Goal: Communication & Community: Answer question/provide support

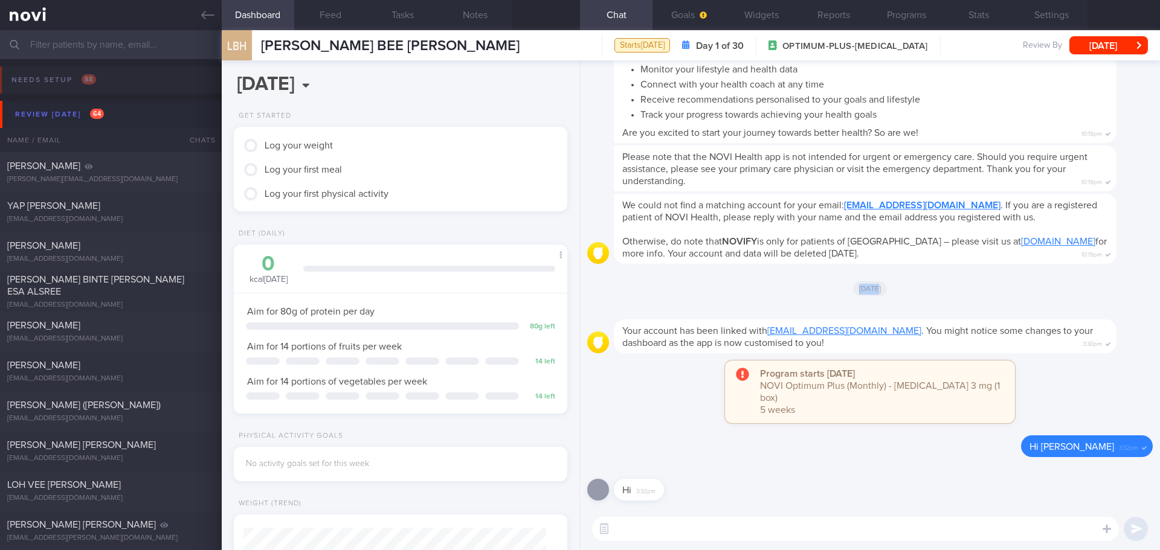
scroll to position [151, 303]
click at [67, 80] on div "Needs setup 88" at bounding box center [53, 80] width 91 height 16
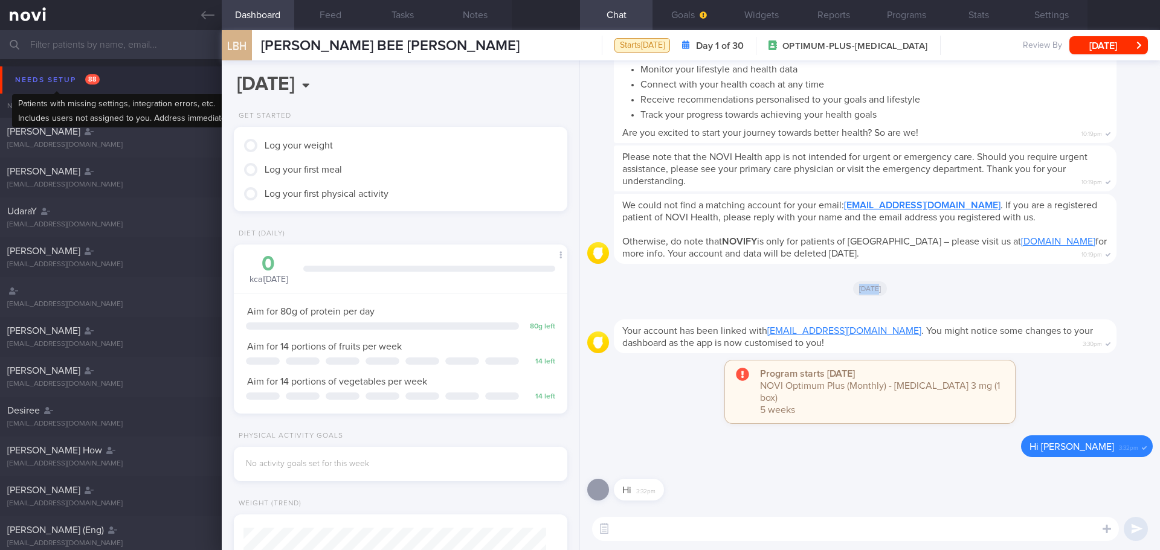
click at [39, 79] on div "Needs setup 88" at bounding box center [57, 80] width 91 height 16
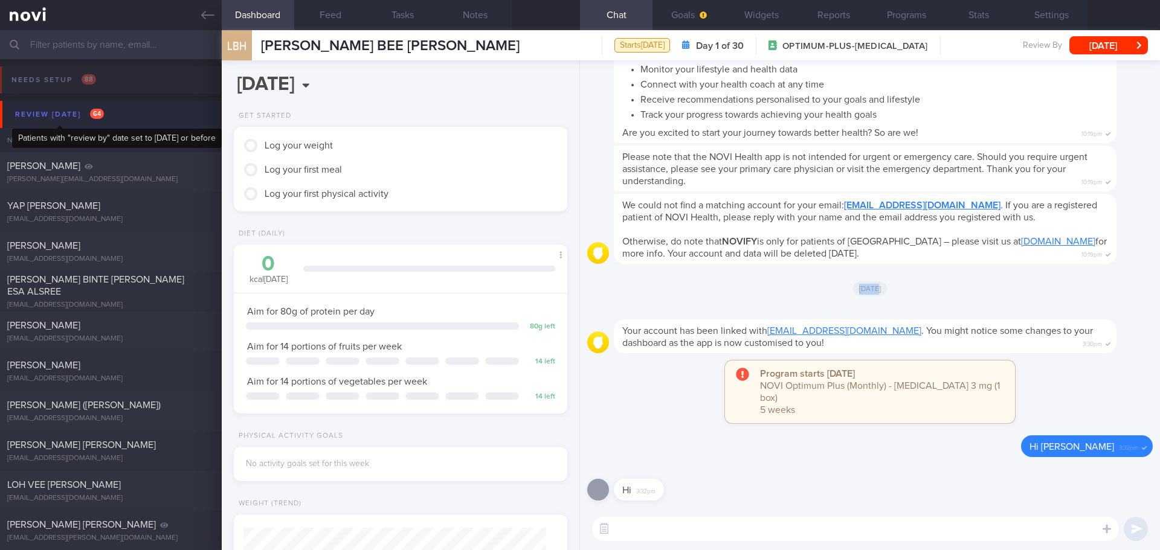
click at [48, 117] on div "Review today 64" at bounding box center [59, 114] width 95 height 16
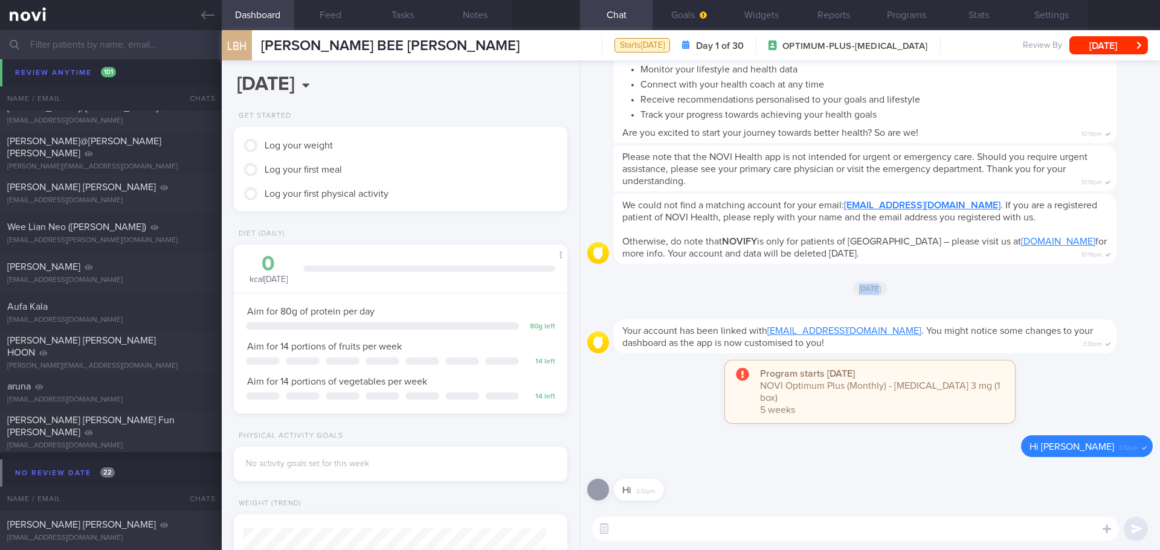
scroll to position [4773, 0]
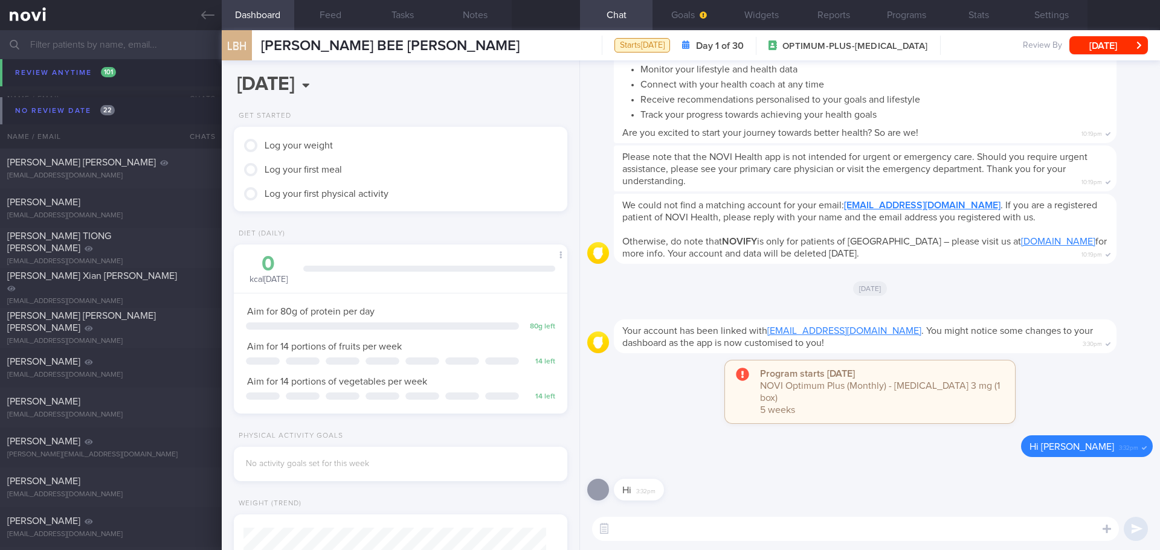
click at [649, 532] on textarea at bounding box center [855, 529] width 527 height 24
paste textarea "Hi XXX, Elizabeth here. It was nice speaking to you. I will be in touch with yo…"
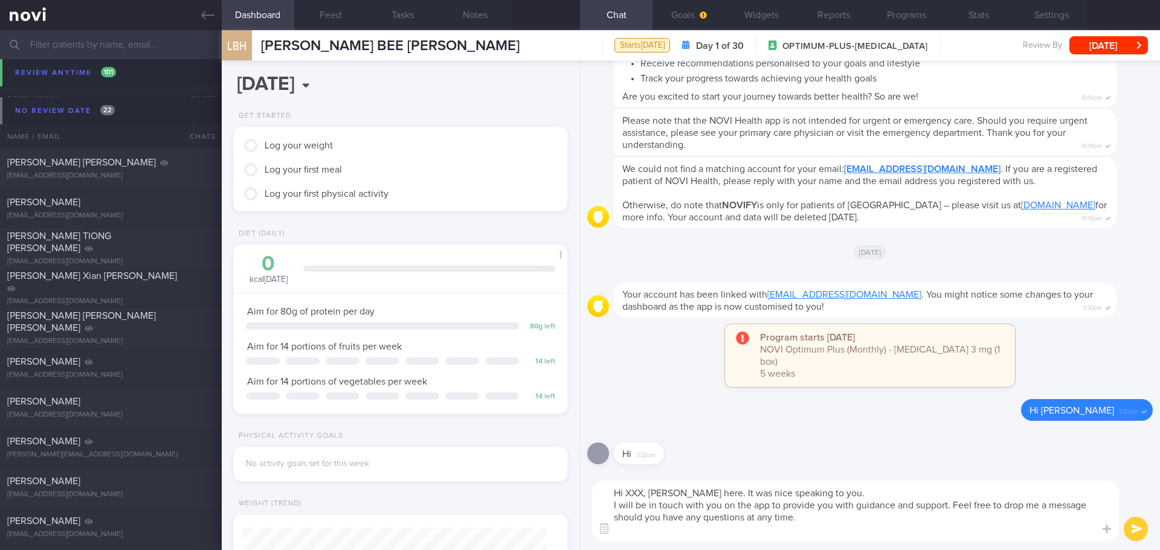
scroll to position [0, 0]
drag, startPoint x: 644, startPoint y: 494, endPoint x: 626, endPoint y: 492, distance: 17.6
click at [627, 492] on textarea "Hi XXX, Elizabeth here. It was nice speaking to you. I will be in touch with yo…" at bounding box center [855, 511] width 527 height 60
click at [767, 529] on textarea "Hi Sherlin, Elizabeth here. It was nice speaking to you. I will be in touch wit…" at bounding box center [855, 511] width 527 height 60
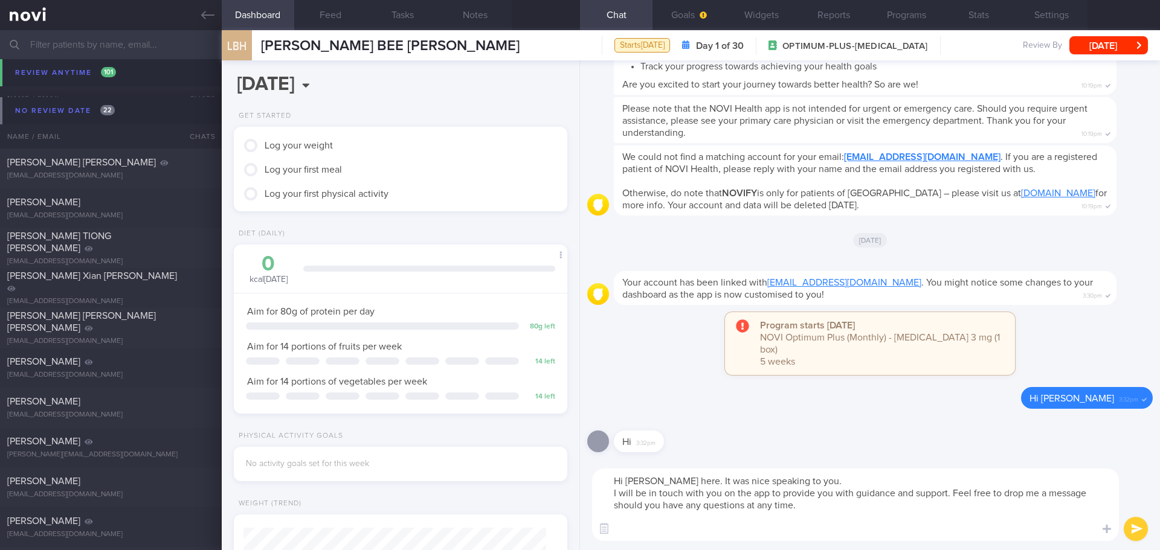
paste textarea "To ensure you don't miss notifications, please go to the "Settings" section of …"
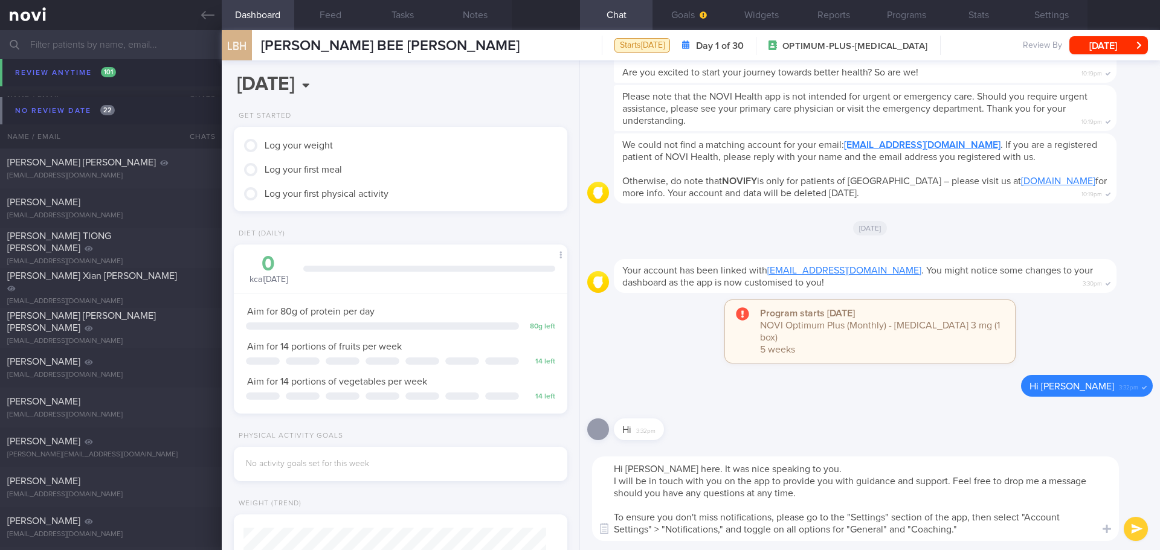
click at [851, 475] on textarea "Hi Sherlin, Elizabeth here. It was nice speaking to you. I will be in touch wit…" at bounding box center [855, 499] width 527 height 85
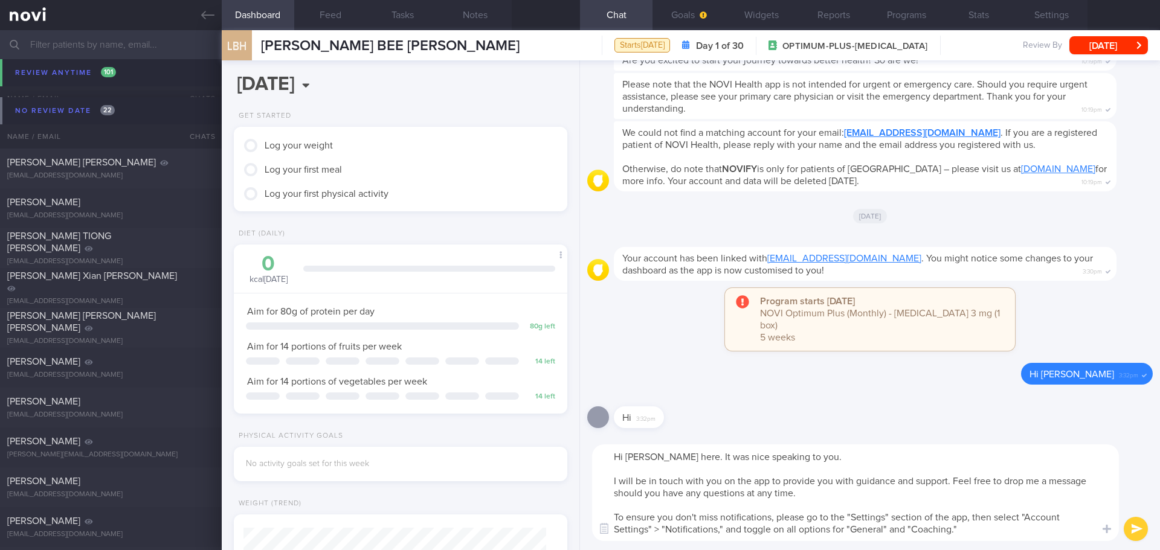
drag, startPoint x: 853, startPoint y: 471, endPoint x: 857, endPoint y: 494, distance: 23.2
click at [854, 475] on textarea "Hi Sherlin, Elizabeth here. It was nice speaking to you. I will be in touch wit…" at bounding box center [855, 493] width 527 height 97
click at [857, 494] on textarea "Hi Sherlin, Elizabeth here. It was nice speaking to you. I will be in touch wit…" at bounding box center [855, 493] width 527 height 97
drag, startPoint x: 858, startPoint y: 495, endPoint x: 881, endPoint y: 503, distance: 24.1
click at [859, 497] on textarea "Hi Sherlin, Elizabeth here. It was nice speaking to you. I will be in touch wit…" at bounding box center [855, 493] width 527 height 97
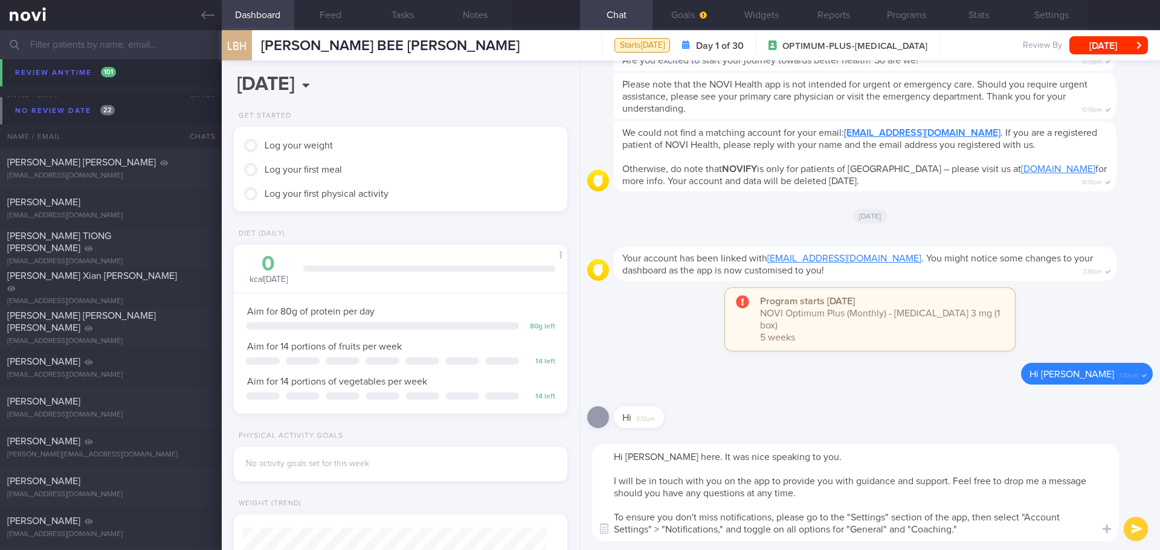
click at [882, 503] on textarea "Hi Sherlin, Elizabeth here. It was nice speaking to you. I will be in touch wit…" at bounding box center [855, 493] width 527 height 97
click at [885, 511] on textarea "Hi Sherlin, Elizabeth here. It was nice speaking to you. I will be in touch wit…" at bounding box center [855, 493] width 527 height 97
type textarea "Hi Sherlin, Elizabeth here. It was nice speaking to you. I will be in touch wit…"
click at [1138, 518] on button "submit" at bounding box center [1136, 529] width 24 height 24
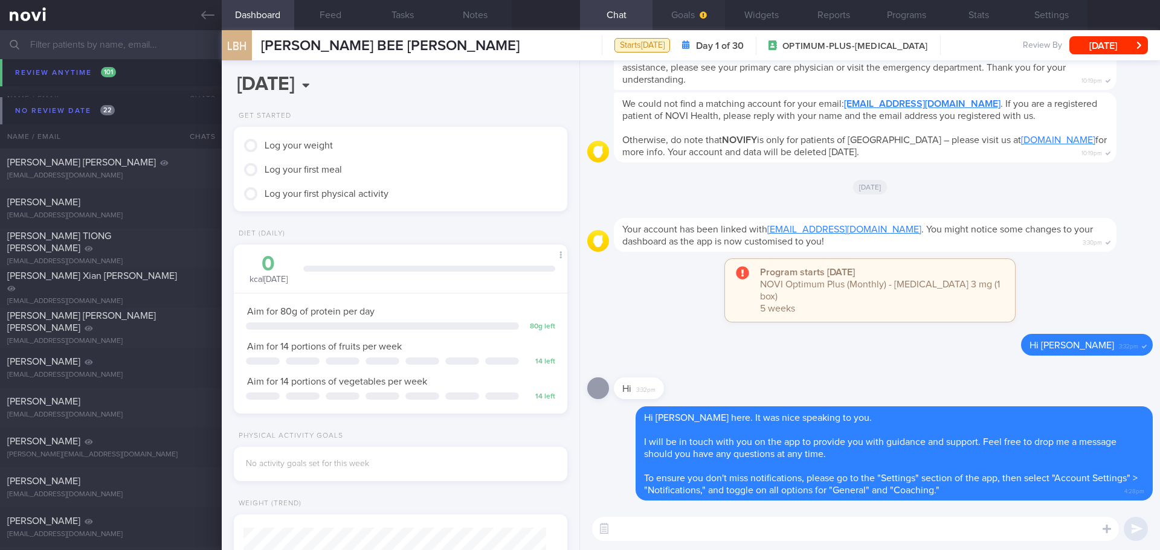
click at [698, 11] on span "button" at bounding box center [702, 15] width 10 height 10
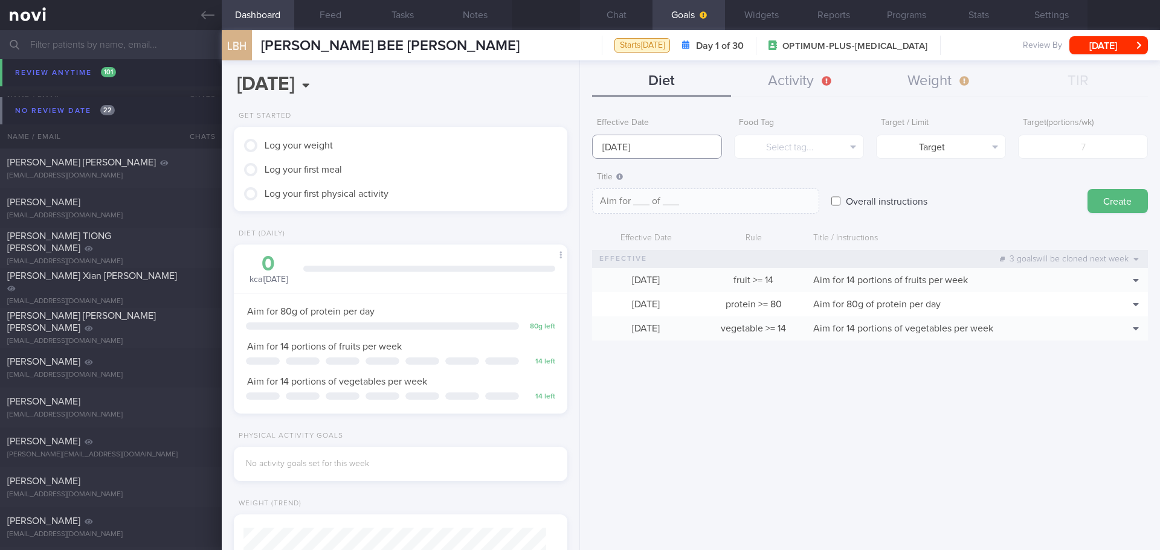
click at [659, 147] on input "[DATE]" at bounding box center [657, 147] width 130 height 24
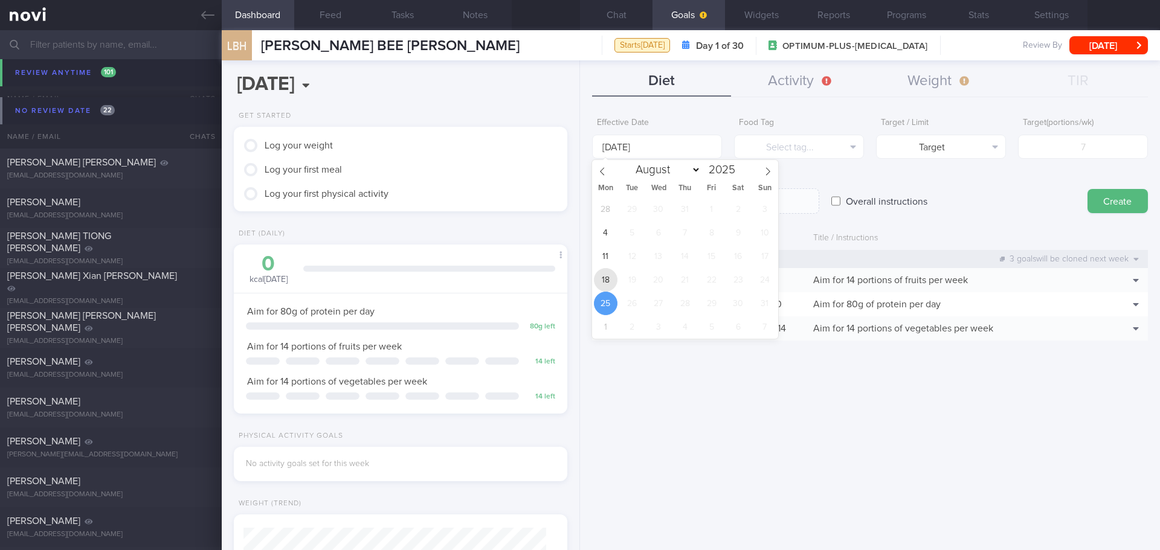
click at [607, 278] on span "18" at bounding box center [606, 280] width 24 height 24
type input "18 Aug 2025"
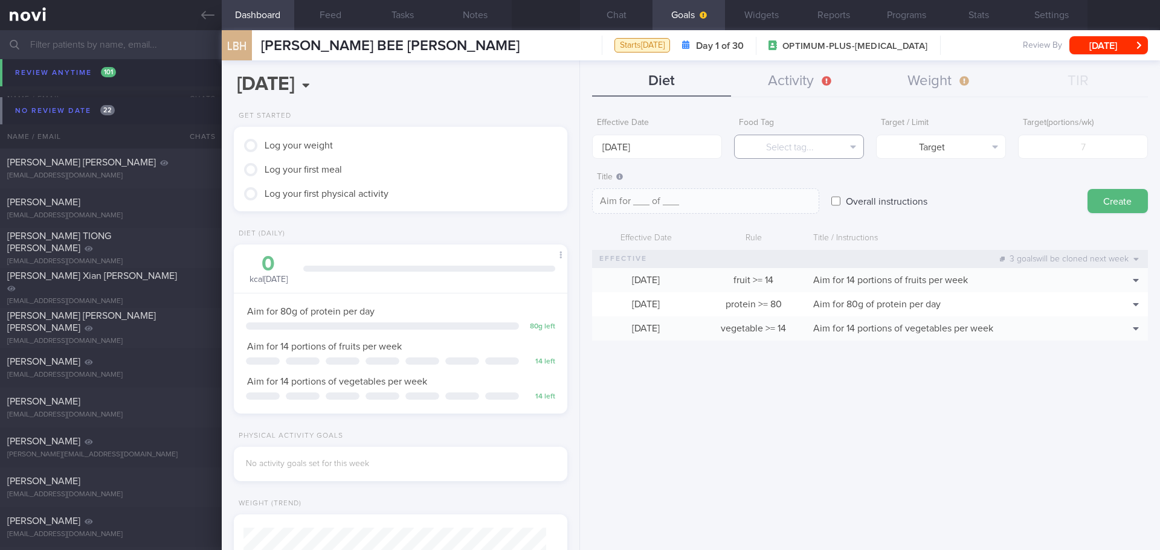
click at [772, 149] on button "Select tag..." at bounding box center [799, 147] width 130 height 24
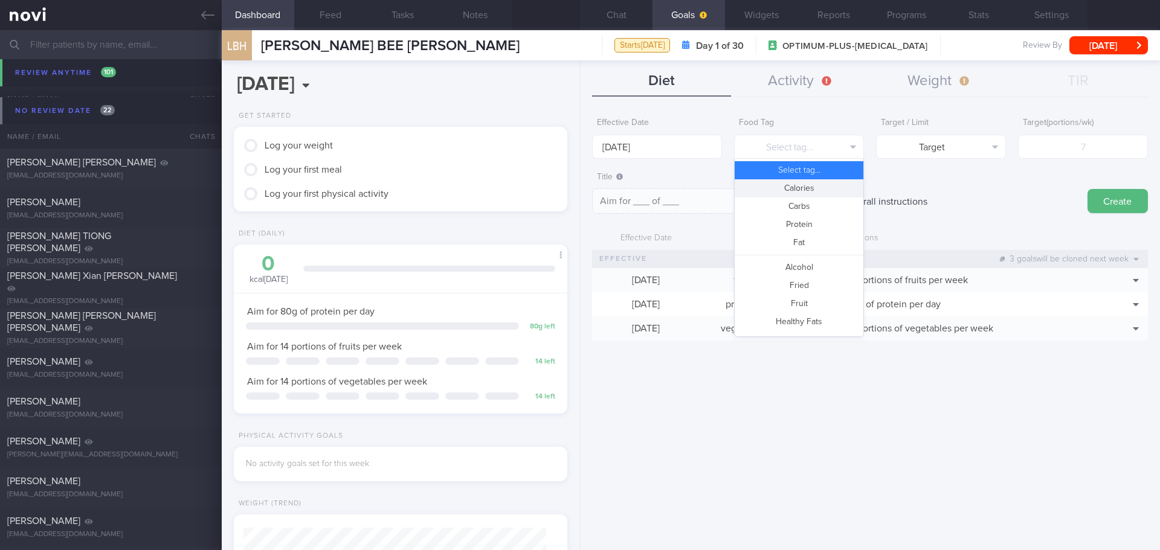
drag, startPoint x: 772, startPoint y: 189, endPoint x: 937, endPoint y: 159, distance: 167.1
click at [773, 189] on button "Calories" at bounding box center [799, 188] width 129 height 18
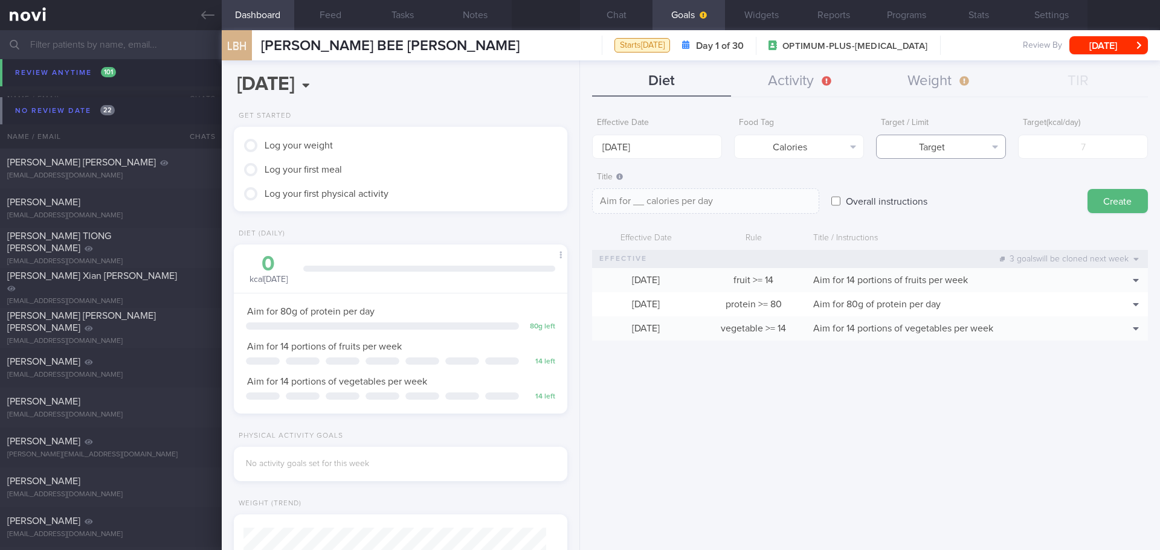
click at [953, 152] on button "Target" at bounding box center [941, 147] width 130 height 24
click at [958, 185] on button "Limit" at bounding box center [941, 188] width 129 height 18
type textarea "Keep to __ calories per day"
click at [1053, 150] on input "number" at bounding box center [1083, 147] width 130 height 24
type input "1"
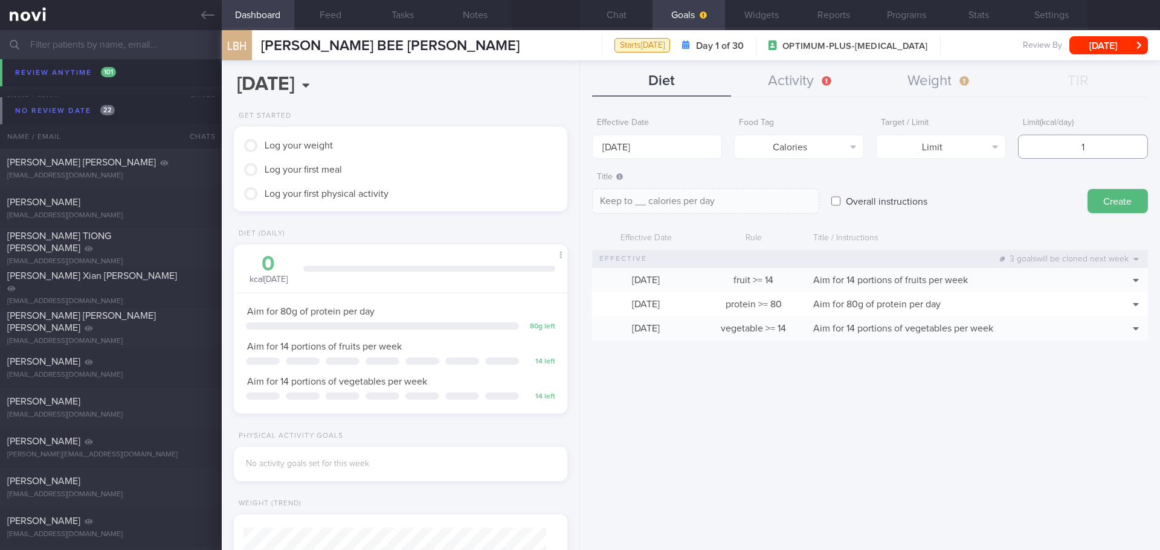
type textarea "Keep to 1 calories per day"
type input "12"
type textarea "Keep to 12 calories per day"
type input "120"
type textarea "Keep to 120 calories per day"
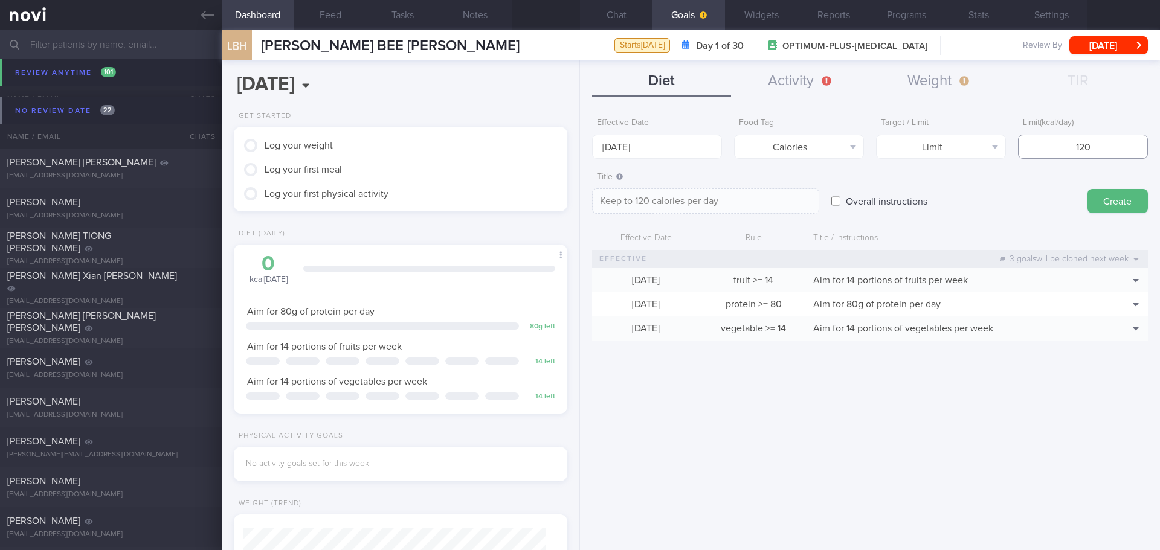
type input "1200"
type textarea "Keep to 1200 calories per day"
type input "1200"
click at [1105, 198] on button "Create" at bounding box center [1118, 201] width 60 height 24
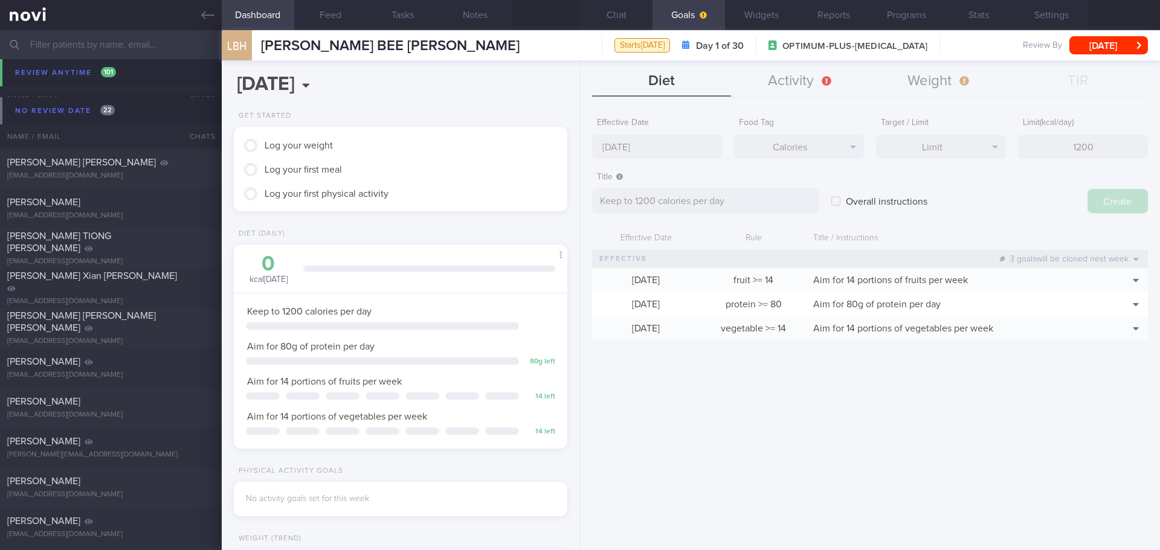
type input "[DATE]"
type textarea "Aim for ___ of ___"
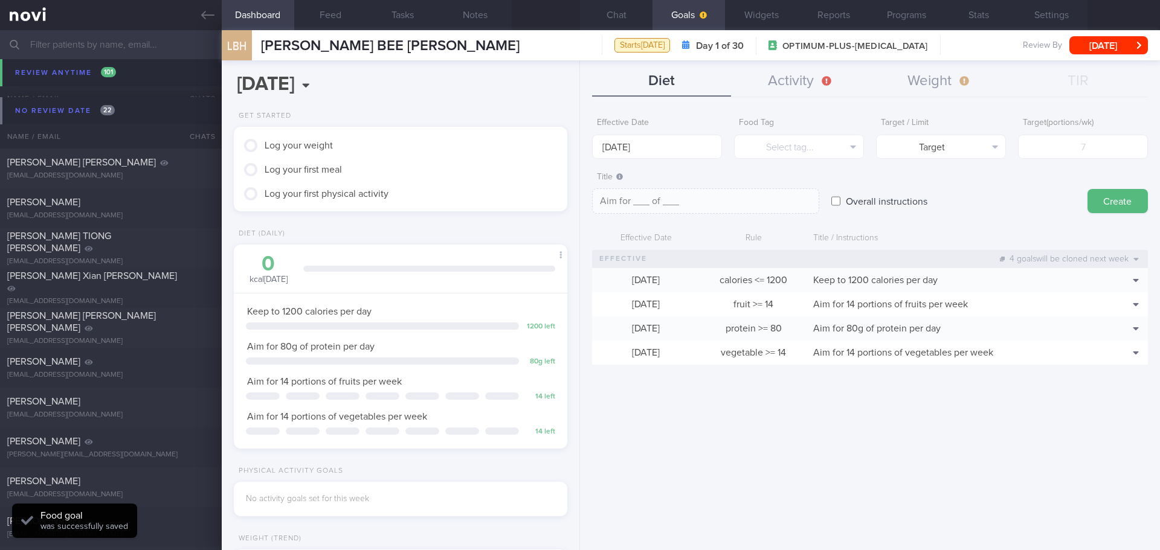
click at [1047, 205] on div "Overall instructions" at bounding box center [953, 189] width 244 height 47
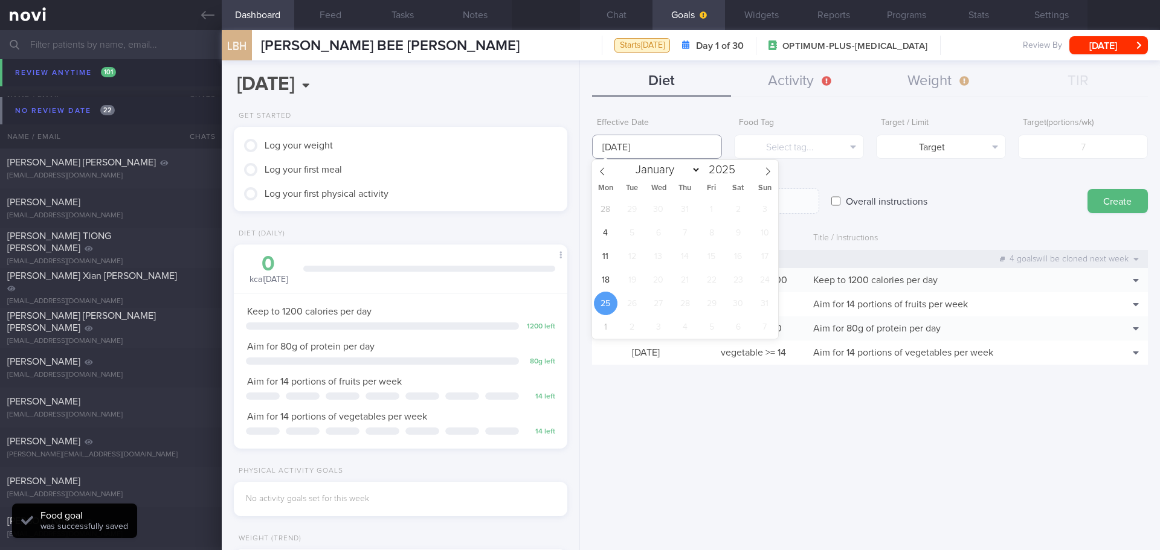
click at [624, 151] on input "[DATE]" at bounding box center [657, 147] width 130 height 24
click at [612, 277] on span "18" at bounding box center [606, 280] width 24 height 24
type input "18 Aug 2025"
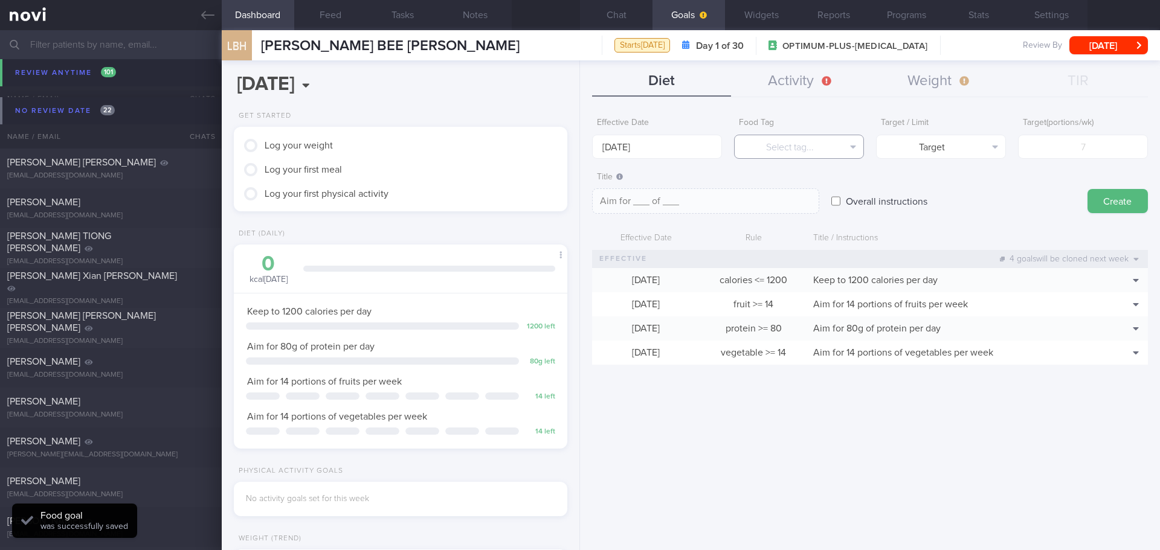
click at [789, 148] on button "Select tag..." at bounding box center [799, 147] width 130 height 24
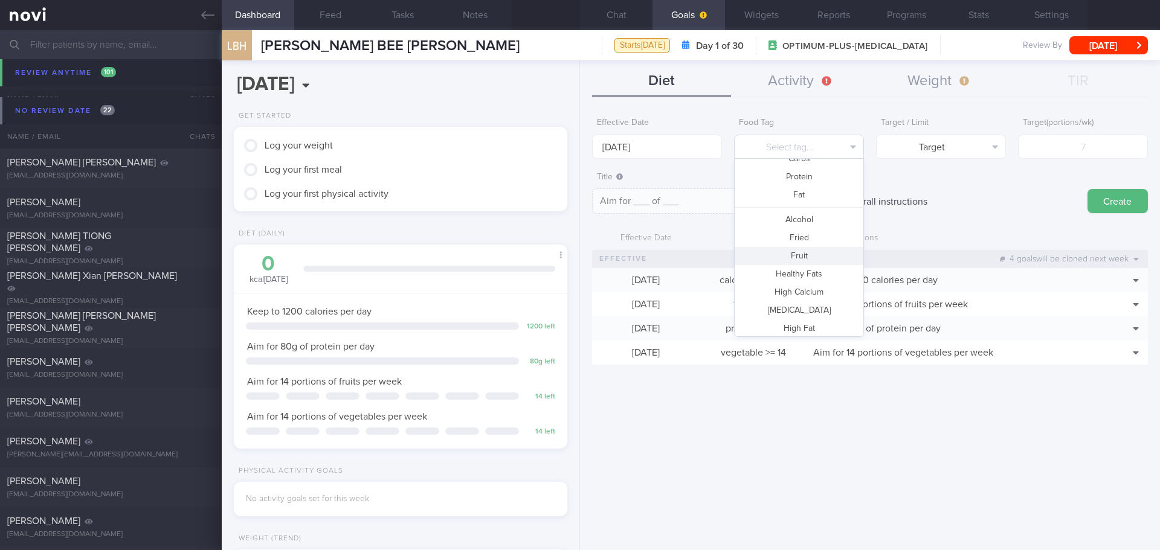
scroll to position [60, 0]
click at [988, 190] on div "Overall instructions" at bounding box center [953, 189] width 244 height 47
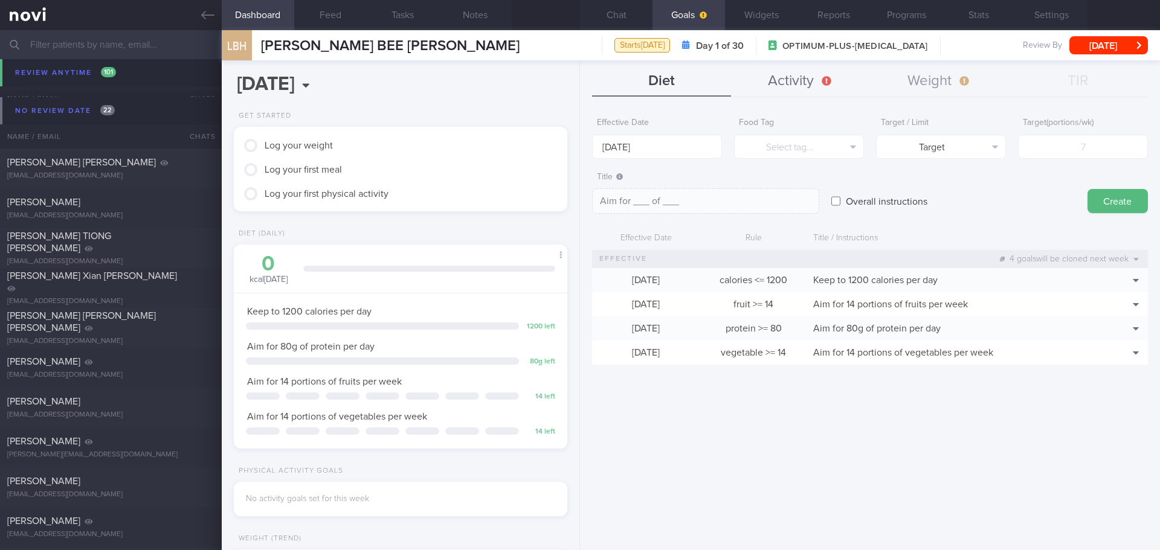
click at [825, 80] on button "Activity" at bounding box center [800, 81] width 139 height 30
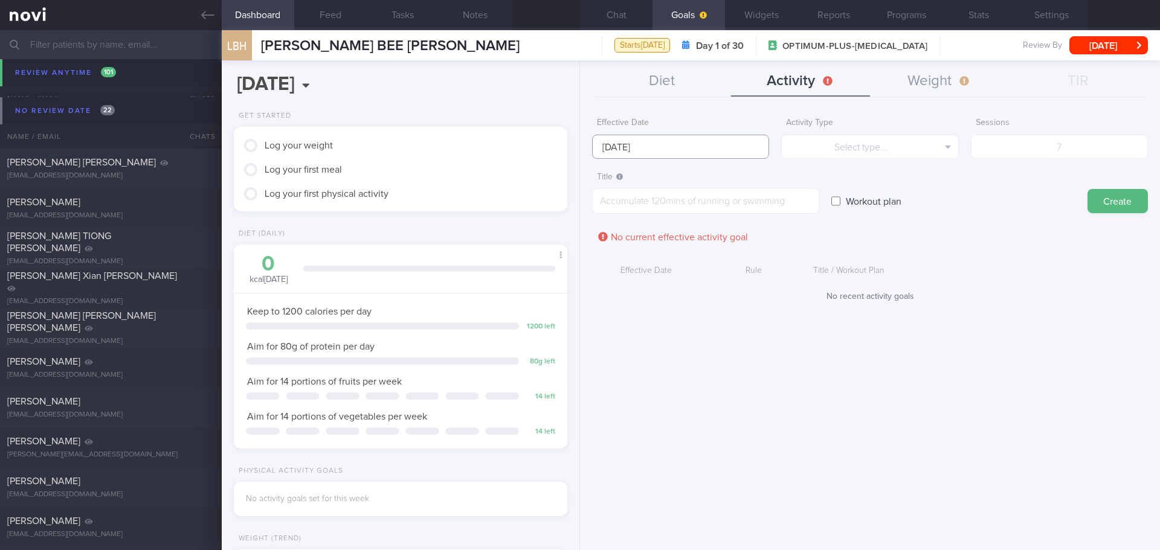
click at [645, 141] on input "[DATE]" at bounding box center [680, 147] width 177 height 24
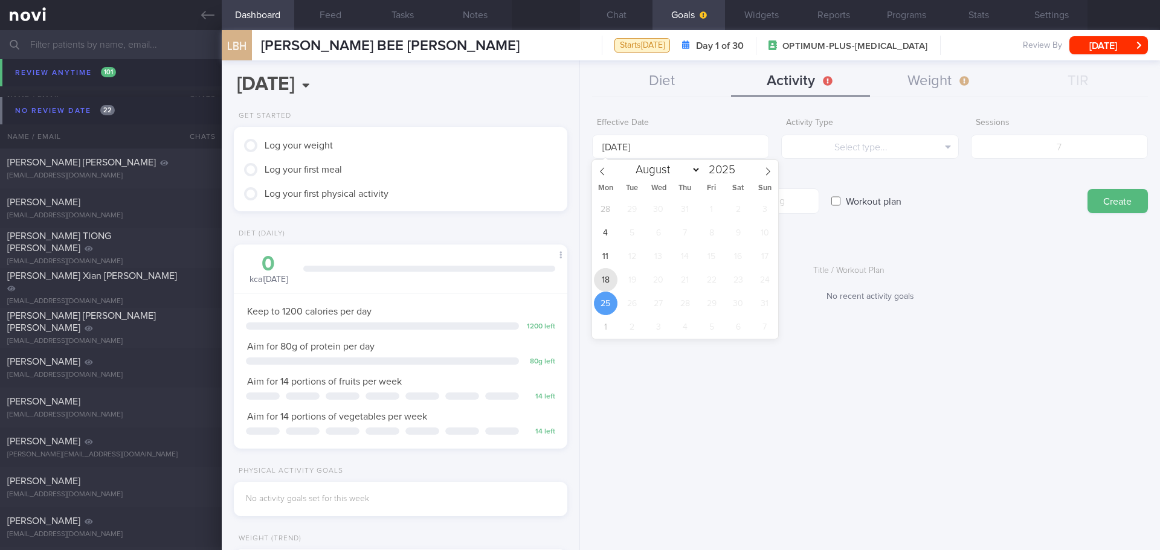
click at [604, 284] on span "18" at bounding box center [606, 280] width 24 height 24
type input "18 Aug 2025"
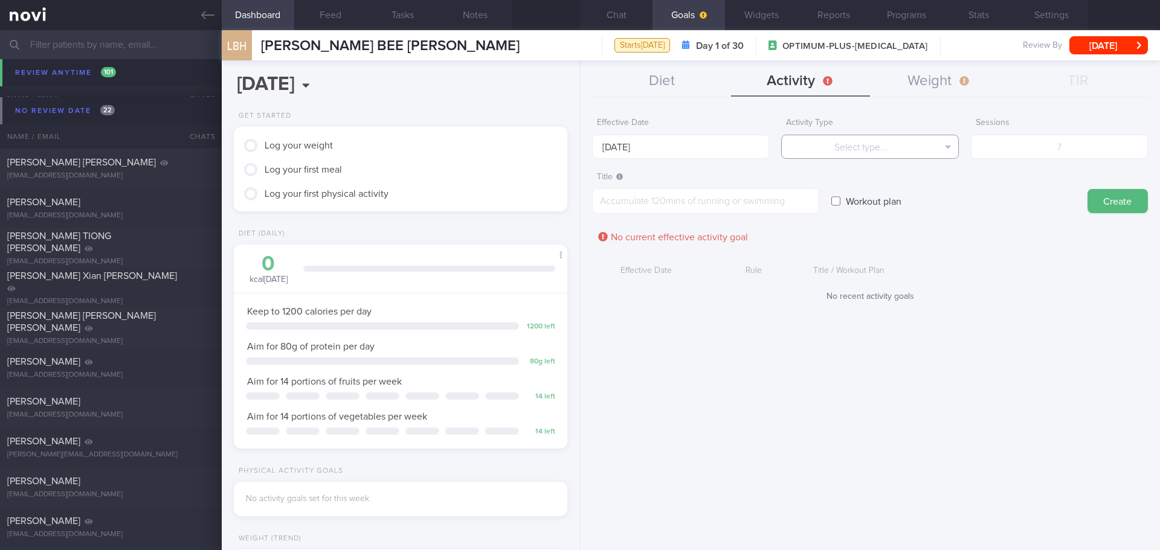
click at [847, 154] on button "Select type..." at bounding box center [869, 147] width 177 height 24
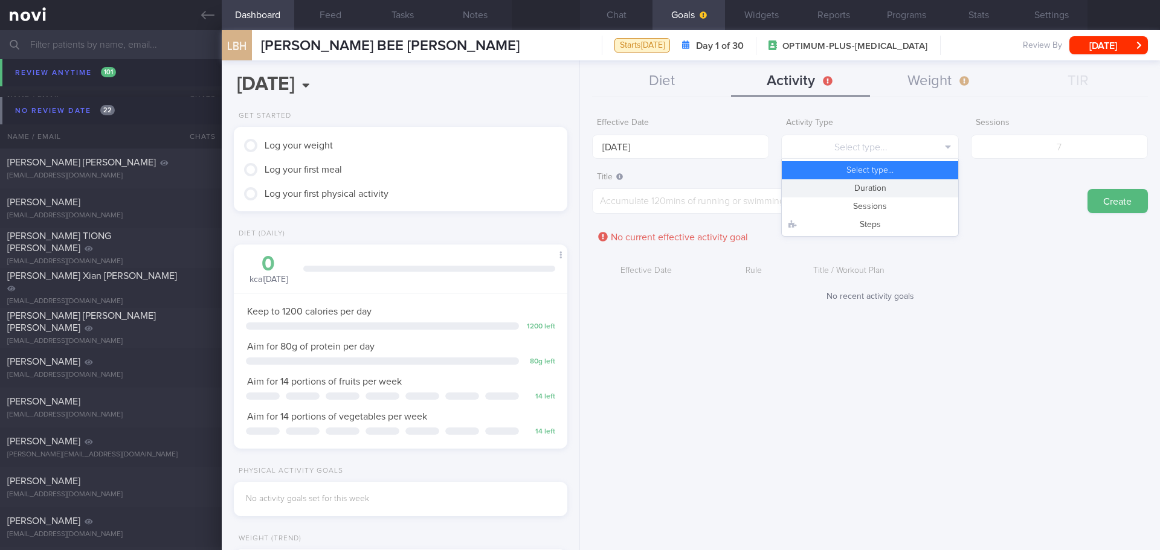
click at [866, 190] on button "Duration" at bounding box center [870, 188] width 176 height 18
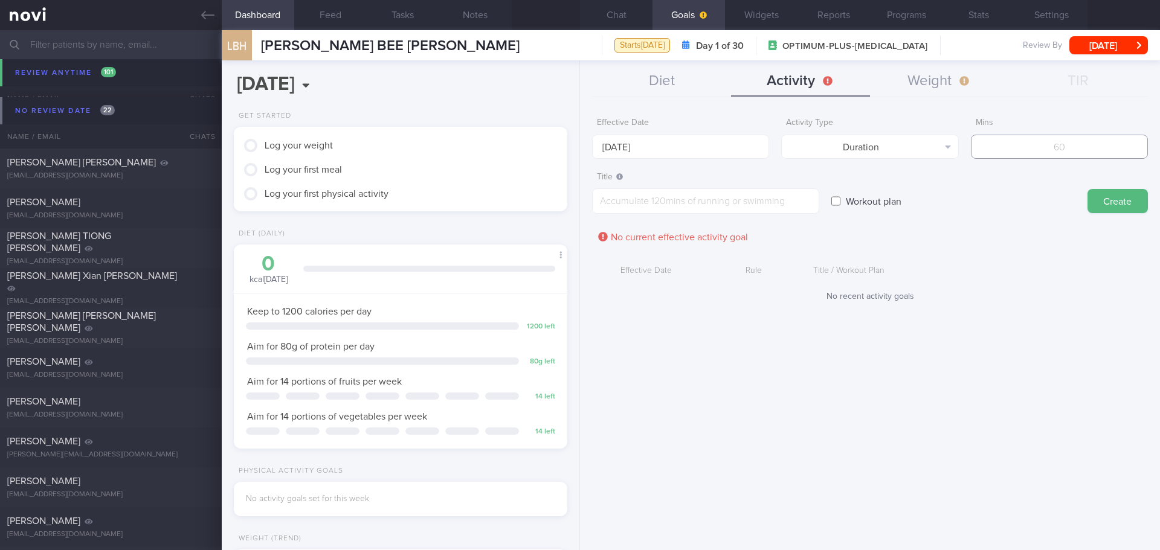
click at [1055, 152] on input "number" at bounding box center [1059, 147] width 177 height 24
type input "150"
click at [694, 209] on textarea at bounding box center [705, 201] width 227 height 25
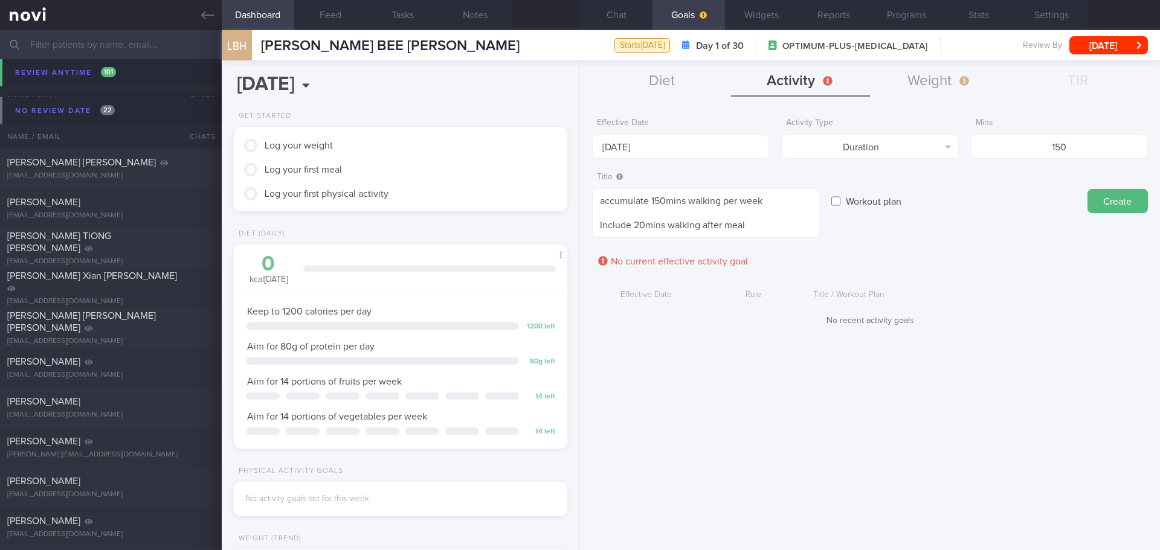
click at [859, 236] on div "Title accumulate 150mins walking per week Include 20mins walking after meal acc…" at bounding box center [870, 202] width 556 height 73
click at [799, 231] on textarea "accumulate 150mins walking per week Include 20mins walking after meal" at bounding box center [705, 214] width 227 height 50
drag, startPoint x: 747, startPoint y: 225, endPoint x: 780, endPoint y: 240, distance: 36.8
click at [780, 240] on textarea "accumulate 150mins walking per week Include 20mins walking after meal for gluco…" at bounding box center [705, 220] width 227 height 62
type textarea "accumulate 150mins walking per week Include 20mins walking after meal"
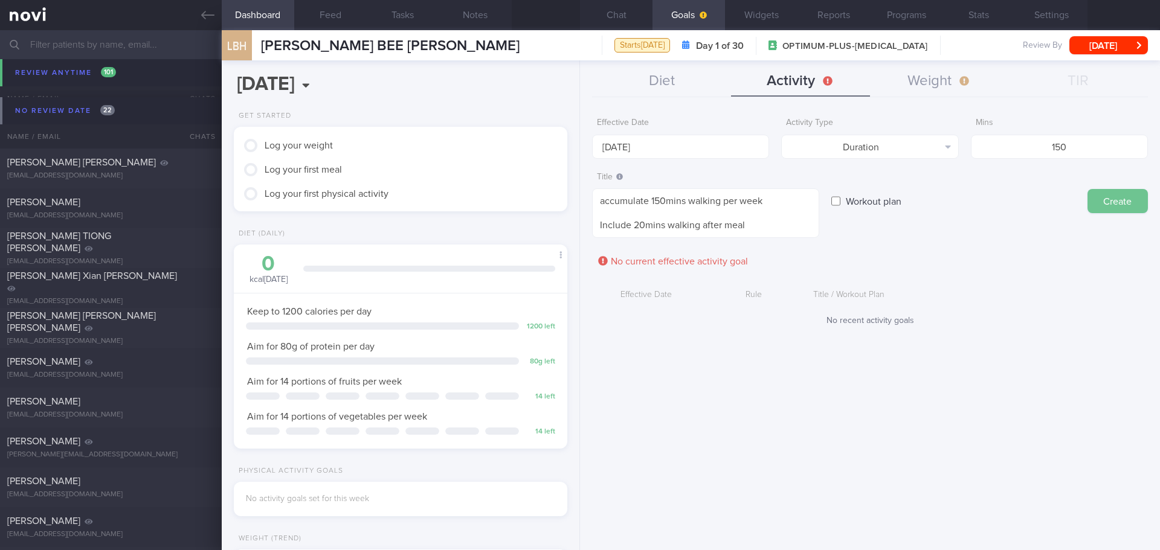
click at [1117, 200] on button "Create" at bounding box center [1118, 201] width 60 height 24
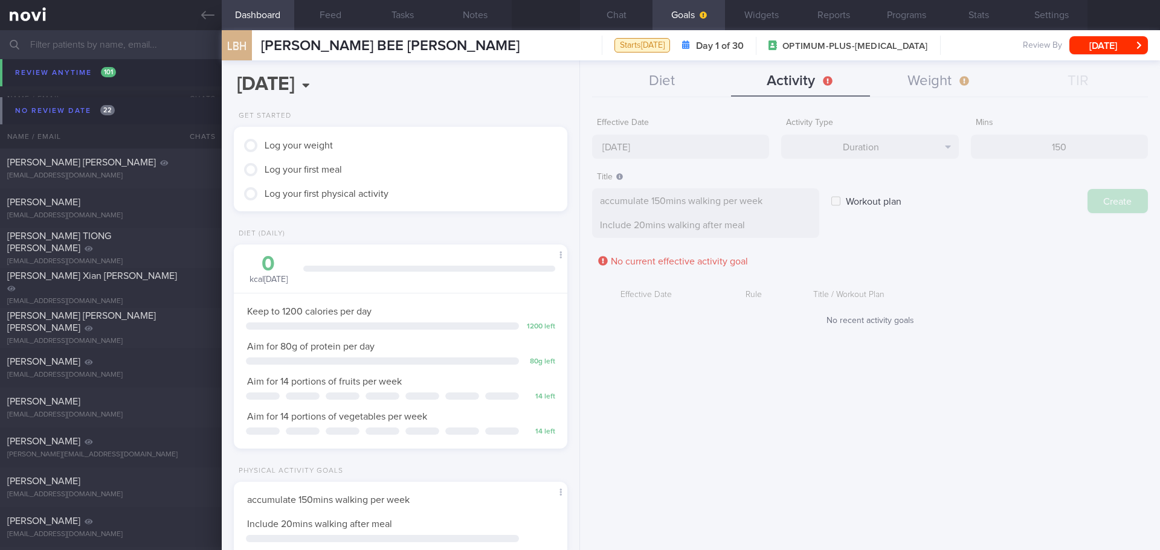
type input "[DATE]"
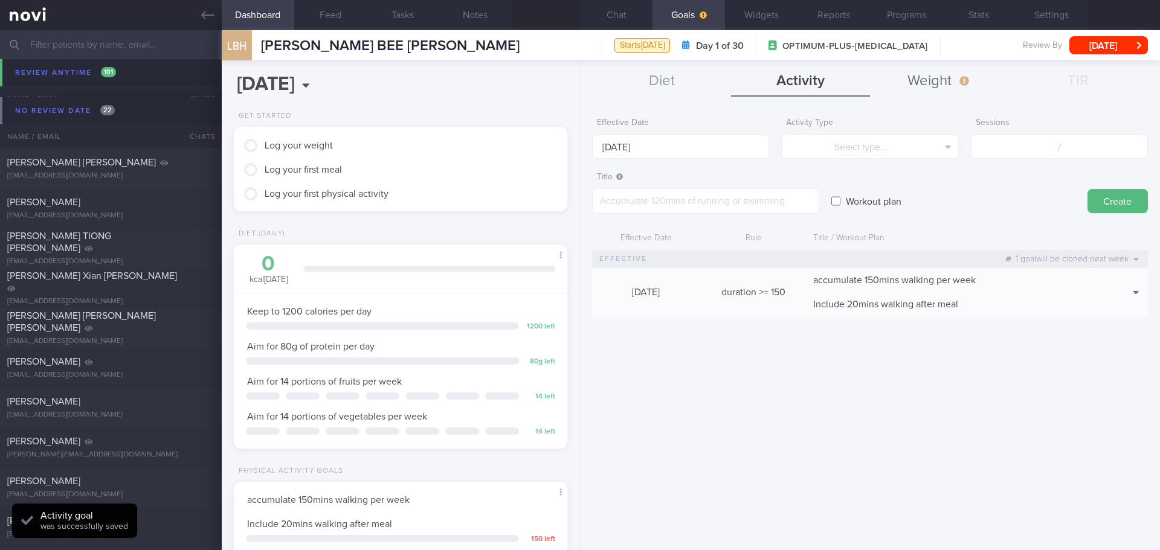
click at [924, 78] on button "Weight" at bounding box center [939, 81] width 139 height 30
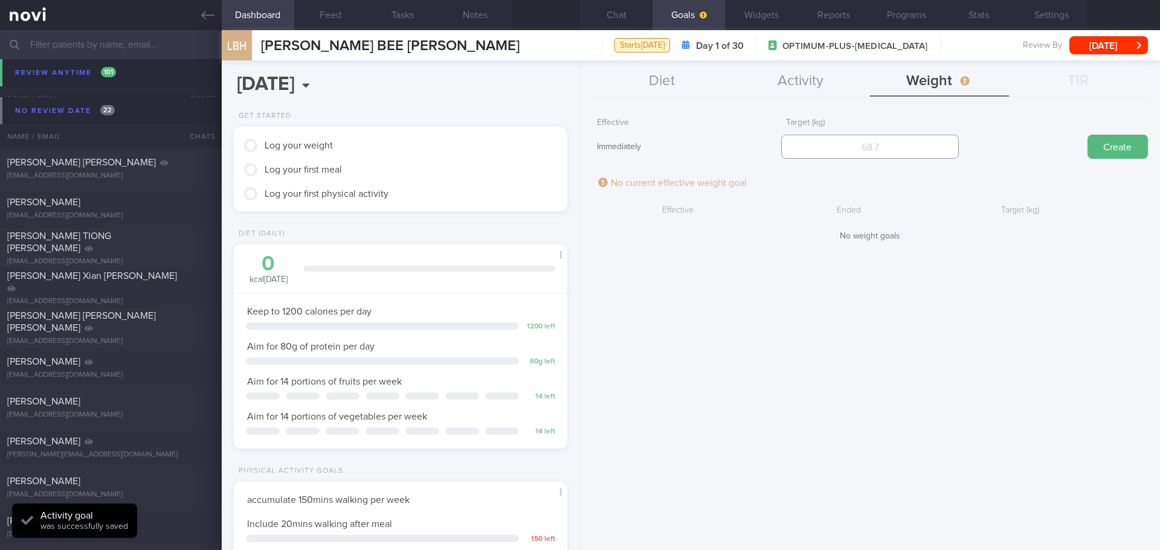
click at [849, 152] on input "number" at bounding box center [869, 147] width 177 height 24
click at [921, 151] on input "number" at bounding box center [869, 147] width 177 height 24
drag, startPoint x: 883, startPoint y: 145, endPoint x: 845, endPoint y: 149, distance: 38.9
click at [845, 149] on input "76" at bounding box center [869, 147] width 177 height 24
type input "74"
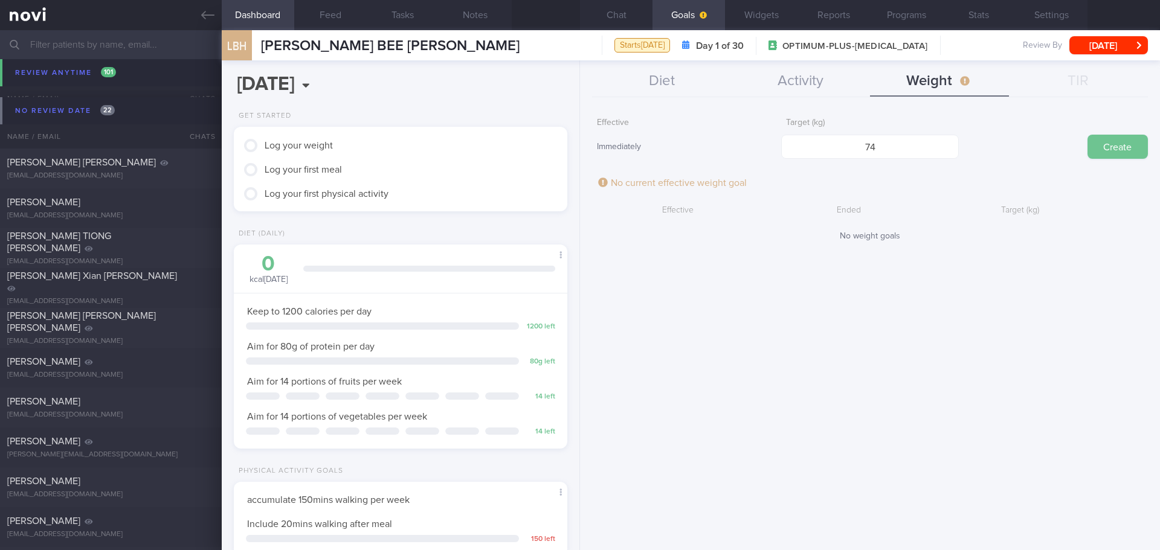
click at [1098, 146] on button "Create" at bounding box center [1118, 147] width 60 height 24
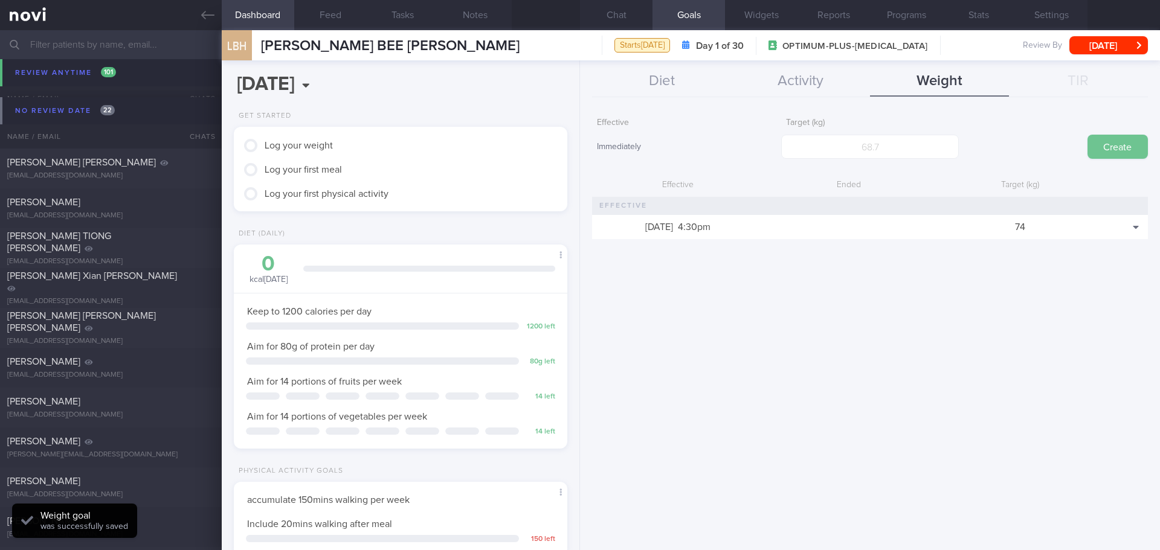
scroll to position [169, 303]
click at [615, 11] on button "Chat" at bounding box center [616, 15] width 73 height 30
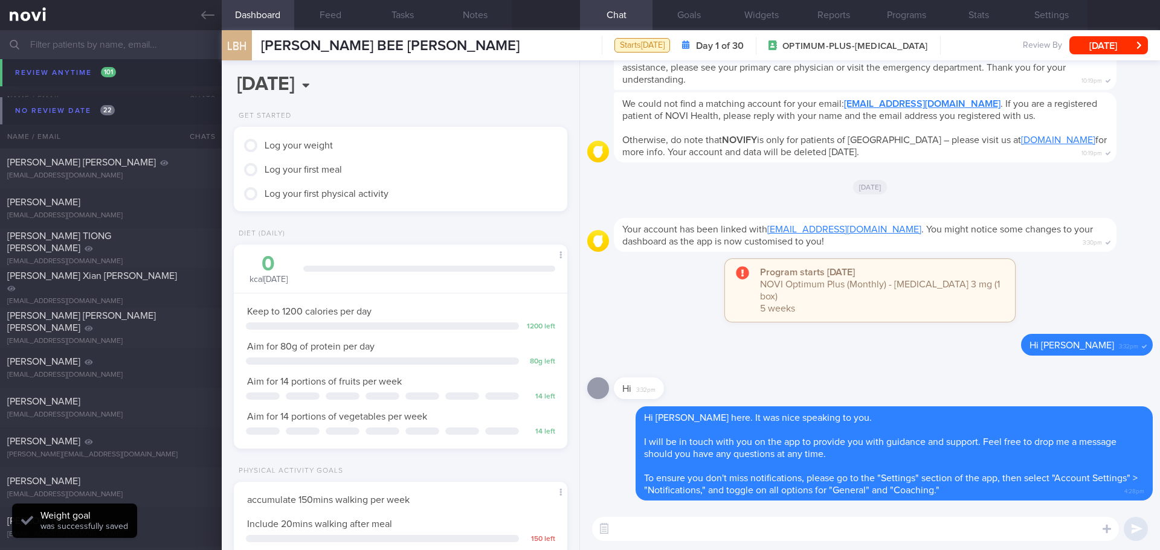
click at [830, 535] on textarea at bounding box center [855, 529] width 527 height 24
click at [998, 535] on textarea at bounding box center [855, 529] width 527 height 24
type textarea "F"
type textarea "Y"
type textarea "T"
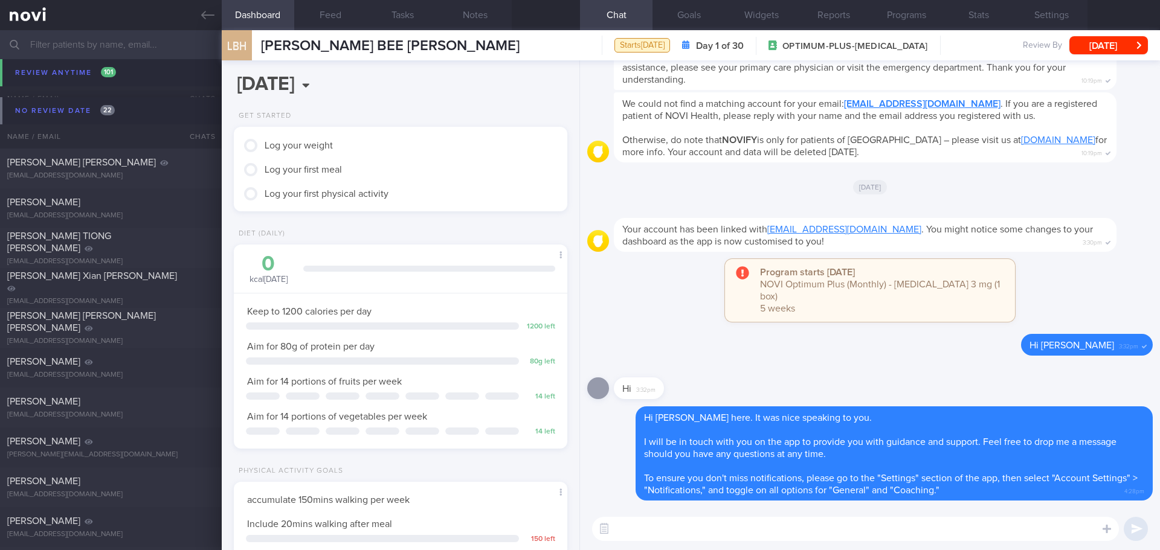
type textarea "T"
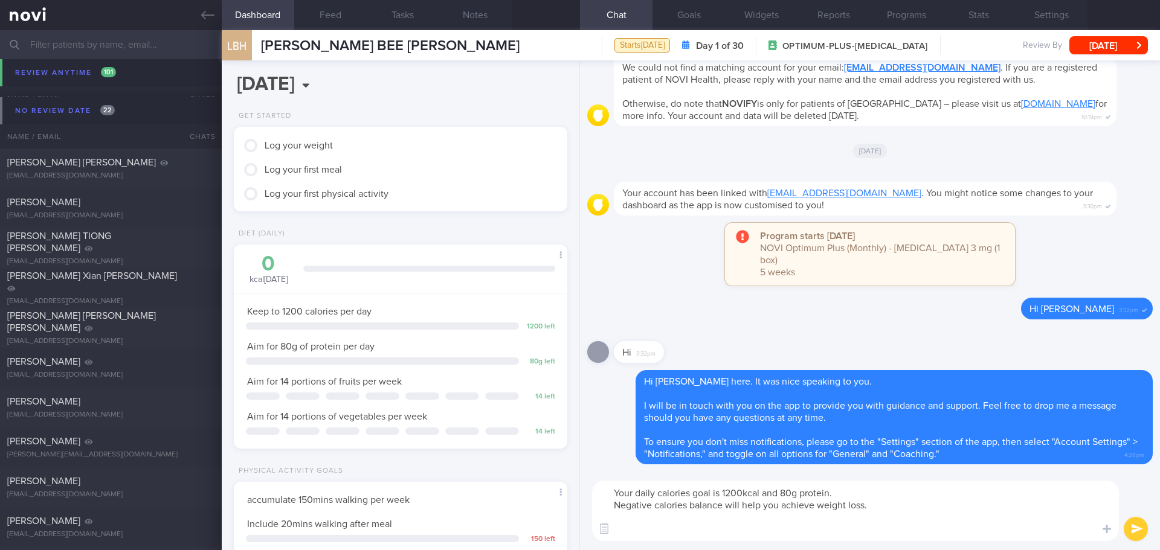
click at [629, 525] on textarea "Your daily calories goal is 1200kcal and 80g protein. Negative calories balance…" at bounding box center [855, 511] width 527 height 60
paste textarea "Focus on cutting down hidden fats in diet as fat is calories dense. >> Healthie…"
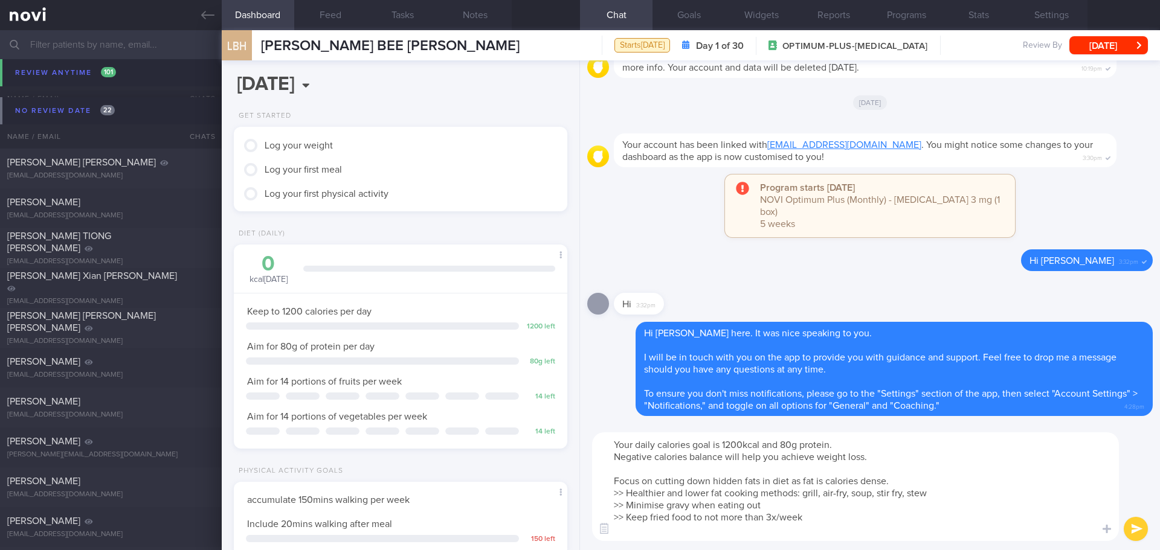
click at [840, 513] on textarea "Your daily calories goal is 1200kcal and 80g protein. Negative calories balance…" at bounding box center [855, 487] width 527 height 109
click at [854, 512] on textarea "Your daily calories goal is 1200kcal and 80g protein. Negative calories balance…" at bounding box center [855, 487] width 527 height 109
click at [857, 509] on textarea "Your daily calories goal is 1200kcal and 80g protein. Negative calories balance…" at bounding box center [855, 487] width 527 height 109
click at [867, 507] on textarea "Your daily calories goal is 1200kcal and 80g protein. Negative calories balance…" at bounding box center [855, 487] width 527 height 109
click at [838, 506] on textarea "Your daily calories goal is 1200kcal and 80g protein. Negative calories balance…" at bounding box center [855, 487] width 527 height 109
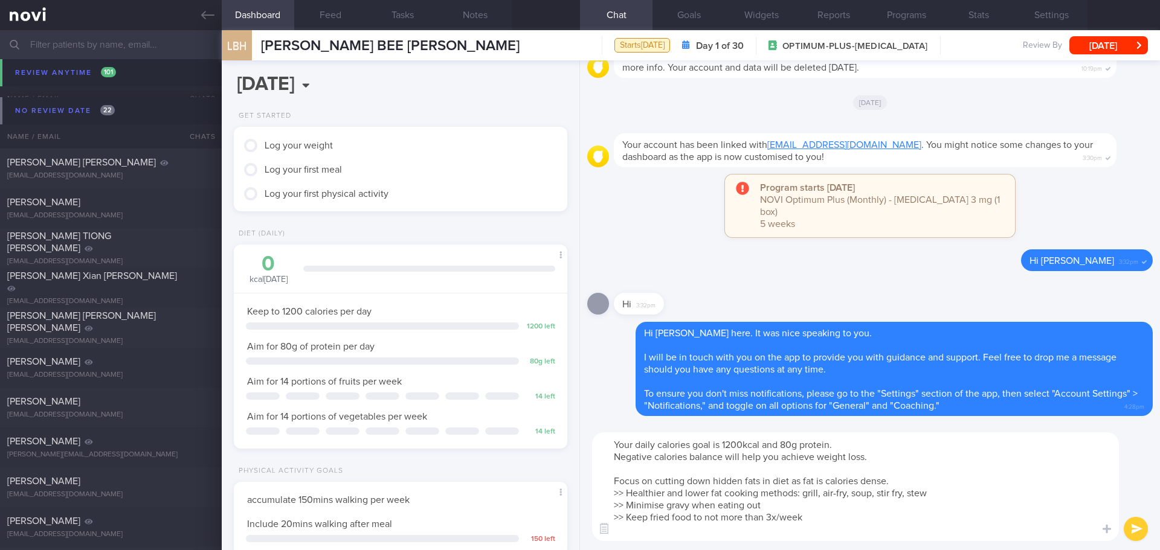
click at [824, 505] on textarea "Your daily calories goal is 1200kcal and 80g protein. Negative calories balance…" at bounding box center [855, 487] width 527 height 109
click at [808, 515] on textarea "Your daily calories goal is 1200kcal and 80g protein. Negative calories balance…" at bounding box center [855, 487] width 527 height 109
click at [813, 517] on textarea "Your daily calories goal is 1200kcal and 80g protein. Negative calories balance…" at bounding box center [855, 487] width 527 height 109
click at [825, 517] on textarea "Your daily calories goal is 1200kcal and 80g protein. Negative calories balance…" at bounding box center [855, 487] width 527 height 109
click at [825, 519] on textarea "Your daily calories goal is 1200kcal and 80g protein. Negative calories balance…" at bounding box center [855, 487] width 527 height 109
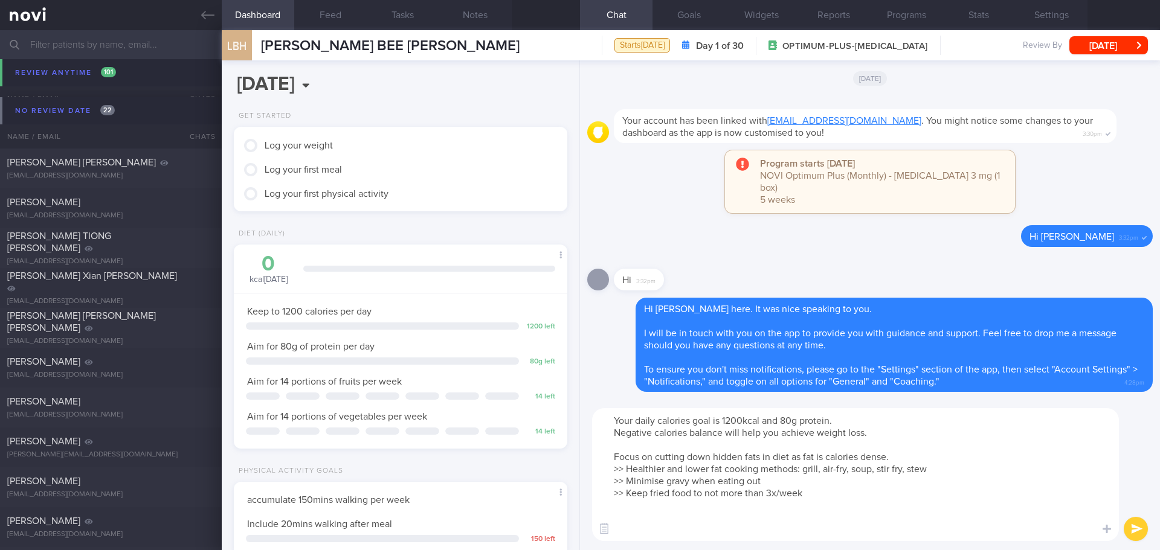
click at [685, 521] on textarea "Your daily calories goal is 1200kcal and 80g protein. Negative calories balance…" at bounding box center [855, 474] width 527 height 133
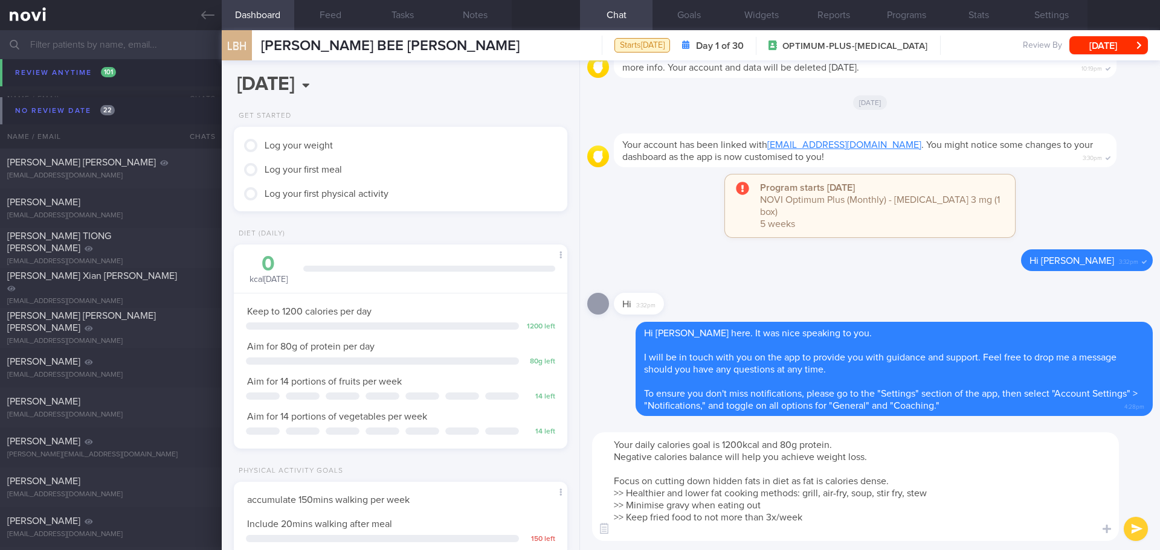
click at [702, 473] on textarea "Your daily calories goal is 1200kcal and 80g protein. Negative calories balance…" at bounding box center [855, 487] width 527 height 109
click at [740, 473] on textarea "Your daily calories goal is 1200kcal and 80g protein. Negative calories balance…" at bounding box center [855, 487] width 527 height 109
drag, startPoint x: 779, startPoint y: 458, endPoint x: 610, endPoint y: 460, distance: 168.6
click at [610, 460] on textarea "Your daily calories goal is 1200kcal and 80g protein. Negative calories balance…" at bounding box center [855, 487] width 527 height 109
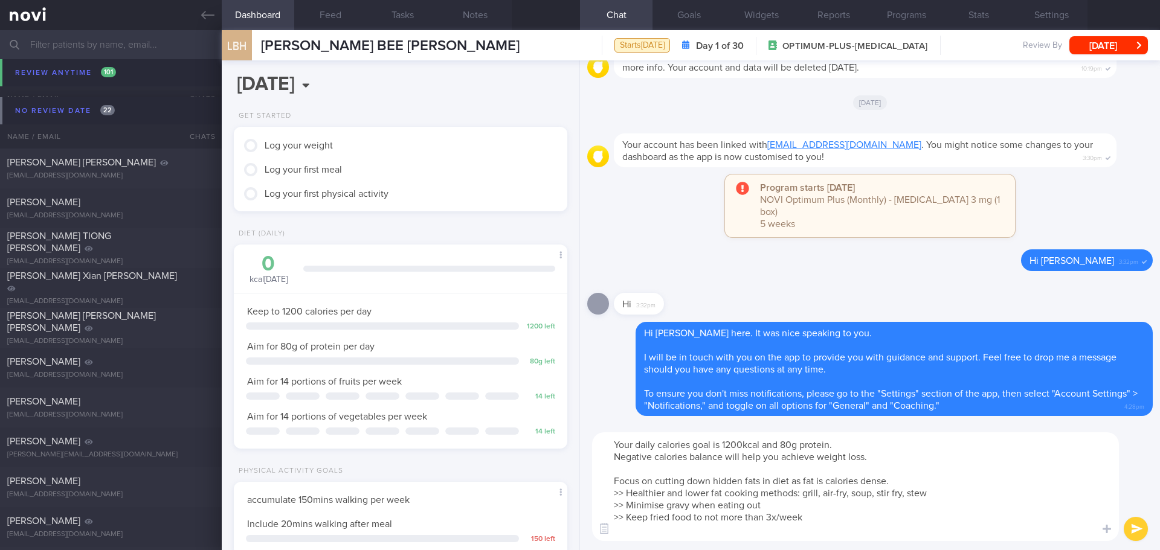
click at [795, 469] on textarea "Your daily calories goal is 1200kcal and 80g protein. Negative calories balance…" at bounding box center [855, 487] width 527 height 109
drag, startPoint x: 889, startPoint y: 456, endPoint x: 608, endPoint y: 457, distance: 281.6
click at [608, 457] on textarea "Your daily calories goal is 1200kcal and 80g protein. Negative calories balance…" at bounding box center [855, 487] width 527 height 109
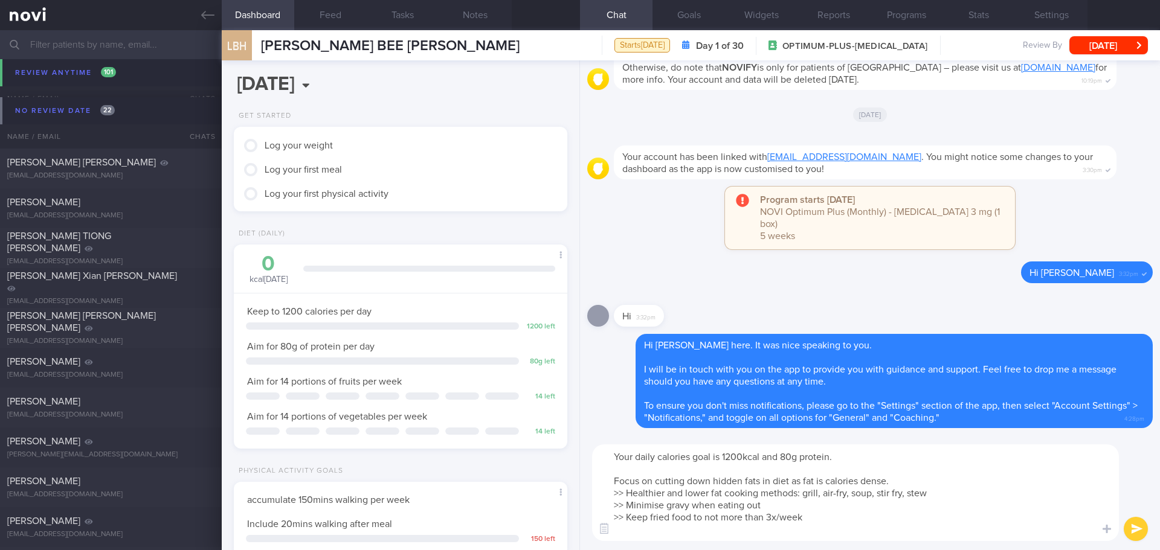
click at [796, 489] on textarea "Your daily calories goal is 1200kcal and 80g protein. Focus on cutting down hid…" at bounding box center [855, 493] width 527 height 97
click at [801, 498] on textarea "Your daily calories goal is 1200kcal and 80g protein. Focus on cutting down hid…" at bounding box center [855, 493] width 527 height 97
click at [824, 500] on textarea "Your daily calories goal is 1200kcal and 80g protein. Focus on cutting down hid…" at bounding box center [855, 493] width 527 height 97
click at [846, 500] on textarea "Your daily calories goal is 1200kcal and 80g protein. Focus on cutting down hid…" at bounding box center [855, 493] width 527 height 97
click at [847, 500] on textarea "Your daily calories goal is 1200kcal and 80g protein. Focus on cutting down hid…" at bounding box center [855, 493] width 527 height 97
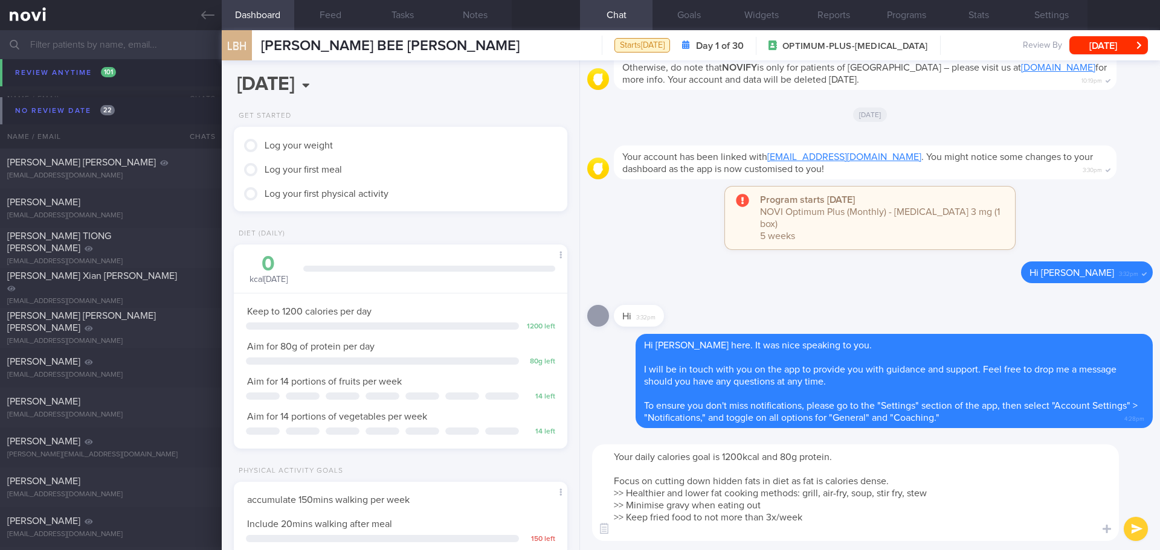
click at [901, 484] on textarea "Your daily calories goal is 1200kcal and 80g protein. Focus on cutting down hid…" at bounding box center [855, 493] width 527 height 97
click at [884, 509] on textarea "Your daily calories goal is 1200kcal and 80g protein. Focus on cutting down hid…" at bounding box center [855, 493] width 527 height 97
click at [885, 518] on textarea "Your daily calories goal is 1200kcal and 80g protein. Focus on cutting down hid…" at bounding box center [855, 493] width 527 height 97
click at [807, 528] on textarea "Your daily calories goal is 1200kcal and 80g protein. Focus on cutting down hid…" at bounding box center [855, 493] width 527 height 97
type textarea "Your daily calories goal is 1200kcal and 80g protein. Focus on cutting down hid…"
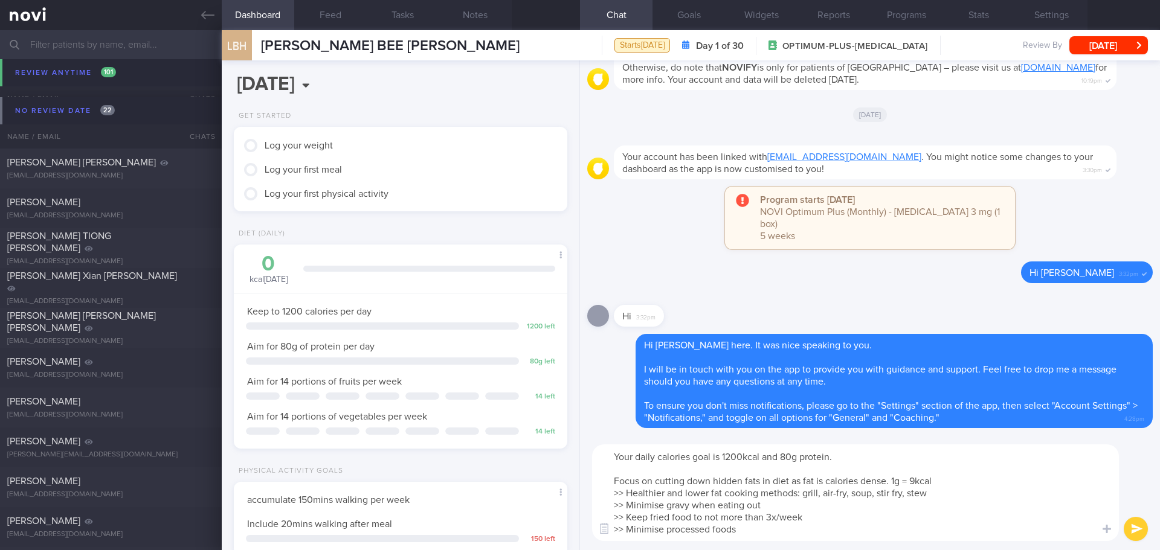
click at [1143, 524] on button "submit" at bounding box center [1136, 529] width 24 height 24
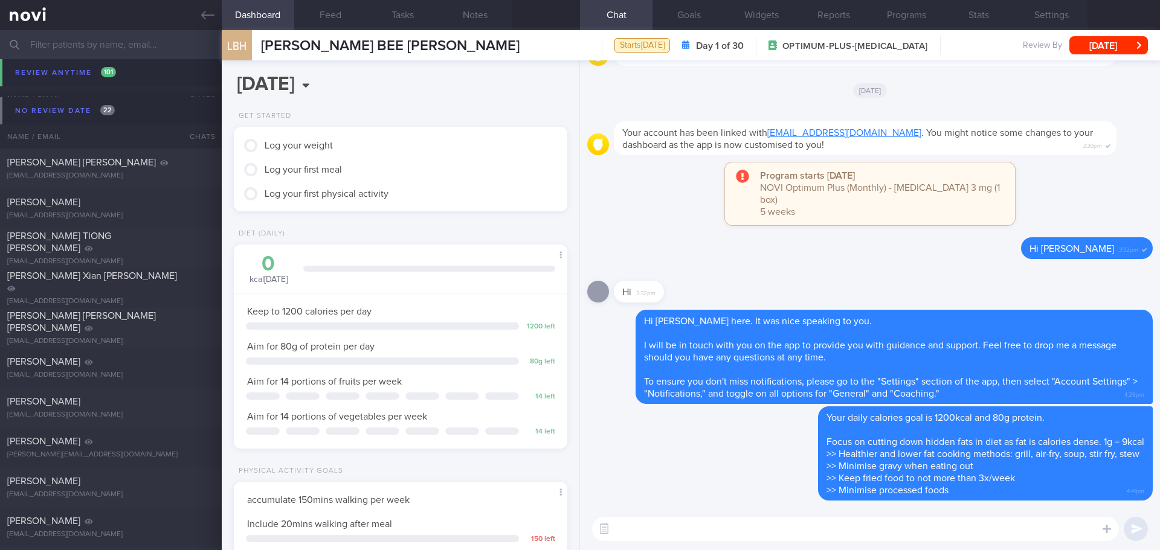
click at [703, 524] on textarea at bounding box center [855, 529] width 527 height 24
click at [818, 534] on textarea at bounding box center [855, 529] width 527 height 24
type textarea "1"
type textarea "F"
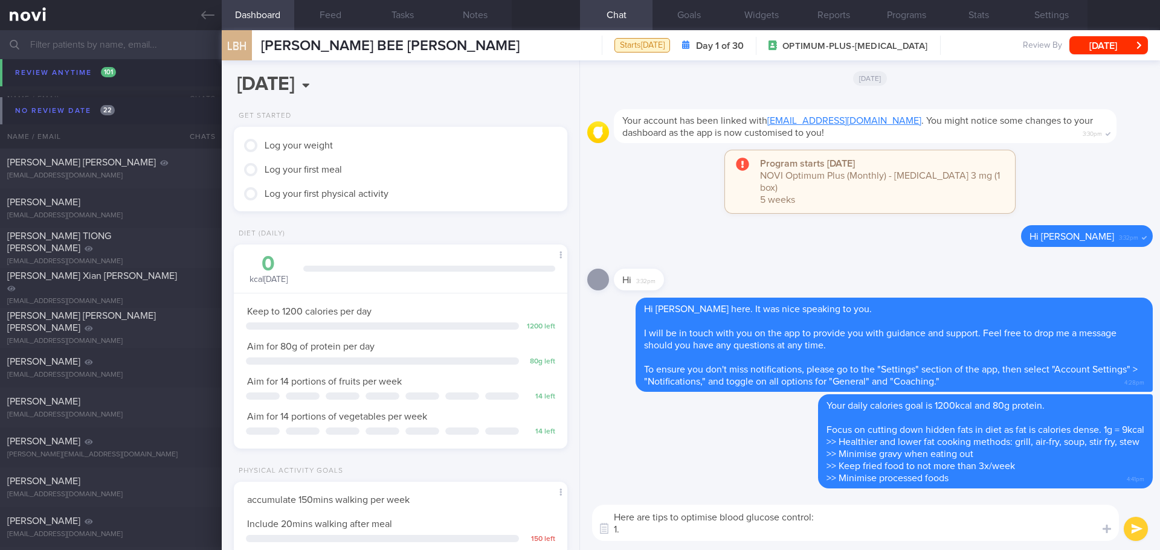
click at [646, 526] on textarea "Here are tips to optimise blood glucose control: 1." at bounding box center [855, 523] width 527 height 36
paste textarea "Start meal with vegetables and protein, have carbohydrate later"
drag, startPoint x: 897, startPoint y: 529, endPoint x: 882, endPoint y: 529, distance: 15.7
click at [882, 529] on textarea "Here are tips to optimise blood glucose control: 1. Start meal with vegetables …" at bounding box center [855, 523] width 527 height 36
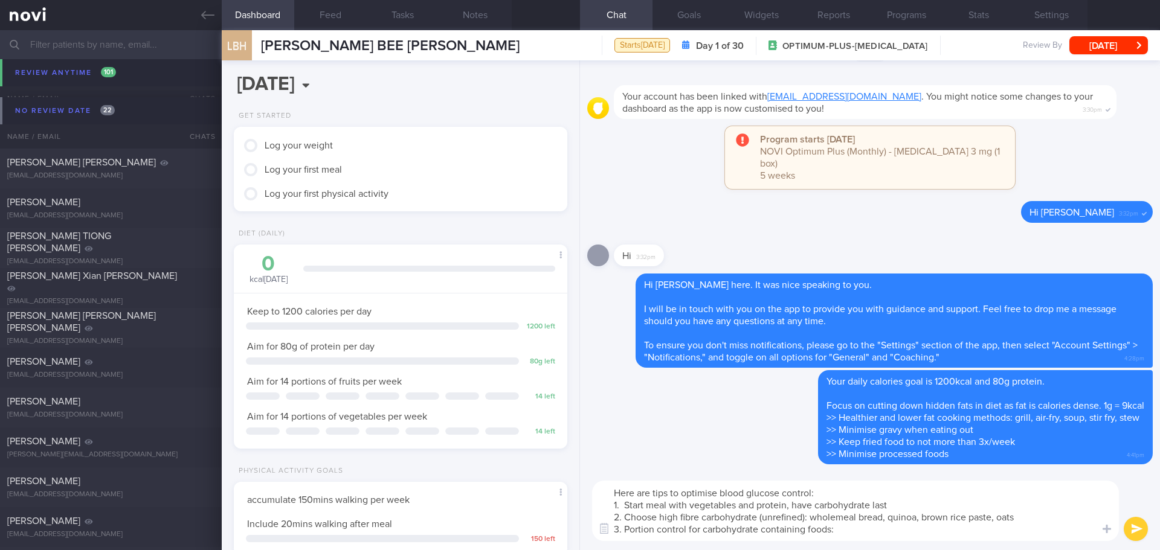
click at [842, 532] on textarea "Here are tips to optimise blood glucose control: 1. Start meal with vegetables …" at bounding box center [855, 511] width 527 height 60
click at [923, 538] on textarea "Here are tips to optimise blood glucose control: 1. Start meal with vegetables …" at bounding box center [855, 511] width 527 height 60
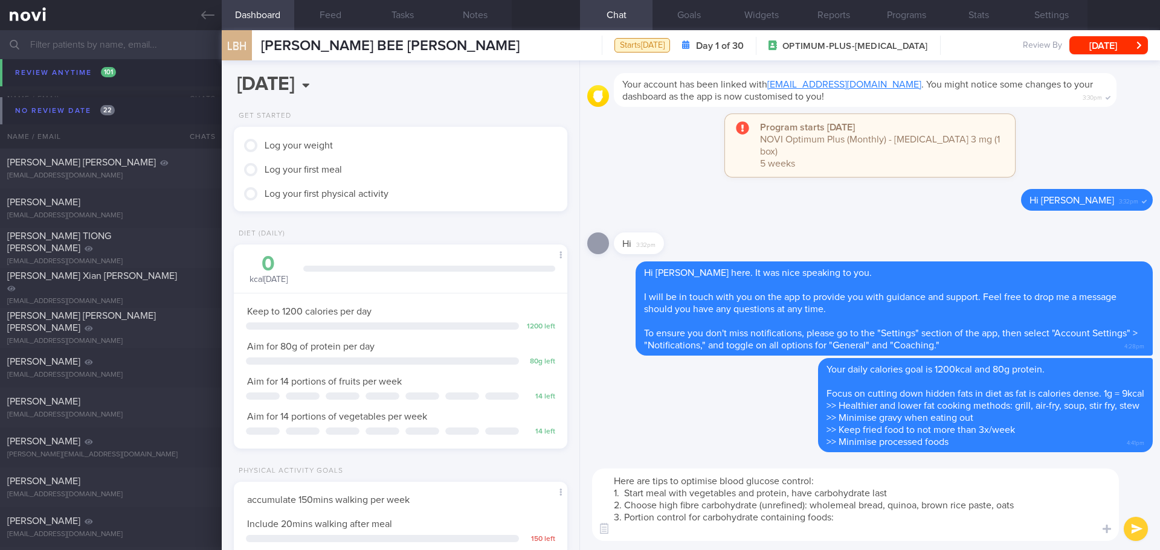
paste textarea "> Starches: any type of rice, noodles, oats, bread, biscuit, any food made with…"
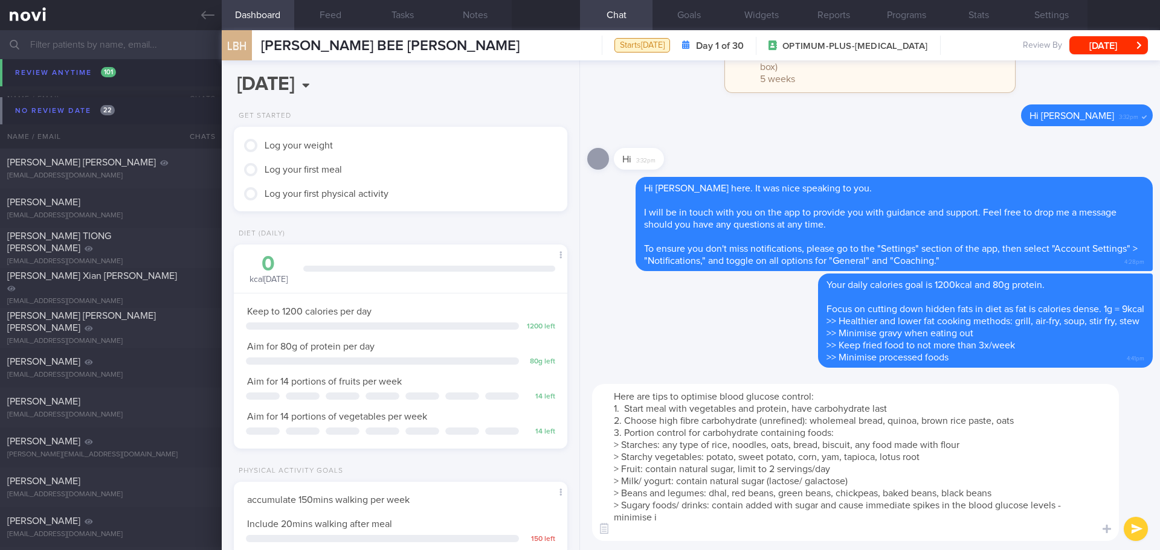
drag, startPoint x: 712, startPoint y: 445, endPoint x: 662, endPoint y: 449, distance: 50.3
click at [662, 449] on textarea "Here are tips to optimise blood glucose control: 1. Start meal with vegetables …" at bounding box center [855, 462] width 527 height 157
click at [835, 468] on textarea "Here are tips to optimise blood glucose control: 1. Start meal with vegetables …" at bounding box center [855, 462] width 527 height 157
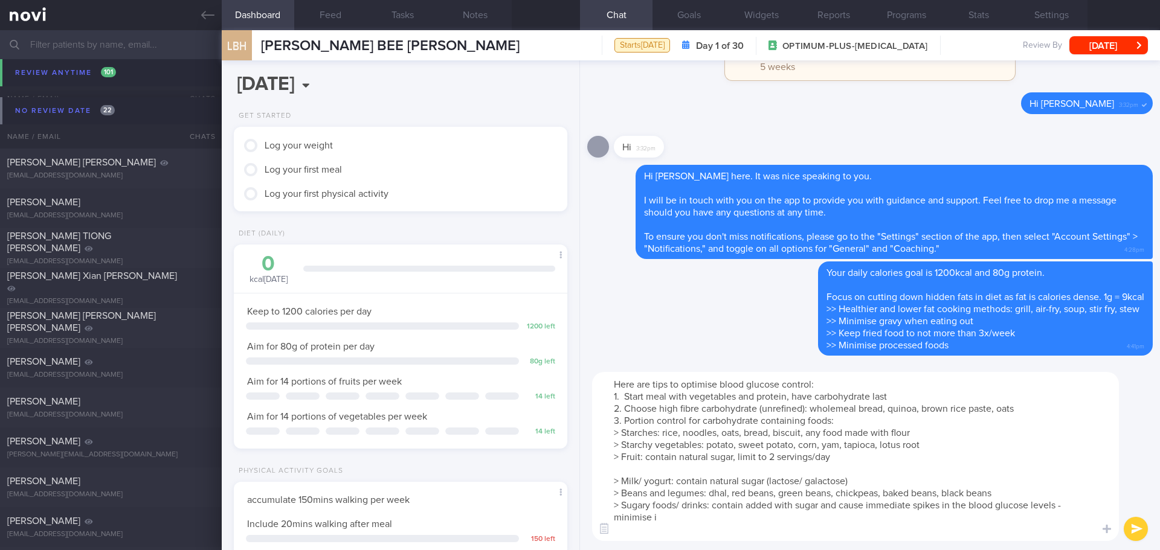
click at [632, 466] on textarea "Here are tips to optimise blood glucose control: 1. Start meal with vegetables …" at bounding box center [855, 456] width 527 height 169
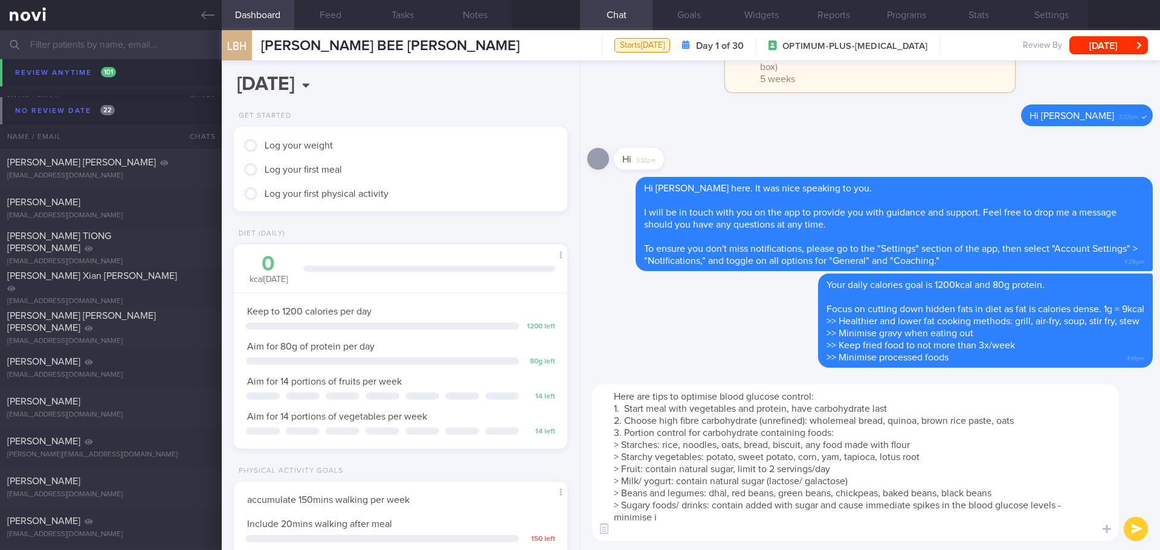
click at [659, 520] on textarea "Here are tips to optimise blood glucose control: 1. Start meal with vegetables …" at bounding box center [855, 462] width 527 height 157
click at [671, 533] on textarea "Here are tips to optimise blood glucose control: 1. Start meal with vegetables …" at bounding box center [855, 462] width 527 height 157
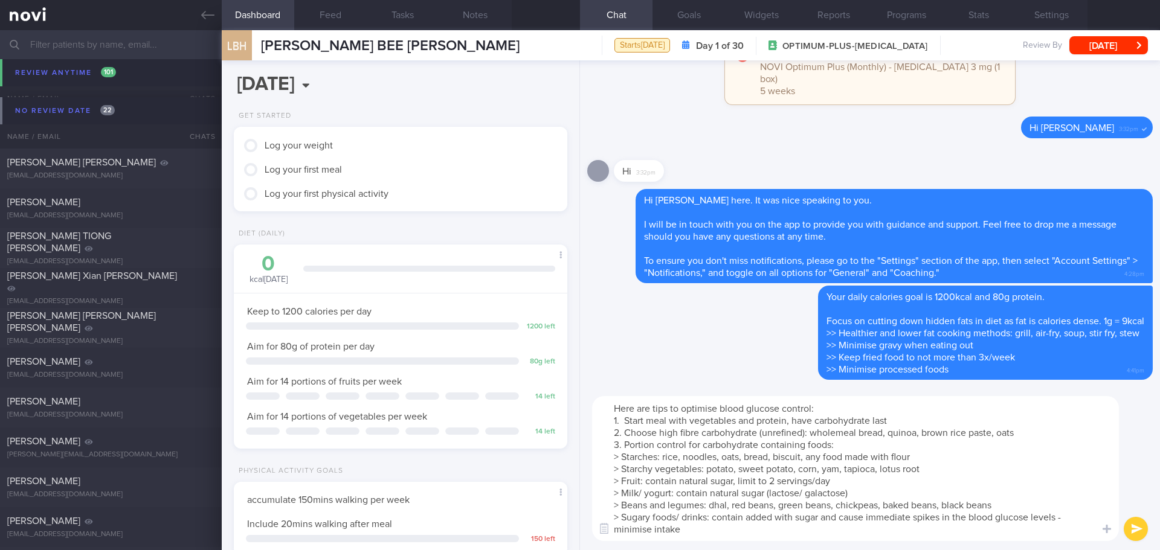
click at [844, 443] on textarea "Here are tips to optimise blood glucose control: 1. Start meal with vegetables …" at bounding box center [855, 468] width 527 height 145
click at [858, 444] on textarea "Here are tips to optimise blood glucose control: 1. Start meal with vegetables …" at bounding box center [855, 468] width 527 height 145
click at [863, 445] on textarea "Here are tips to optimise blood glucose control: 1. Start meal with vegetables …" at bounding box center [855, 468] width 527 height 145
click at [862, 410] on textarea "Here are tips to optimise blood glucose control: 1. Start meal with vegetables …" at bounding box center [855, 468] width 527 height 145
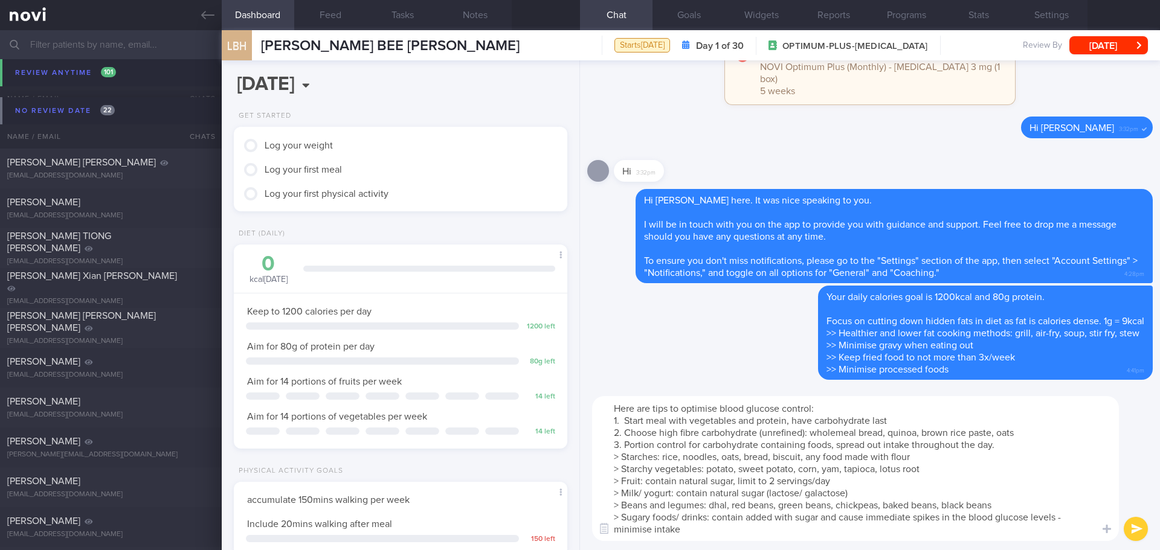
click at [687, 533] on textarea "Here are tips to optimise blood glucose control: 1. Start meal with vegetables …" at bounding box center [855, 468] width 527 height 145
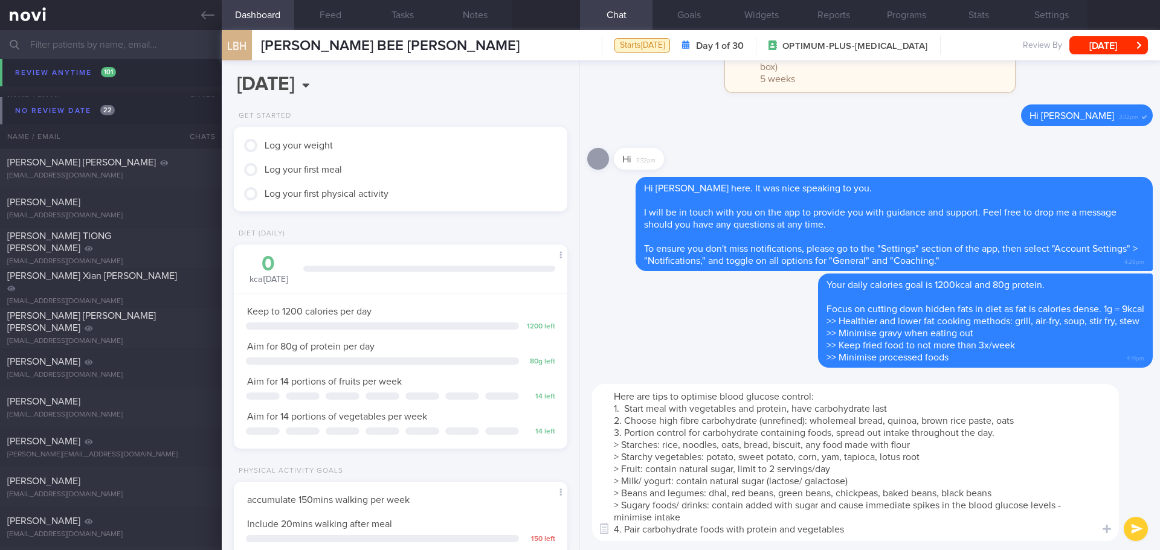
type textarea "Here are tips to optimise blood glucose control: 1. Start meal with vegetables …"
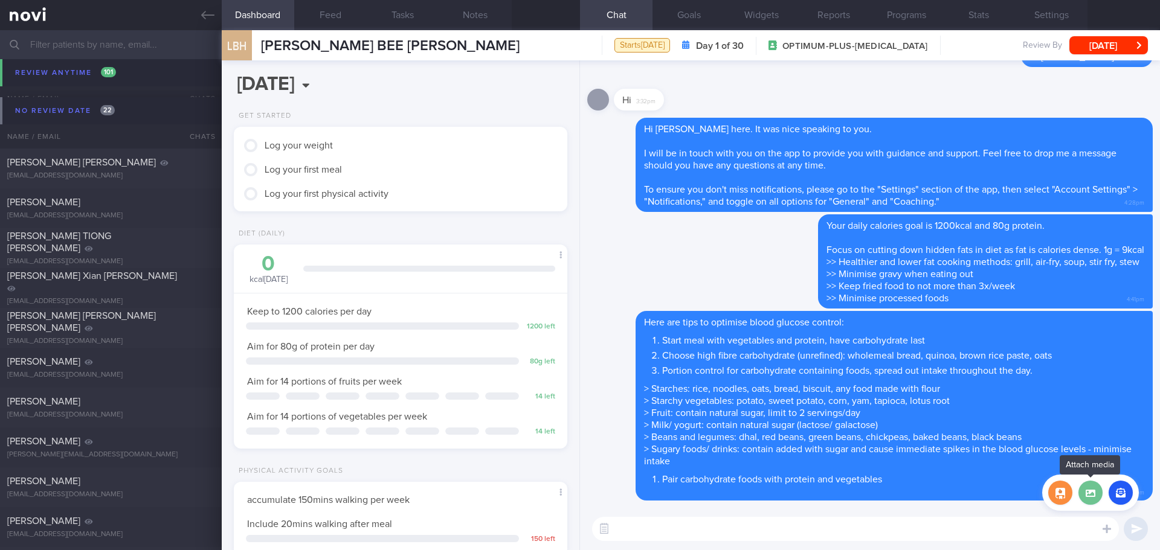
click at [1082, 498] on label at bounding box center [1091, 493] width 24 height 24
click at [0, 0] on input "file" at bounding box center [0, 0] width 0 height 0
click at [1057, 496] on button "button" at bounding box center [1060, 493] width 24 height 24
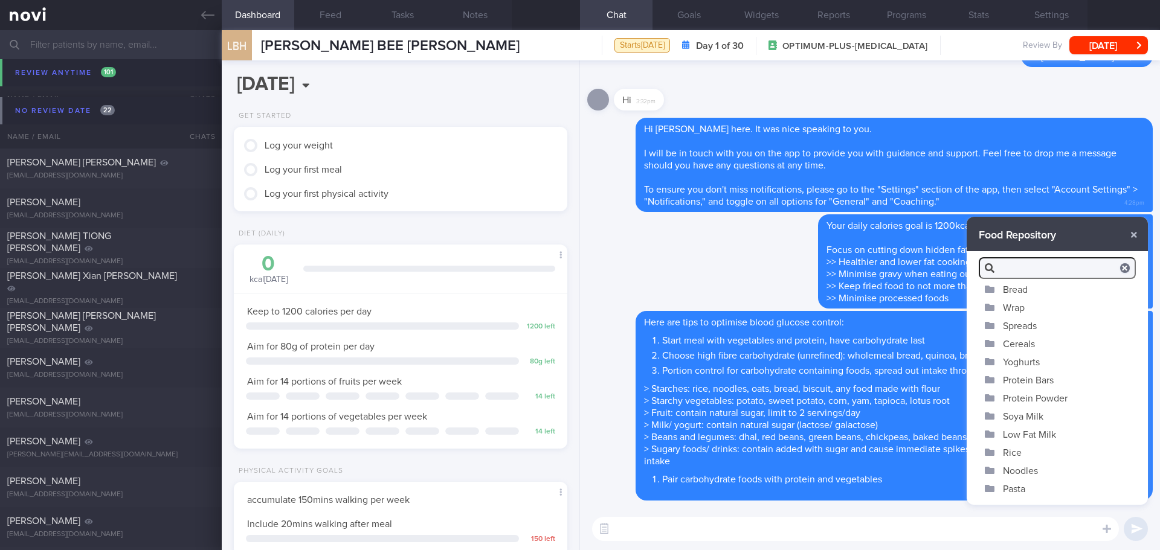
click at [1013, 289] on button "Bread" at bounding box center [1057, 289] width 181 height 18
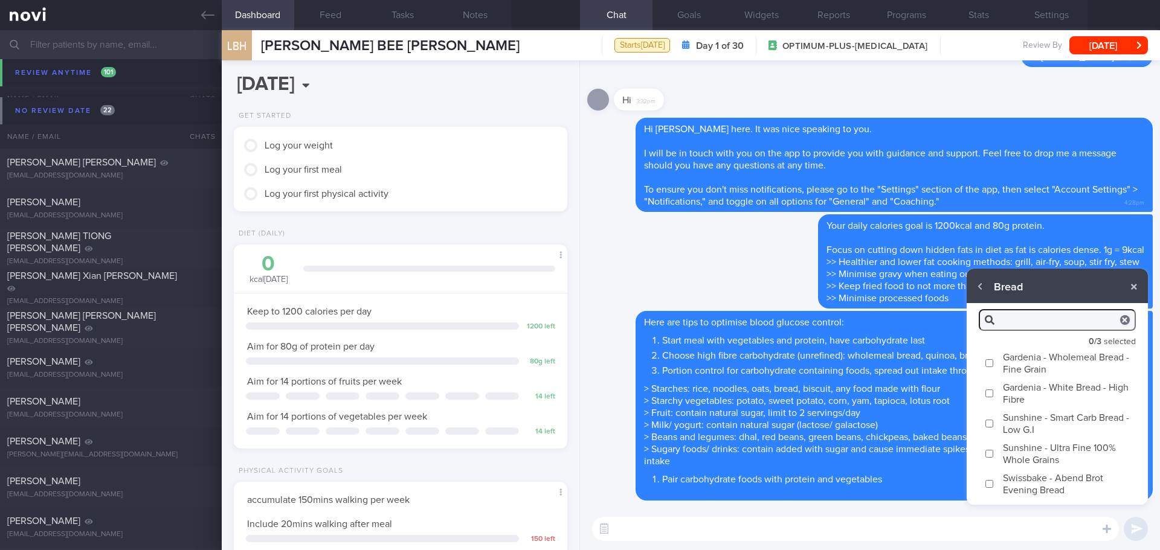
click at [1013, 422] on label "Sunshine - Smart Carb Bread - Low G.I" at bounding box center [1057, 423] width 181 height 30
click at [994, 422] on input "Sunshine - Smart Carb Bread - Low G.I" at bounding box center [989, 424] width 9 height 8
checkbox input "true"
type textarea "Sunshine Smart-Carb Low G.I Bread contains a high amount of fibre, which promot…"
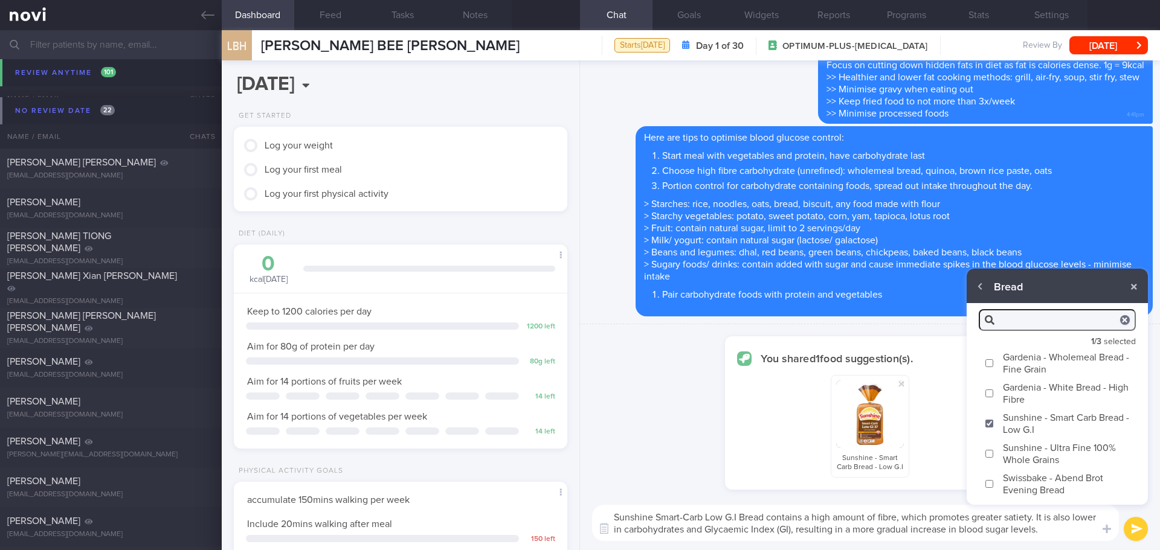
click at [1124, 324] on button "button" at bounding box center [1125, 320] width 10 height 10
click at [975, 285] on button "button" at bounding box center [981, 287] width 22 height 22
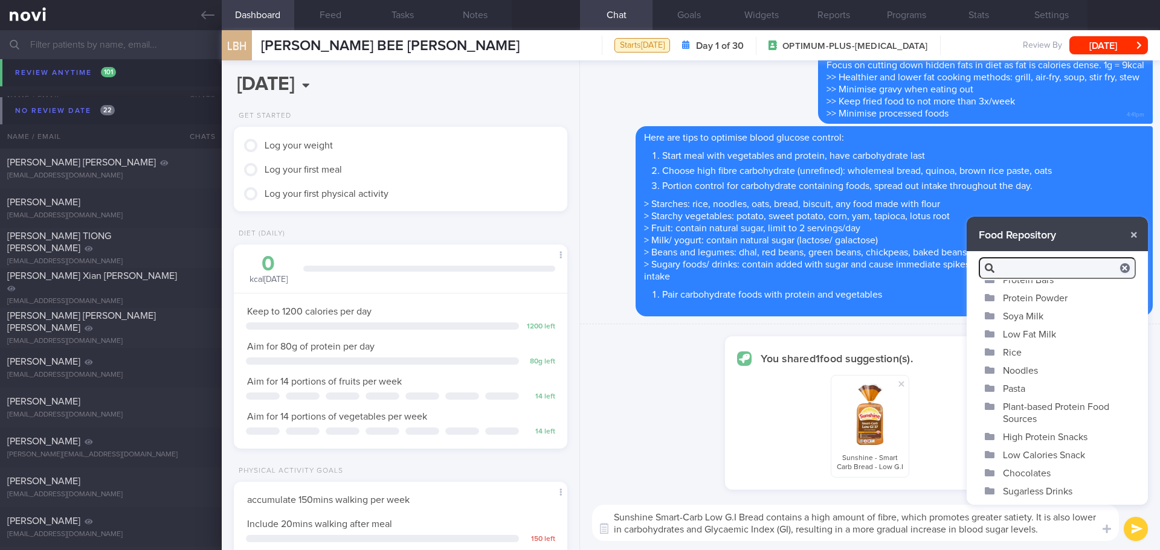
scroll to position [102, 0]
click at [1039, 433] on button "High Protein Snacks" at bounding box center [1057, 436] width 181 height 18
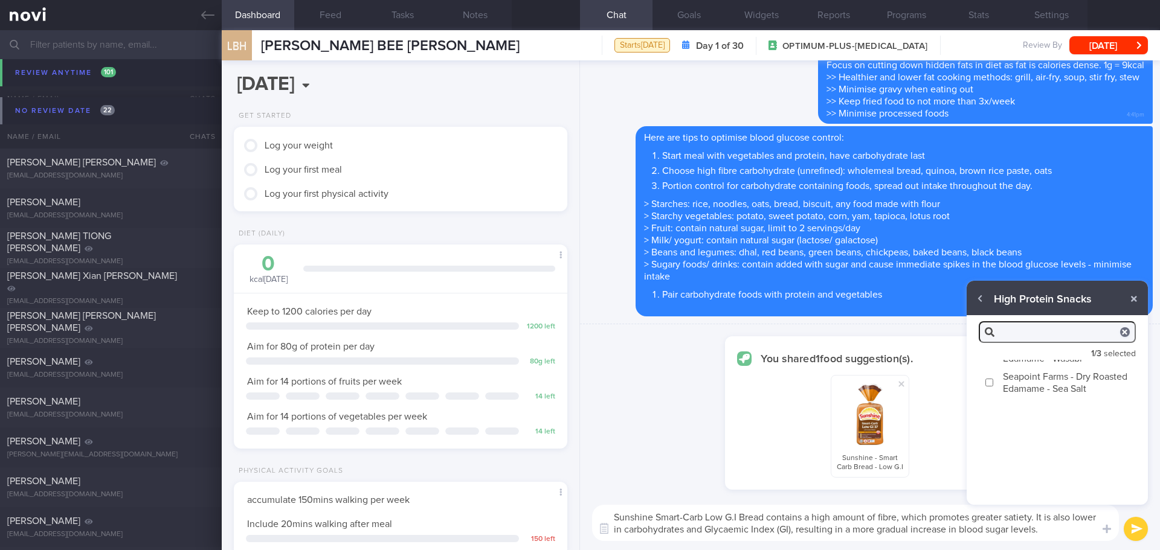
scroll to position [0, 0]
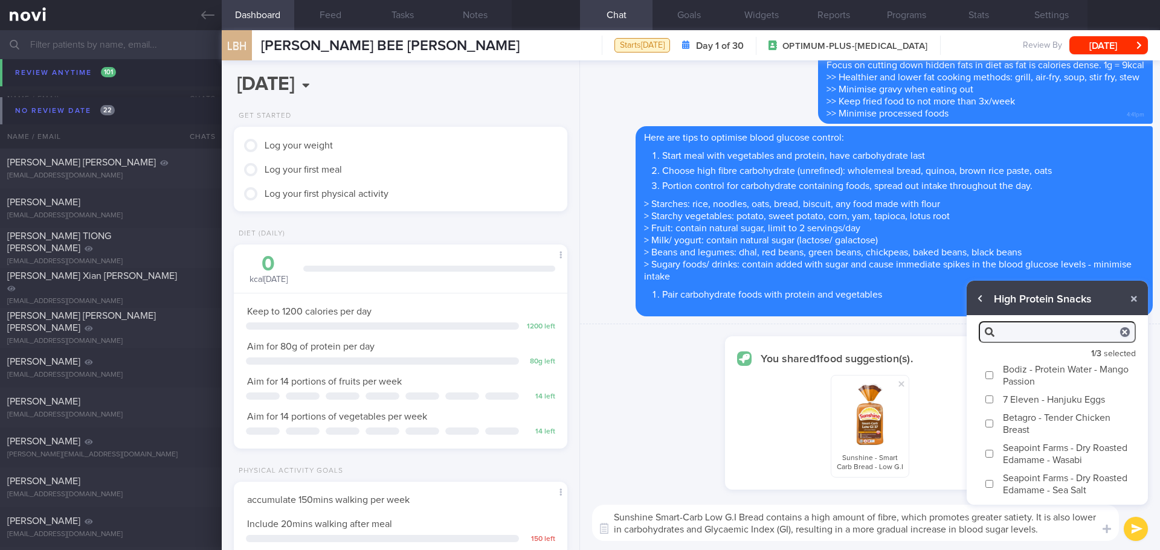
click at [983, 302] on button "button" at bounding box center [981, 299] width 22 height 22
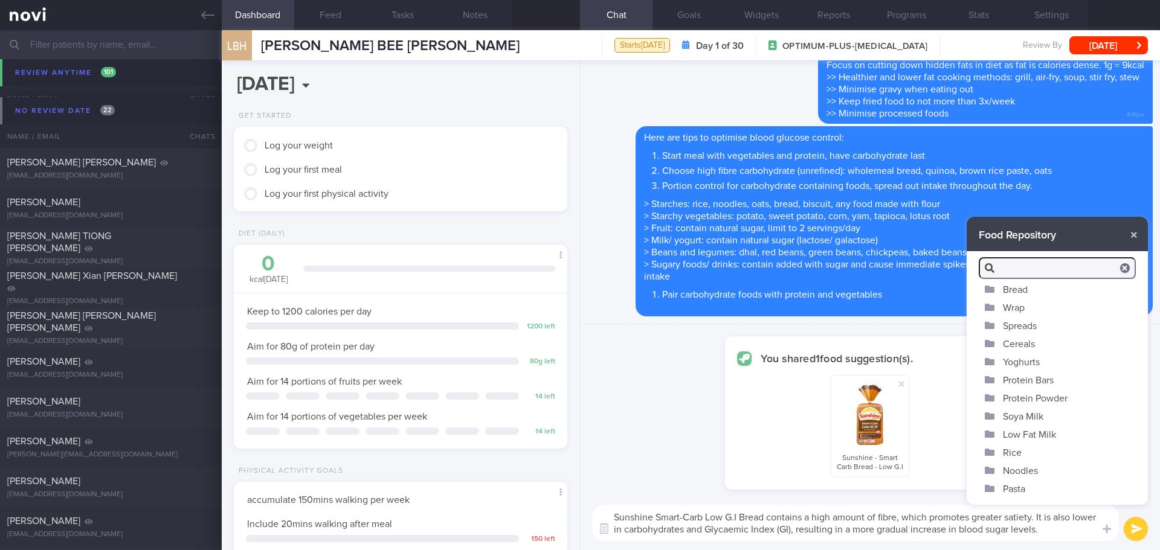
click at [1027, 326] on button "Spreads" at bounding box center [1057, 326] width 181 height 18
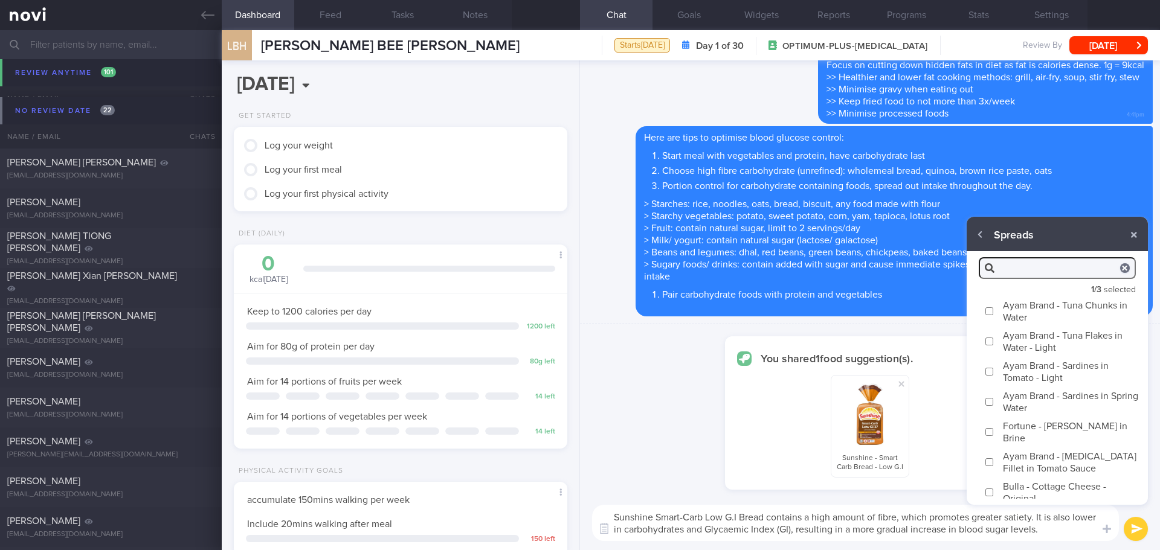
click at [991, 312] on input "Ayam Brand - Tuna Chunks in Water" at bounding box center [989, 312] width 9 height 8
checkbox input "true"
type textarea "Sunshine Smart-Carb Low G.I Bread contains a high amount of fibre, which promot…"
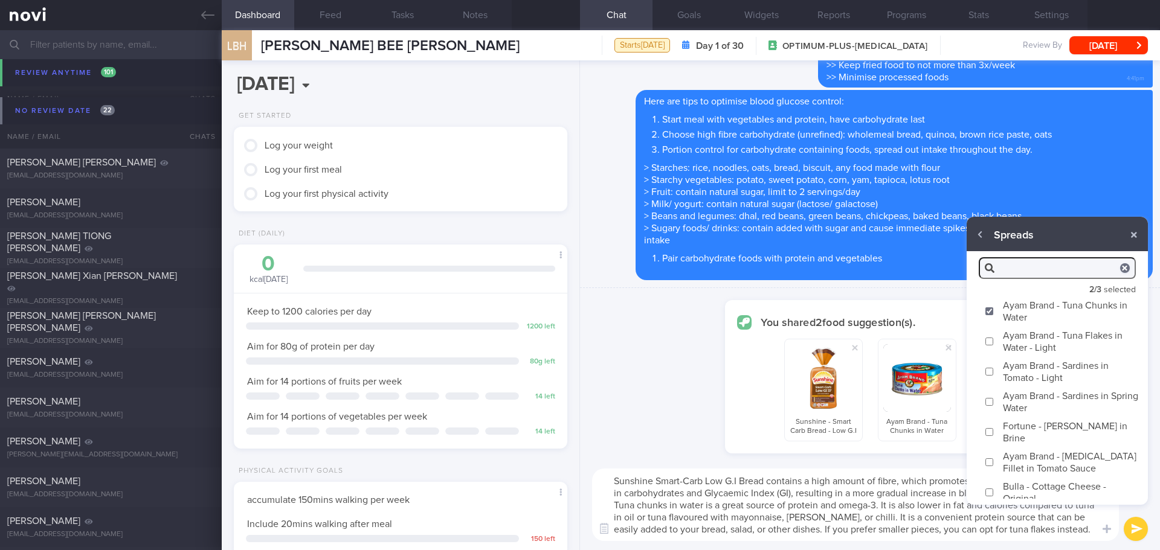
click at [991, 400] on input "Ayam Brand - Sardines in Spring Water" at bounding box center [989, 402] width 9 height 8
checkbox input "true"
type textarea "Sunshine Smart-Carb Low G.I Bread contains a high amount of fibre, which promot…"
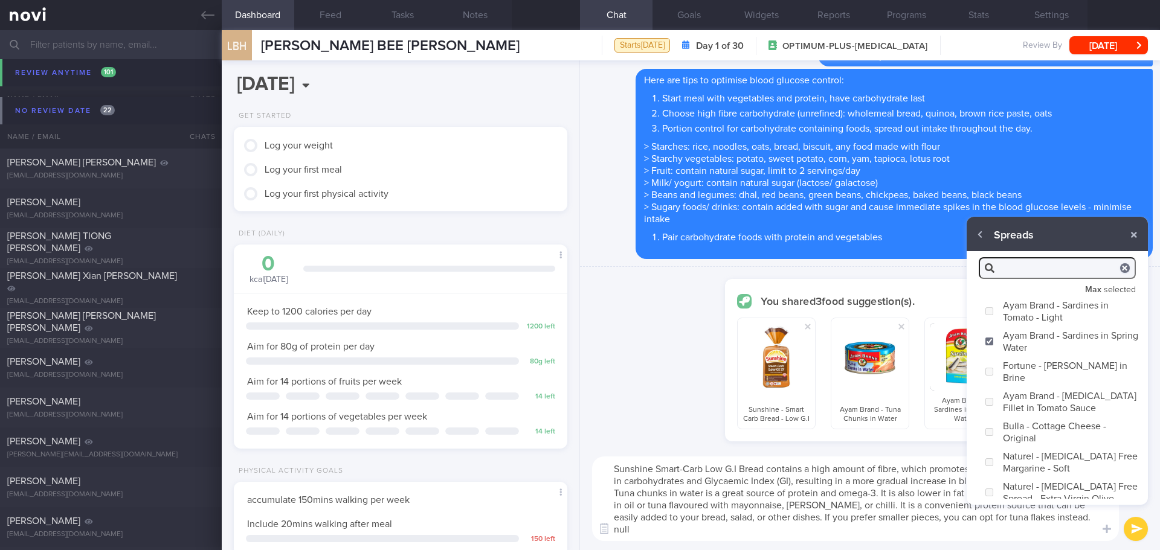
scroll to position [69, 0]
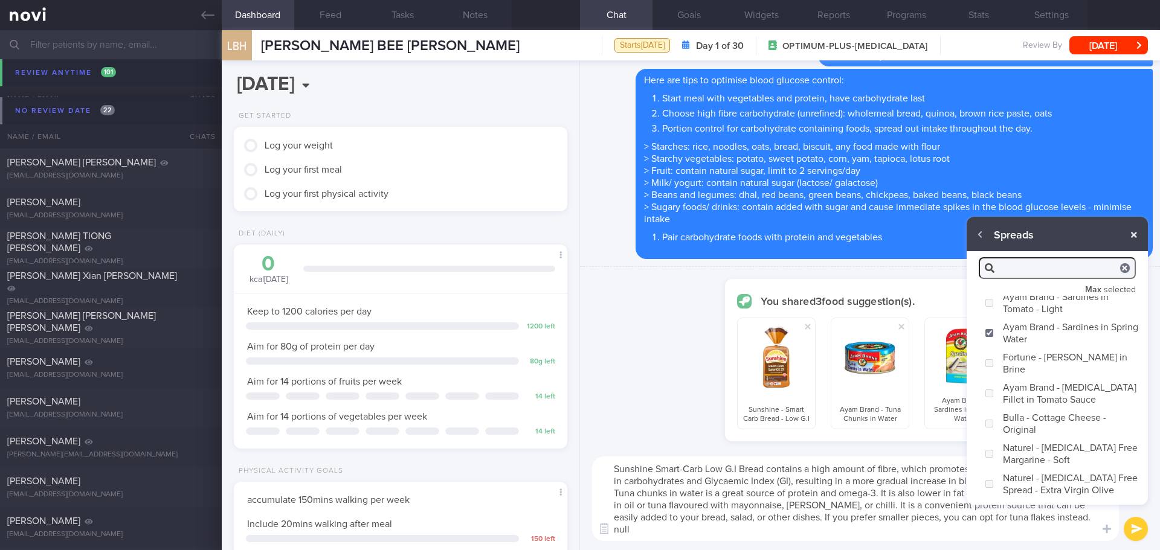
click at [1134, 230] on button "button" at bounding box center [1134, 235] width 22 height 22
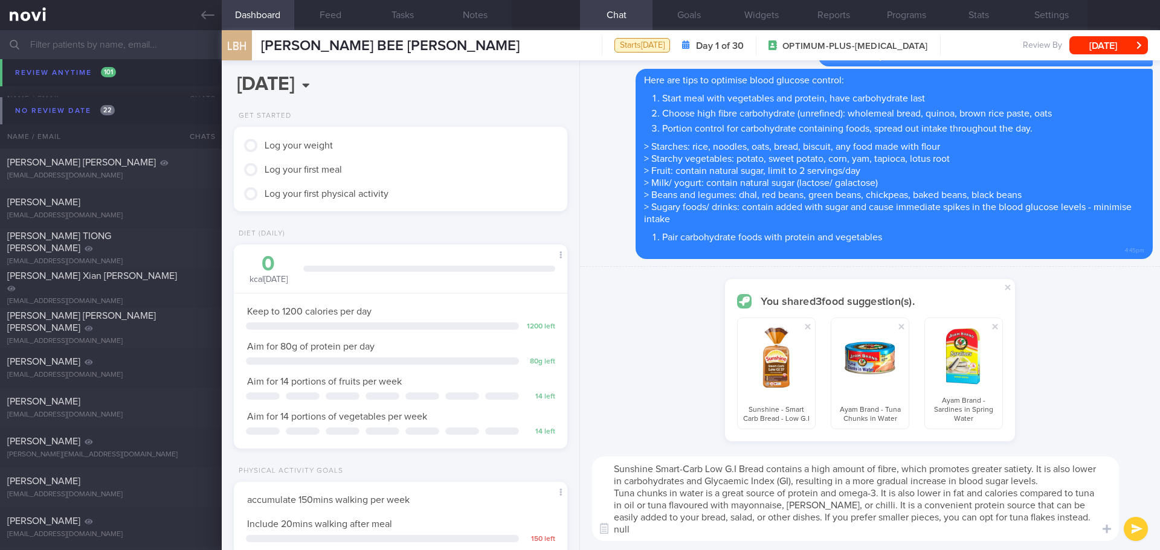
drag, startPoint x: 640, startPoint y: 531, endPoint x: 676, endPoint y: 482, distance: 60.2
click at [676, 482] on textarea "Sunshine Smart-Carb Low G.I Bread contains a high amount of fibre, which promot…" at bounding box center [855, 499] width 527 height 85
click at [746, 491] on textarea "Sunshine Smart-Carb Low G.I Bread contains a high amount of fibre, which promot…" at bounding box center [855, 499] width 527 height 85
drag, startPoint x: 633, startPoint y: 527, endPoint x: 613, endPoint y: 461, distance: 69.2
click at [613, 461] on textarea "Sunshine Smart-Carb Low G.I Bread contains a high amount of fibre, which promot…" at bounding box center [855, 499] width 527 height 85
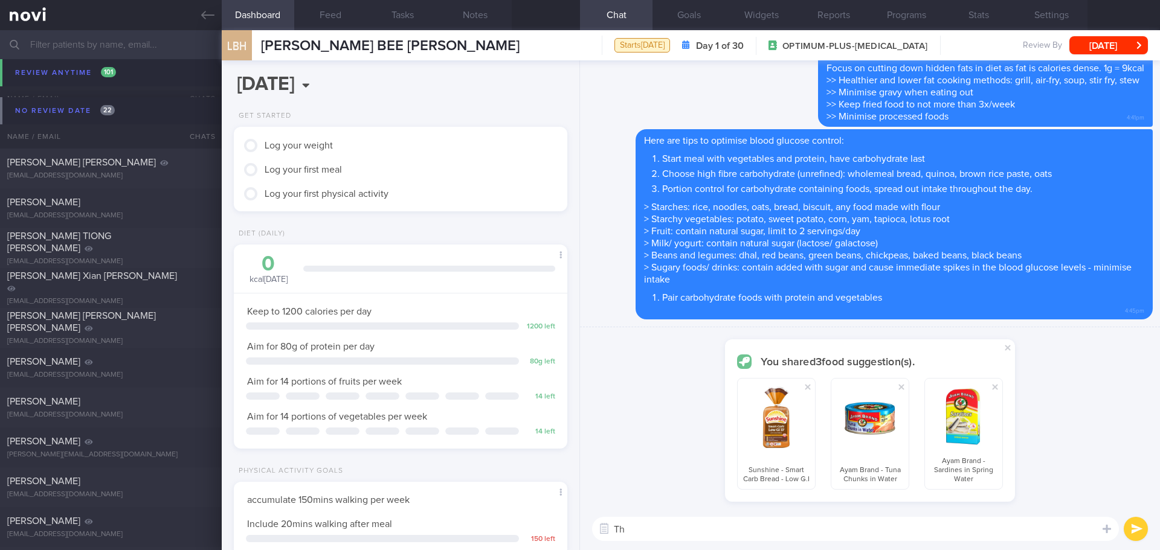
type textarea "T"
type textarea "Y"
type textarea "T"
type textarea "H"
click at [674, 526] on textarea "Low GI bread & tuna is a good combo for breakfast" at bounding box center [855, 529] width 527 height 24
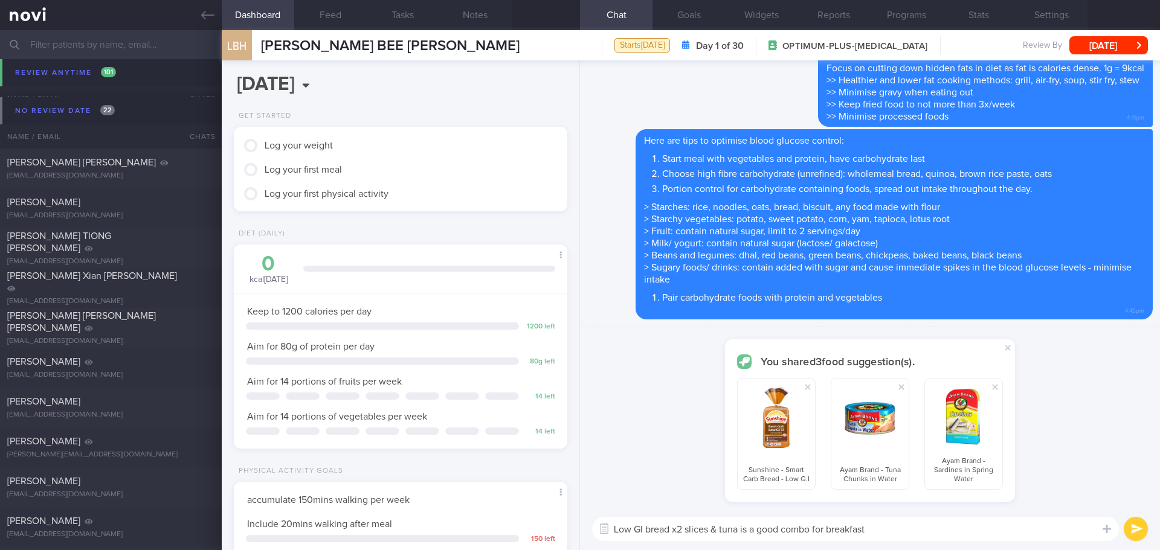
click at [972, 532] on textarea "Low GI bread x2 slices & tuna is a good combo for breakfast" at bounding box center [855, 529] width 527 height 24
type textarea "Low GI bread x2 slices & tuna is a good combo for breakfast"
click at [1126, 526] on button "submit" at bounding box center [1136, 529] width 24 height 24
checkbox input "false"
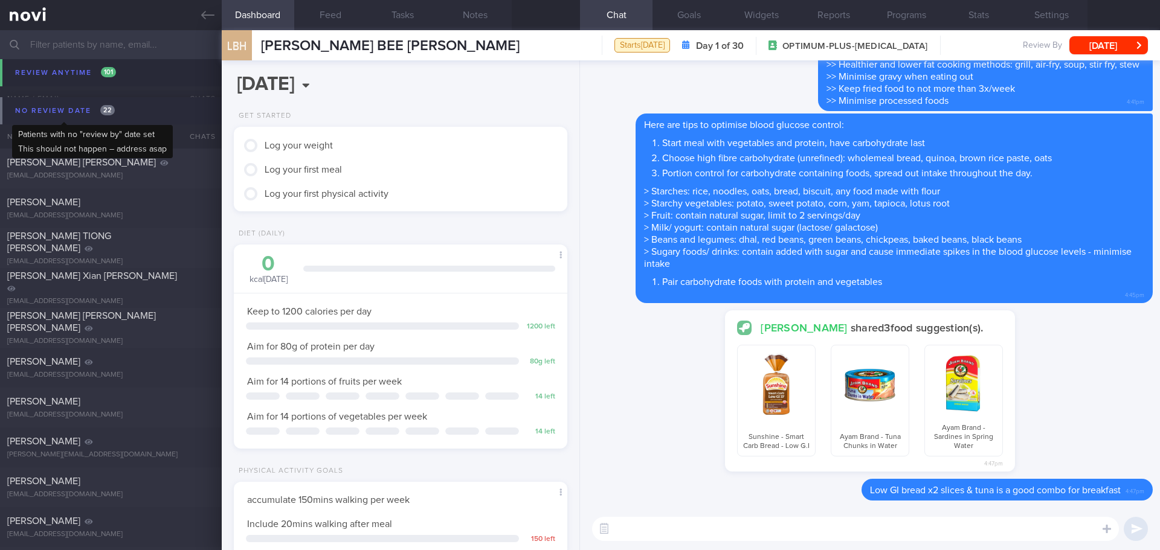
click at [60, 112] on div "No review date 22" at bounding box center [65, 111] width 106 height 16
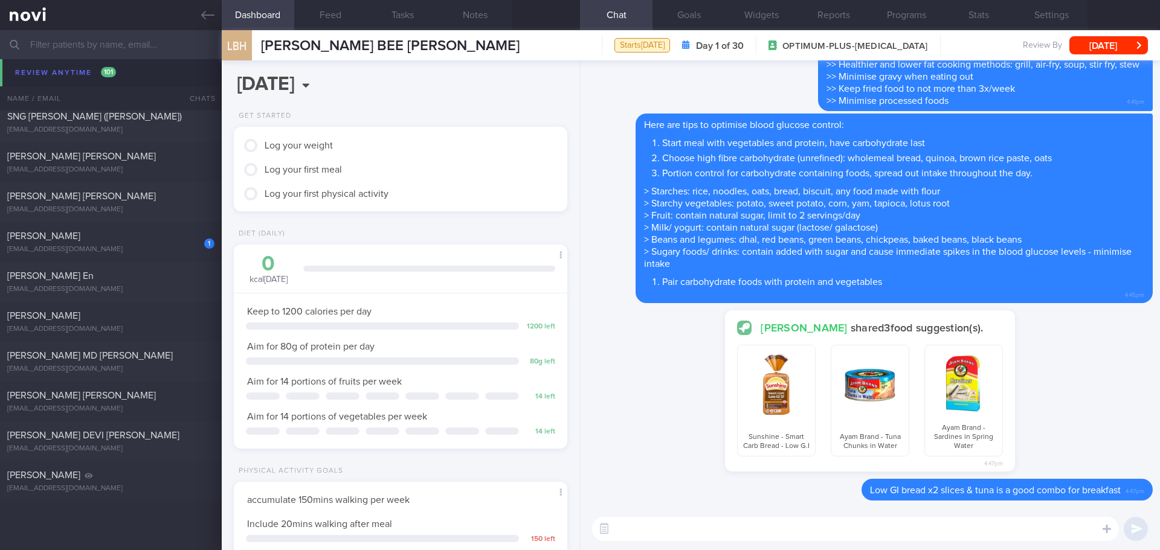
scroll to position [785, 0]
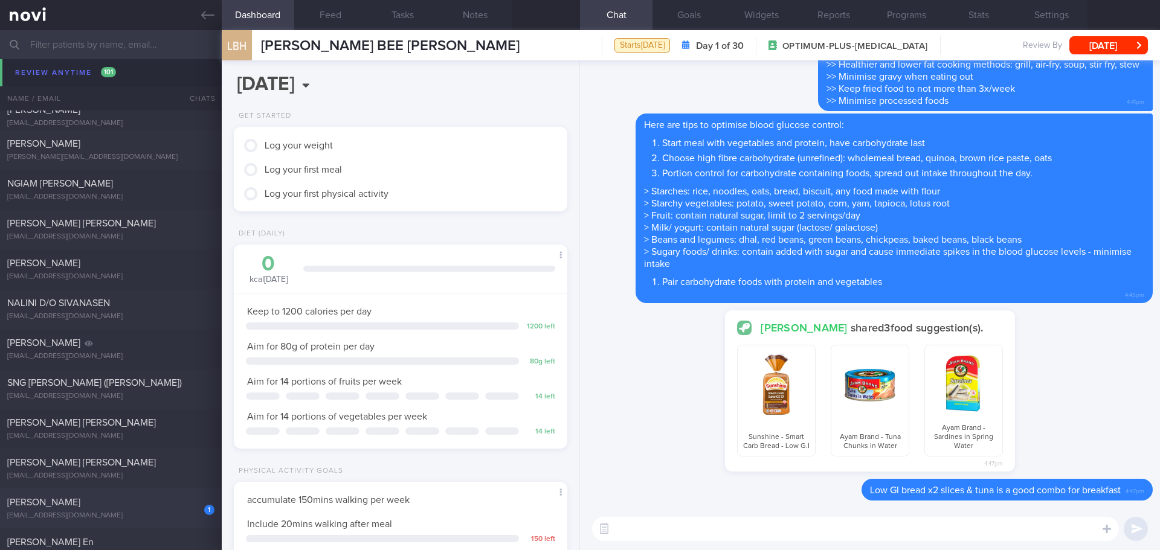
click at [132, 497] on div "[PERSON_NAME]" at bounding box center [109, 503] width 204 height 12
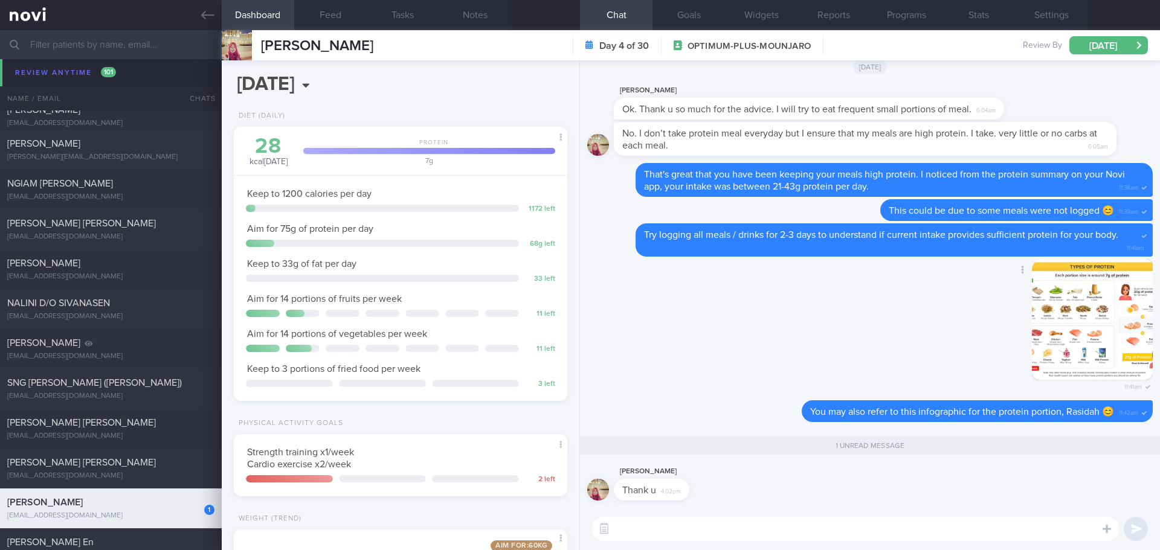
scroll to position [721, 0]
click at [708, 340] on div "Delete 11:41am" at bounding box center [870, 330] width 566 height 142
click at [703, 337] on div "Delete 11:41am" at bounding box center [870, 330] width 566 height 142
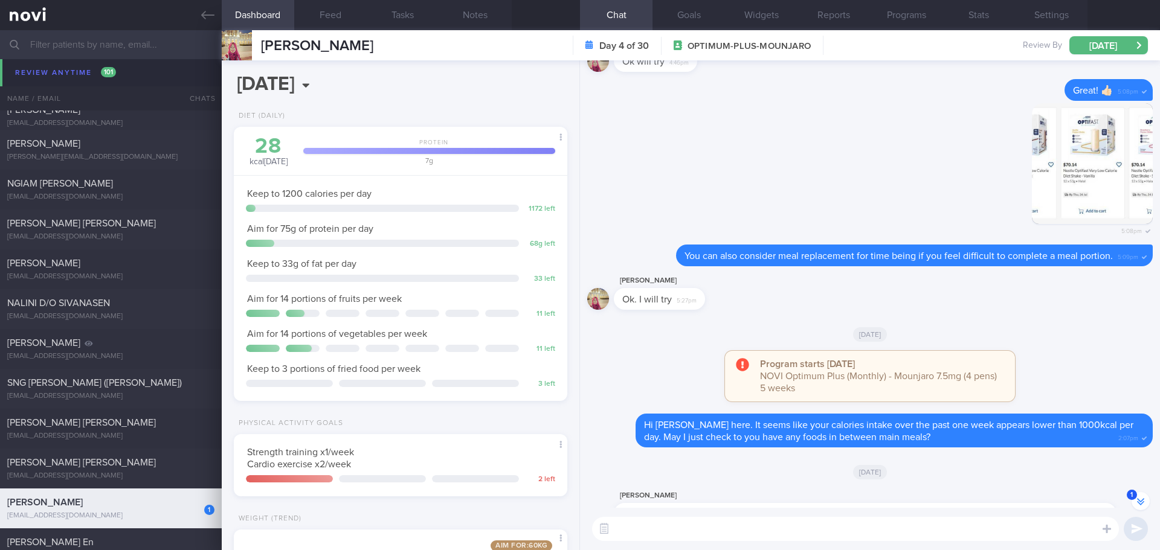
scroll to position [1, 0]
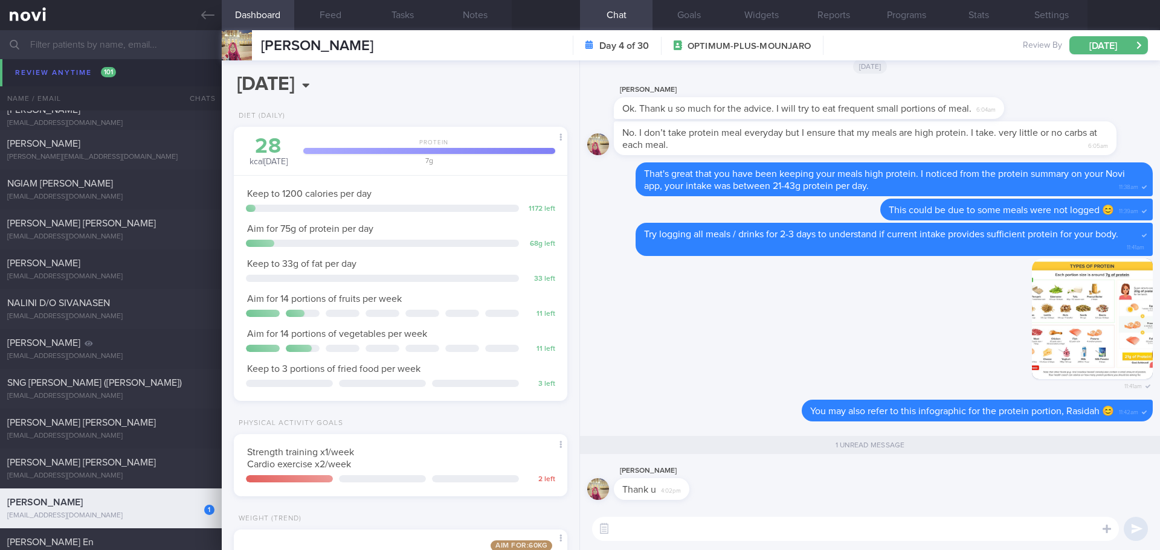
click at [796, 536] on textarea at bounding box center [855, 529] width 527 height 24
click at [796, 534] on textarea at bounding box center [855, 529] width 527 height 24
type textarea "No problem, Rasidah. Have a great weekend 🙌🏻"
click at [1137, 526] on button "submit" at bounding box center [1136, 529] width 24 height 24
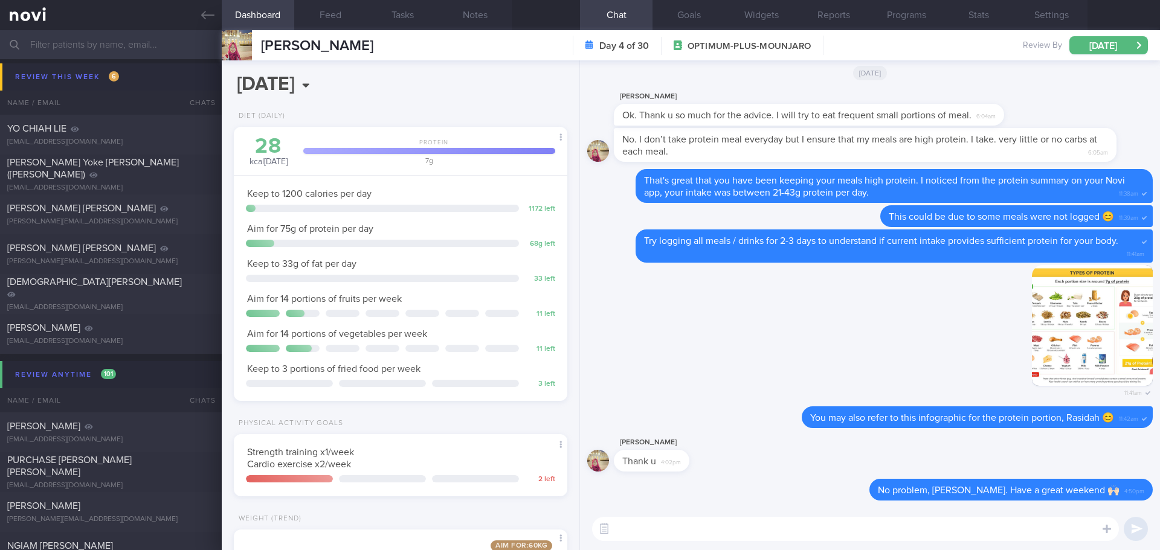
scroll to position [0, 0]
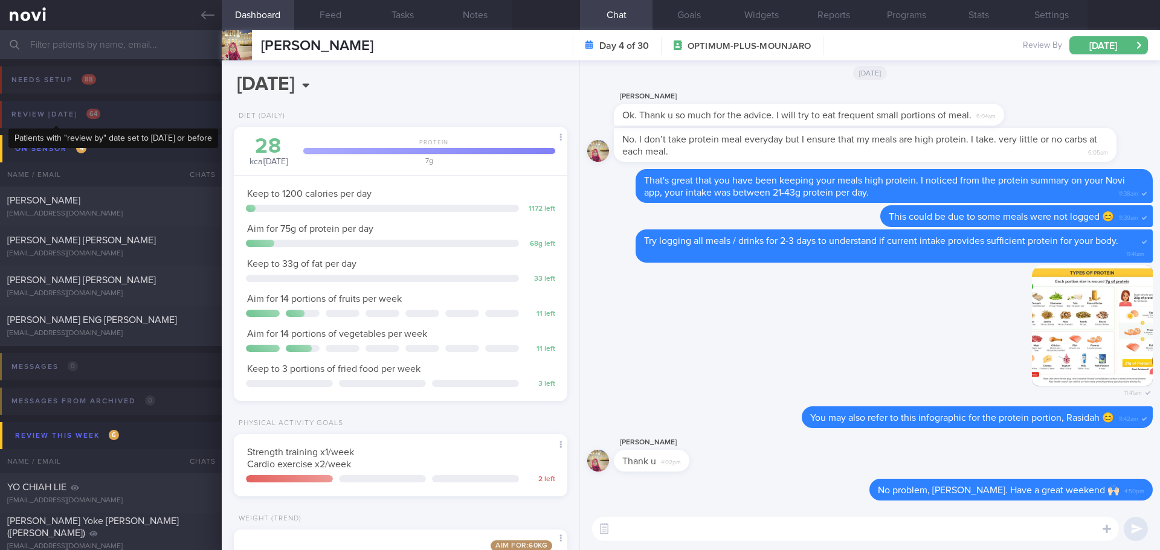
click at [91, 118] on span "64" at bounding box center [93, 114] width 14 height 10
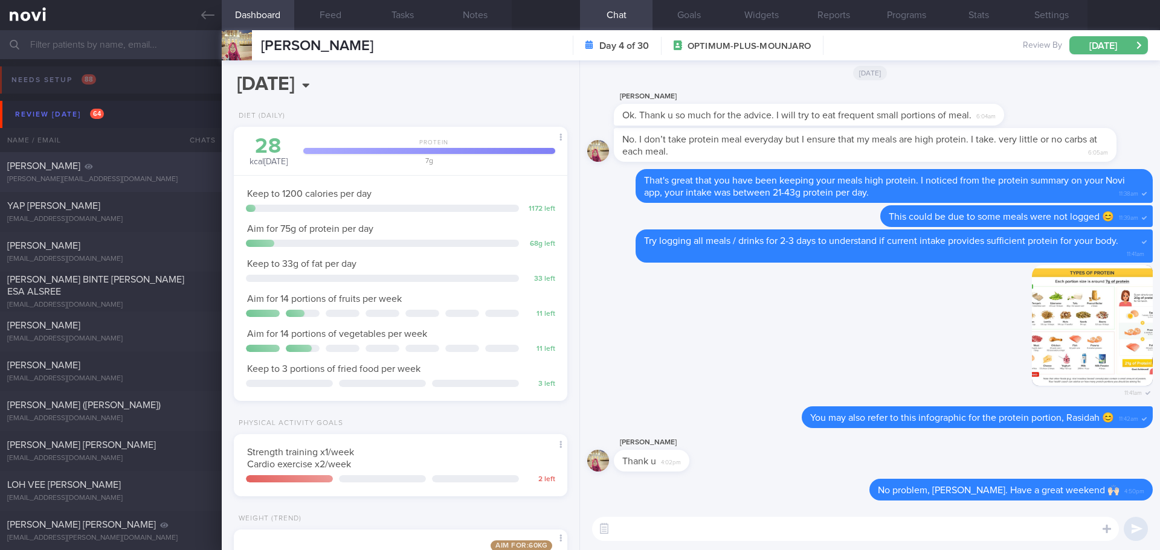
click at [109, 178] on div "leann.312@gmail.com" at bounding box center [110, 179] width 207 height 9
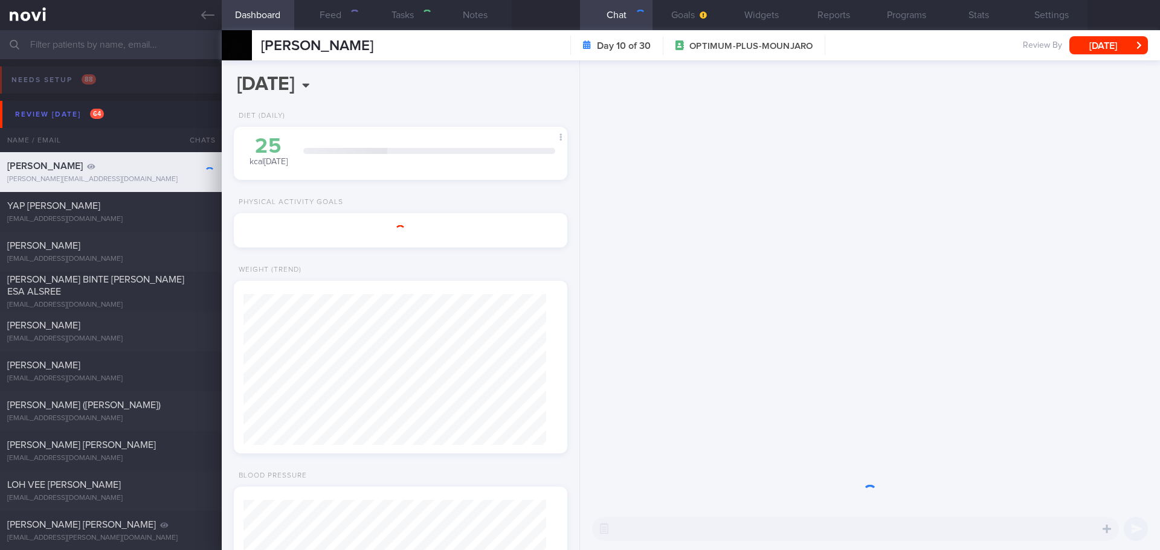
type input "8/9/25"
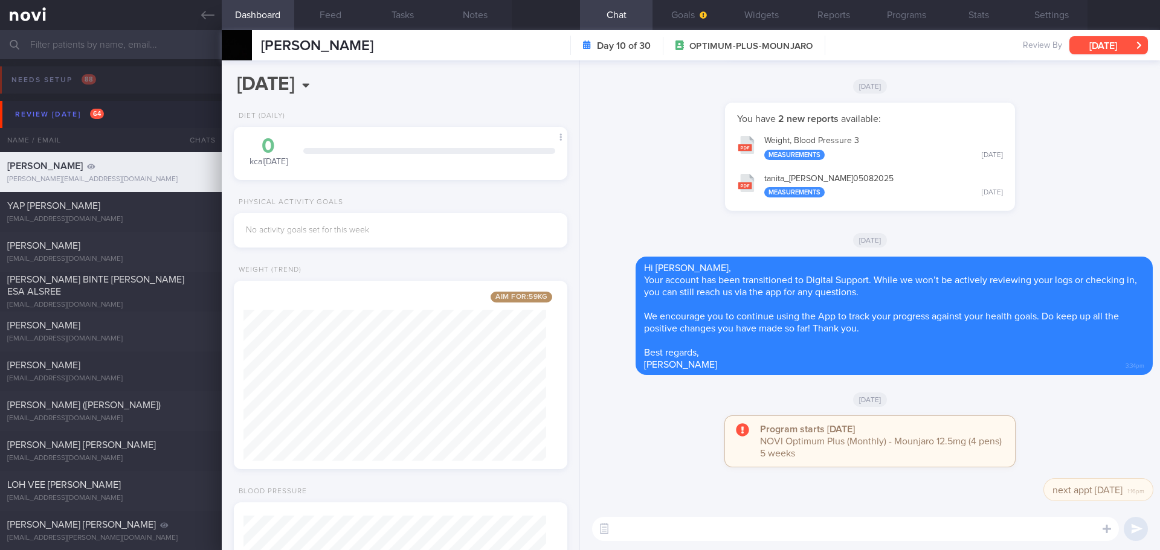
click at [1101, 46] on button "[DATE]" at bounding box center [1108, 45] width 79 height 18
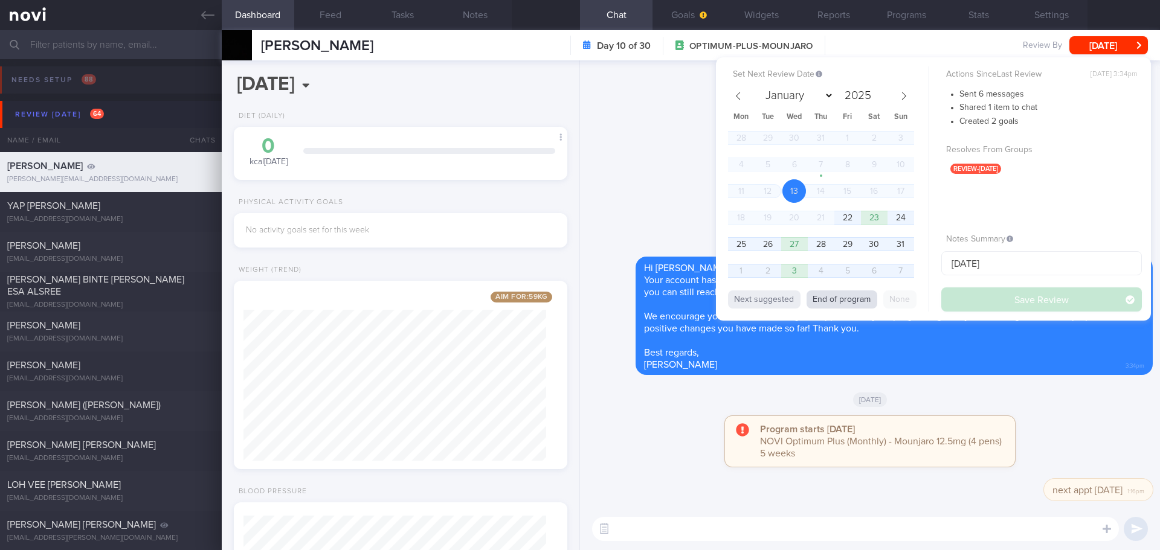
click at [850, 297] on button "End of program" at bounding box center [842, 300] width 71 height 18
select select "8"
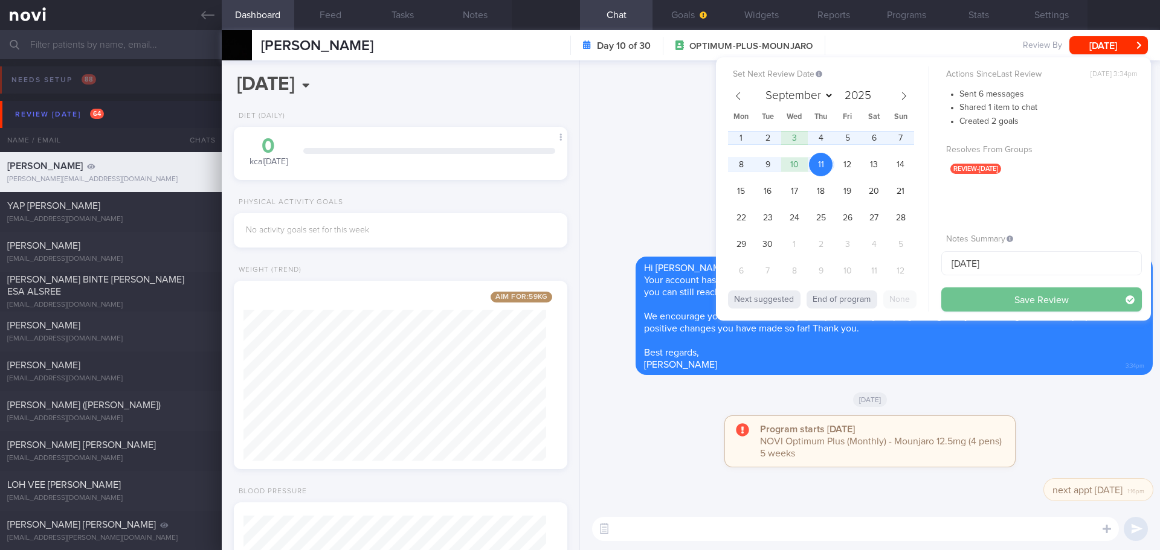
click at [961, 295] on button "Save Review" at bounding box center [1041, 300] width 201 height 24
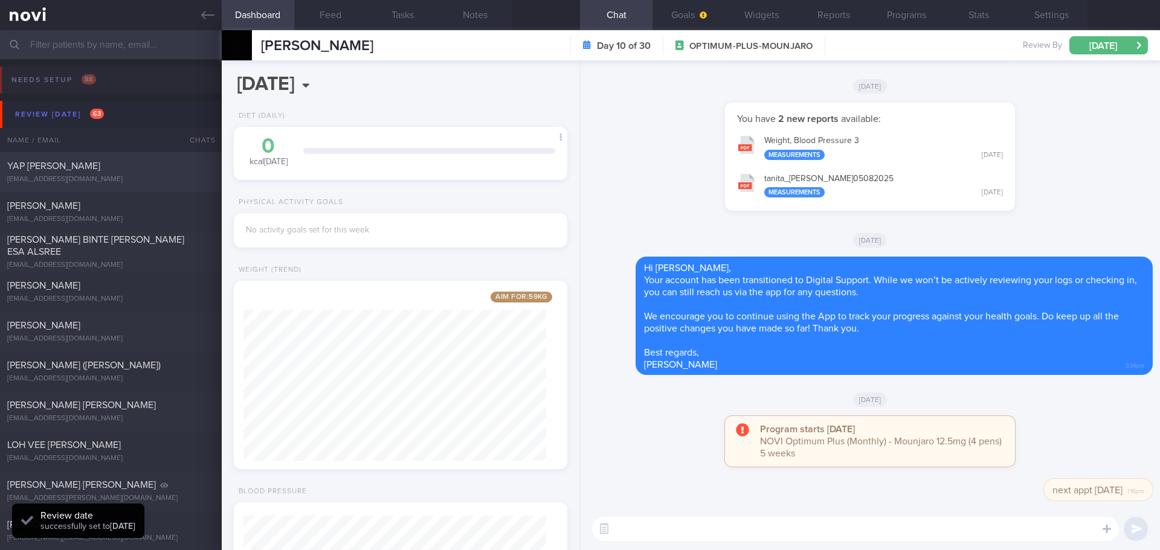
click at [134, 174] on div "YAP JIT YONG yapjityong@gmail.com" at bounding box center [111, 172] width 222 height 24
select select "7"
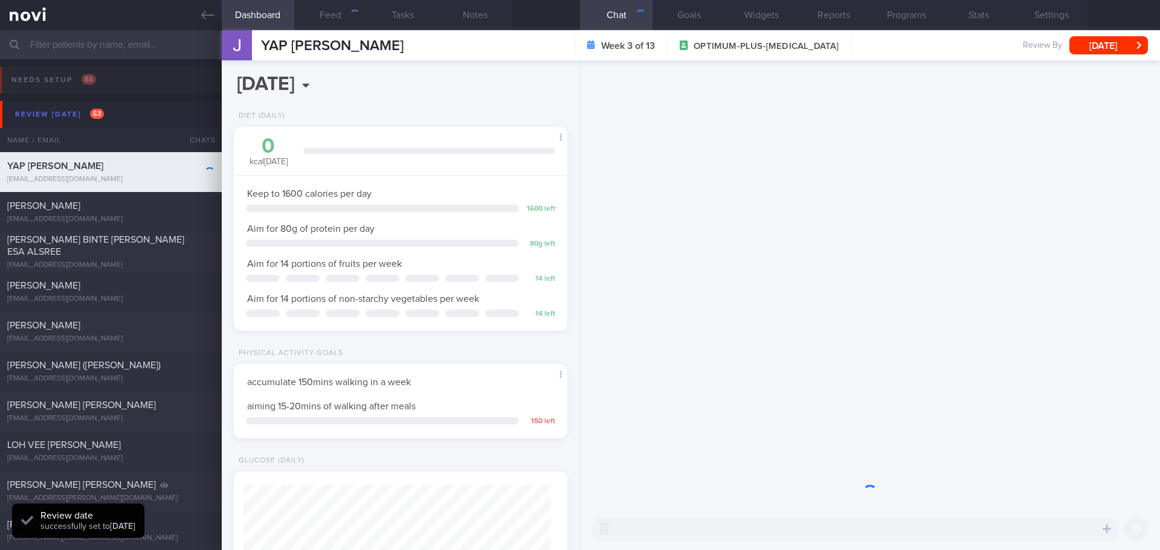
scroll to position [153, 308]
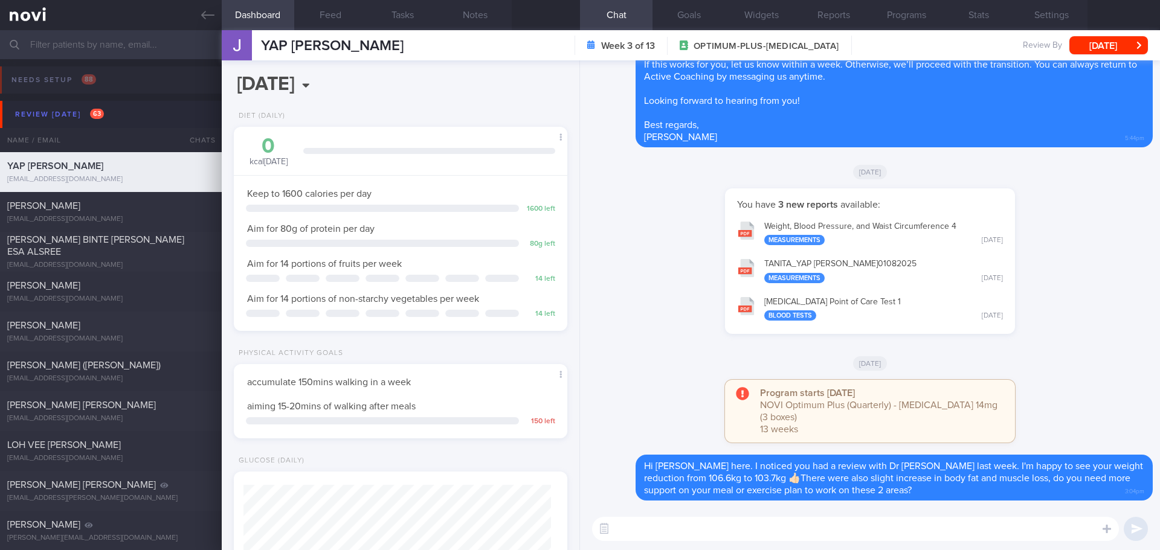
click at [1057, 302] on div "You have 3 new reports available: Weight, Blood Pressure, and Waist Circumferen…" at bounding box center [870, 268] width 566 height 158
click at [710, 528] on textarea at bounding box center [855, 529] width 527 height 24
paste textarea "Hi Your account has been transitioned to Digital Support. While we won’t be act…"
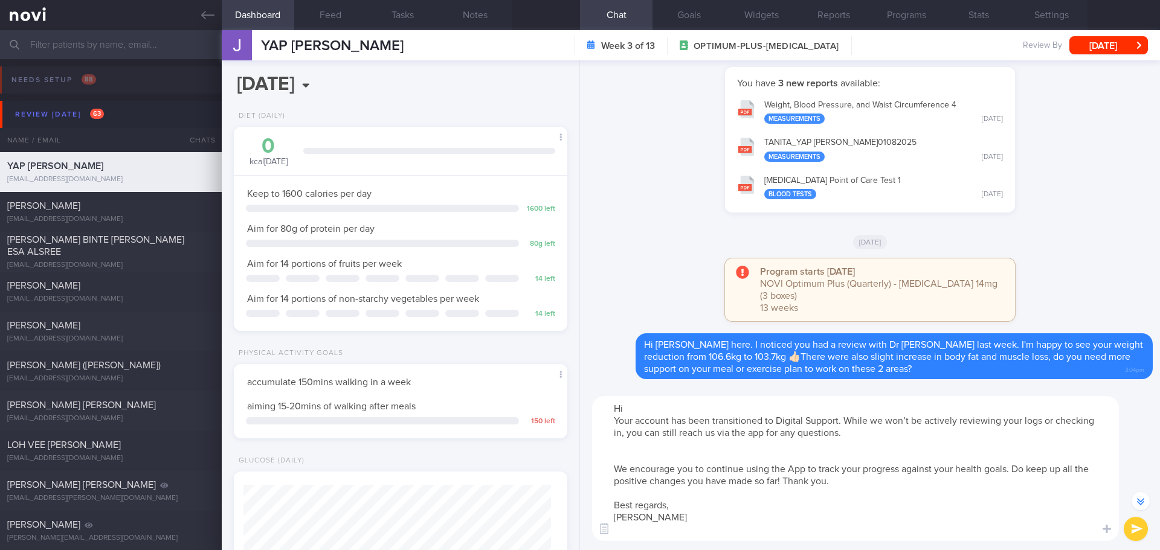
scroll to position [-120, 0]
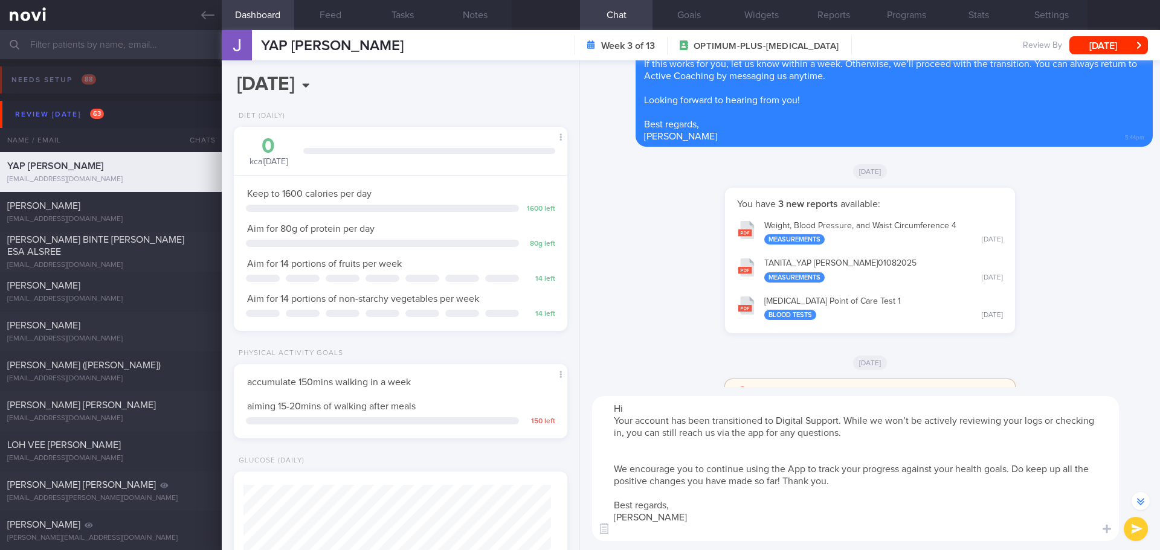
click at [650, 404] on textarea "Hi Your account has been transitioned to Digital Support. While we won’t be act…" at bounding box center [855, 468] width 527 height 145
click at [647, 459] on textarea "Hi Jit Yong, Your account has been transitioned to Digital Support. While we wo…" at bounding box center [855, 468] width 527 height 145
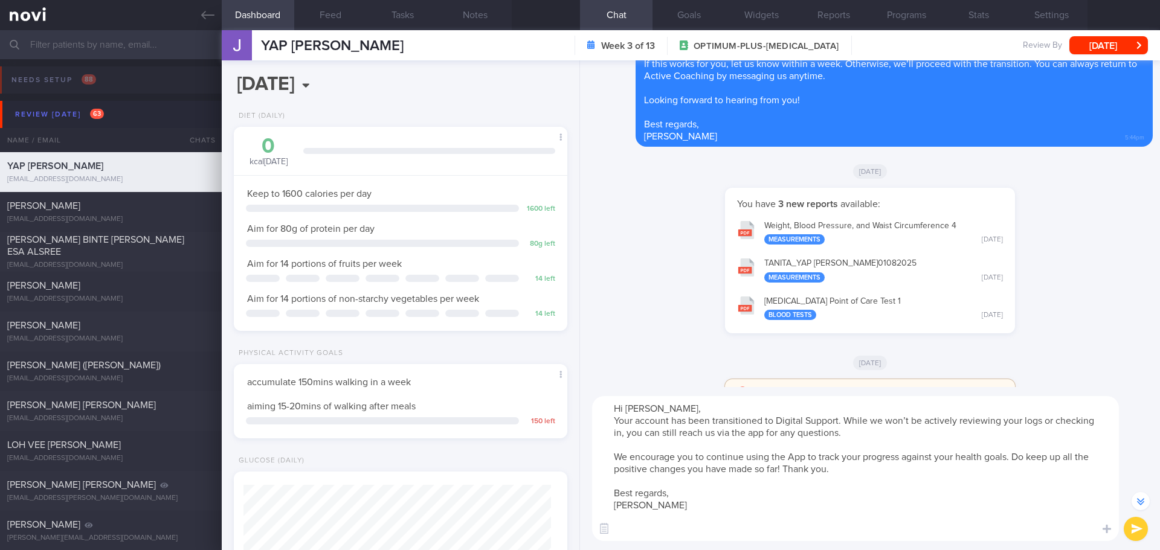
scroll to position [-108, 0]
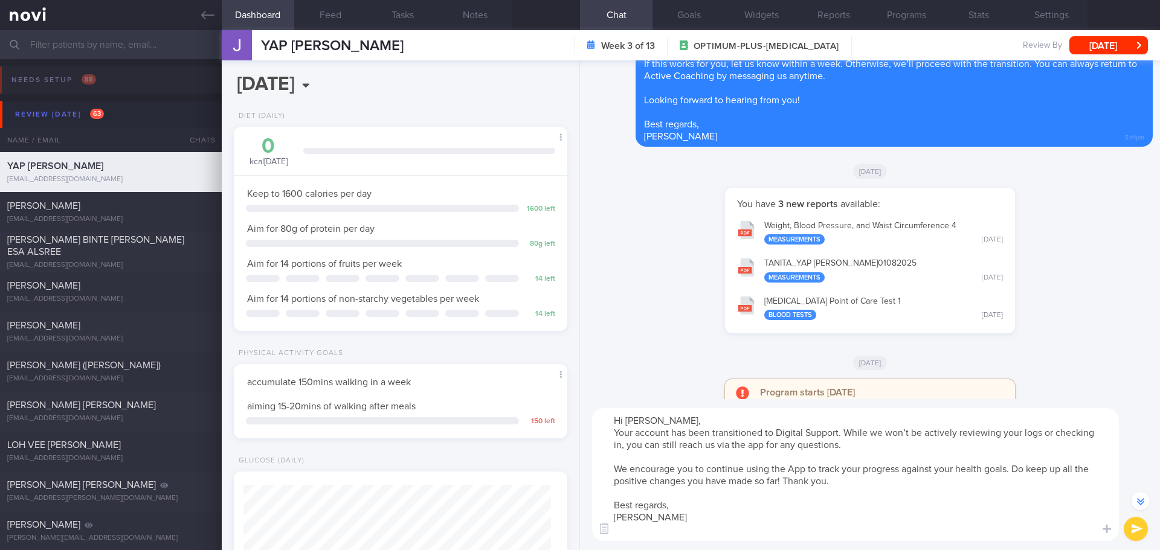
click at [644, 537] on textarea "Hi Jit Yong, Your account has been transitioned to Digital Support. While we wo…" at bounding box center [855, 474] width 527 height 133
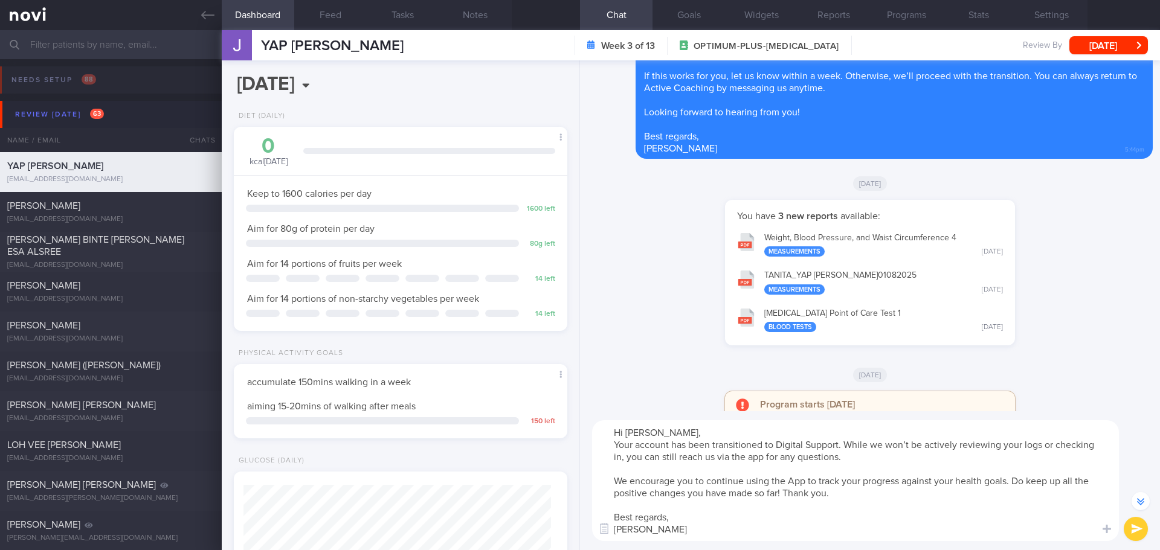
scroll to position [-96, 0]
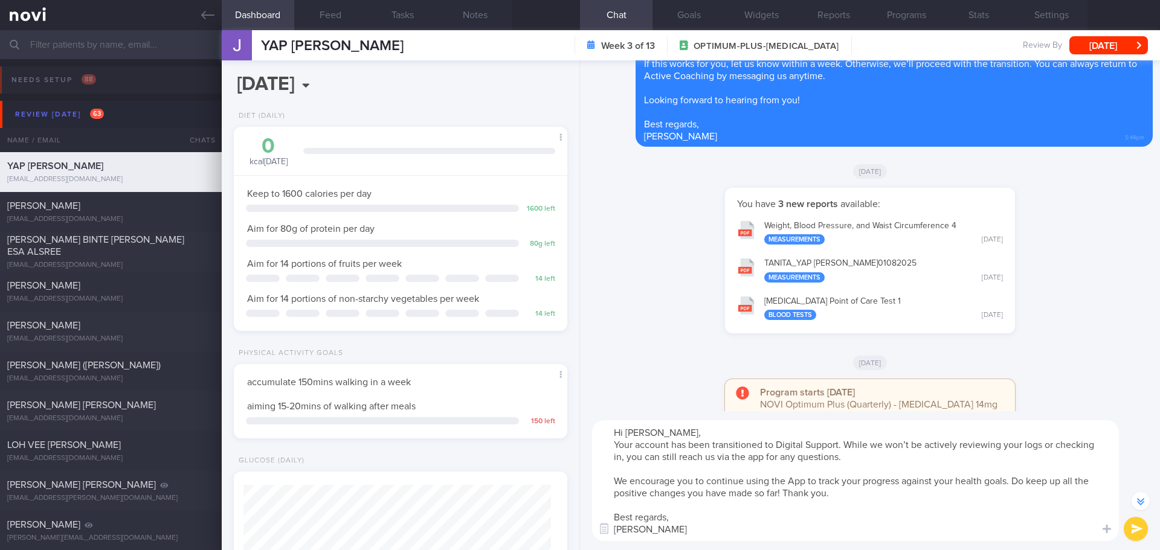
click at [721, 527] on textarea "Hi Jit Yong, Your account has been transitioned to Digital Support. While we wo…" at bounding box center [855, 481] width 527 height 121
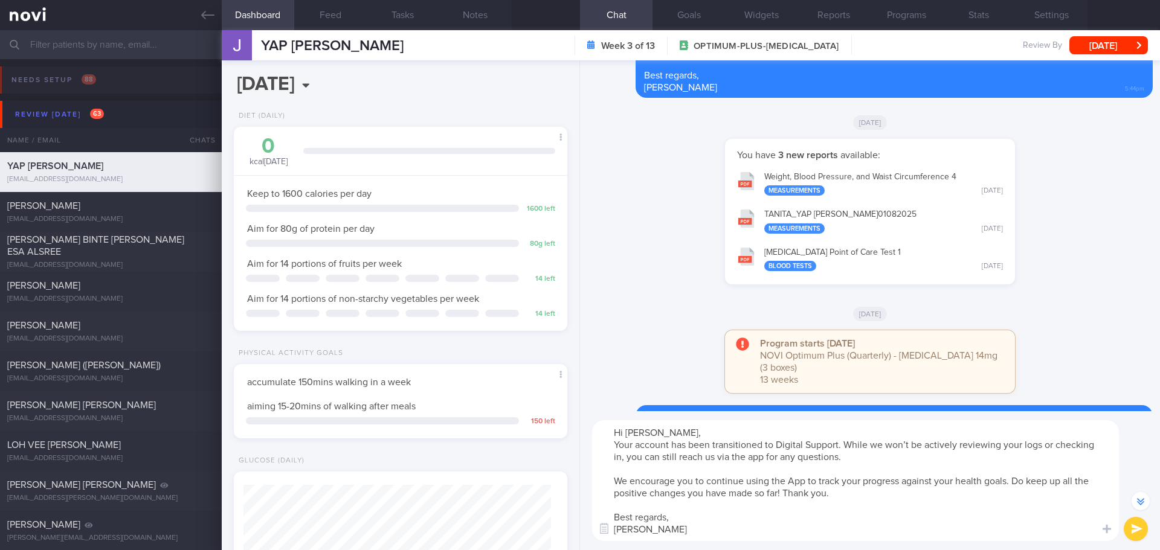
scroll to position [1, 0]
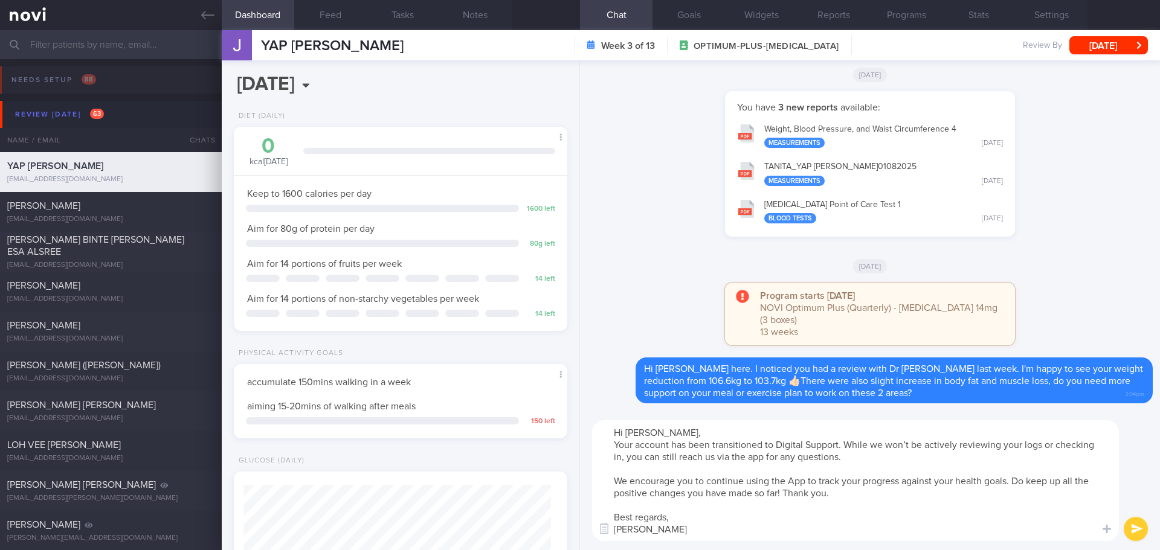
click at [907, 521] on textarea "Hi Jit Yong, Your account has been transitioned to Digital Support. While we wo…" at bounding box center [855, 481] width 527 height 121
click at [930, 527] on textarea "Hi Jit Yong, Your account has been transitioned to Digital Support. While we wo…" at bounding box center [855, 481] width 527 height 121
click at [937, 521] on textarea "Hi Jit Yong, Your account has been transitioned to Digital Support. While we wo…" at bounding box center [855, 481] width 527 height 121
type textarea "Hi Jit Yong, Your account has been transitioned to Digital Support. While we wo…"
click at [1132, 527] on button "submit" at bounding box center [1136, 529] width 24 height 24
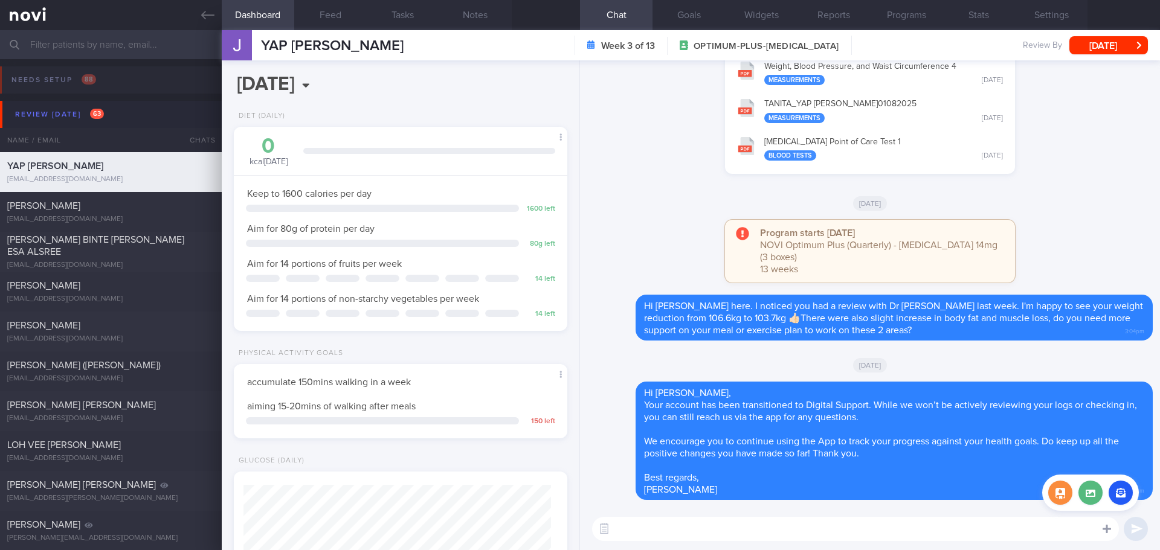
scroll to position [0, 0]
click at [677, 138] on div "You have 3 new reports available: Weight, Blood Pressure, and Waist Circumferen…" at bounding box center [870, 108] width 566 height 158
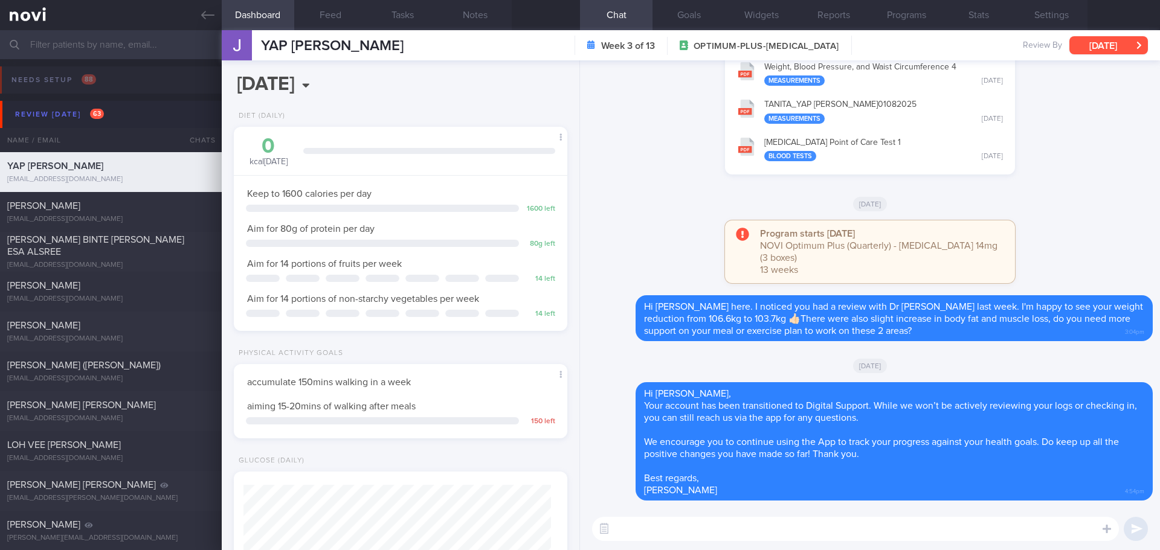
click at [1094, 44] on button "[DATE]" at bounding box center [1108, 45] width 79 height 18
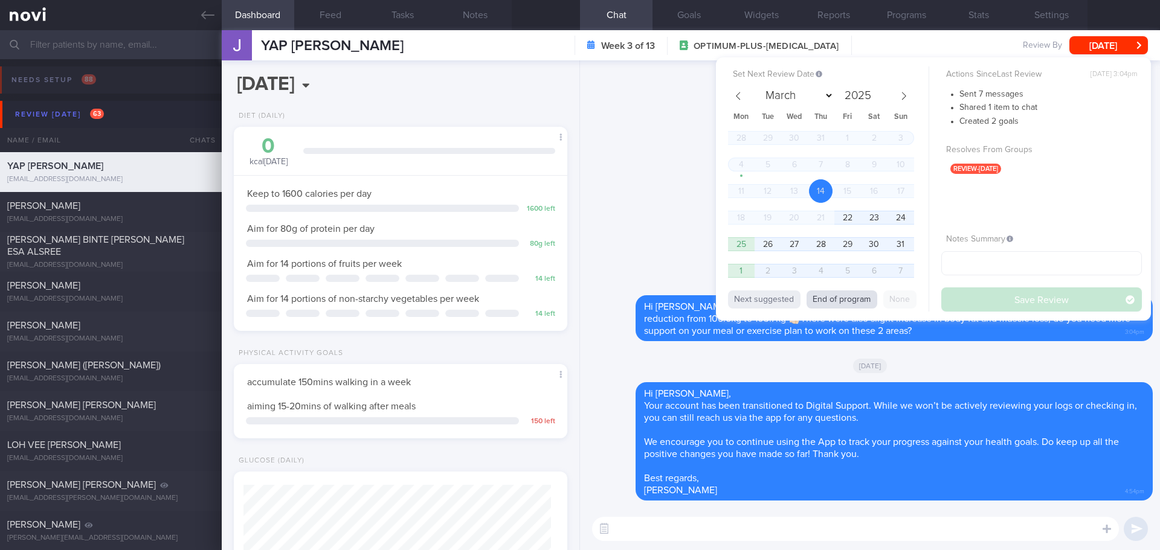
click at [861, 294] on button "End of program" at bounding box center [842, 300] width 71 height 18
select select "10"
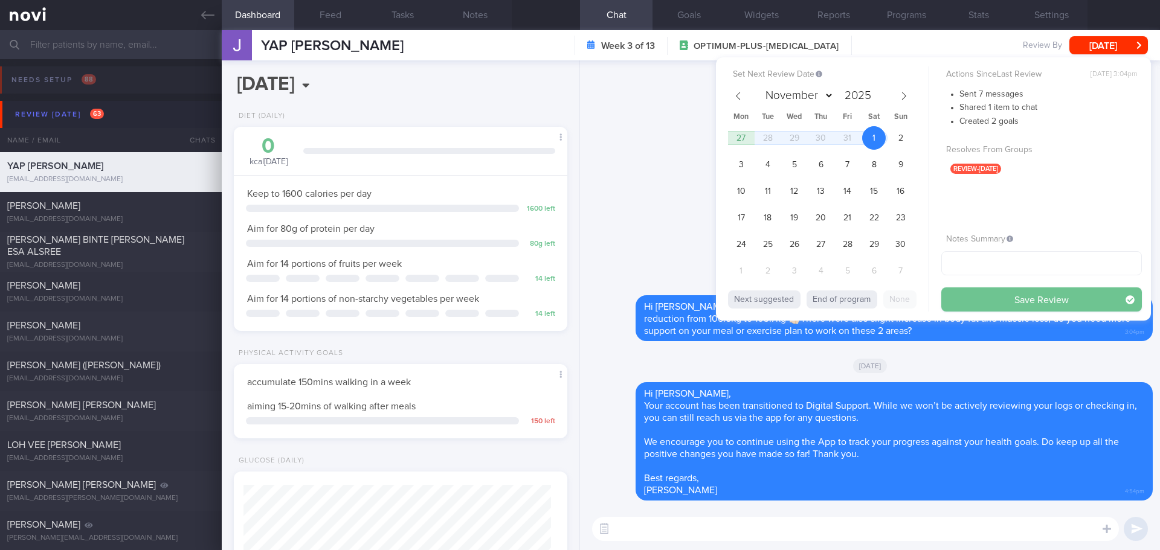
click at [967, 292] on button "Save Review" at bounding box center [1041, 300] width 201 height 24
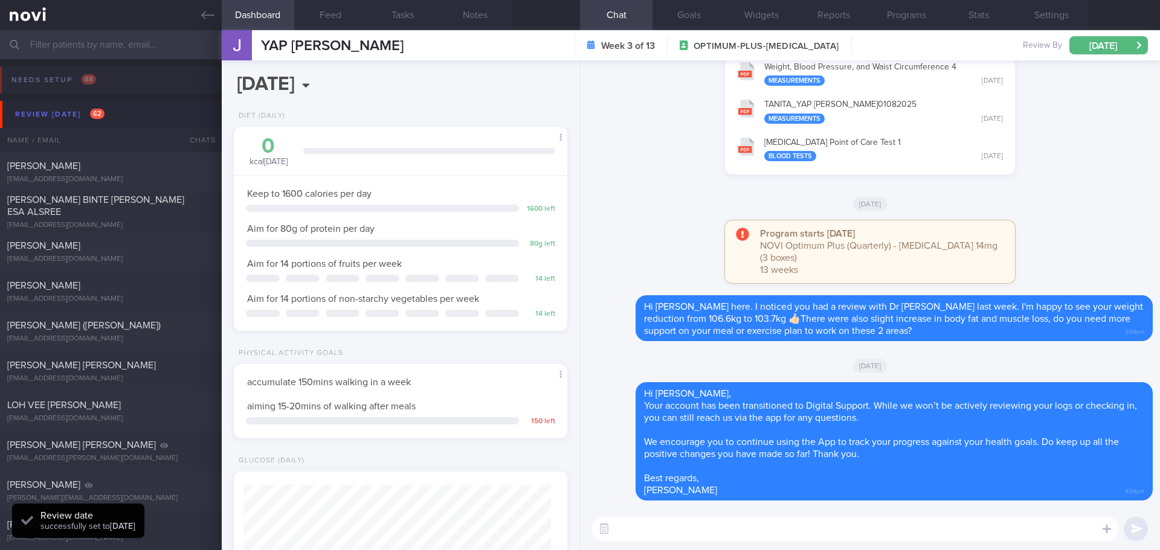
scroll to position [153, 308]
click at [656, 221] on div "[DATE]" at bounding box center [870, 204] width 566 height 34
click at [897, 15] on button "Programs" at bounding box center [906, 15] width 73 height 30
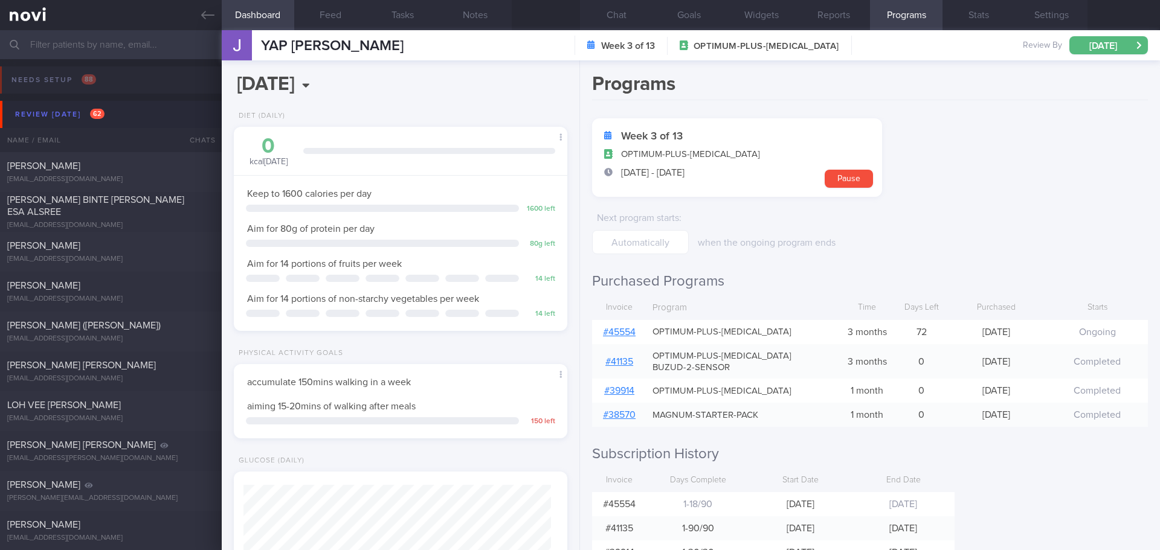
click at [628, 334] on link "# 45554" at bounding box center [619, 332] width 33 height 10
click at [1049, 109] on div "Programs Week 3 of 13 OPTIMUM-PLUS-RYBELSUS 4 Aug - 1 Nov Pause Next program st…" at bounding box center [870, 305] width 580 height 490
drag, startPoint x: 1083, startPoint y: 42, endPoint x: 1076, endPoint y: 76, distance: 34.7
click at [1083, 42] on button "[DATE]" at bounding box center [1108, 45] width 79 height 18
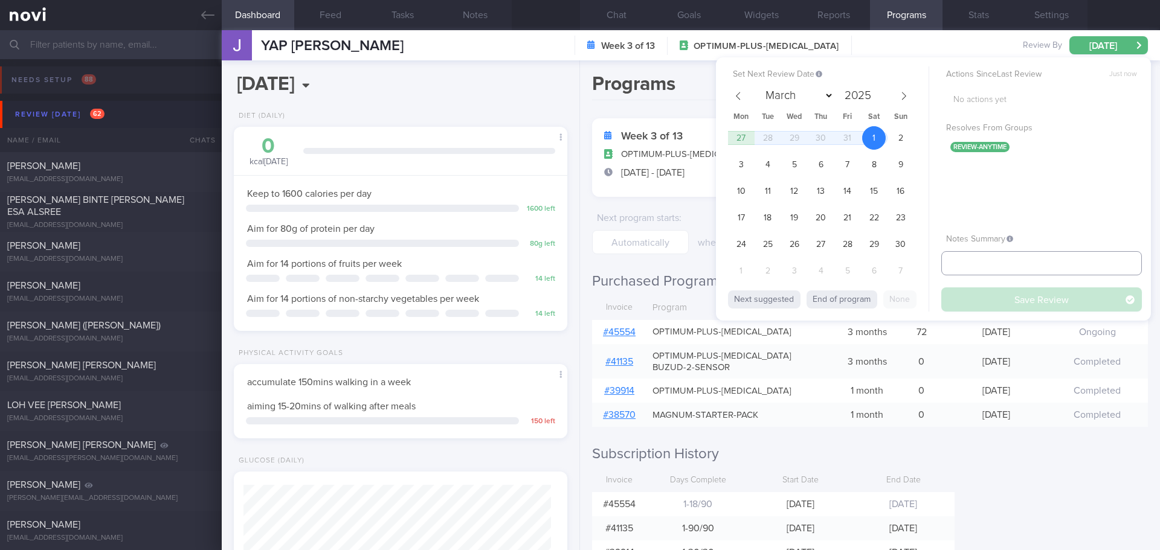
click at [1001, 260] on input "text" at bounding box center [1041, 263] width 201 height 24
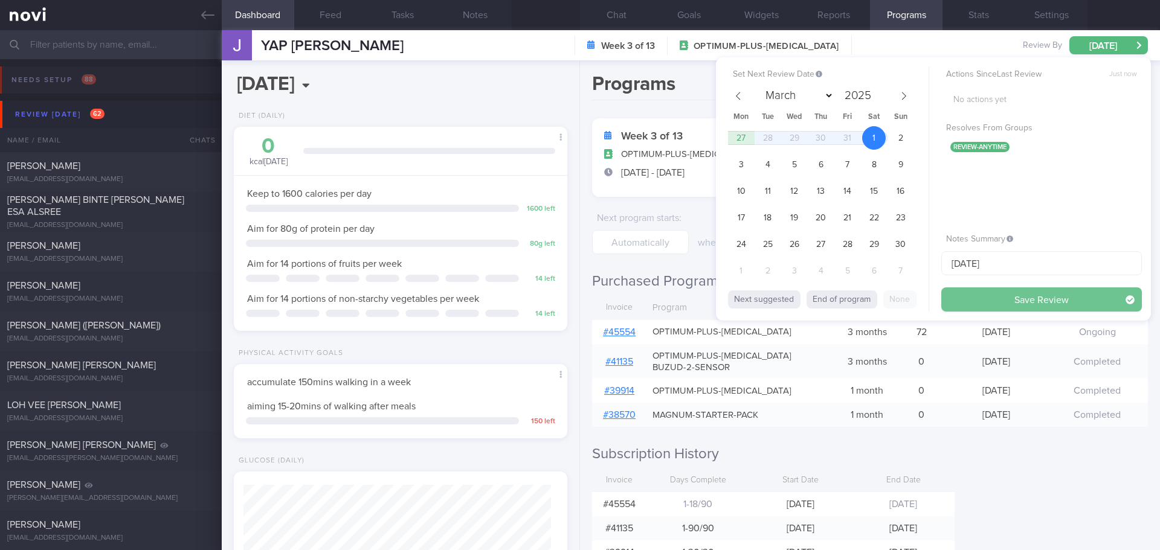
click at [1008, 303] on button "Save Review" at bounding box center [1041, 300] width 201 height 24
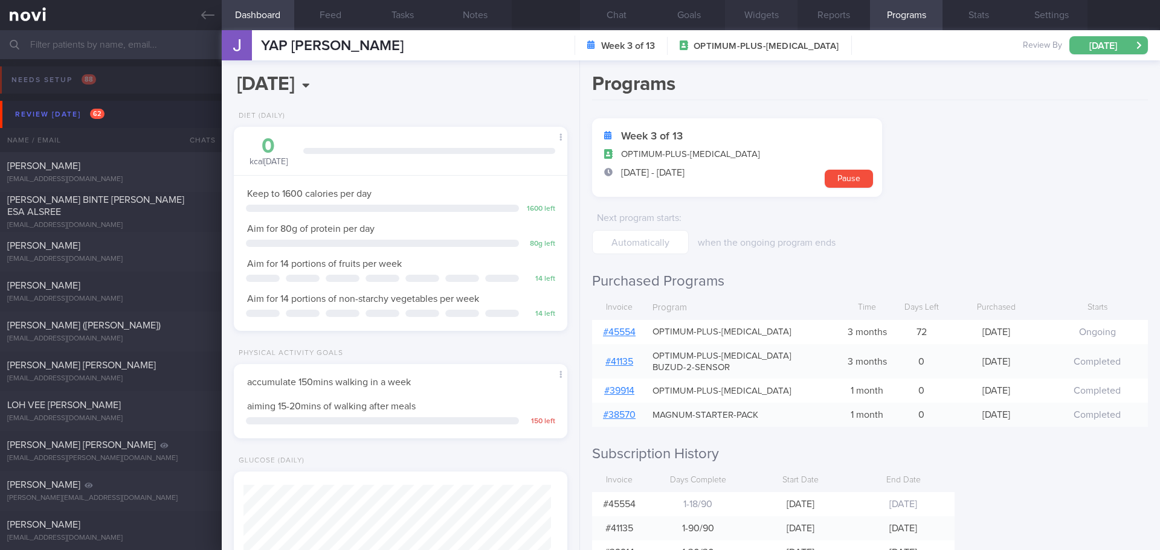
scroll to position [153, 308]
click at [1040, 94] on h1 "Programs" at bounding box center [870, 87] width 556 height 28
click at [108, 163] on div "[PERSON_NAME]" at bounding box center [109, 166] width 204 height 12
type input "no new appt- resume meal log - Active"
select select "7"
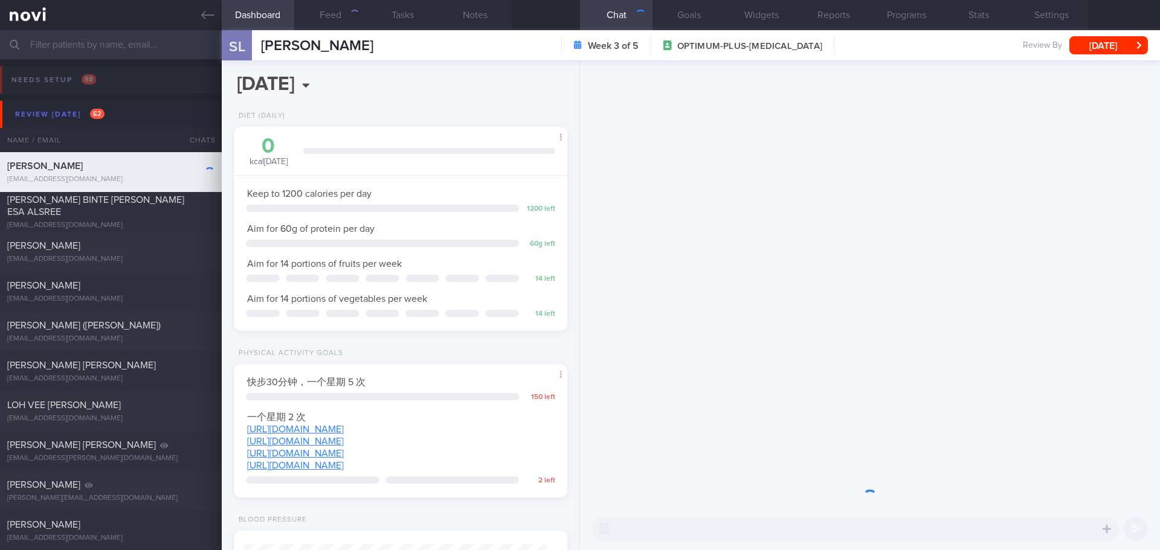
scroll to position [151, 303]
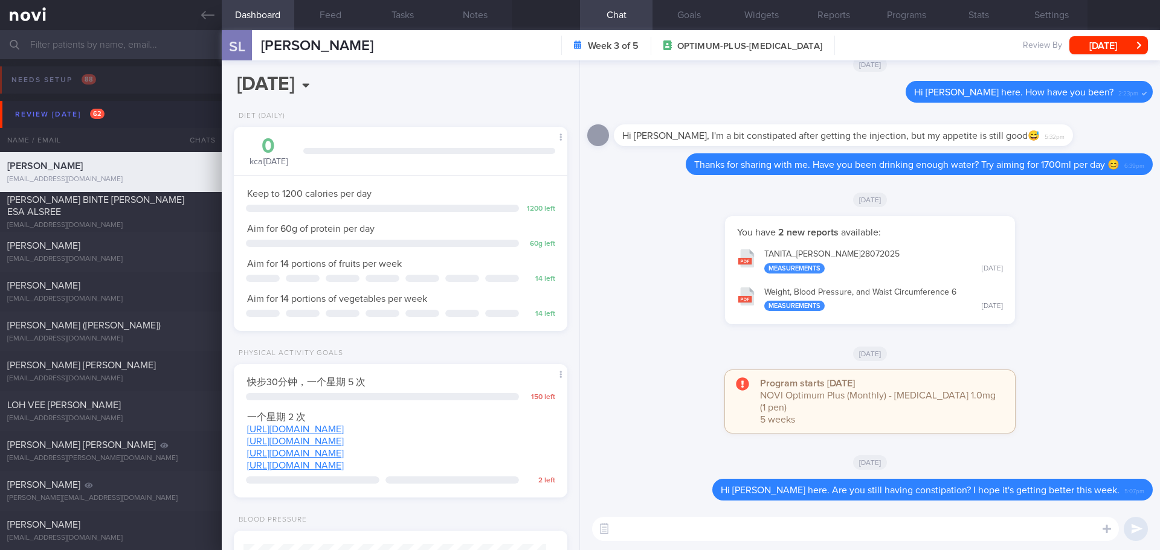
click at [1042, 305] on div "You have 2 new reports available: TANITA_ SHEN LINLIN_ 28072025 Measurements Mo…" at bounding box center [870, 276] width 566 height 120
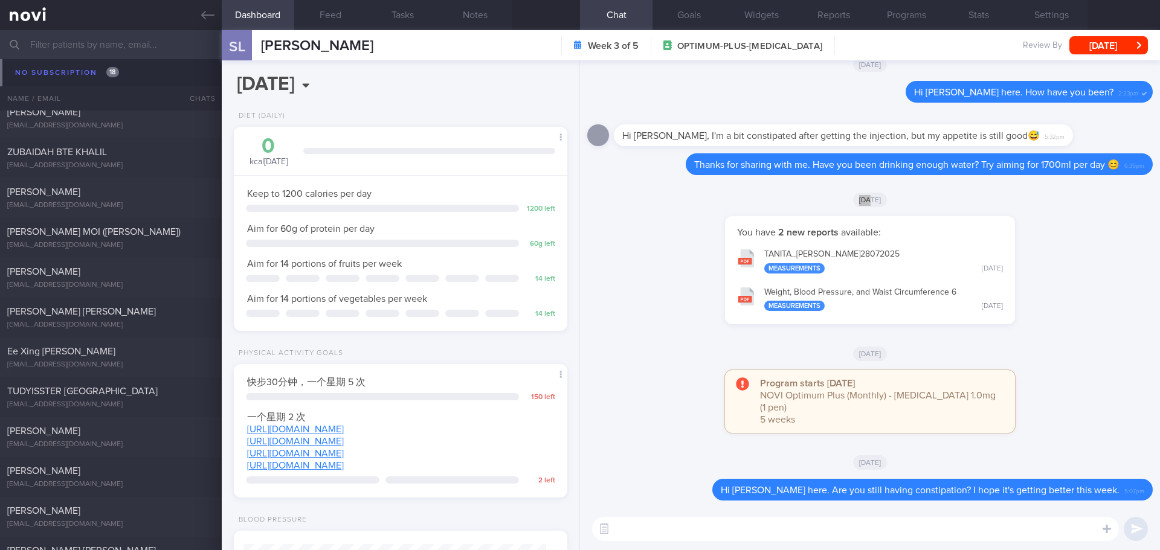
scroll to position [7434, 0]
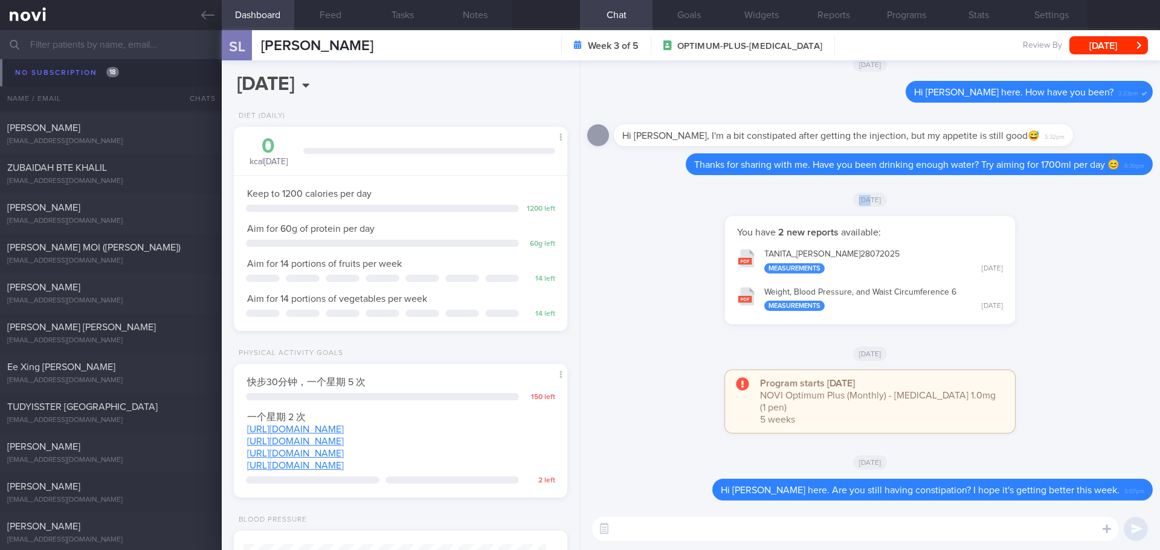
click at [199, 16] on link at bounding box center [111, 15] width 222 height 30
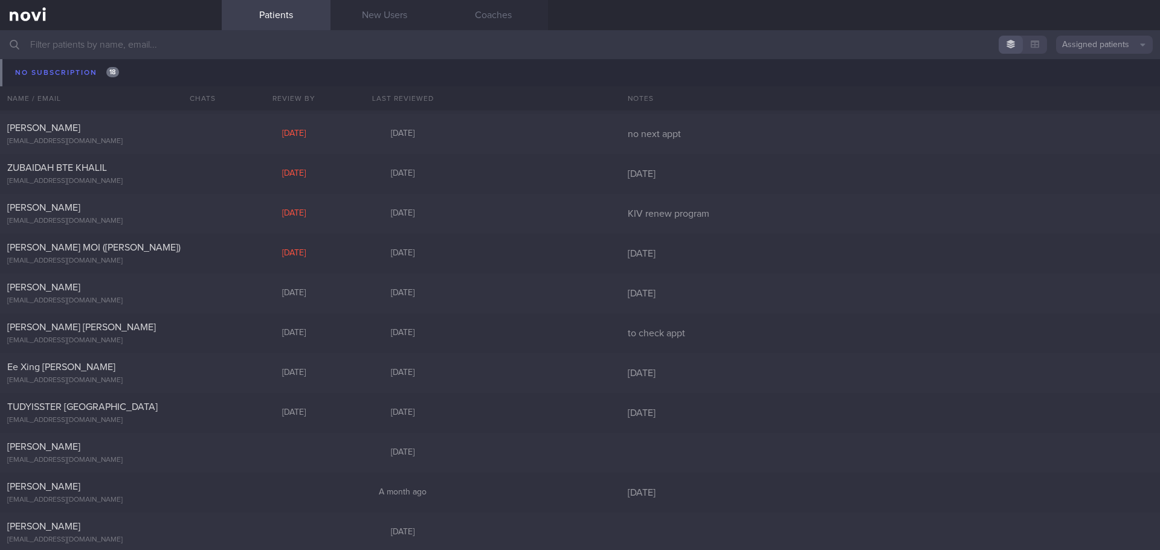
click at [1030, 44] on button "button" at bounding box center [1035, 45] width 24 height 18
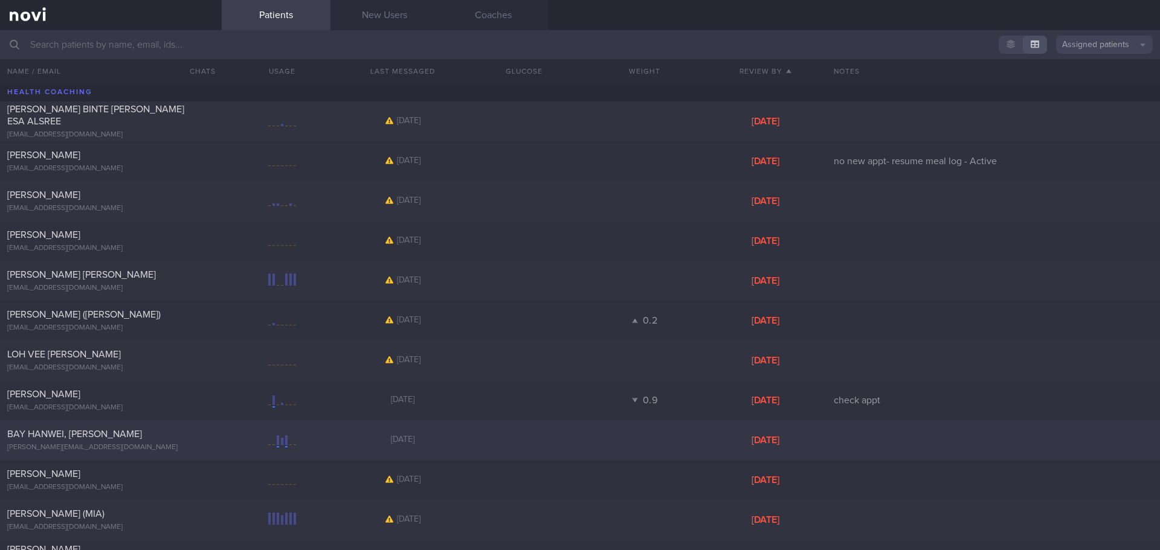
click at [169, 433] on div "BAY HANWEI, [PERSON_NAME]" at bounding box center [109, 434] width 204 height 12
select select "7"
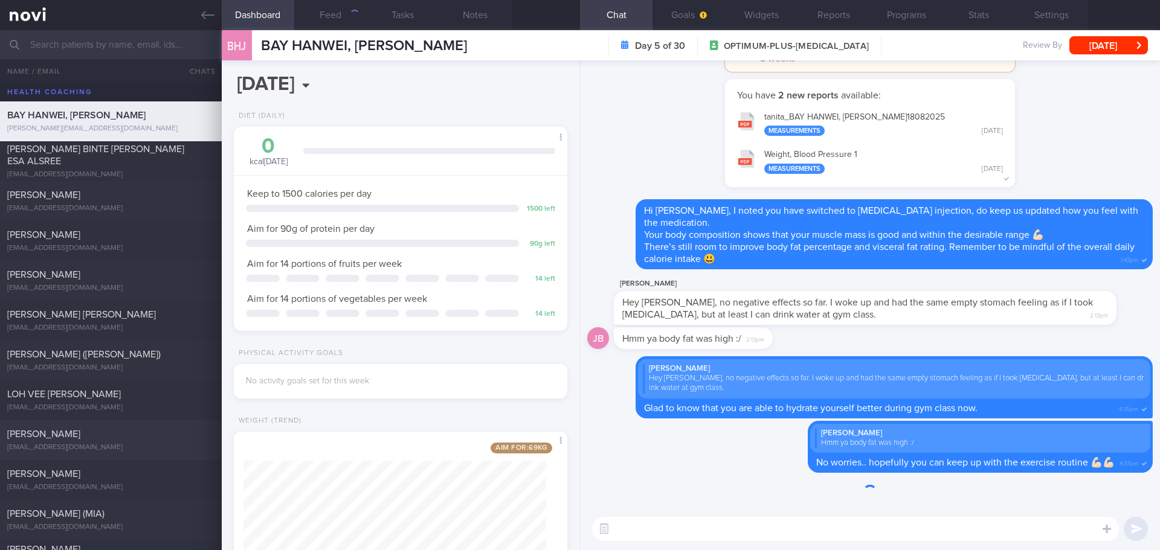
scroll to position [169, 303]
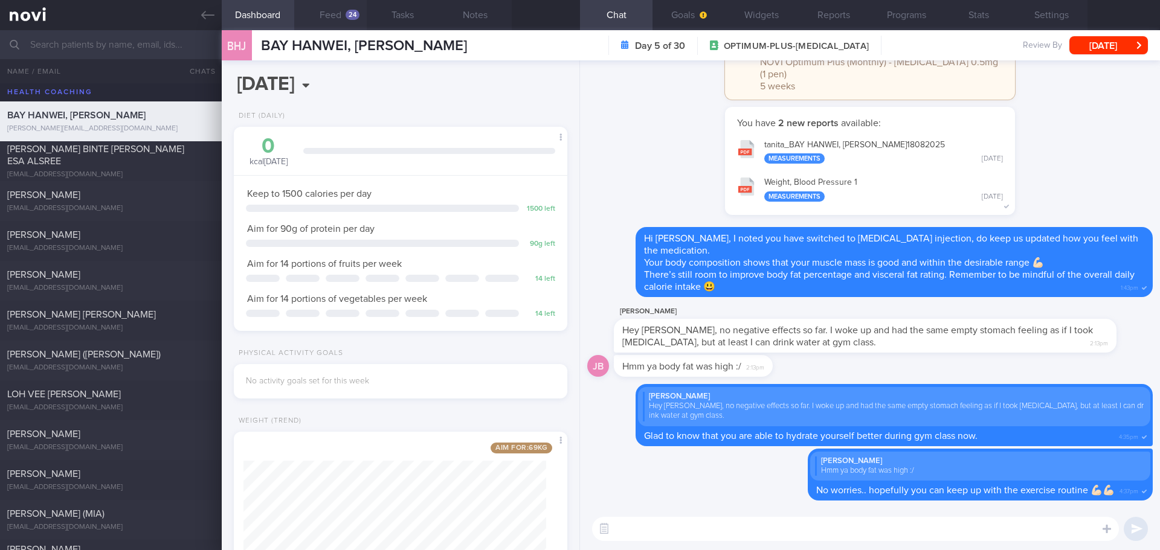
click at [347, 28] on button "Feed 24" at bounding box center [330, 15] width 73 height 30
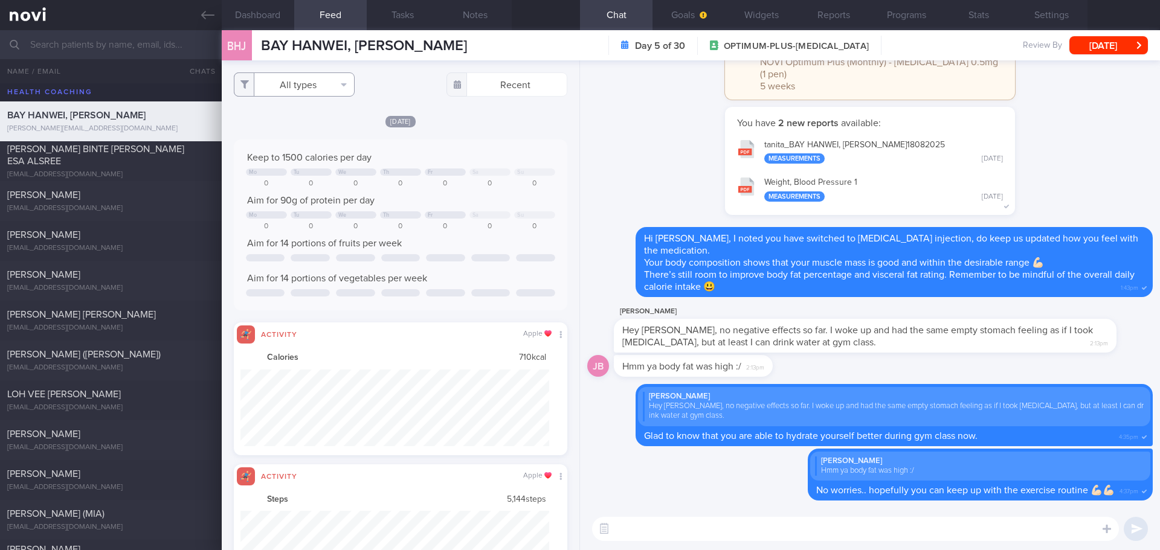
click at [316, 82] on button "All types" at bounding box center [294, 85] width 121 height 24
click at [281, 127] on button "Activity" at bounding box center [294, 126] width 120 height 18
checkbox input "false"
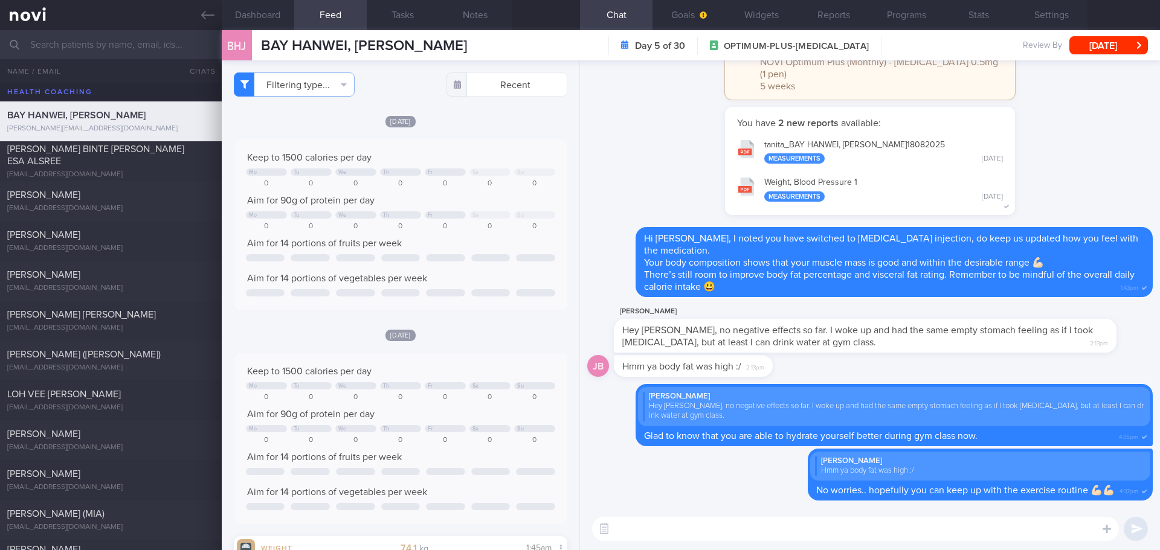
click at [201, 16] on icon at bounding box center [207, 14] width 13 height 13
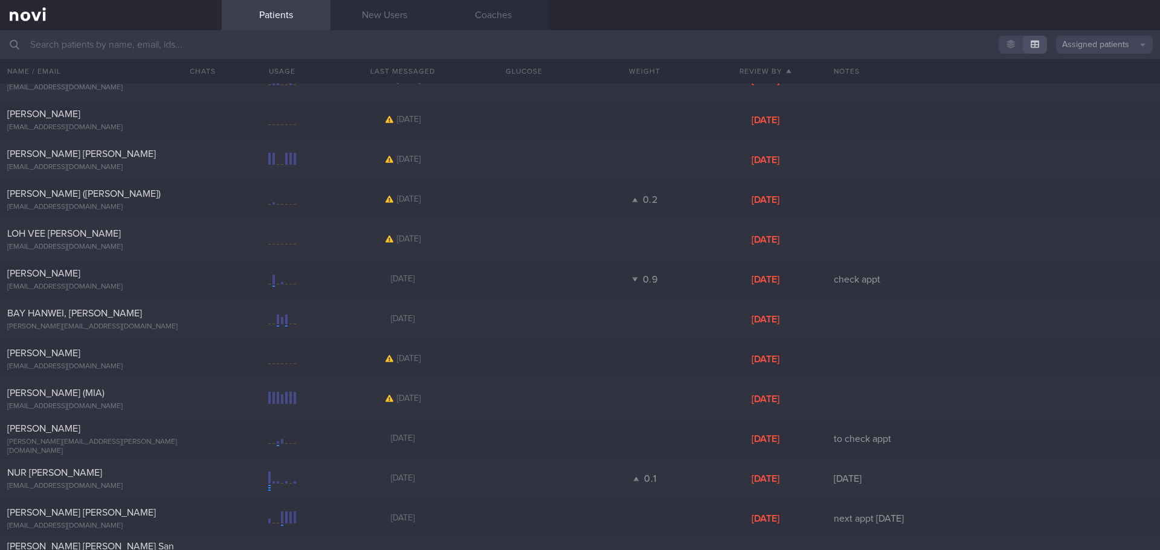
click at [1010, 41] on button "button" at bounding box center [1011, 45] width 24 height 18
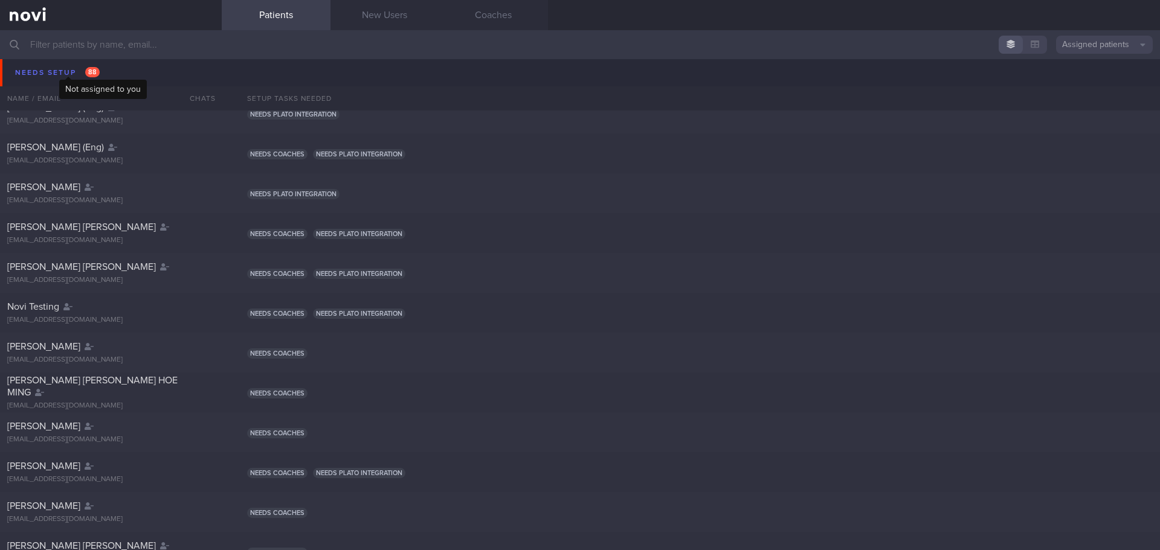
click at [85, 65] on icon at bounding box center [89, 67] width 9 height 7
click at [51, 75] on div "Esther Chan est.chanwh@gmail.com" at bounding box center [111, 74] width 222 height 24
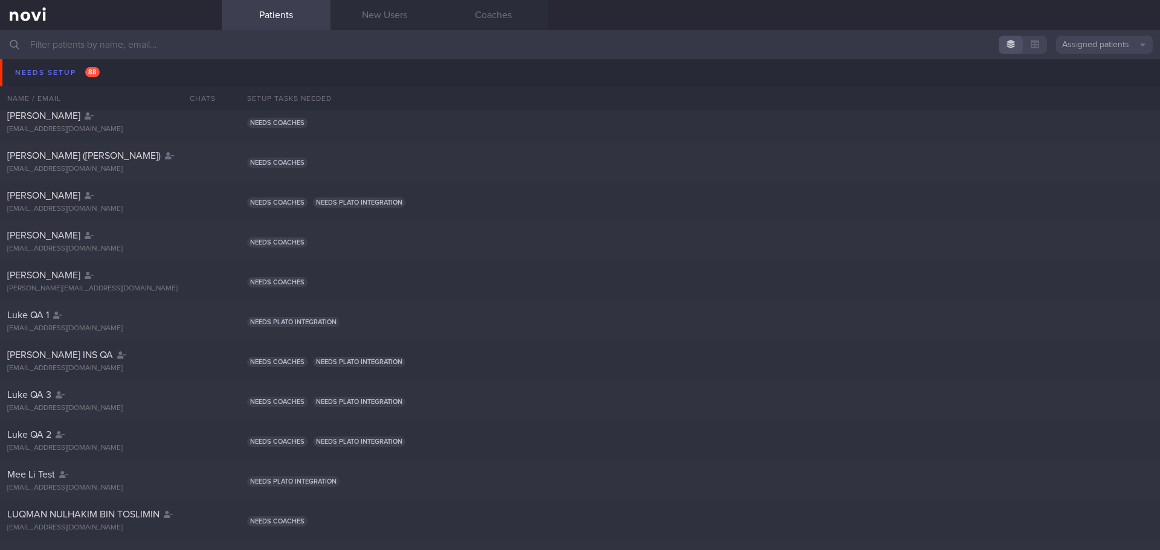
click at [36, 73] on span "Kuo-[PERSON_NAME]" at bounding box center [53, 76] width 93 height 10
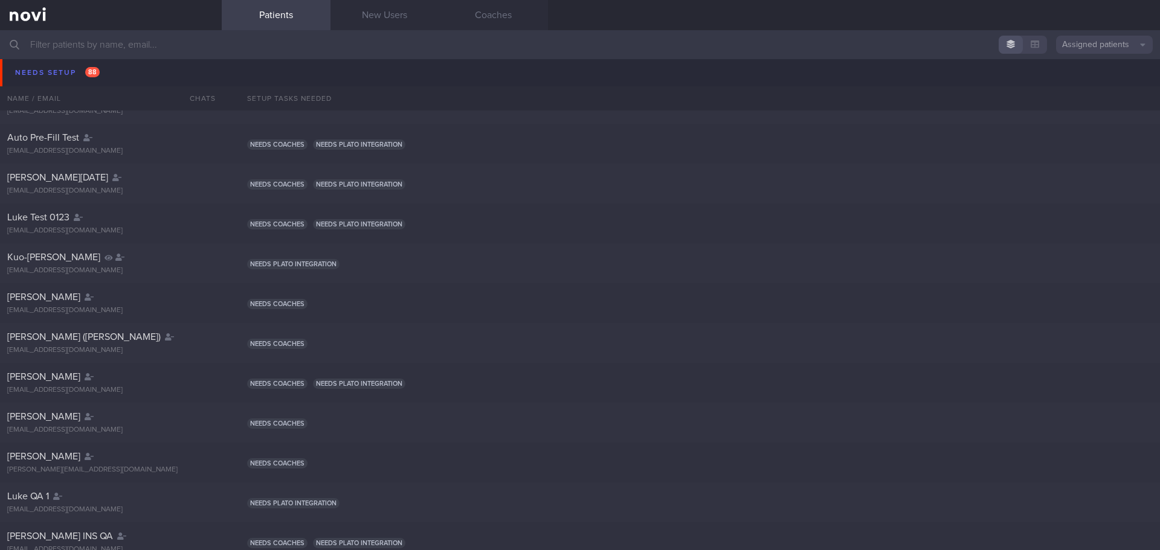
click at [67, 76] on div "udarapathmin+qa100@gmail.com Needs coaches Needs plato integration" at bounding box center [580, 64] width 1160 height 40
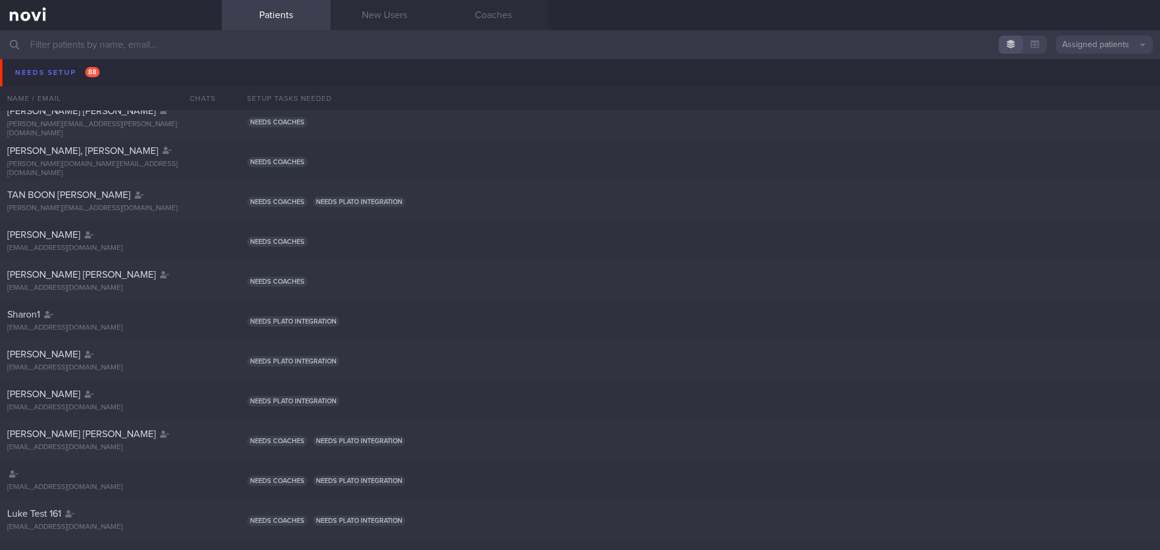
scroll to position [967, 0]
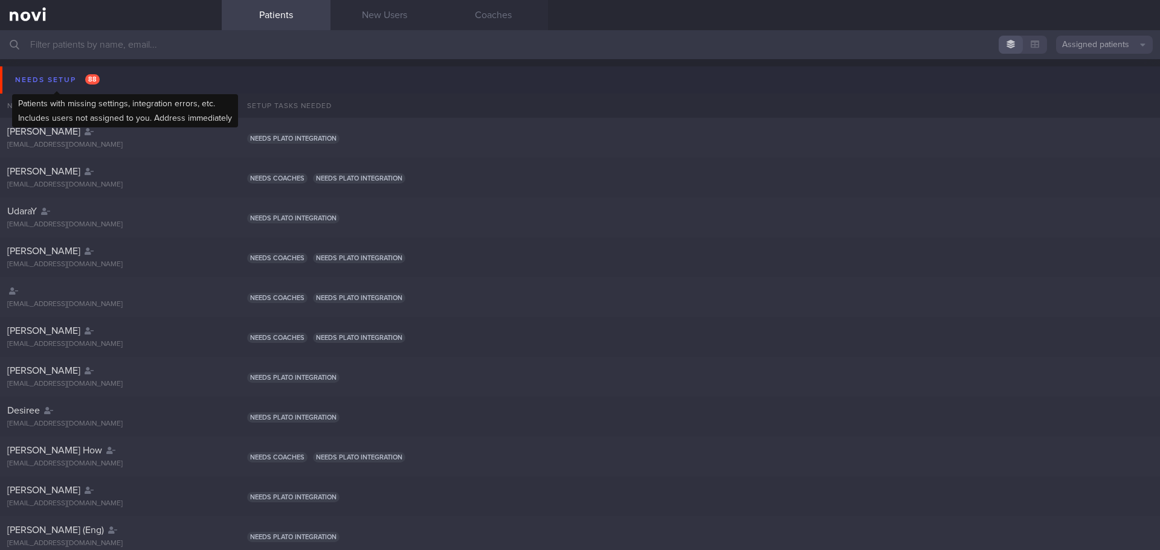
click at [41, 72] on div "Needs setup 88" at bounding box center [57, 80] width 91 height 16
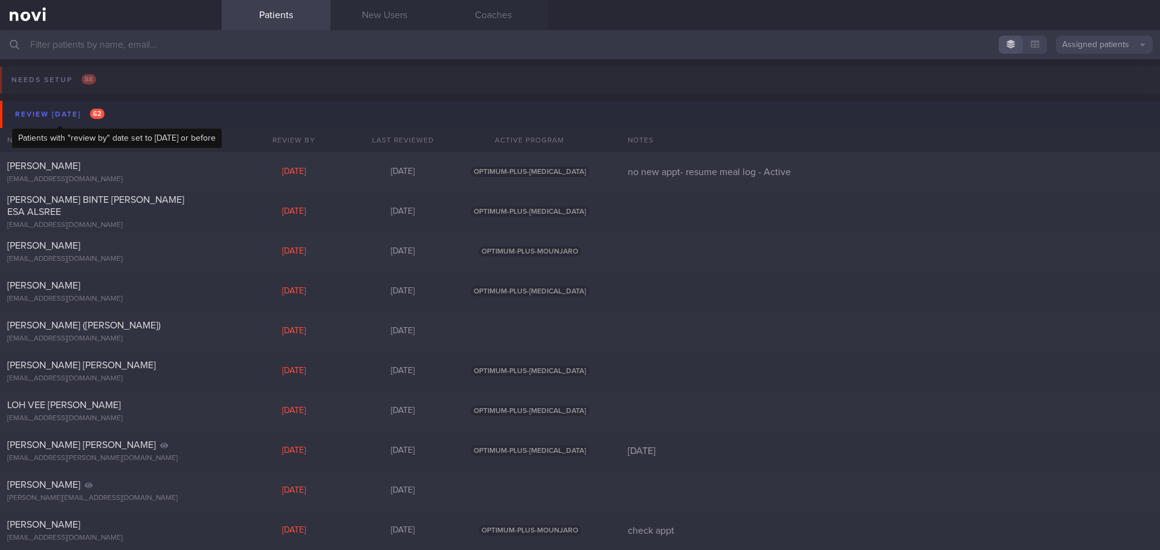
click at [55, 119] on div "Review [DATE] 62" at bounding box center [59, 114] width 95 height 16
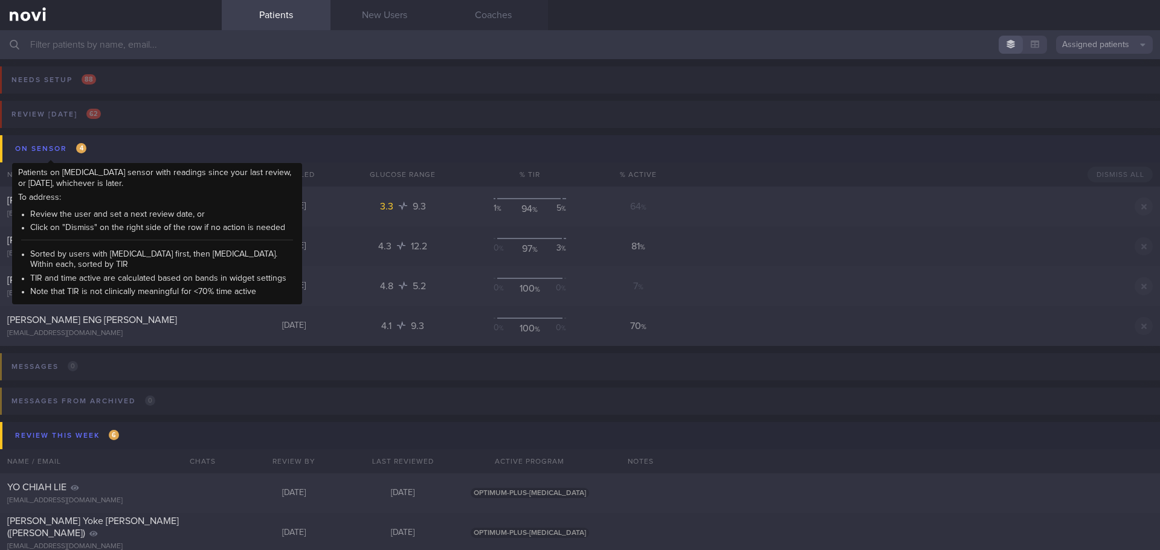
click at [56, 150] on div "On sensor 4" at bounding box center [50, 149] width 77 height 16
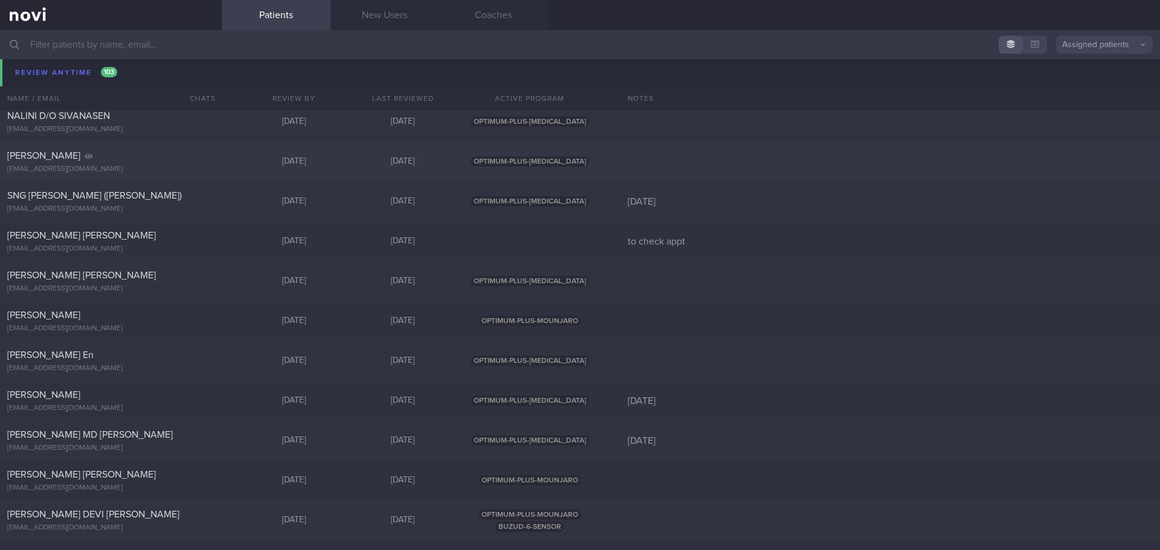
scroll to position [363, 0]
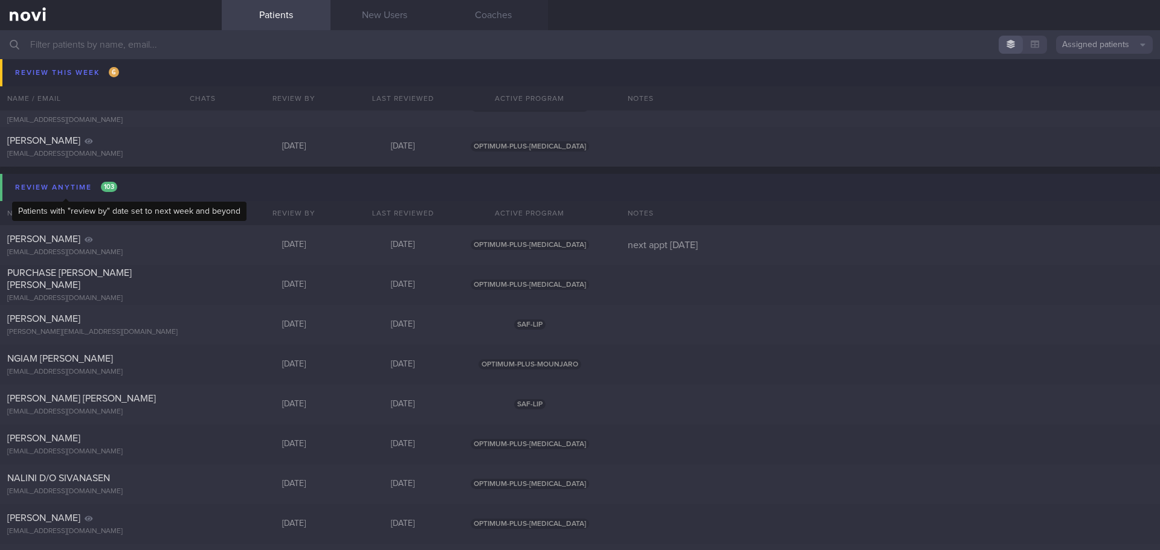
click at [72, 183] on div "Review anytime 103" at bounding box center [66, 187] width 108 height 16
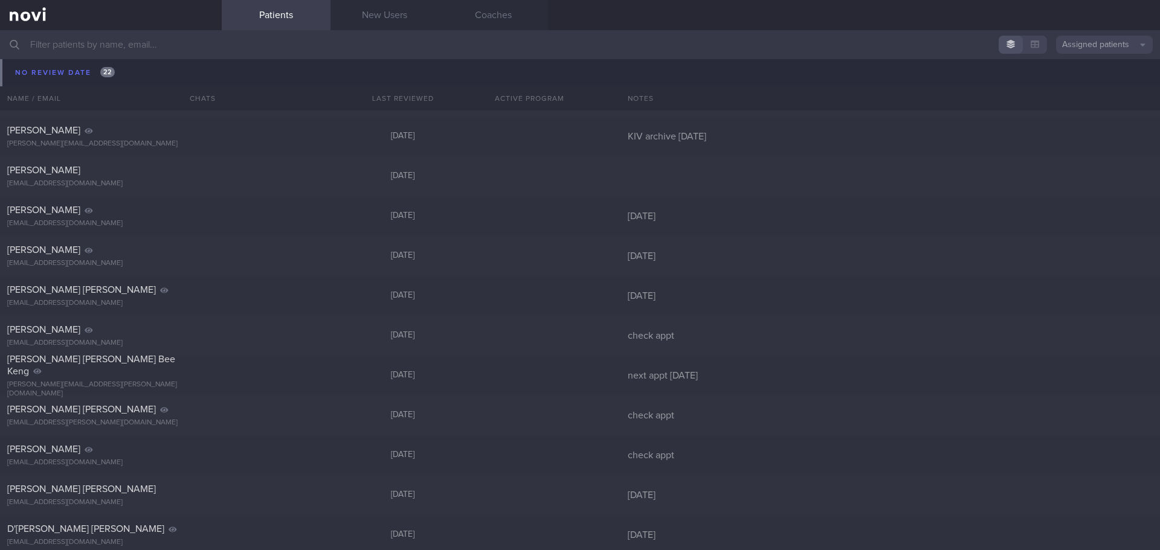
scroll to position [785, 0]
click at [81, 36] on input "text" at bounding box center [580, 44] width 1160 height 29
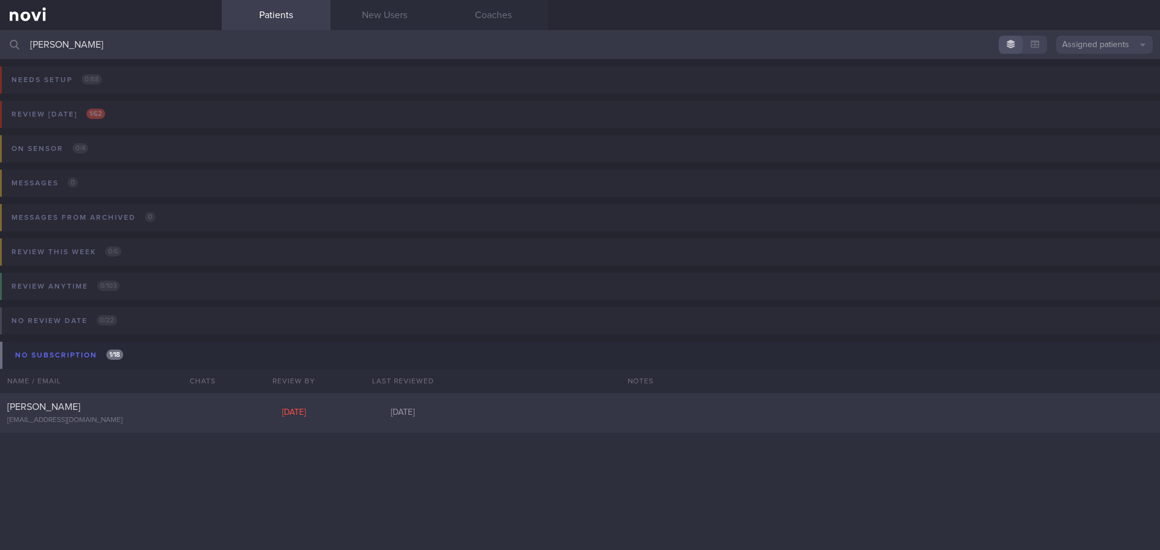
type input "[PERSON_NAME]"
click at [85, 413] on div "[PERSON_NAME]" at bounding box center [109, 407] width 204 height 12
select select "7"
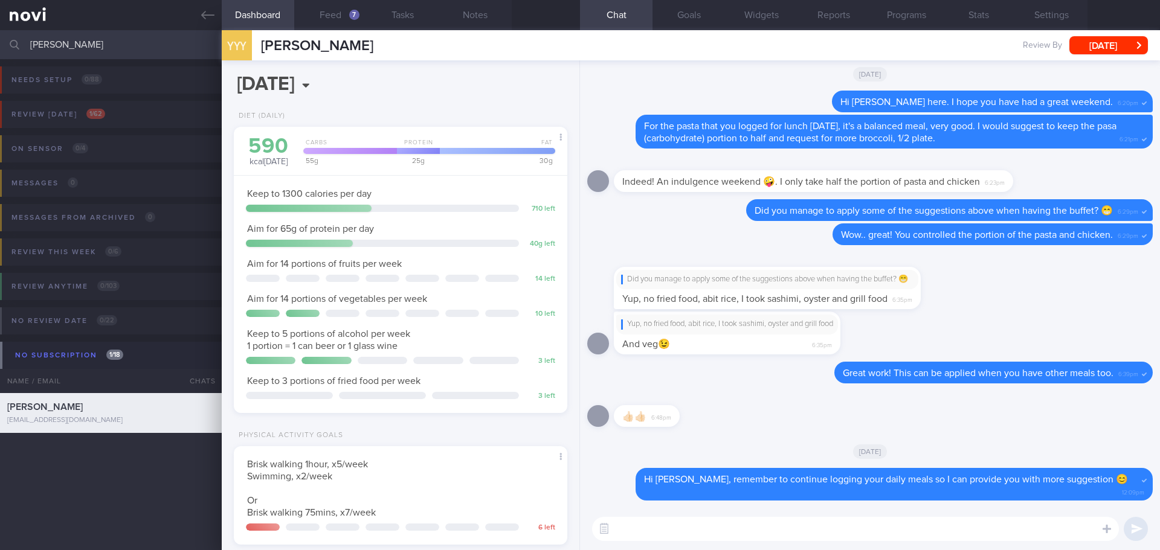
scroll to position [153, 308]
click at [323, 8] on button "Feed 7" at bounding box center [330, 15] width 73 height 30
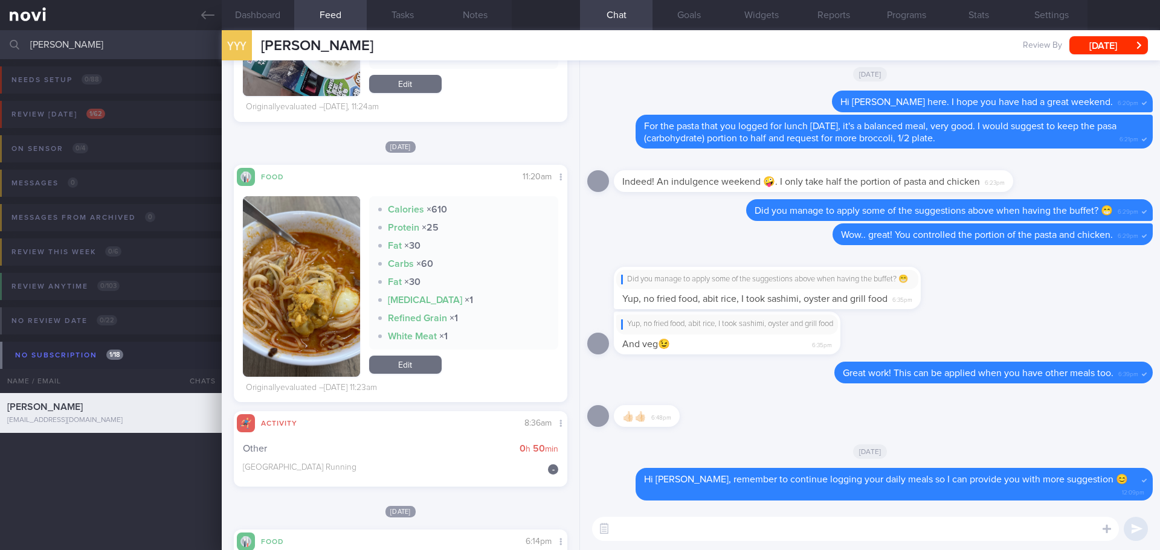
scroll to position [1148, 0]
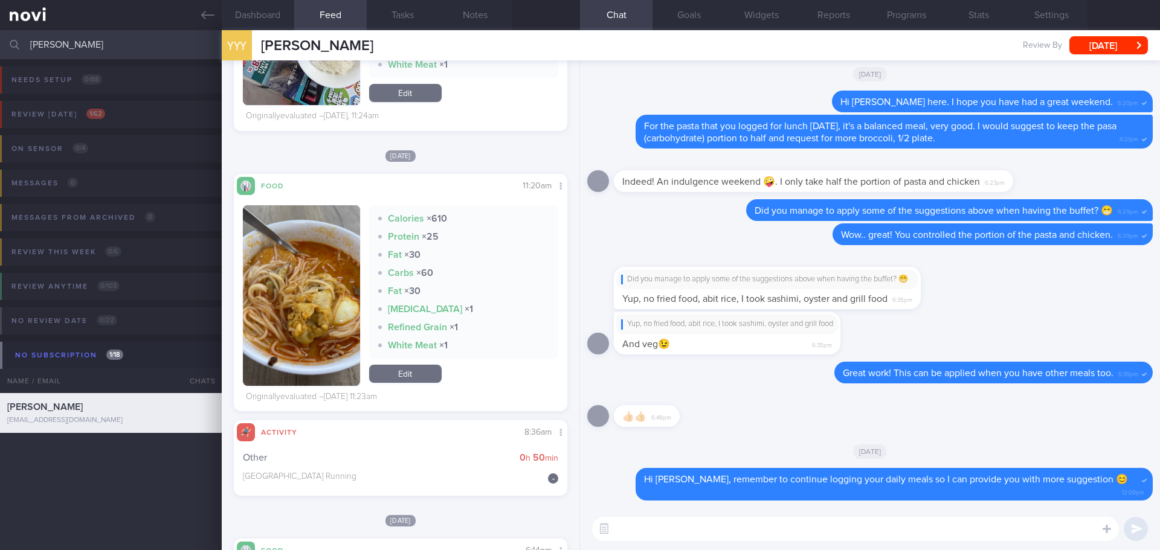
click at [309, 251] on button "button" at bounding box center [301, 295] width 117 height 181
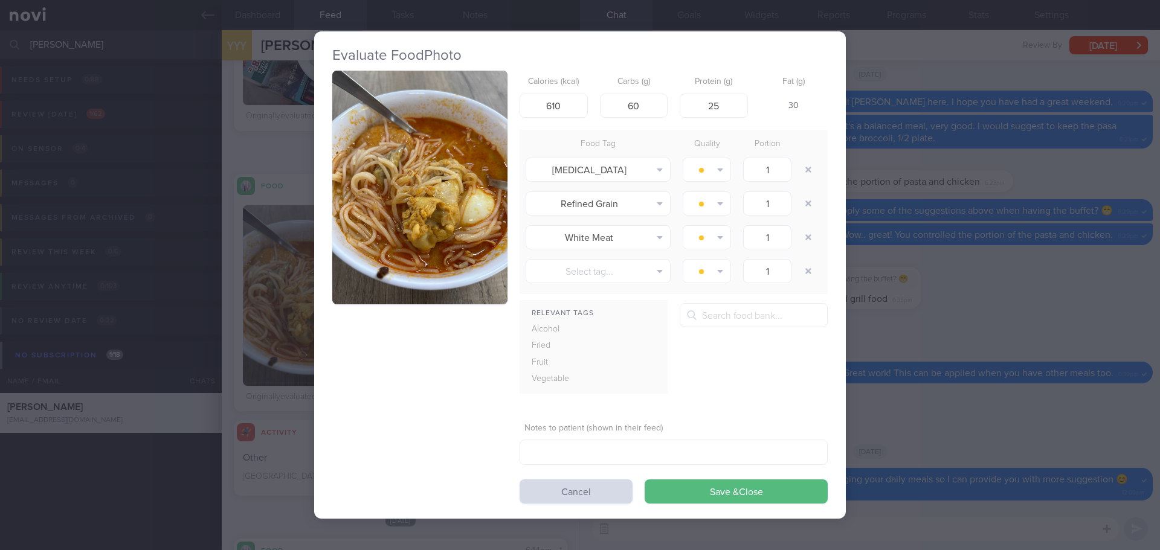
click at [366, 186] on button "button" at bounding box center [419, 188] width 175 height 234
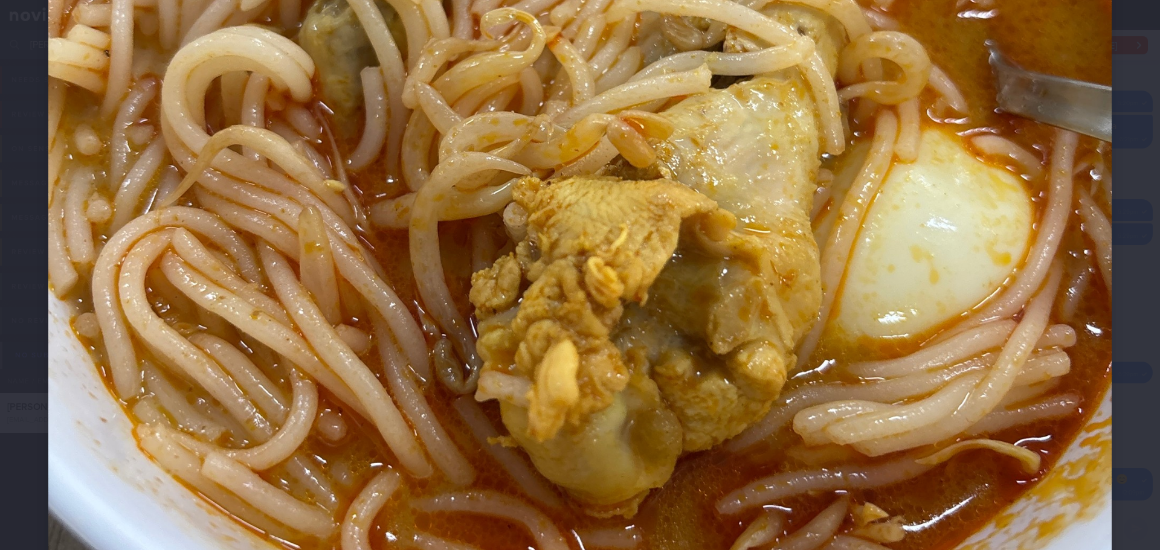
scroll to position [665, 0]
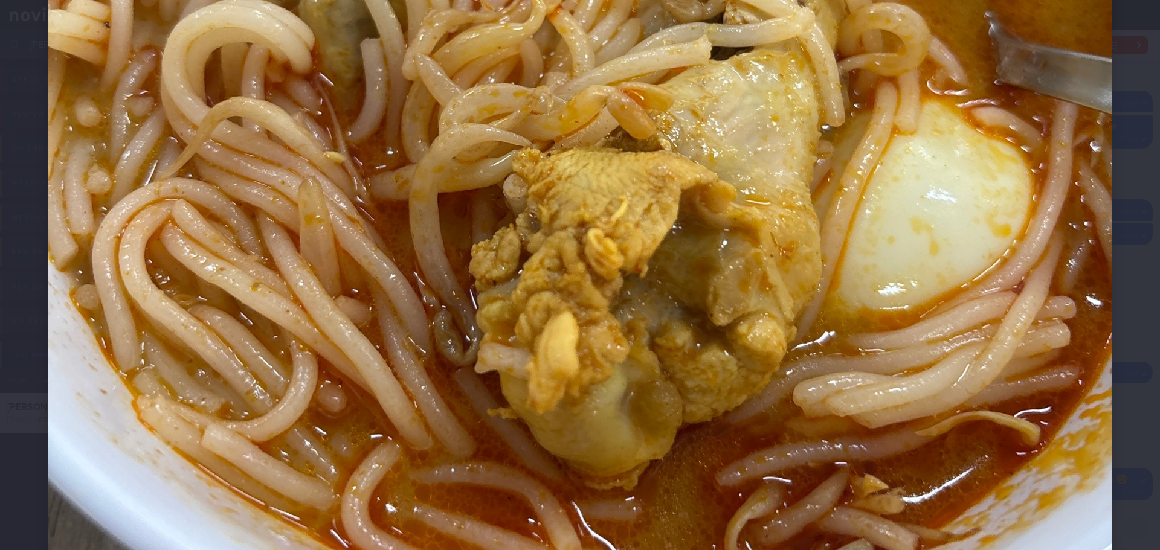
click at [1141, 207] on div at bounding box center [580, 92] width 1160 height 1515
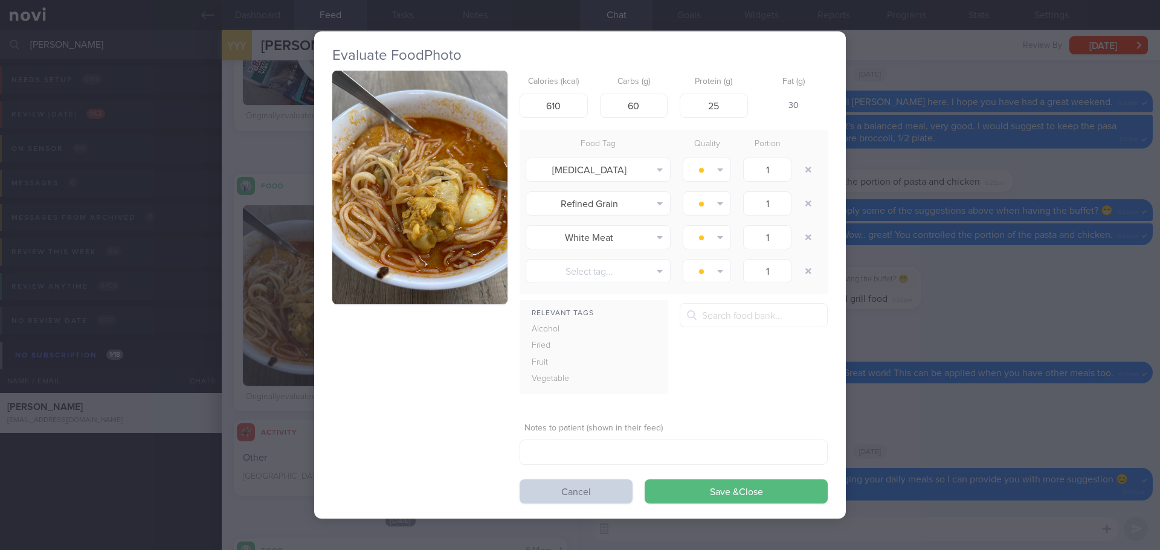
click at [570, 493] on button "Cancel" at bounding box center [576, 492] width 113 height 24
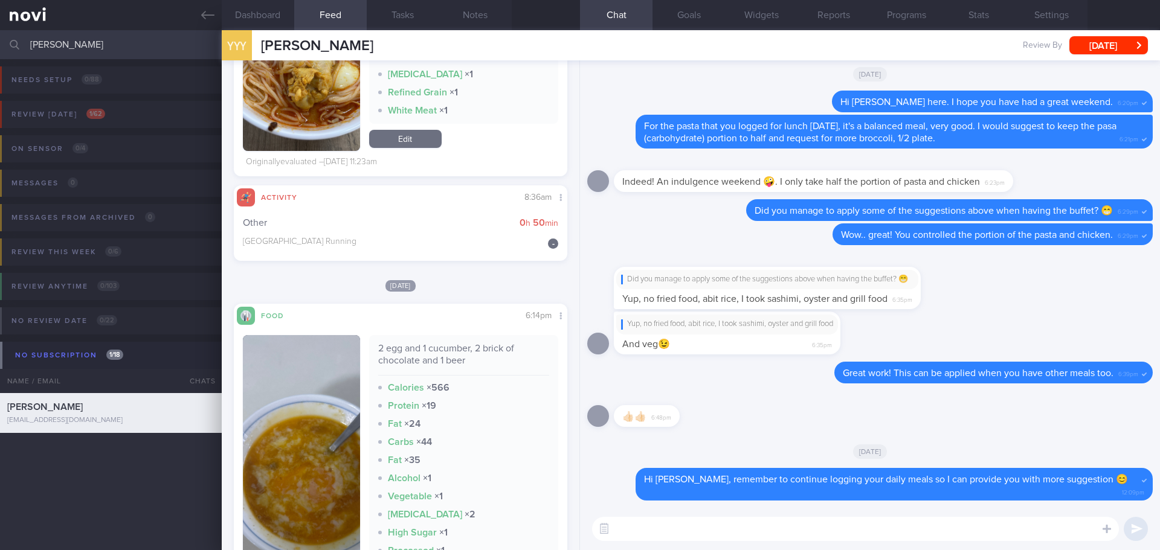
scroll to position [1390, 0]
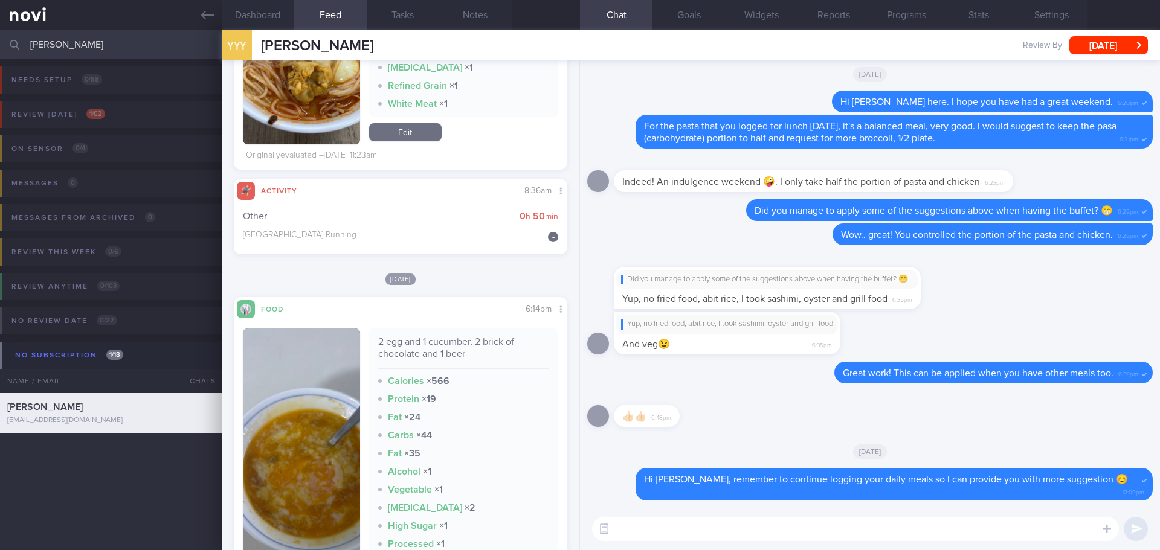
click at [650, 532] on textarea at bounding box center [855, 529] width 527 height 24
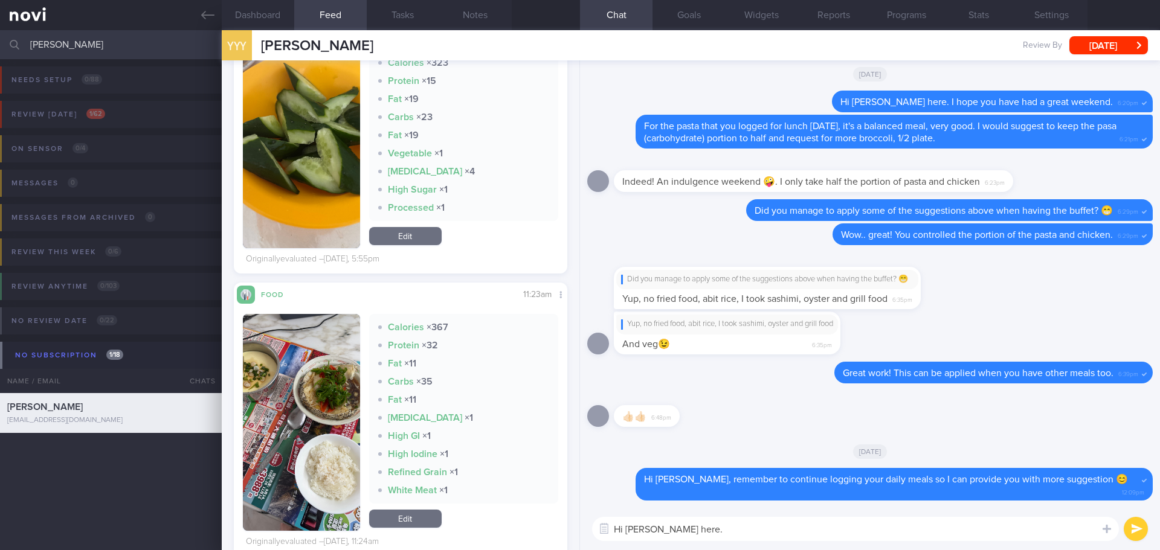
scroll to position [906, 0]
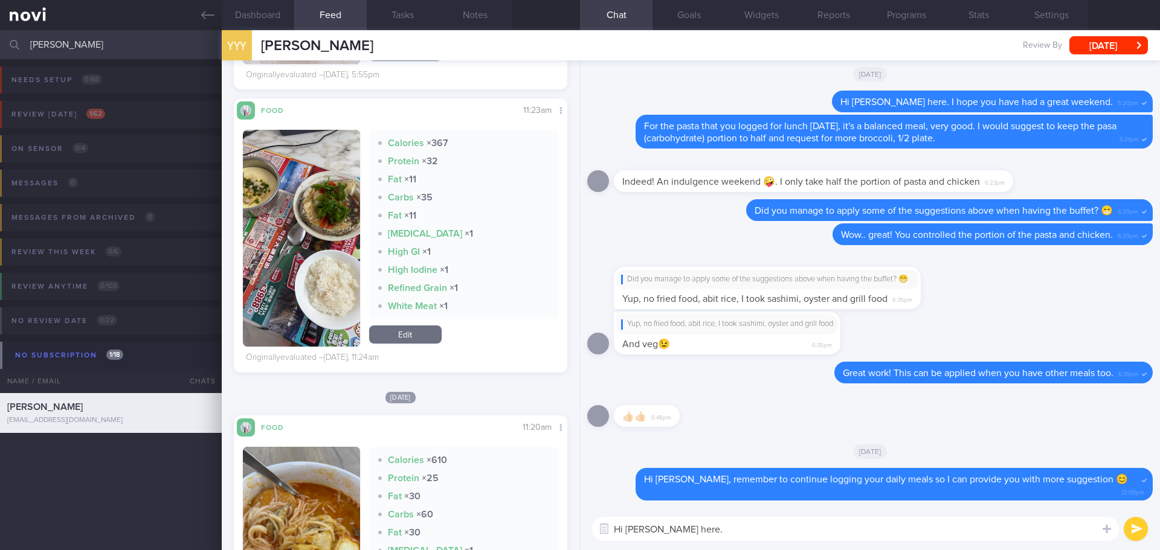
click at [759, 528] on textarea "Hi [PERSON_NAME] here." at bounding box center [855, 529] width 527 height 24
type textarea "Hi [PERSON_NAME] here. Great job on getting a running session this week! 👍🏻"
click at [1137, 531] on button "submit" at bounding box center [1136, 529] width 24 height 24
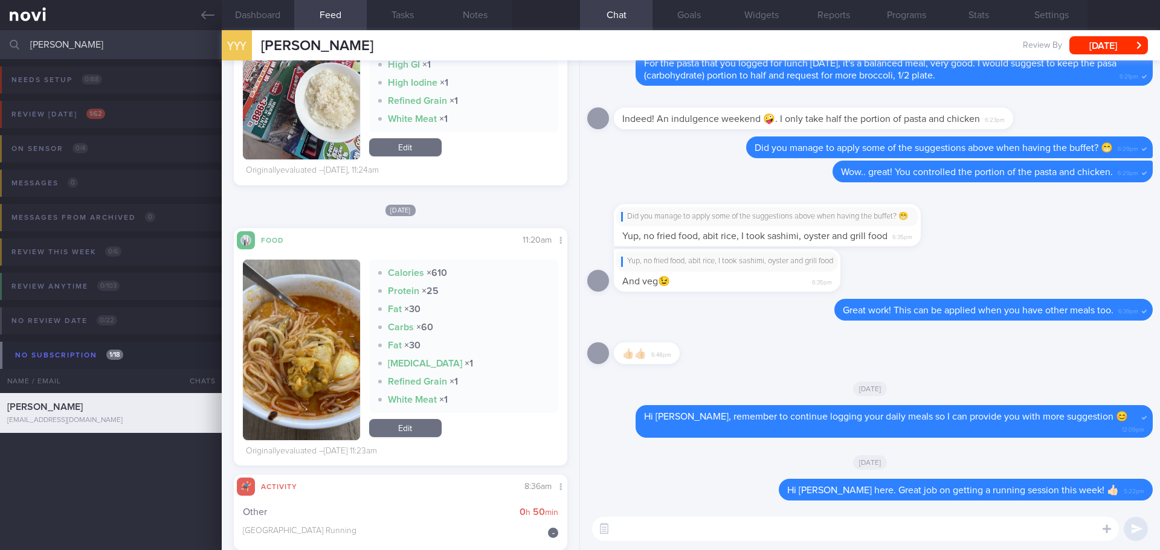
scroll to position [1088, 0]
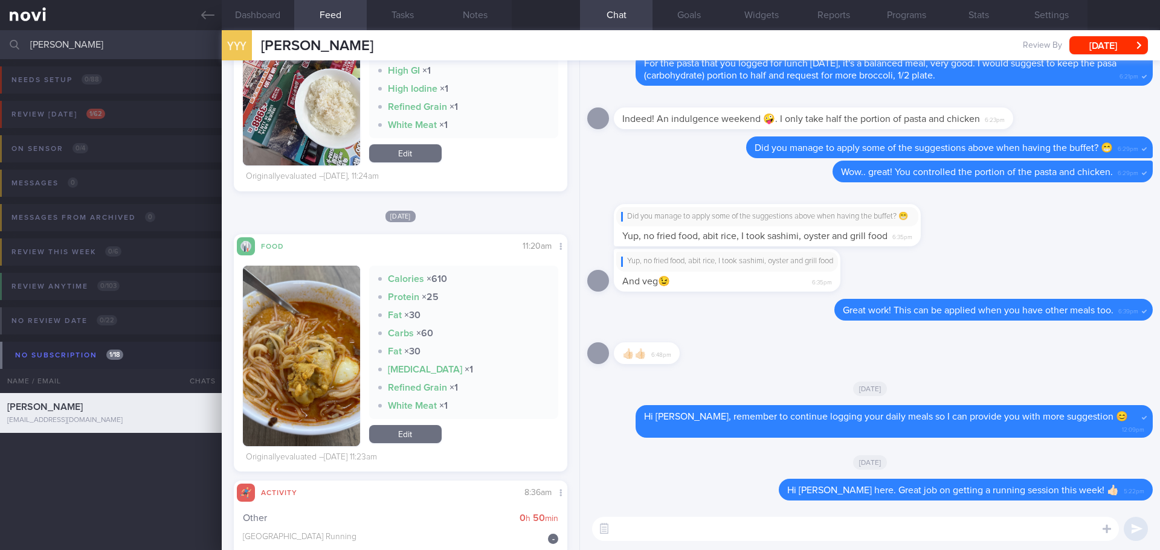
click at [644, 535] on textarea at bounding box center [855, 529] width 527 height 24
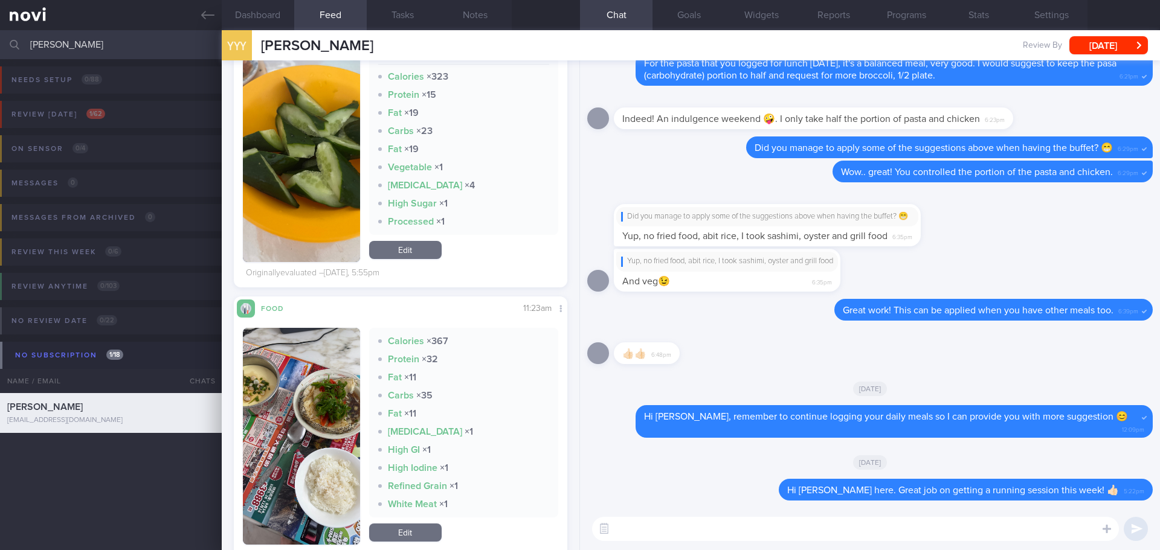
scroll to position [785, 0]
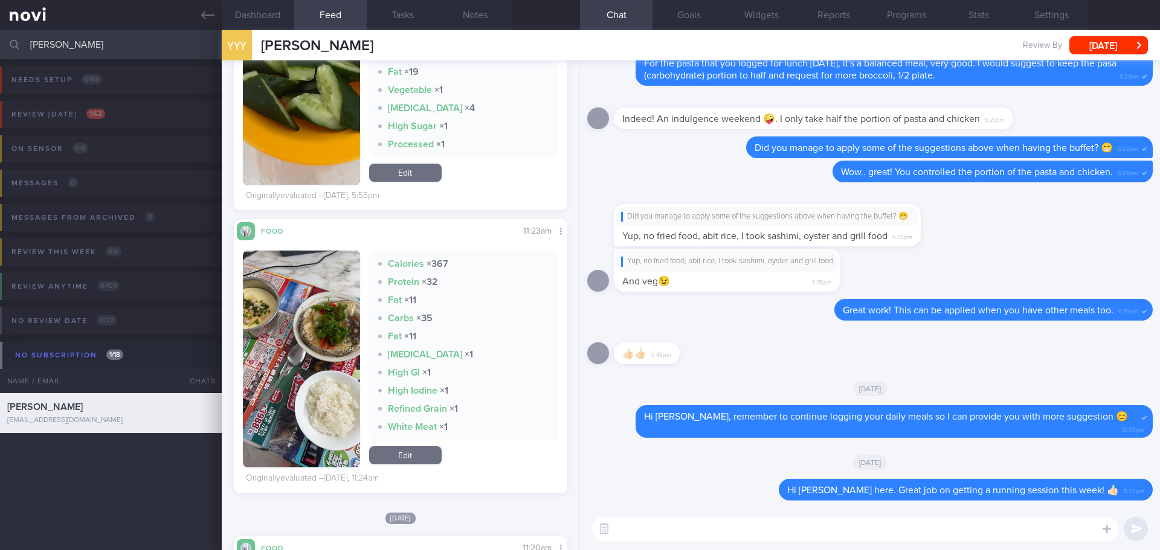
click at [318, 319] on img "button" at bounding box center [301, 359] width 117 height 217
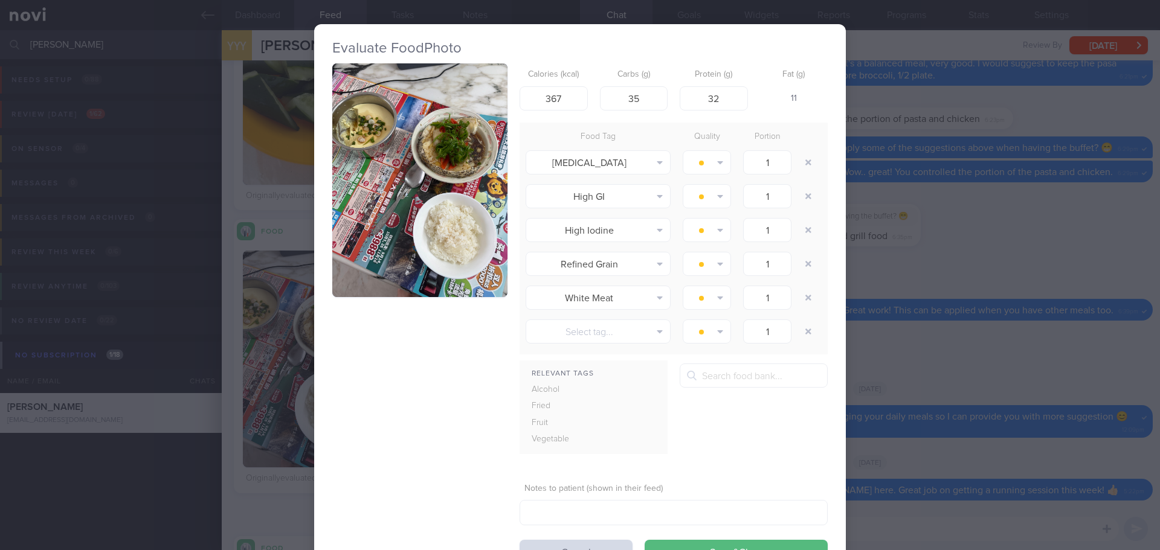
click at [404, 194] on button "button" at bounding box center [419, 180] width 175 height 234
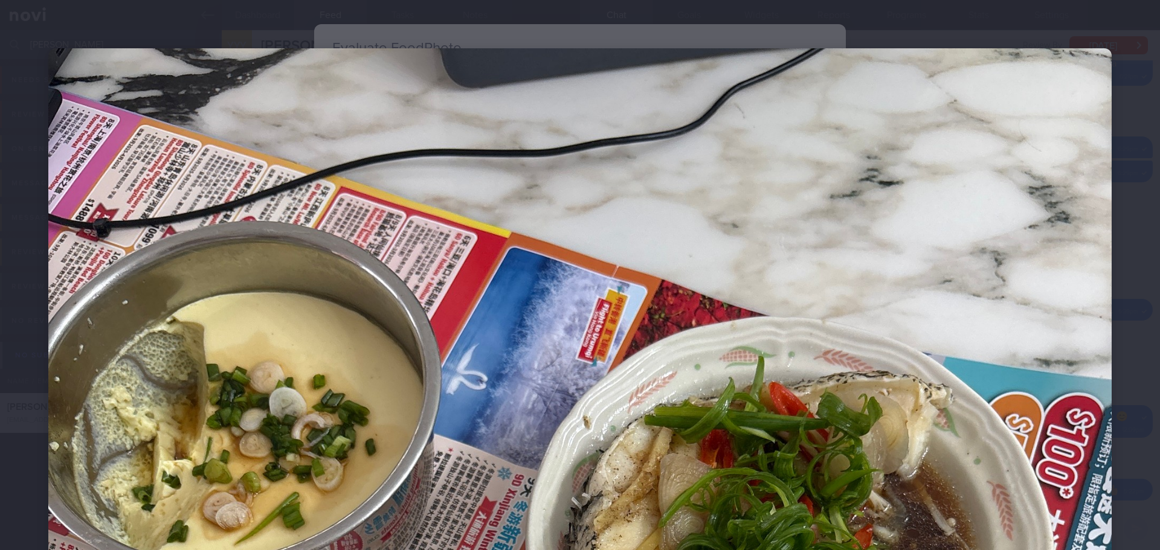
scroll to position [302, 0]
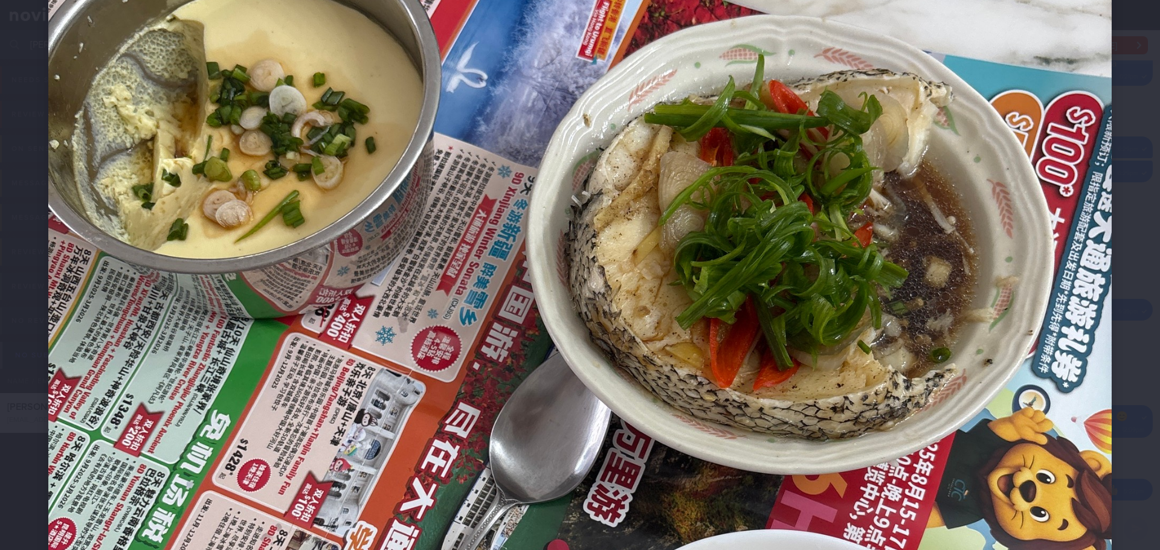
click at [1115, 141] on div at bounding box center [580, 455] width 1160 height 1515
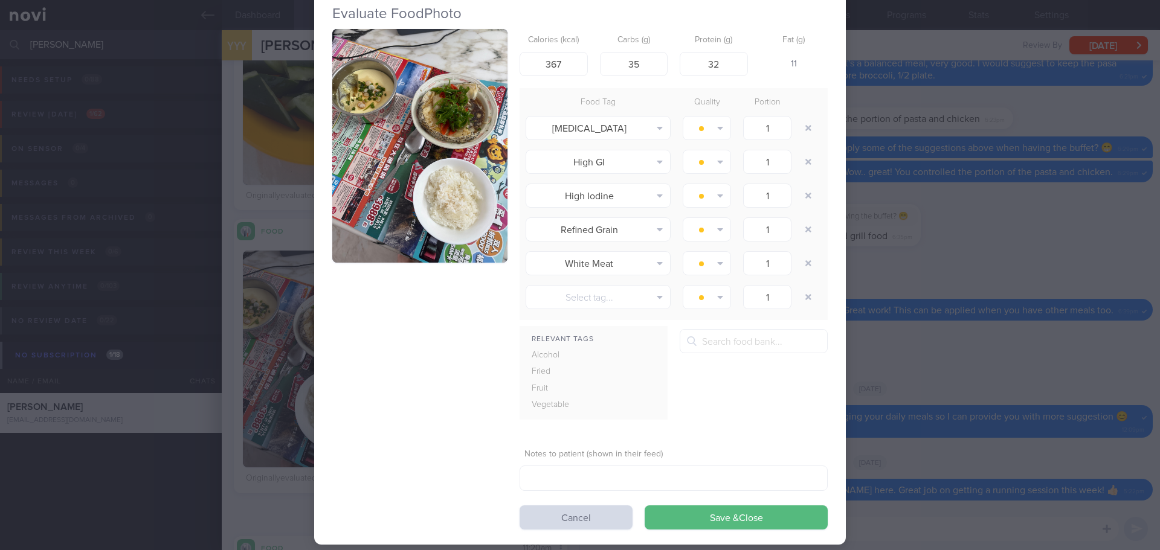
scroll to position [53, 0]
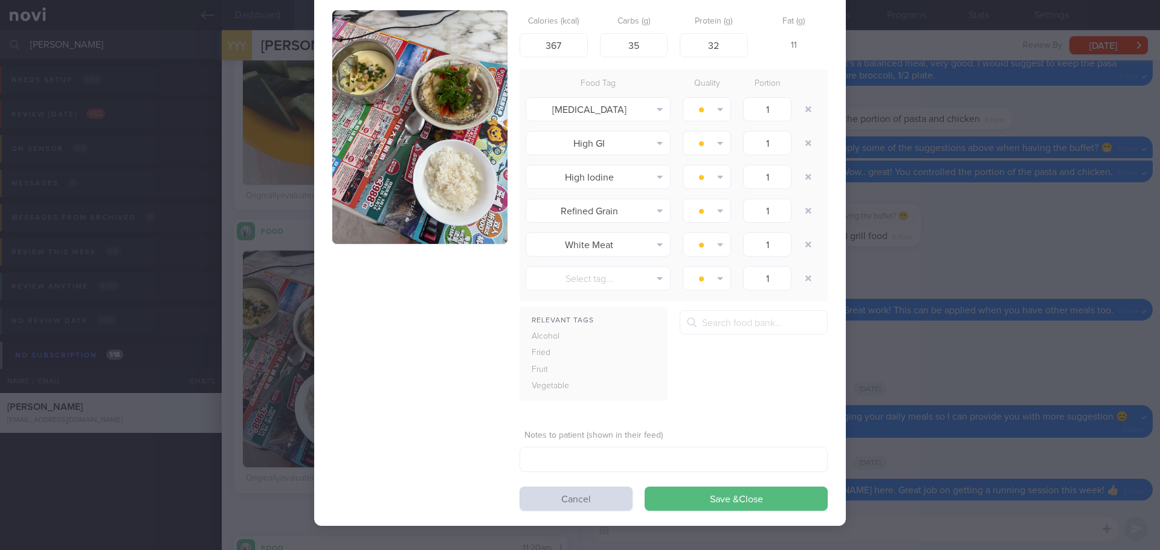
click at [411, 149] on button "button" at bounding box center [419, 127] width 175 height 234
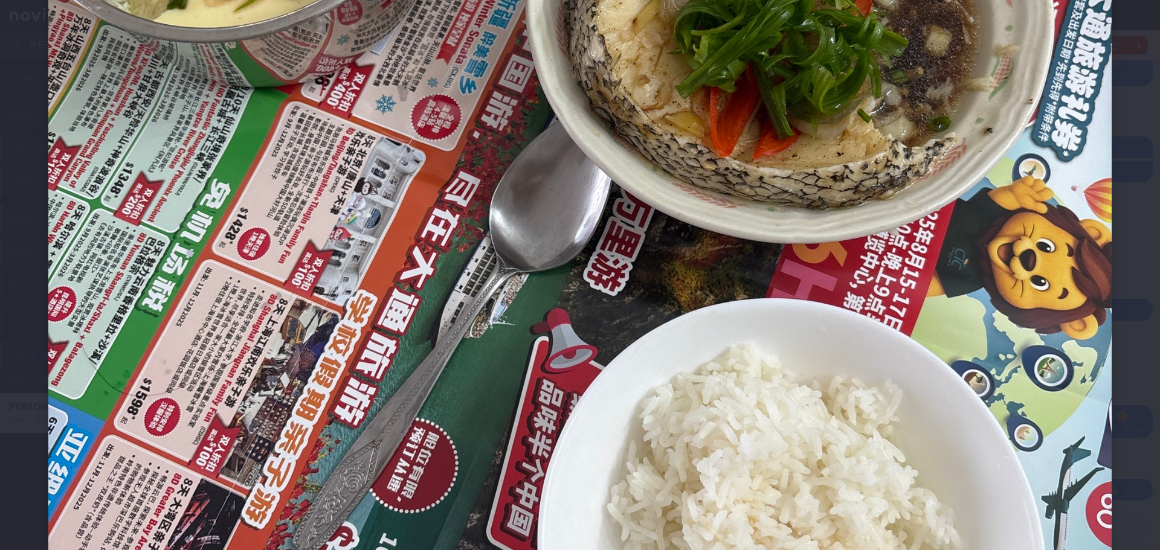
scroll to position [785, 0]
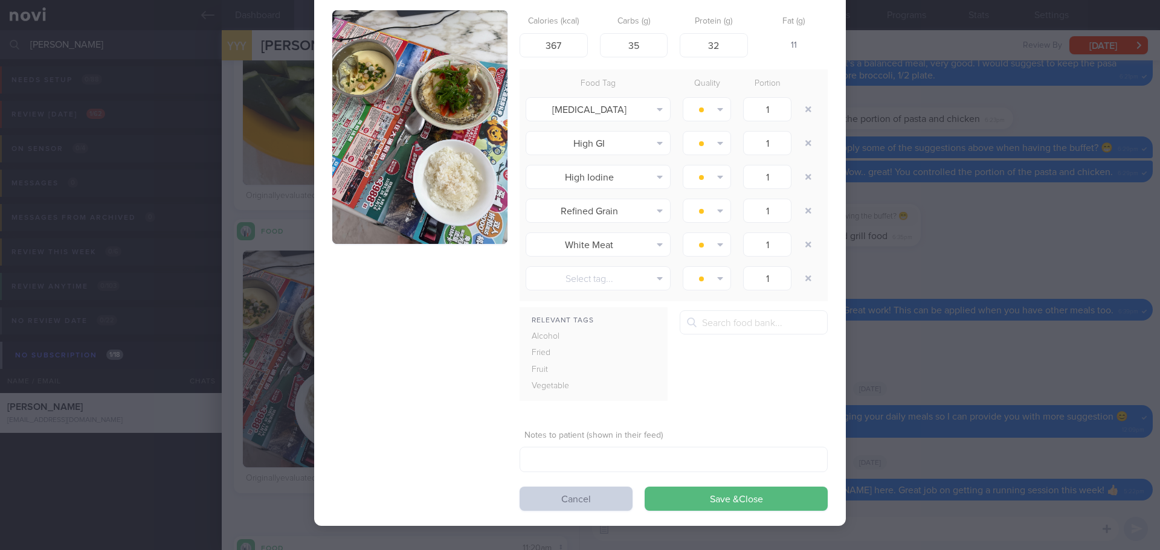
click at [602, 495] on button "Cancel" at bounding box center [576, 499] width 113 height 24
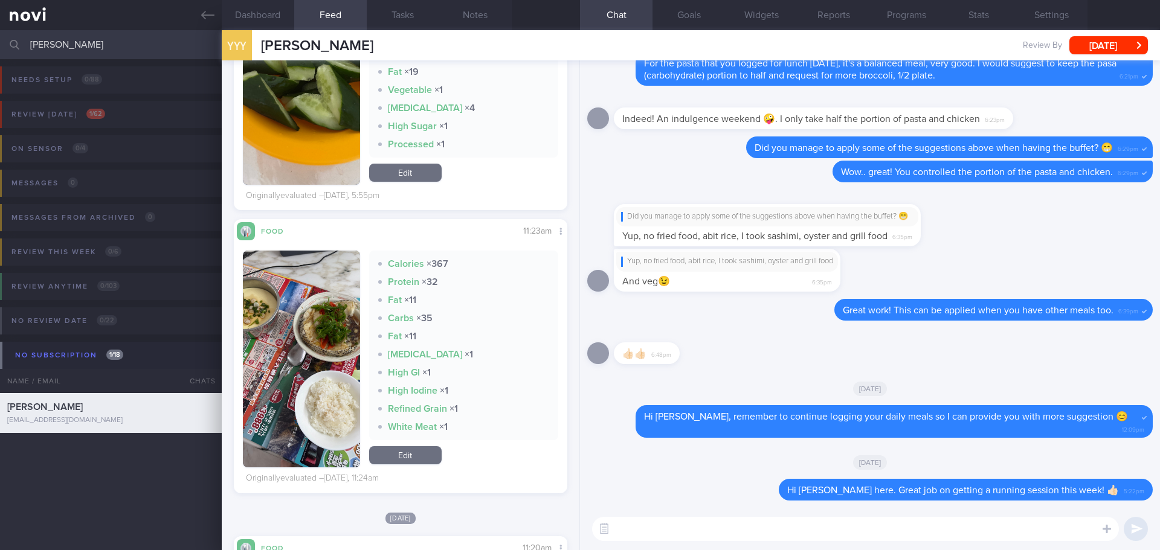
click at [321, 366] on button "button" at bounding box center [301, 359] width 117 height 217
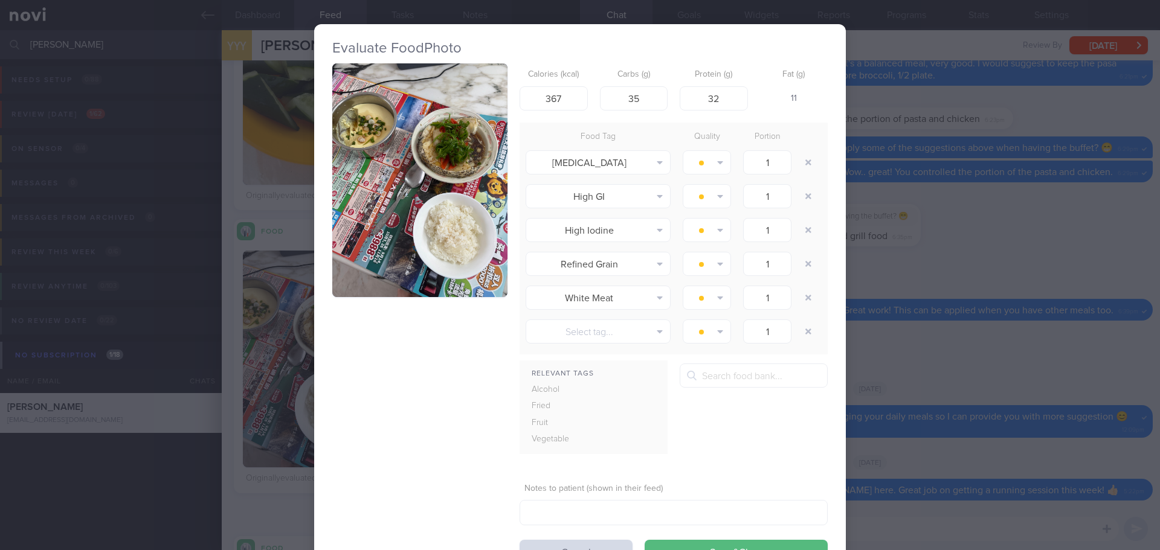
click at [950, 173] on div "Evaluate Food Photo Calories (kcal) 367 Carbs (g) 35 Protein (g) 32 Fat (g) 11 …" at bounding box center [580, 275] width 1160 height 550
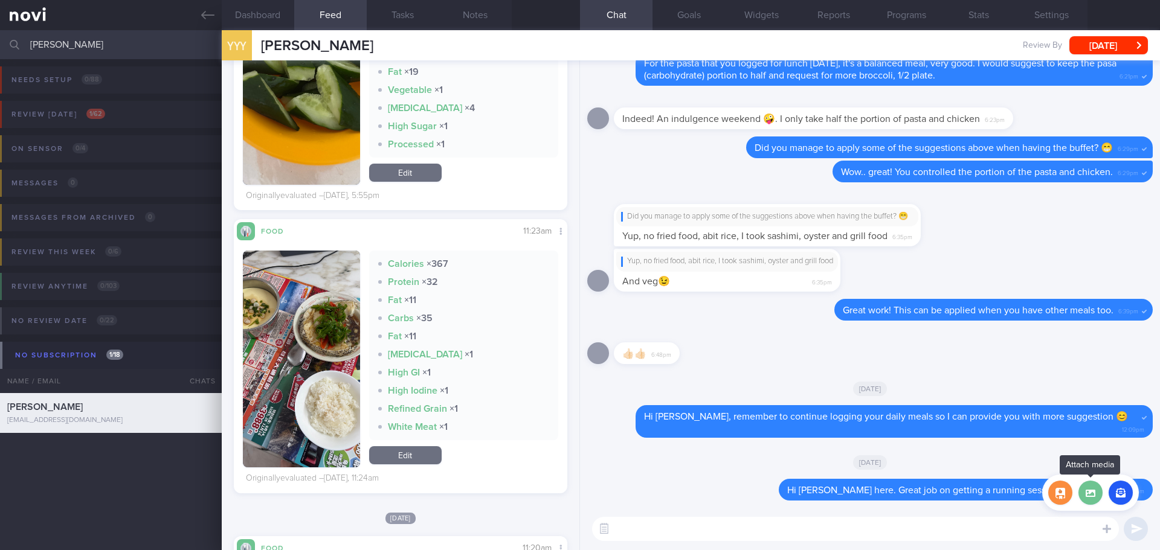
click at [1095, 501] on label at bounding box center [1091, 493] width 24 height 24
click at [0, 0] on input "file" at bounding box center [0, 0] width 0 height 0
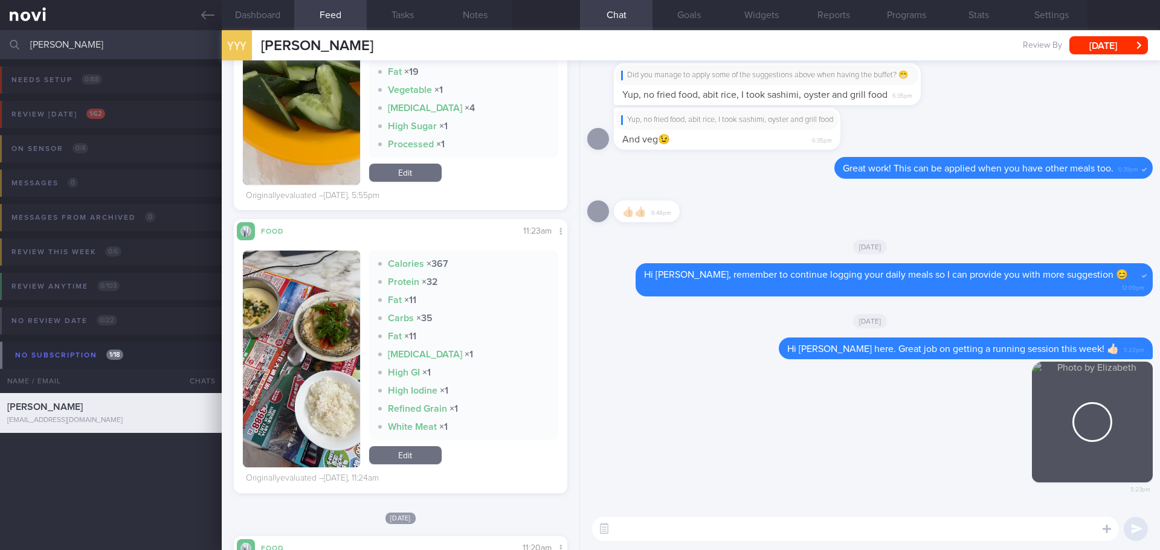
click at [738, 531] on textarea at bounding box center [855, 529] width 527 height 24
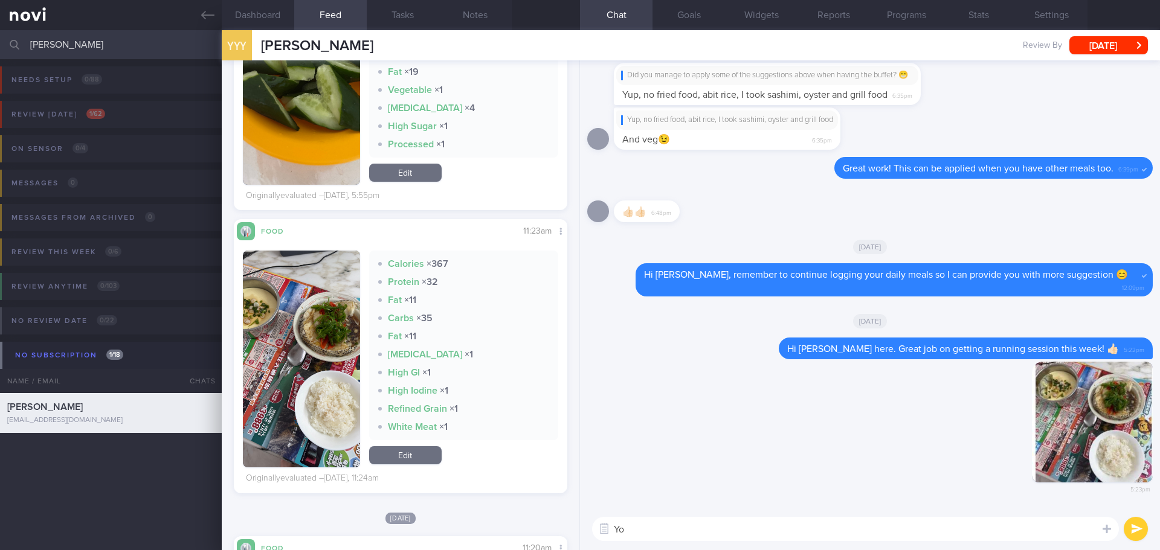
type textarea "Y"
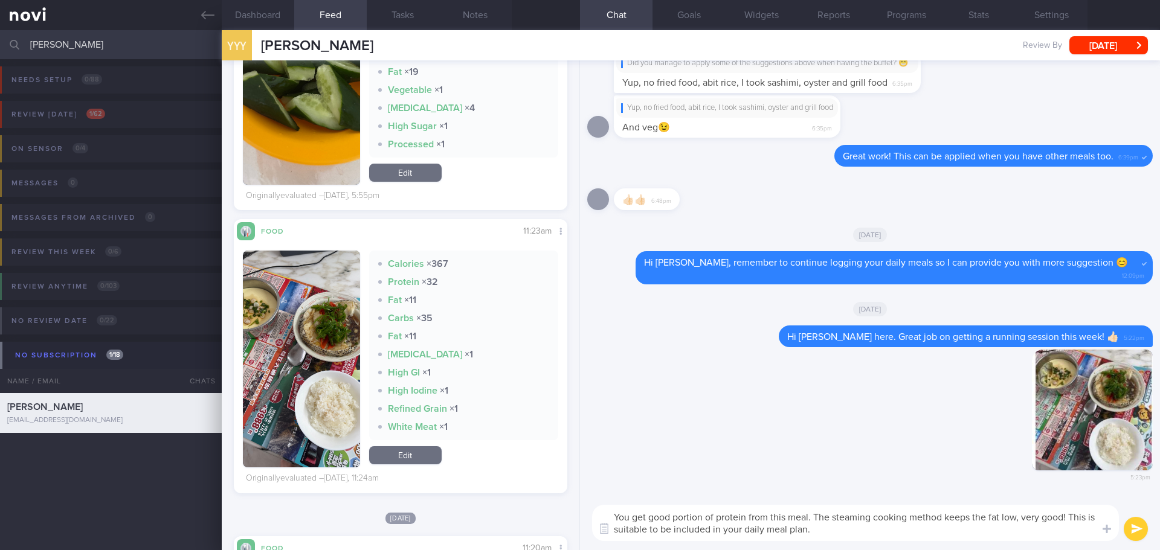
type textarea "You get good portion of protein from this meal. The steaming cooking method kee…"
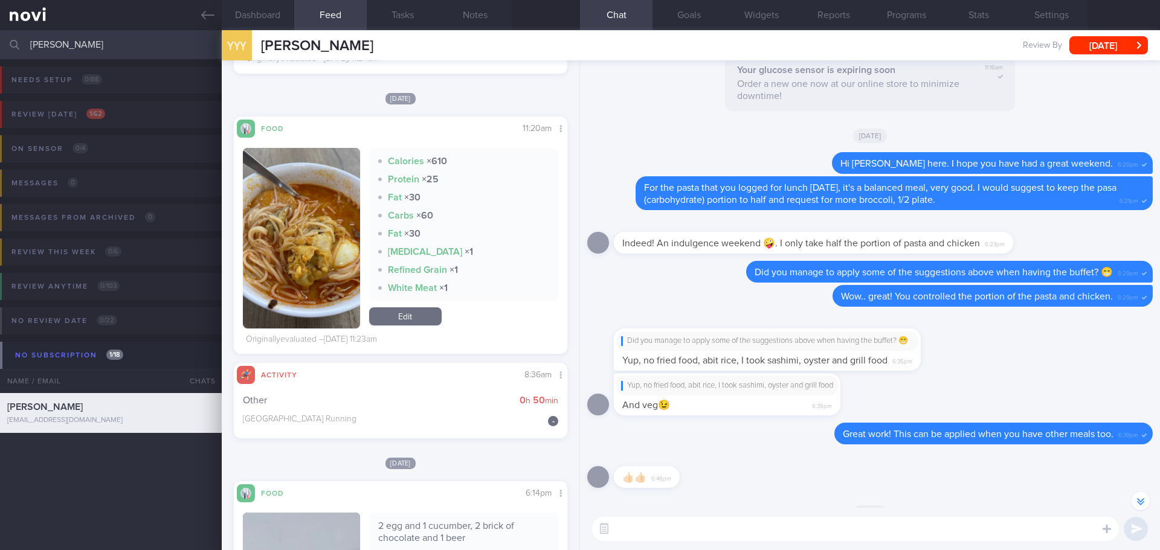
scroll to position [1208, 0]
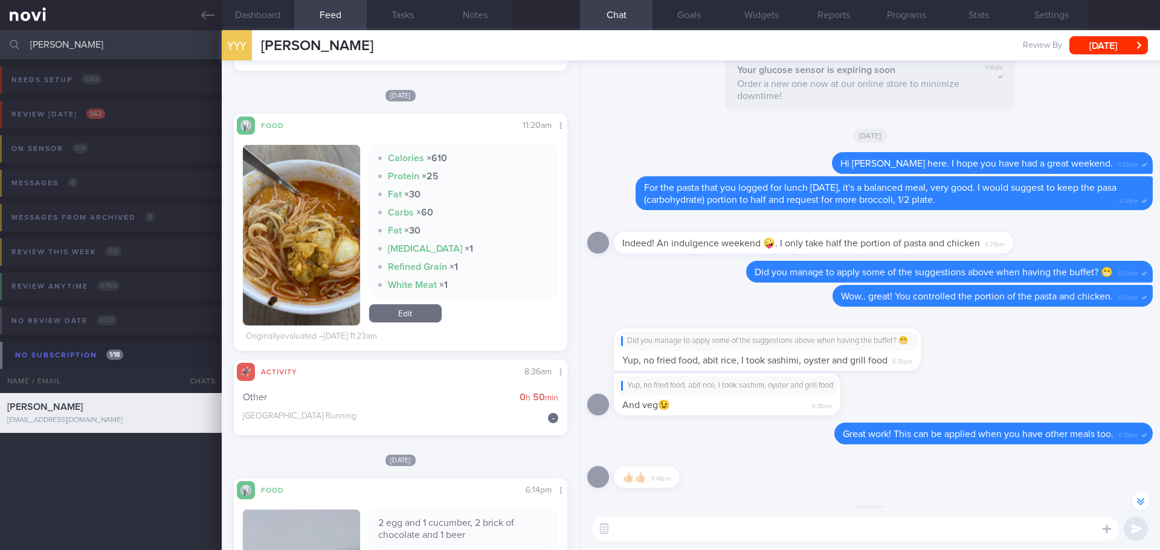
click at [659, 526] on textarea at bounding box center [855, 529] width 527 height 24
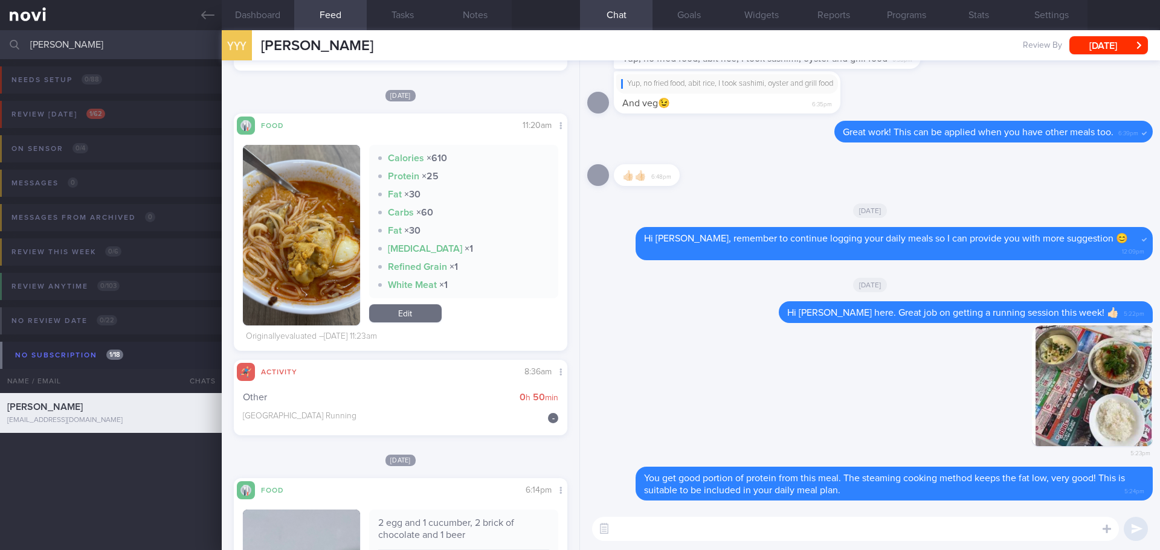
click at [633, 527] on textarea at bounding box center [855, 529] width 527 height 24
type textarea "T"
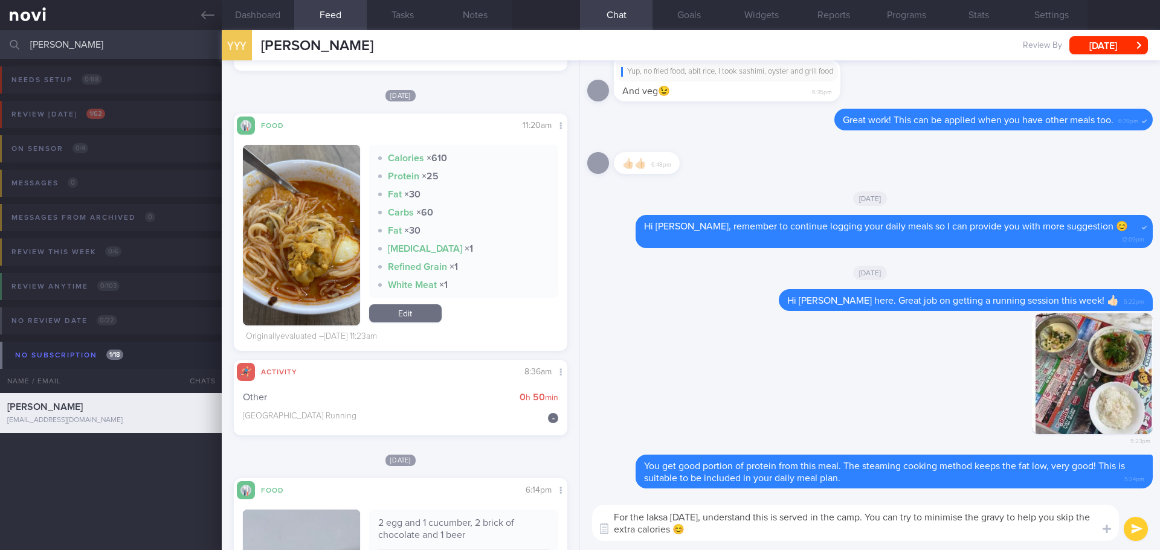
click at [1030, 538] on textarea "For the laksa [DATE], understand this is served in the camp. You can try to min…" at bounding box center [855, 523] width 527 height 36
click at [1047, 528] on textarea "For the laksa [DATE], understand this is served in the camp. You can try to min…" at bounding box center [855, 523] width 527 height 36
click at [1007, 537] on textarea "For the laksa [DATE], understand this is served in the camp. You can try to min…" at bounding box center [855, 523] width 527 height 36
click at [993, 529] on textarea "For the laksa [DATE], understand this is served in the camp. You can try to min…" at bounding box center [855, 523] width 527 height 36
click at [1035, 525] on textarea "For the laksa [DATE], understand this is served in the camp. You can try to min…" at bounding box center [855, 523] width 527 height 36
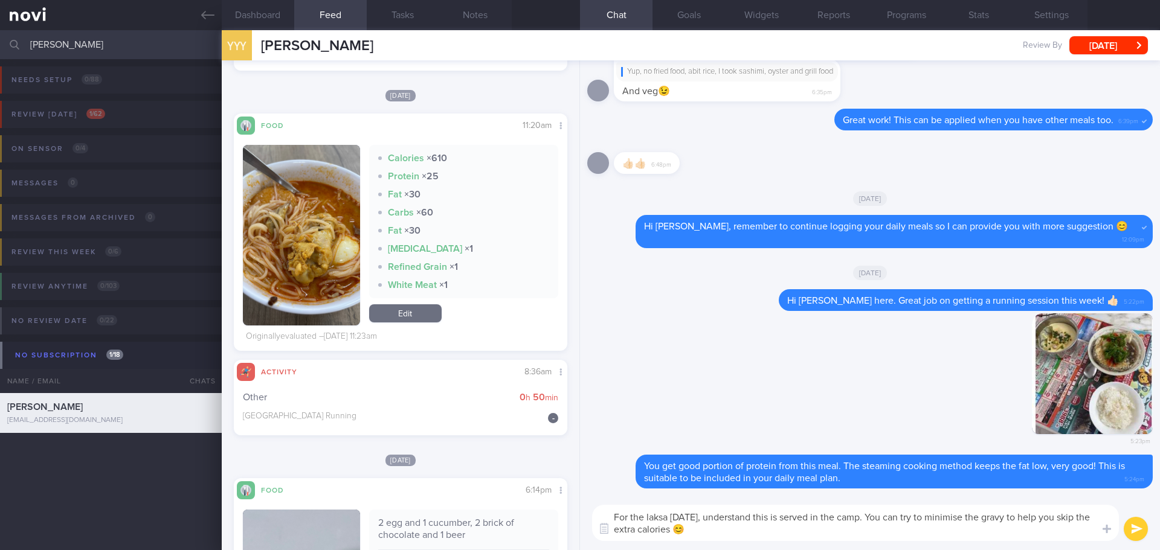
click at [1051, 524] on textarea "For the laksa [DATE], understand this is served in the camp. You can try to min…" at bounding box center [855, 523] width 527 height 36
drag, startPoint x: 1056, startPoint y: 517, endPoint x: 1090, endPoint y: 519, distance: 34.5
click at [1090, 519] on textarea "For the laksa [DATE], understand this is served in the camp. You can try to min…" at bounding box center [855, 523] width 527 height 36
click at [933, 540] on textarea "For the laksa [DATE], understand this is served in the camp. You can try to min…" at bounding box center [855, 523] width 527 height 36
type textarea "For the laksa [DATE], understand this is served in the camp. You can try to min…"
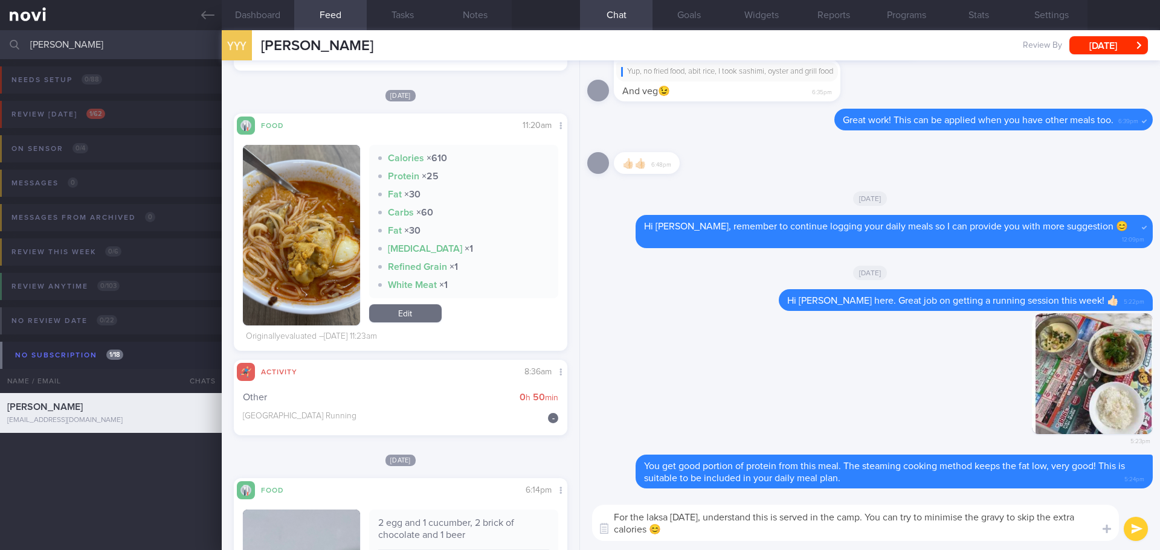
click at [1131, 524] on button "submit" at bounding box center [1136, 529] width 24 height 24
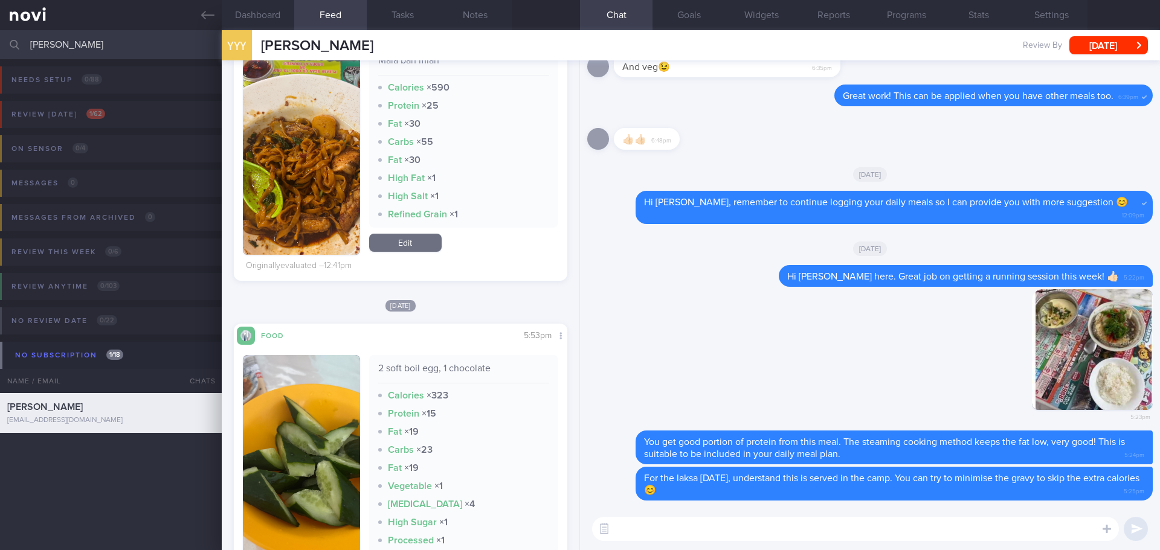
scroll to position [302, 0]
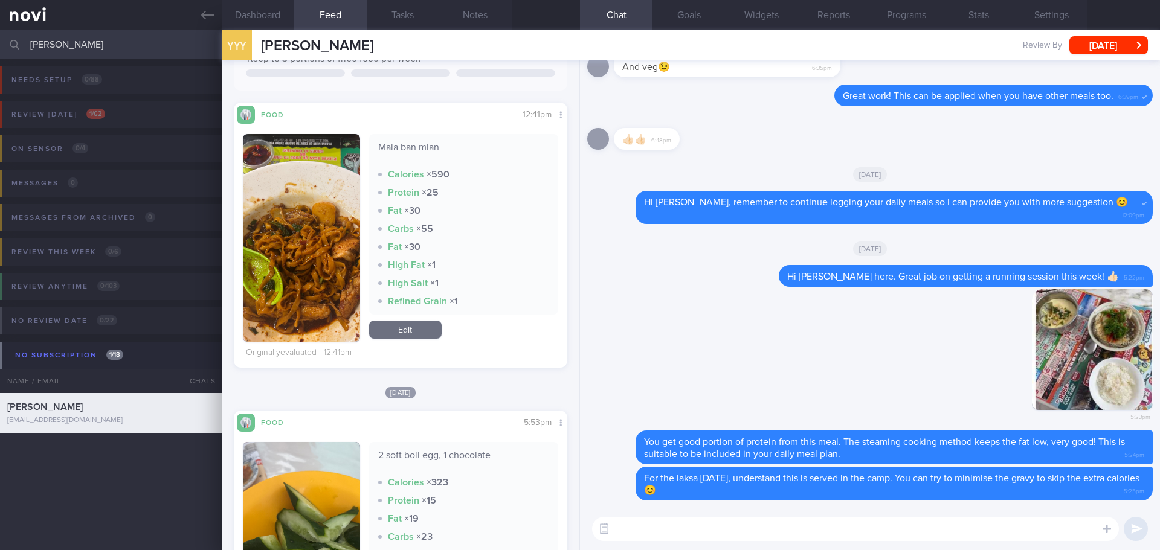
click at [309, 257] on button "button" at bounding box center [301, 238] width 117 height 208
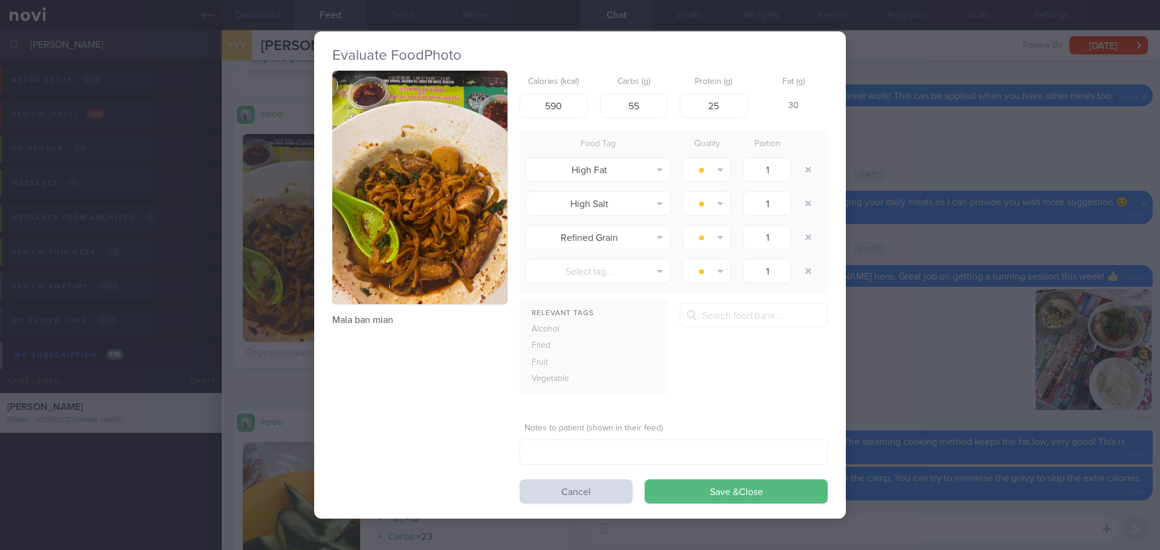
click at [419, 233] on button "button" at bounding box center [419, 188] width 175 height 234
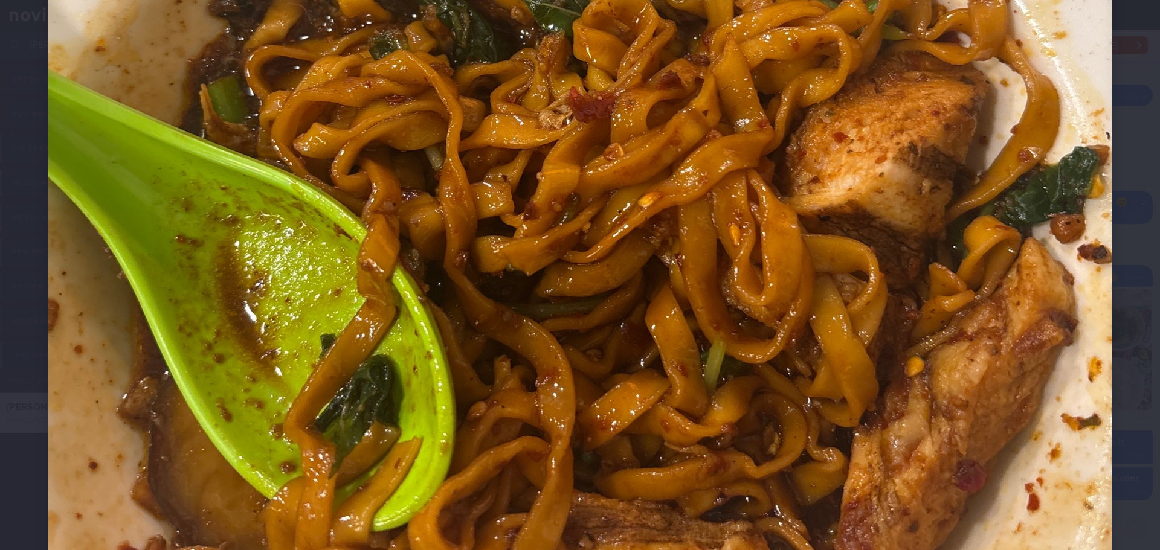
scroll to position [665, 0]
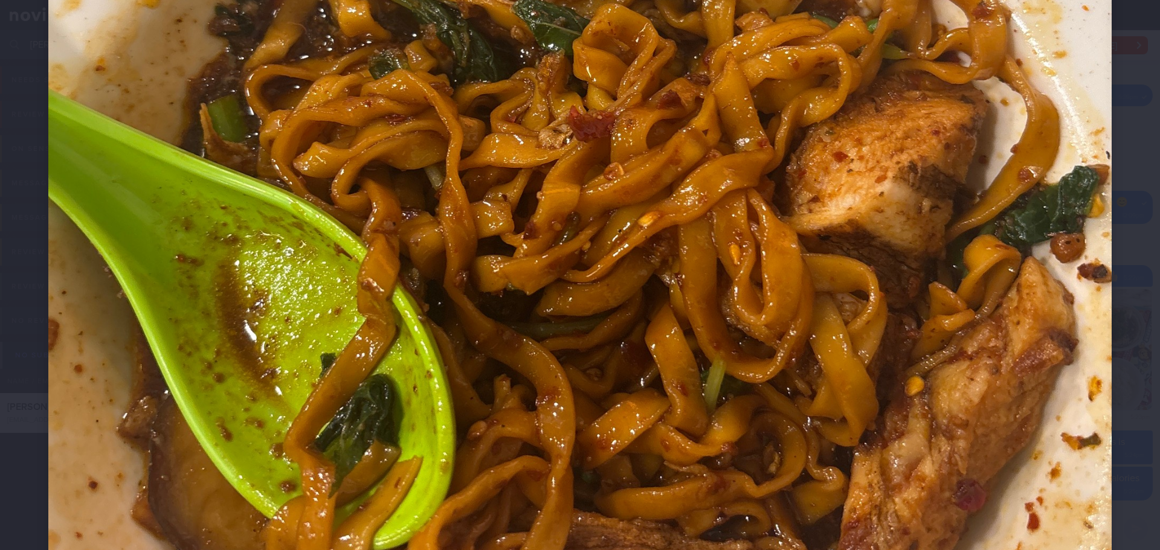
click at [1145, 302] on div at bounding box center [580, 92] width 1160 height 1515
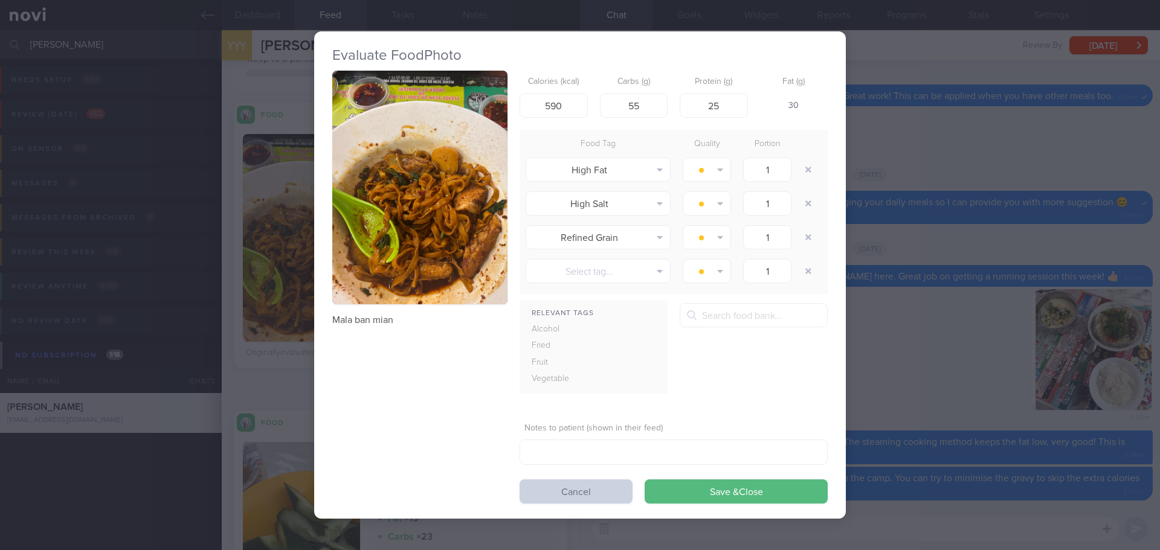
click at [604, 497] on button "Cancel" at bounding box center [576, 492] width 113 height 24
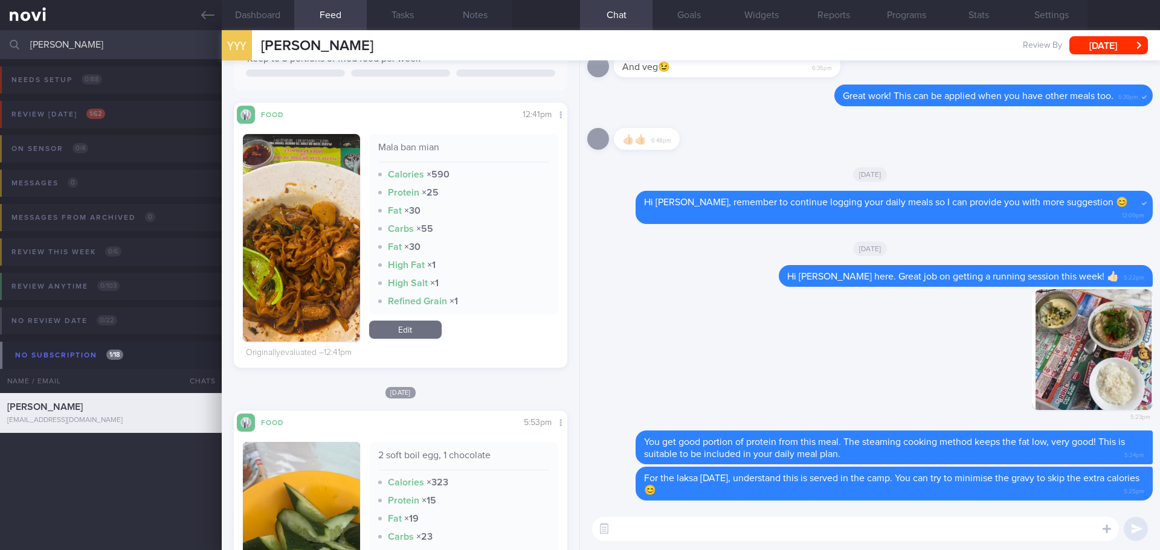
click at [642, 527] on textarea at bounding box center [855, 529] width 527 height 24
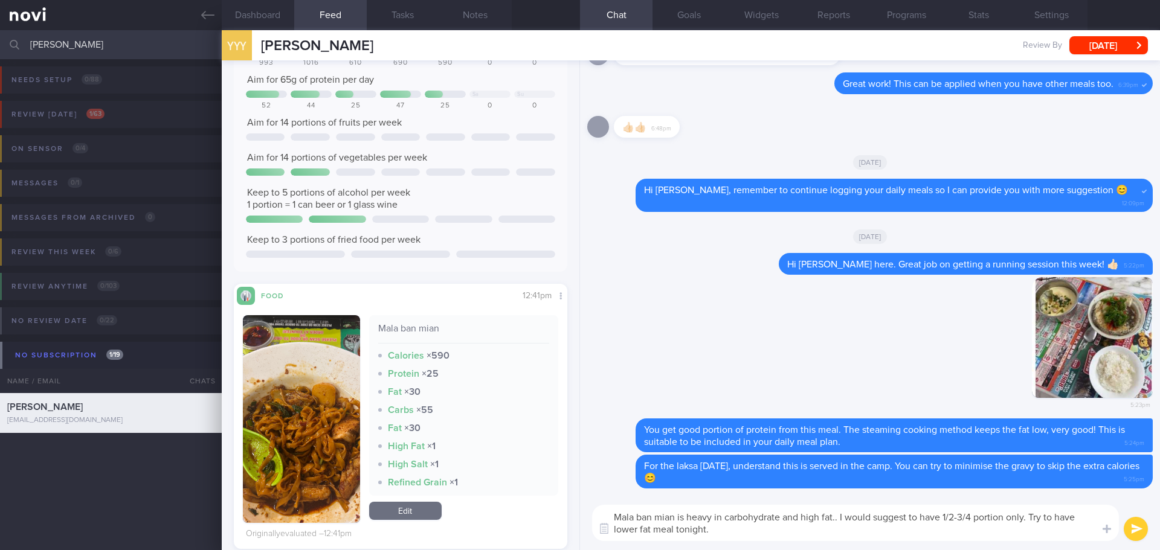
click at [673, 531] on textarea "Mala ban mian is heavy in carbohydrate and high fat.. I would suggest to have 1…" at bounding box center [855, 523] width 527 height 36
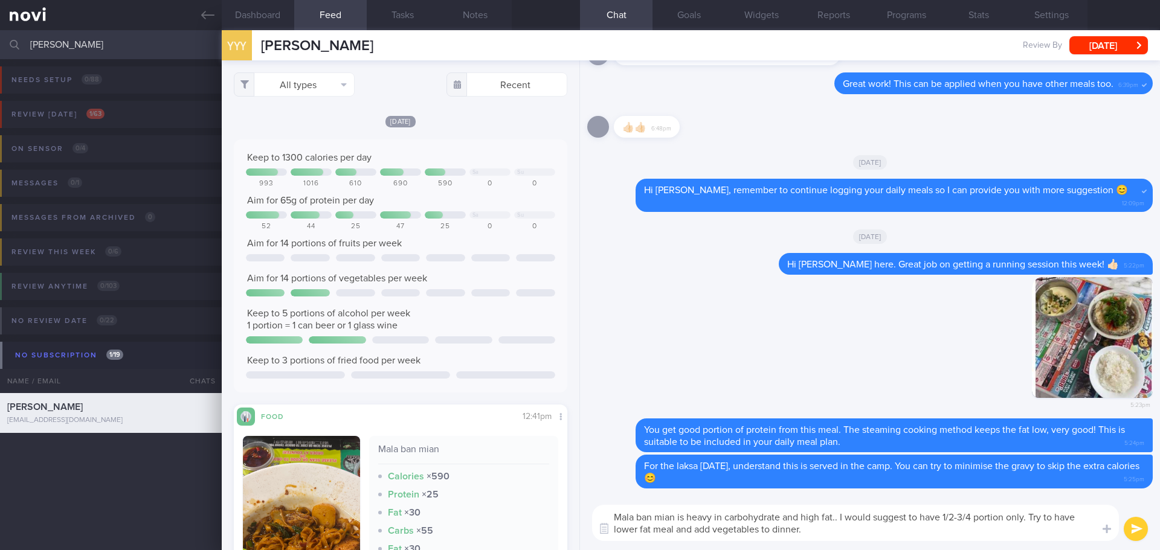
type textarea "Mala ban mian is heavy in carbohydrate and high fat.. I would suggest to have 1…"
click at [1142, 522] on button "submit" at bounding box center [1136, 529] width 24 height 24
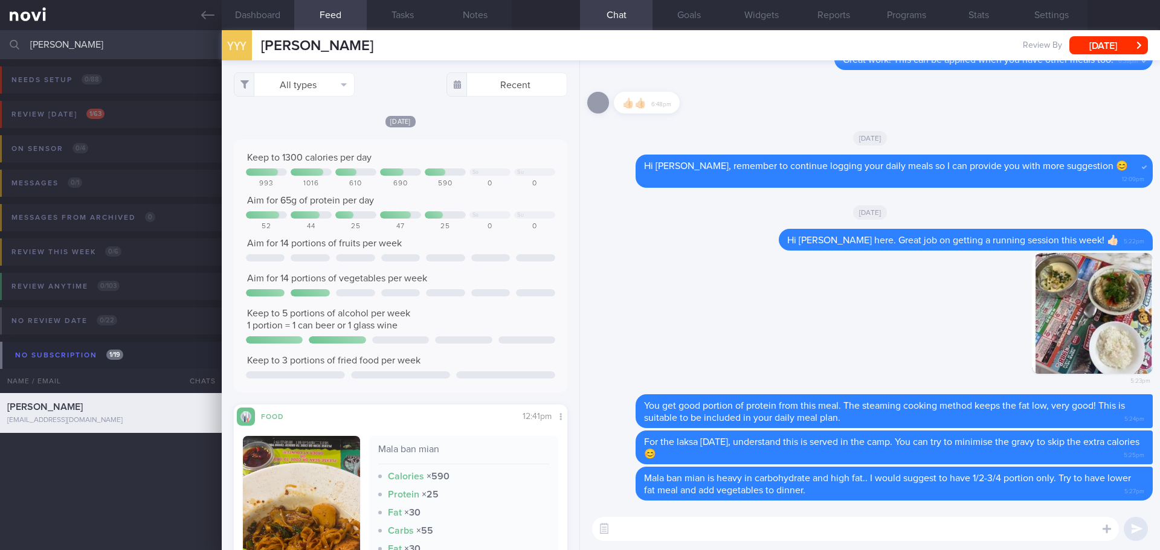
drag, startPoint x: 88, startPoint y: 39, endPoint x: -76, endPoint y: 51, distance: 164.8
click at [0, 51] on html "You are offline! Some functionality will be unavailable Patients New Users Coac…" at bounding box center [580, 275] width 1160 height 550
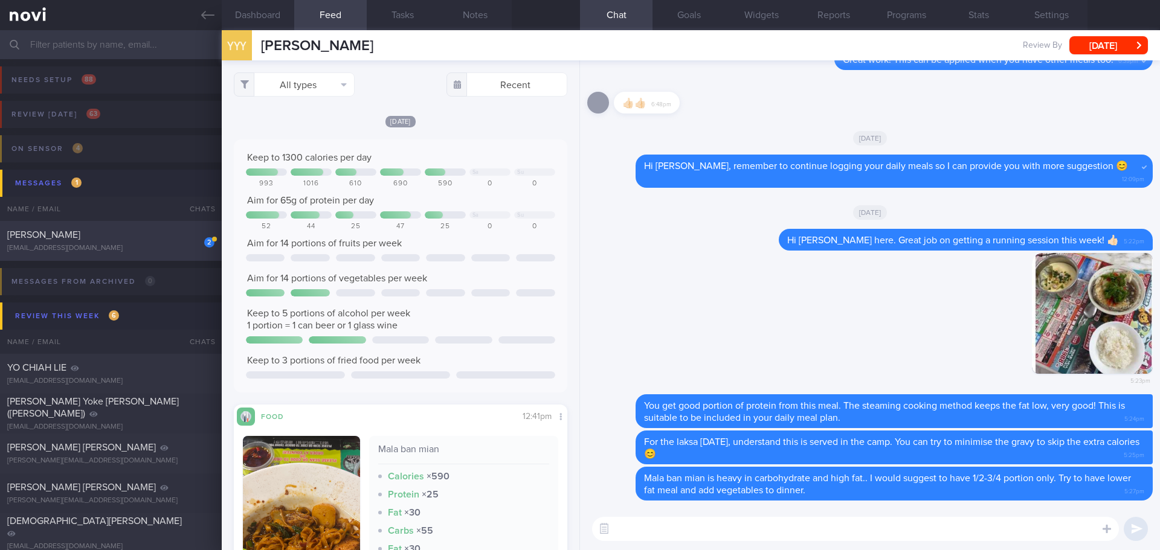
click at [104, 239] on div "[PERSON_NAME]" at bounding box center [109, 235] width 204 height 12
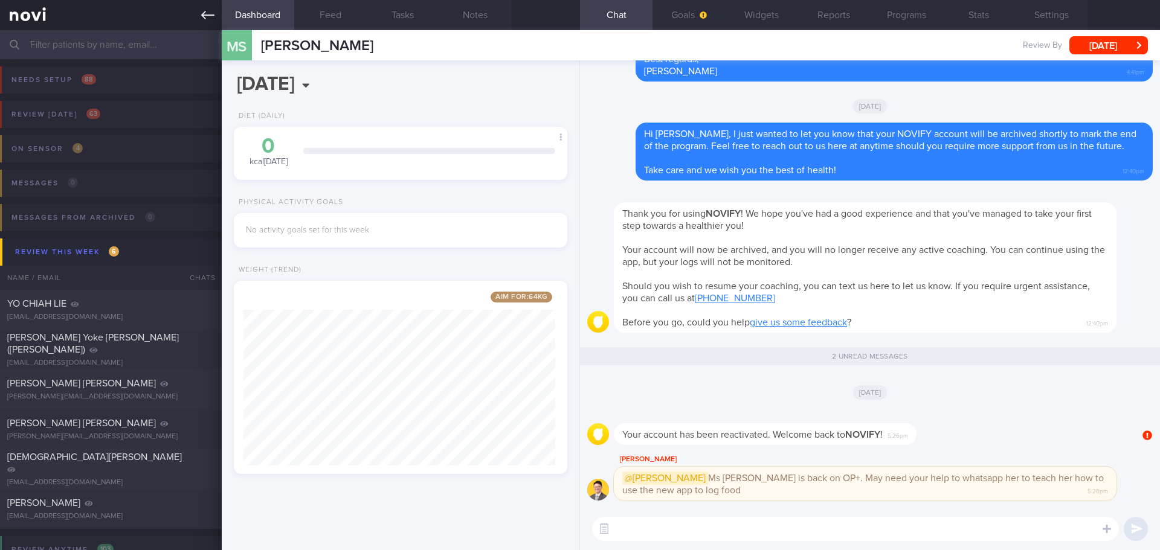
drag, startPoint x: 212, startPoint y: 22, endPoint x: 219, endPoint y: 22, distance: 6.6
click at [212, 22] on link at bounding box center [111, 15] width 222 height 30
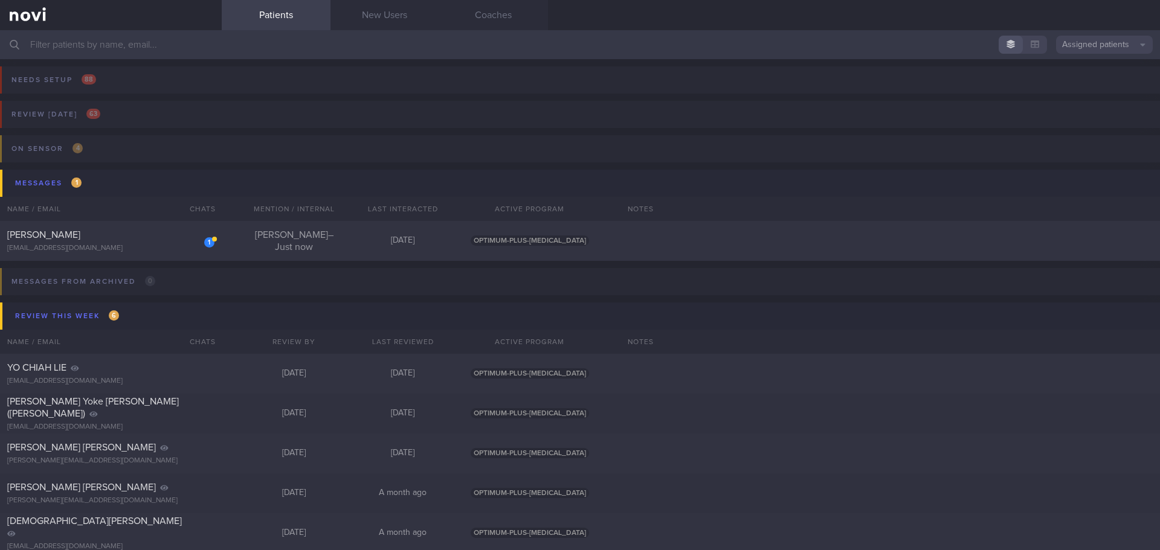
click at [134, 49] on input "text" at bounding box center [580, 44] width 1160 height 29
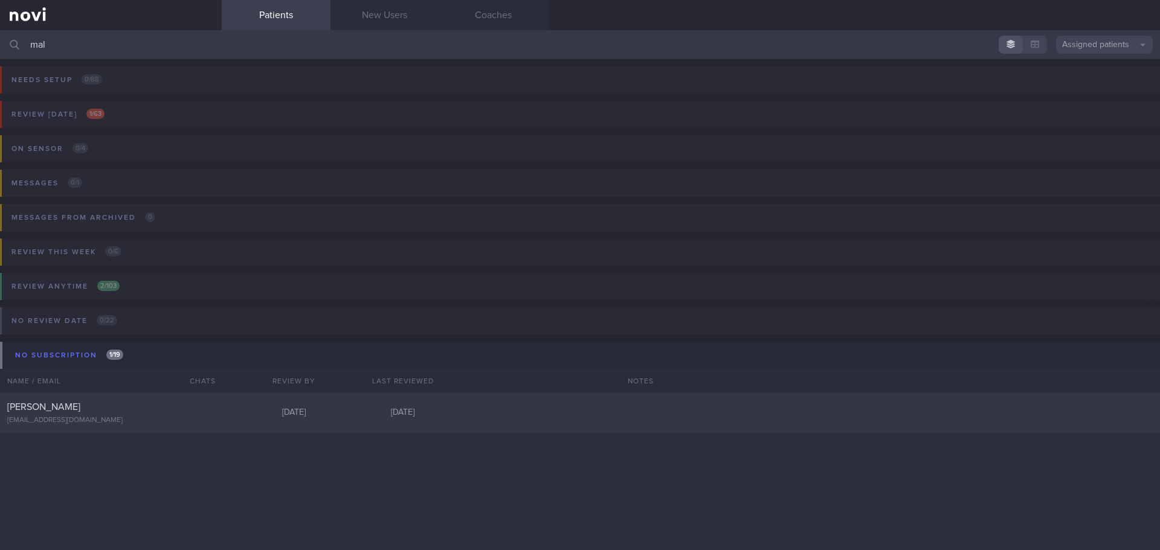
type input "mal"
click at [124, 416] on div "[EMAIL_ADDRESS][DOMAIN_NAME]" at bounding box center [110, 420] width 207 height 9
select select "7"
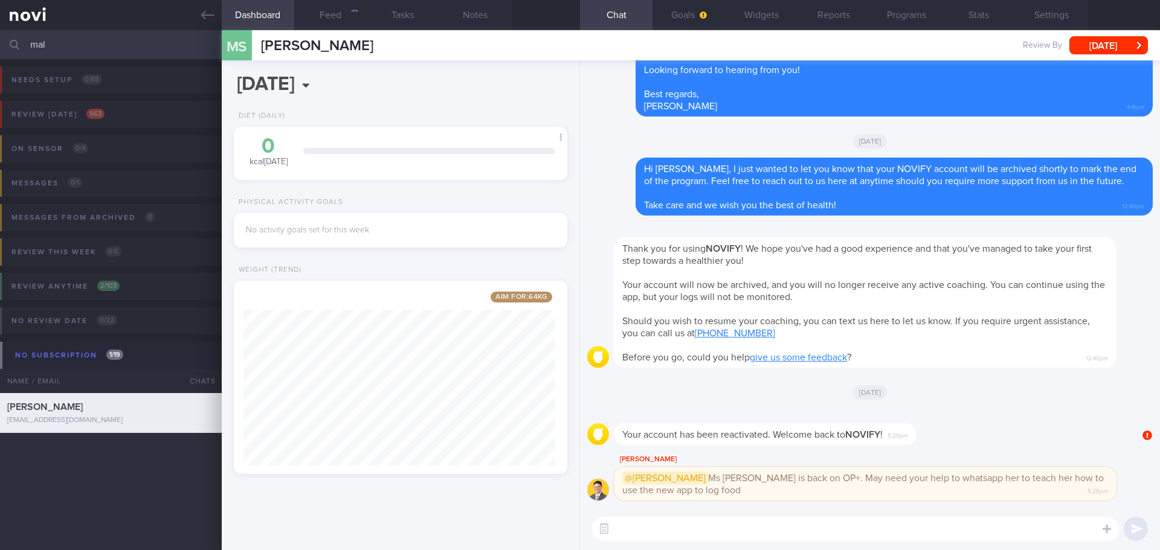
scroll to position [173, 312]
click at [605, 534] on button "button" at bounding box center [604, 529] width 22 height 22
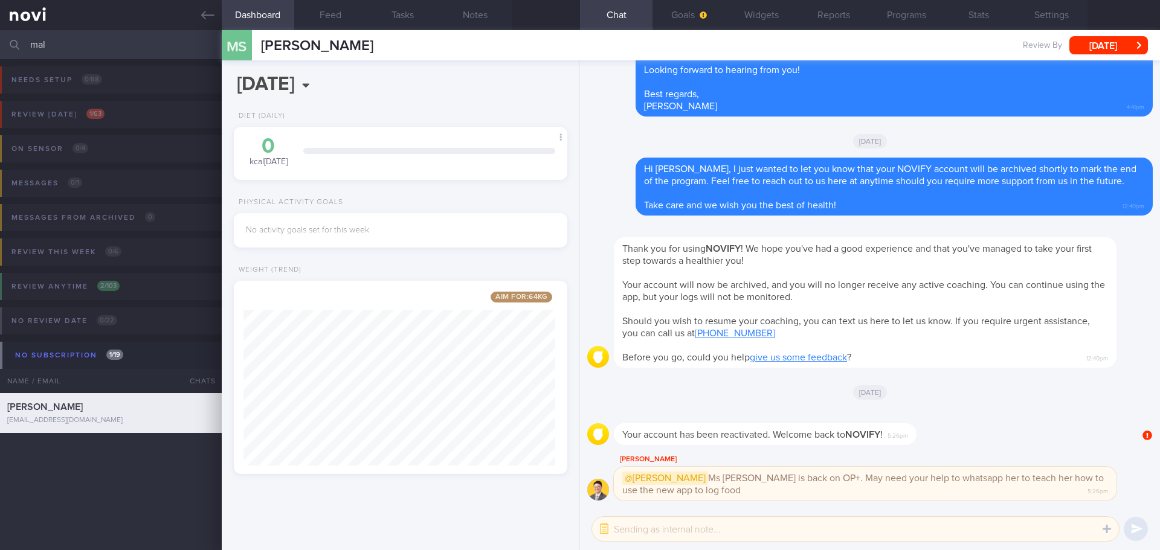
click at [641, 534] on textarea at bounding box center [855, 529] width 527 height 24
type textarea "n"
type textarea "Noted with thanks, [PERSON_NAME]"
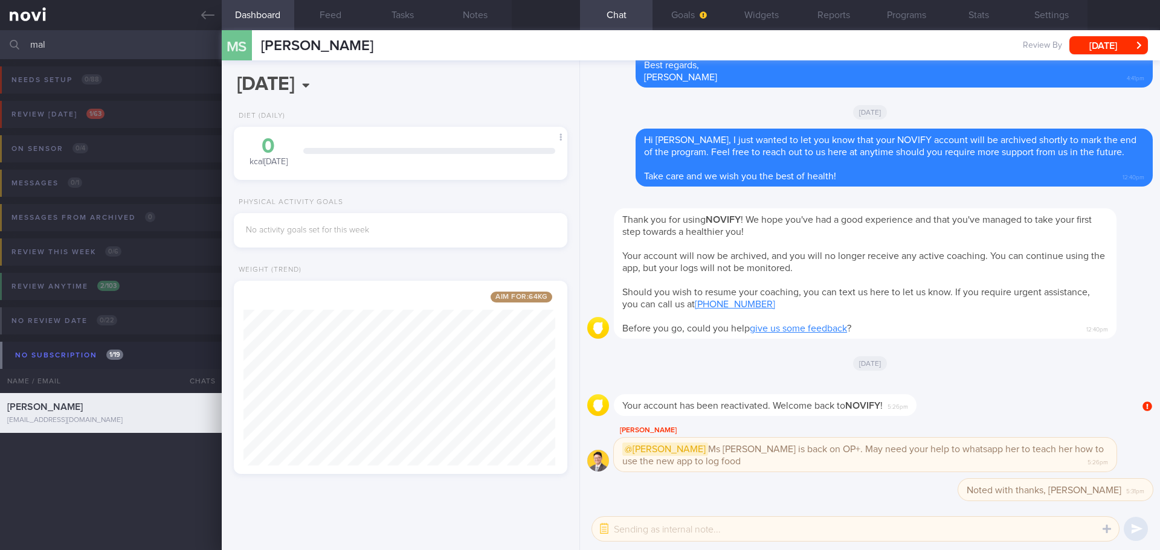
drag, startPoint x: 129, startPoint y: 42, endPoint x: 7, endPoint y: 47, distance: 121.5
click at [7, 47] on div "mal Assigned patients Assigned patients All active patients Archived patients" at bounding box center [580, 44] width 1160 height 29
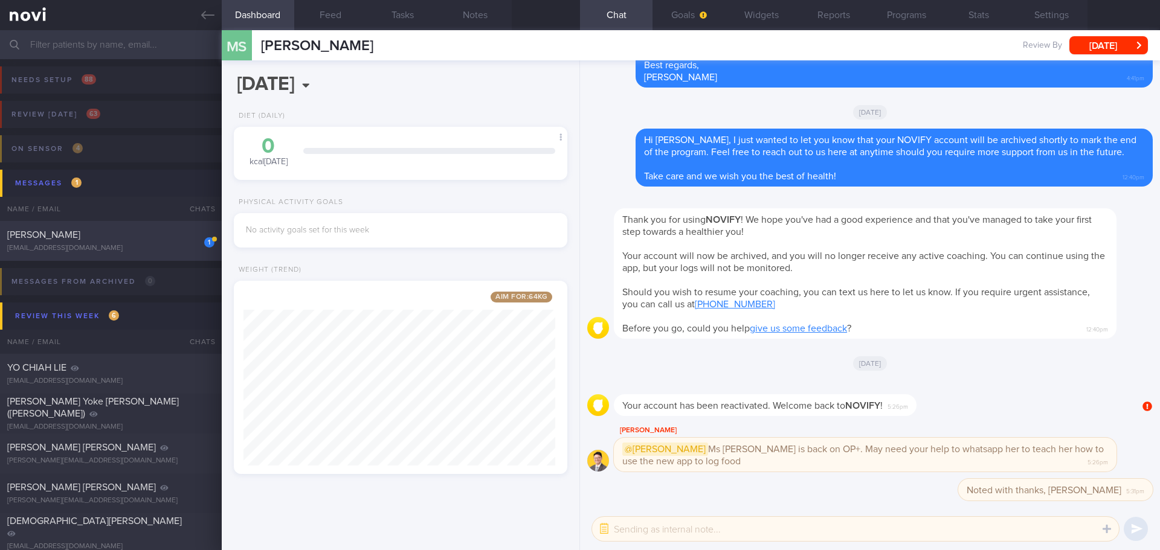
click at [80, 233] on span "[PERSON_NAME]" at bounding box center [43, 235] width 73 height 10
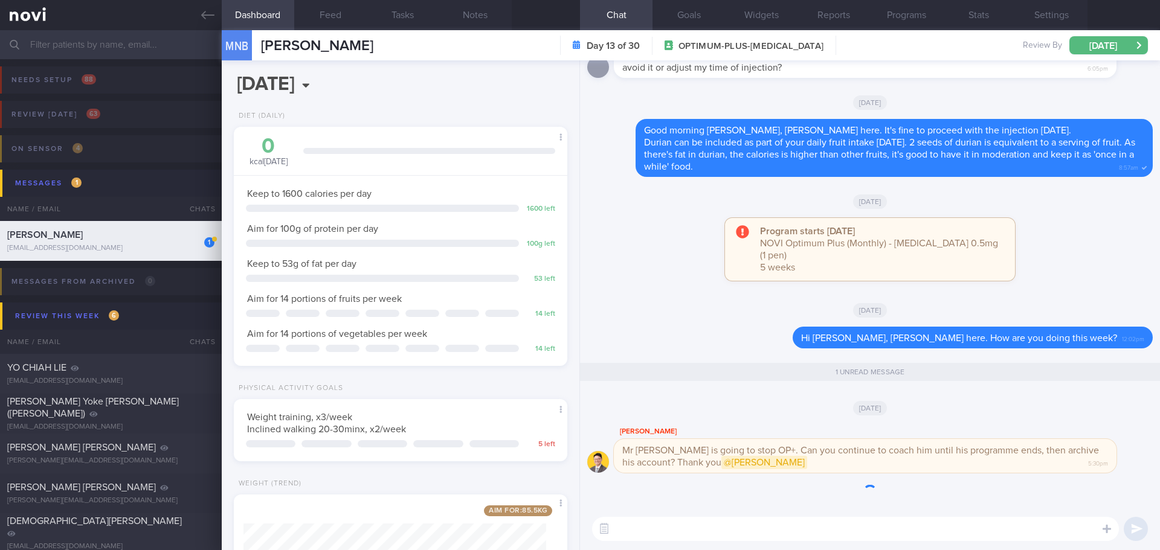
scroll to position [1, 0]
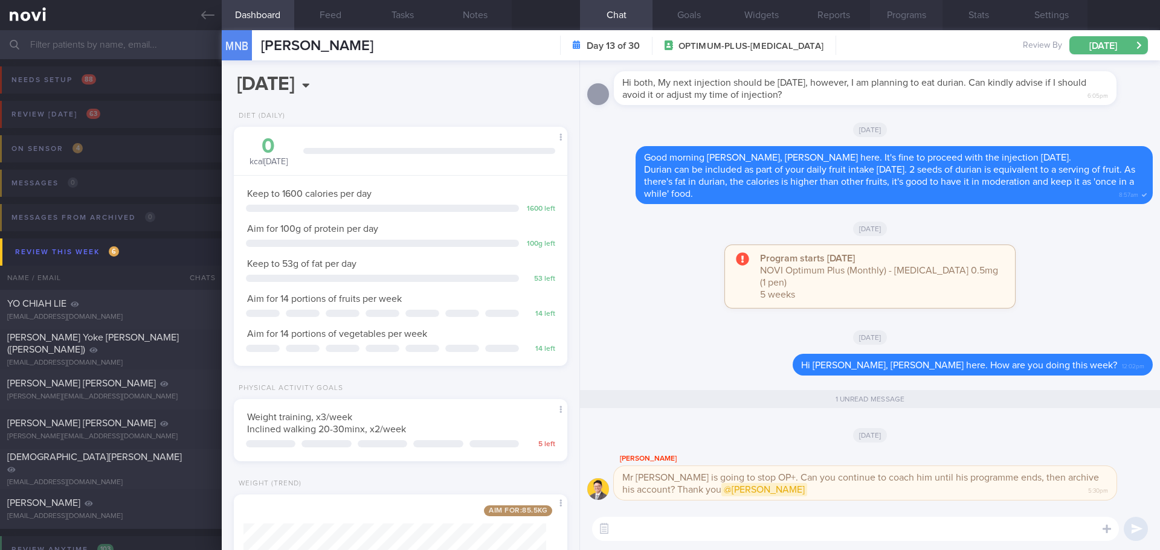
click at [877, 15] on button "Programs" at bounding box center [906, 15] width 73 height 30
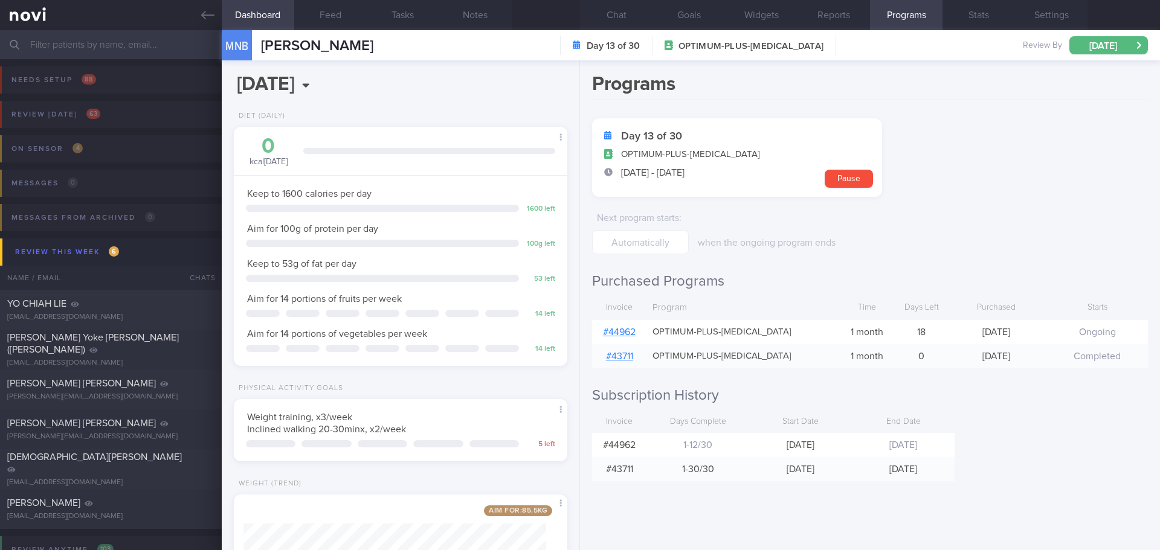
click at [614, 327] on link "# 44962" at bounding box center [619, 332] width 33 height 10
click at [63, 248] on div "Review this week 6" at bounding box center [67, 252] width 110 height 16
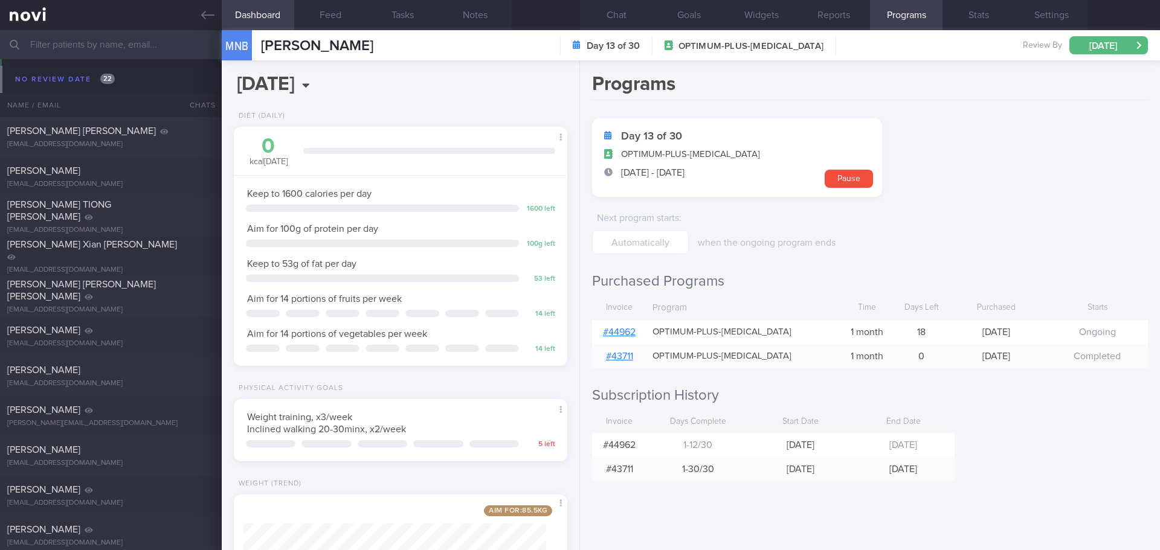
scroll to position [163, 0]
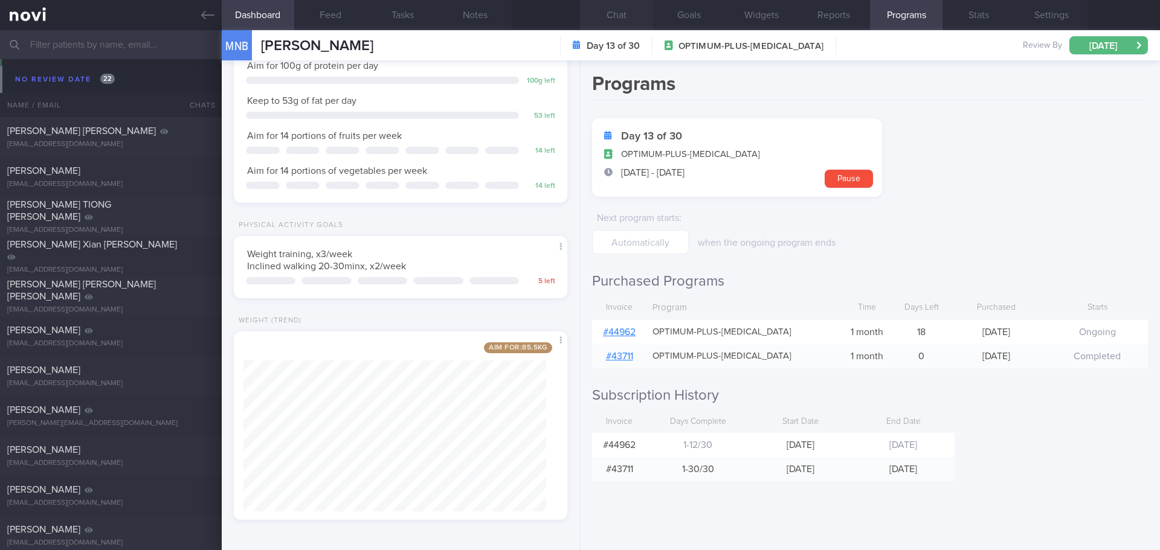
click at [611, 18] on button "Chat" at bounding box center [616, 15] width 73 height 30
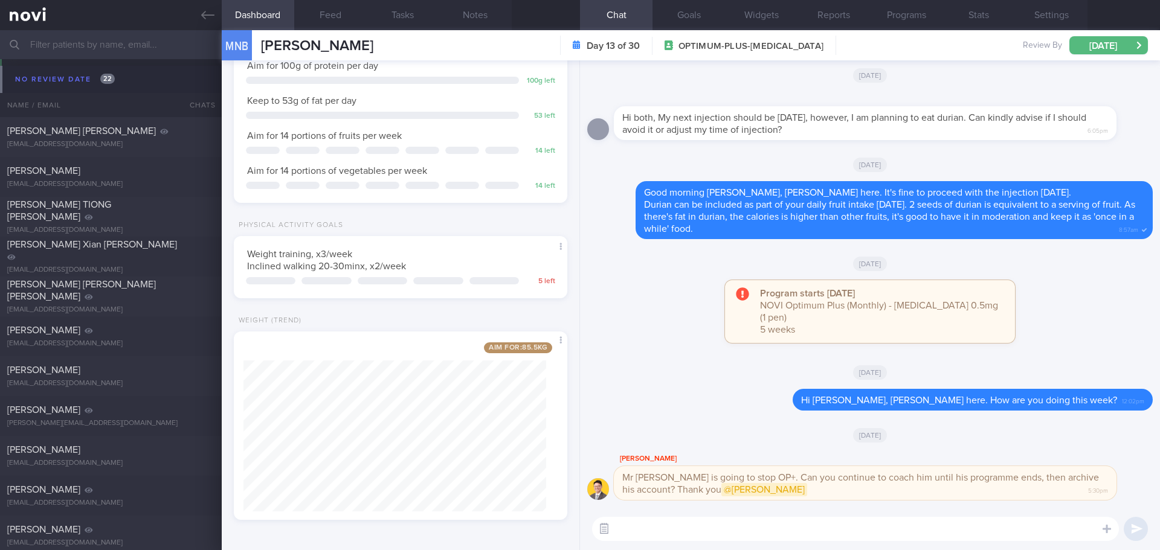
click at [605, 534] on button "button" at bounding box center [604, 529] width 22 height 22
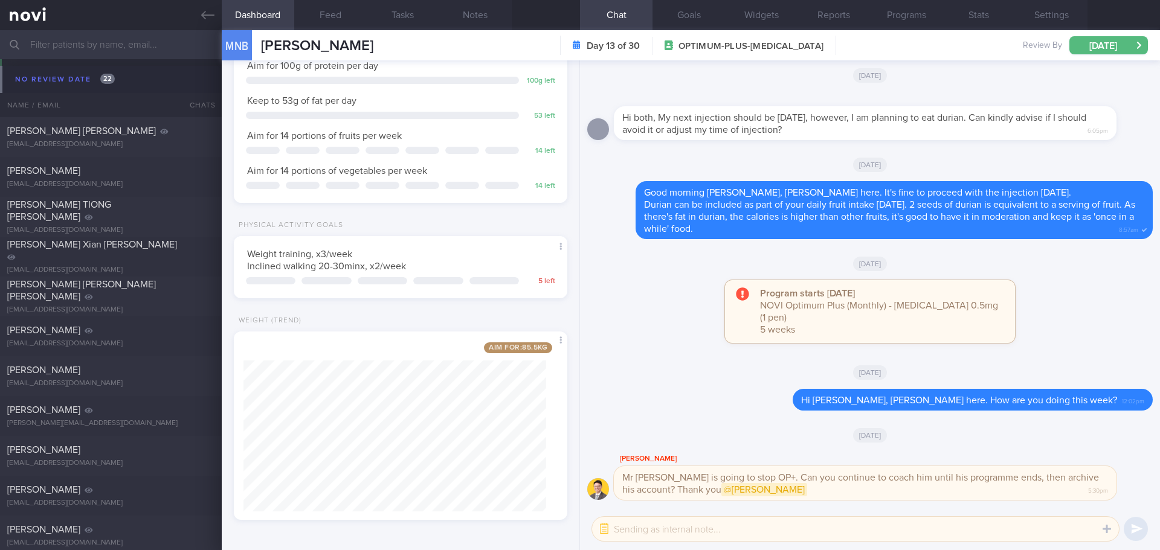
click at [640, 535] on textarea at bounding box center [855, 529] width 527 height 24
type textarea "N"
type textarea "Noted with thanks, [PERSON_NAME]. Will continue coach him."
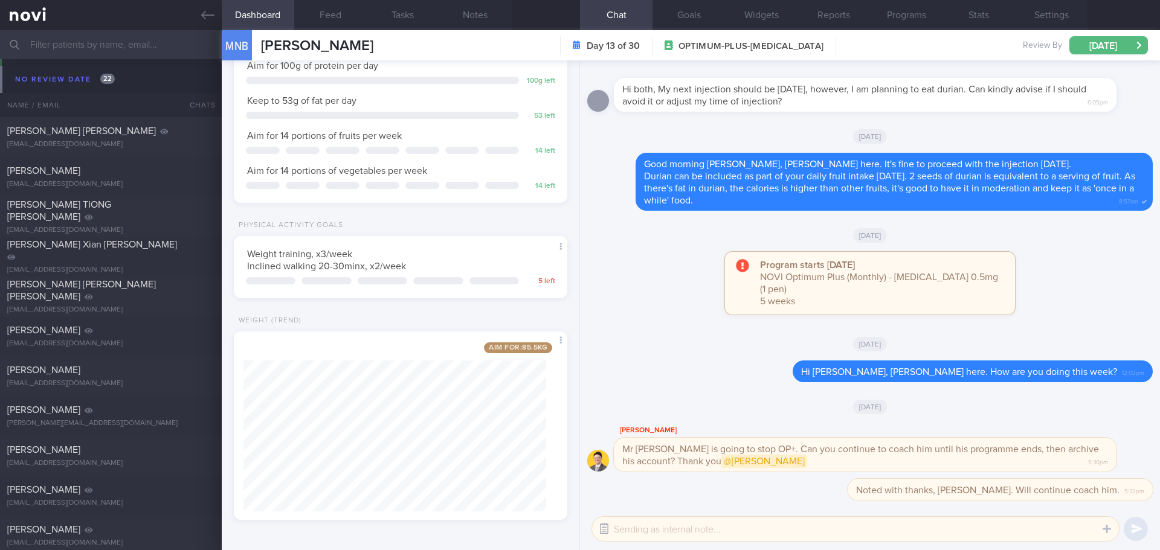
click at [608, 531] on button "button" at bounding box center [604, 529] width 22 height 22
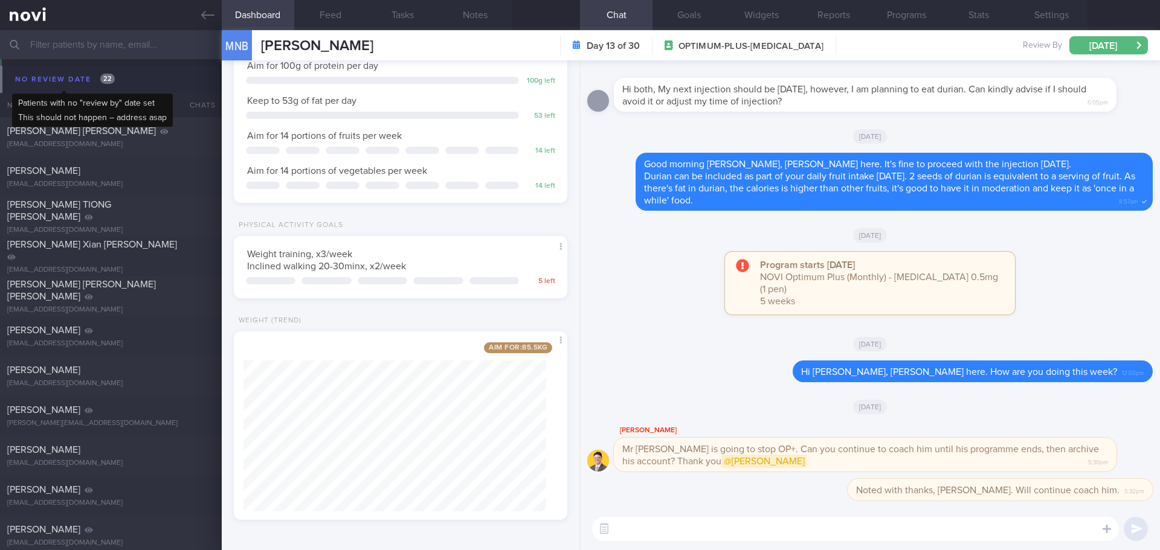
click at [79, 79] on div "No review date 22" at bounding box center [65, 79] width 106 height 16
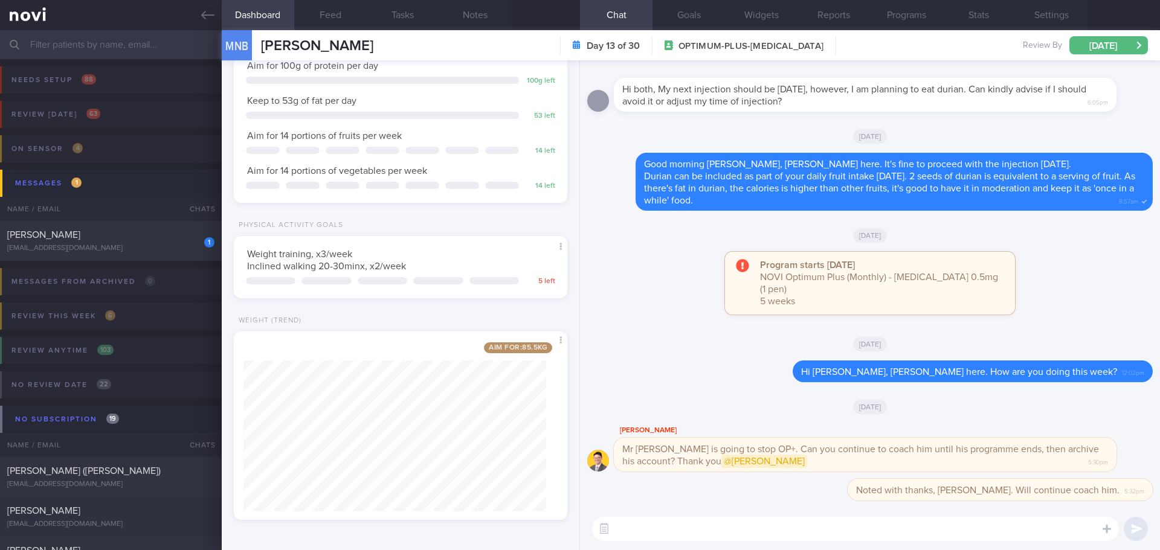
drag, startPoint x: 109, startPoint y: 240, endPoint x: 58, endPoint y: 206, distance: 61.8
click at [109, 240] on div "[PERSON_NAME]" at bounding box center [109, 235] width 204 height 12
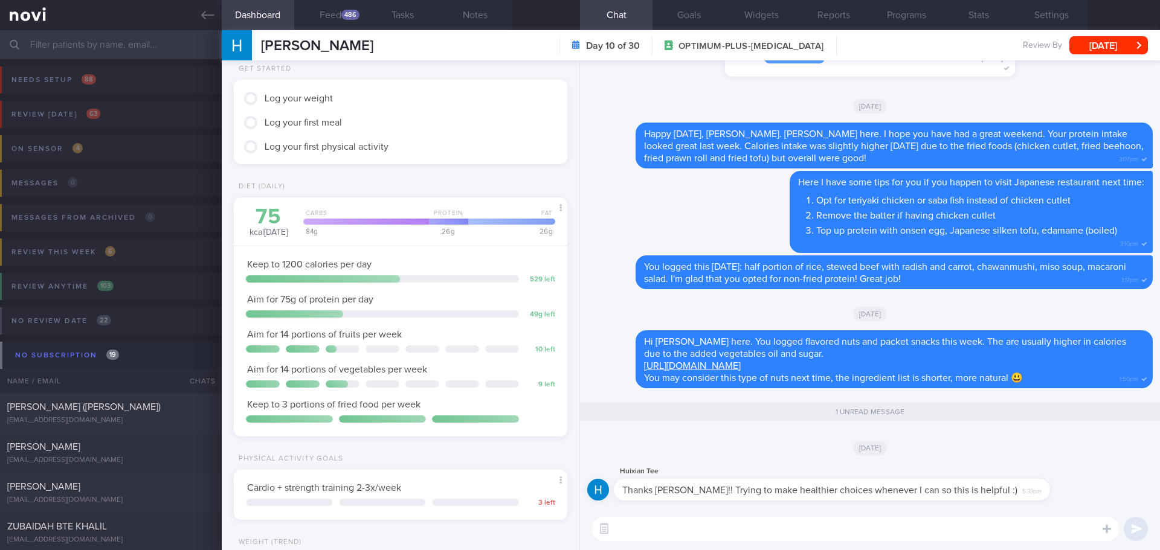
scroll to position [121, 0]
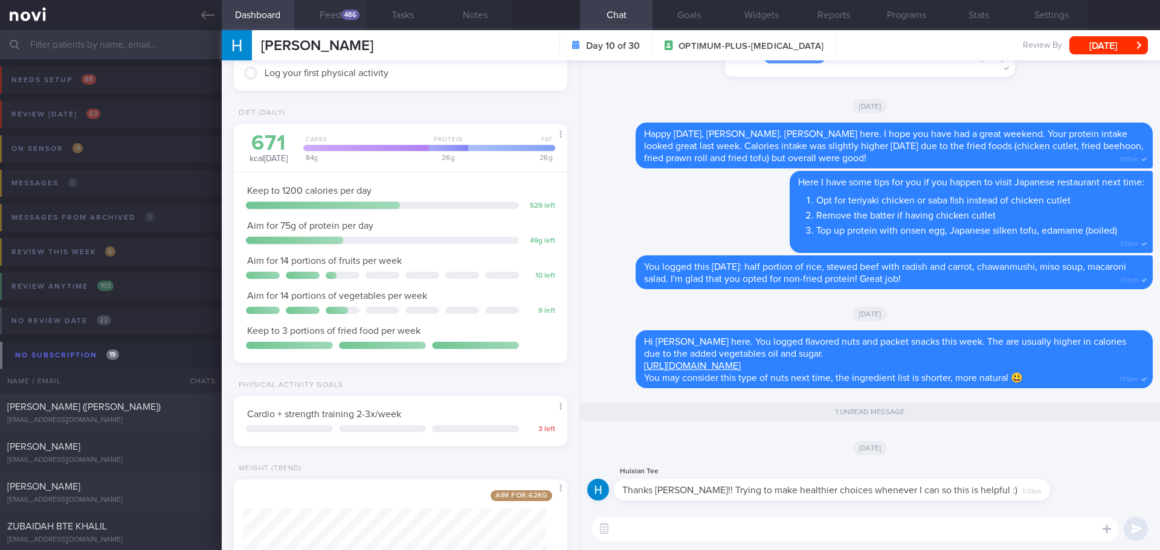
click at [322, 10] on button "Feed 486" at bounding box center [330, 15] width 73 height 30
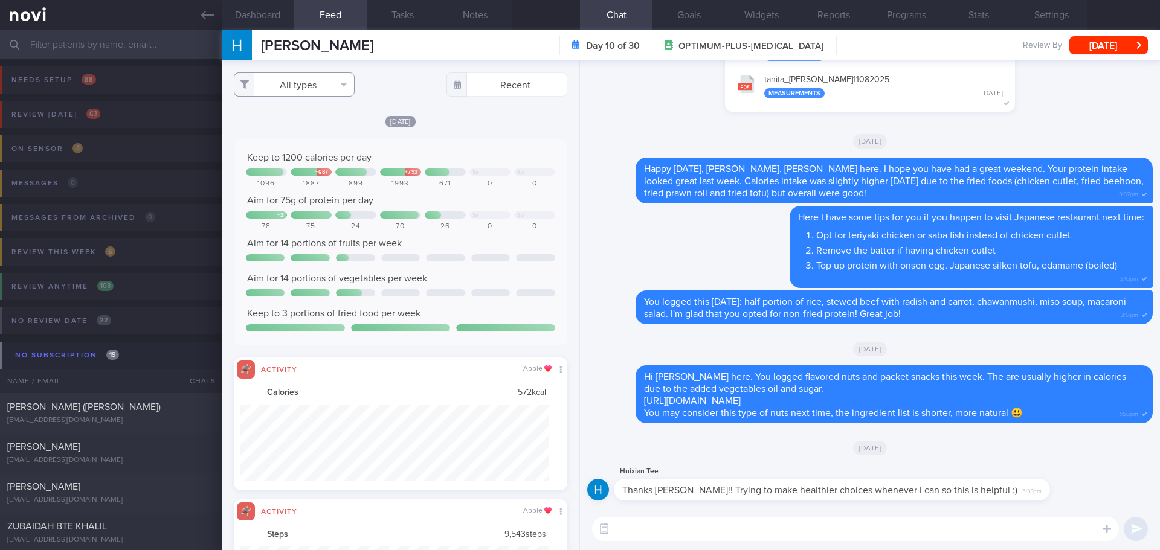
click at [304, 86] on button "All types" at bounding box center [294, 85] width 121 height 24
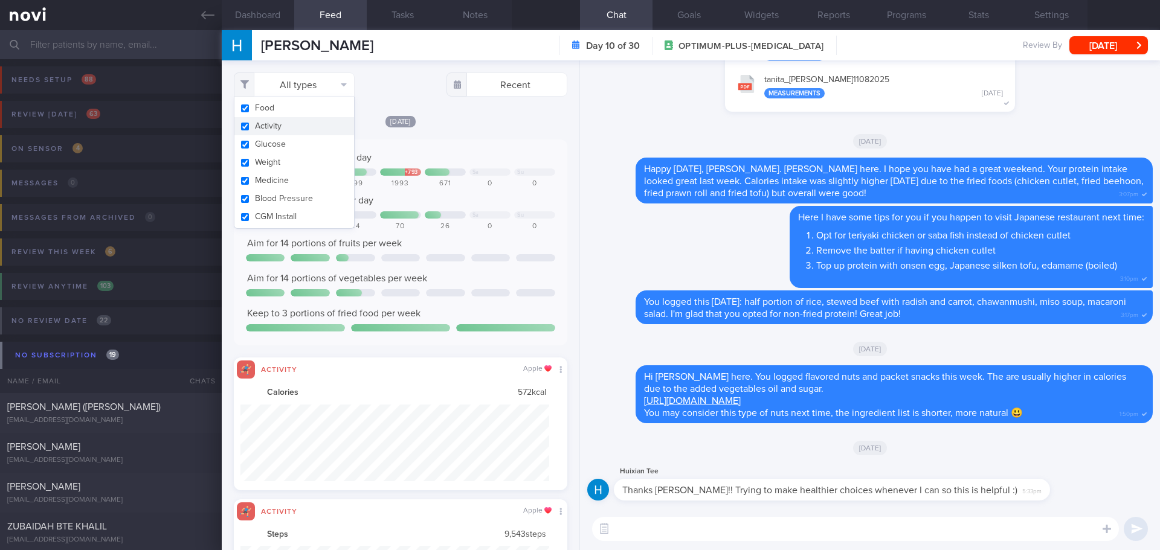
click at [295, 126] on button "Activity" at bounding box center [294, 126] width 120 height 18
checkbox input "false"
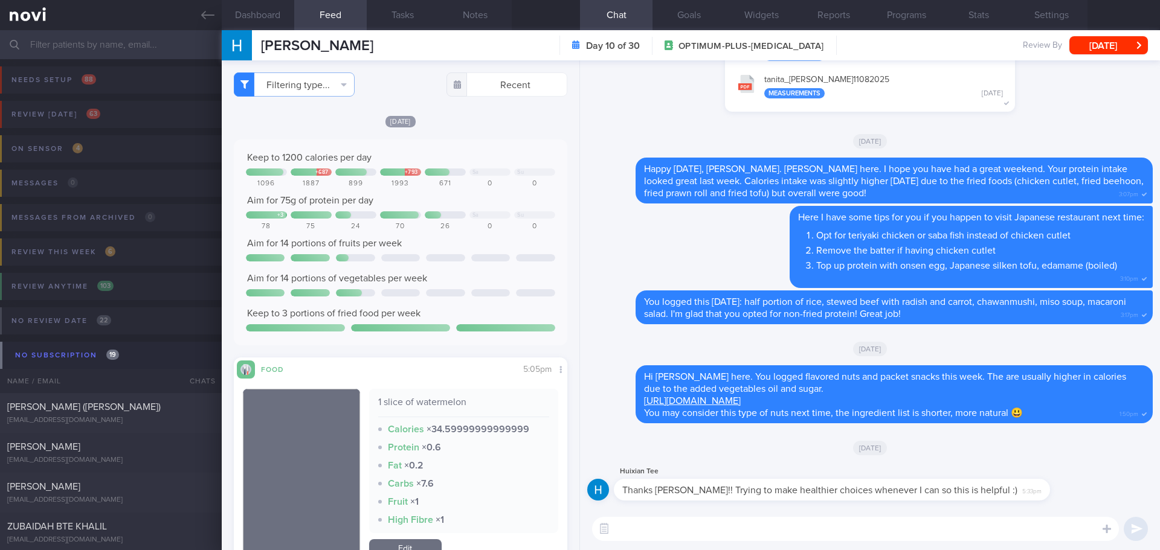
click at [470, 121] on div "[DATE]" at bounding box center [401, 121] width 334 height 13
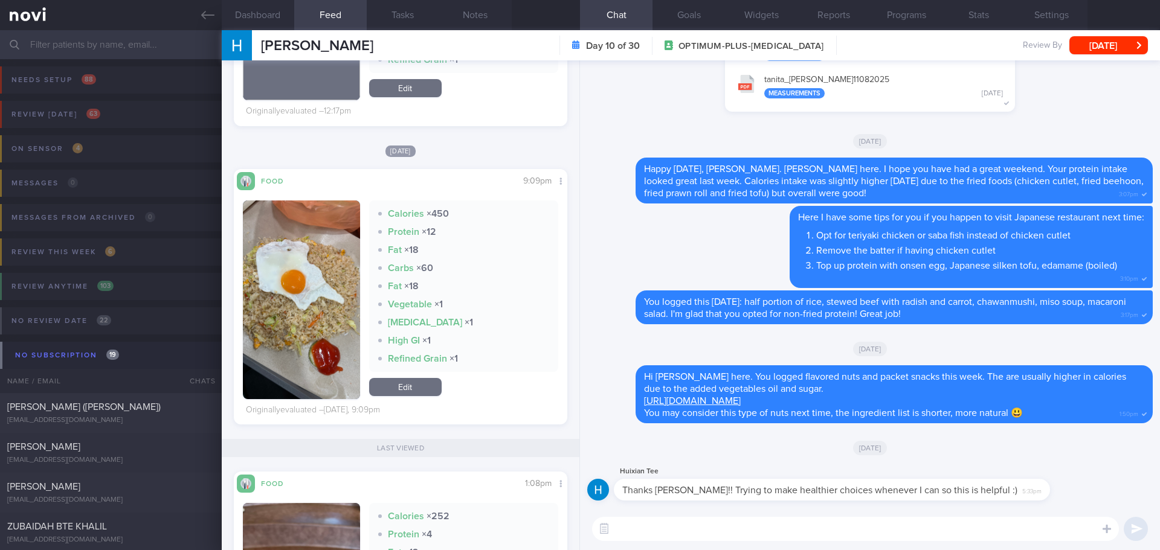
click at [321, 223] on img "button" at bounding box center [301, 300] width 117 height 199
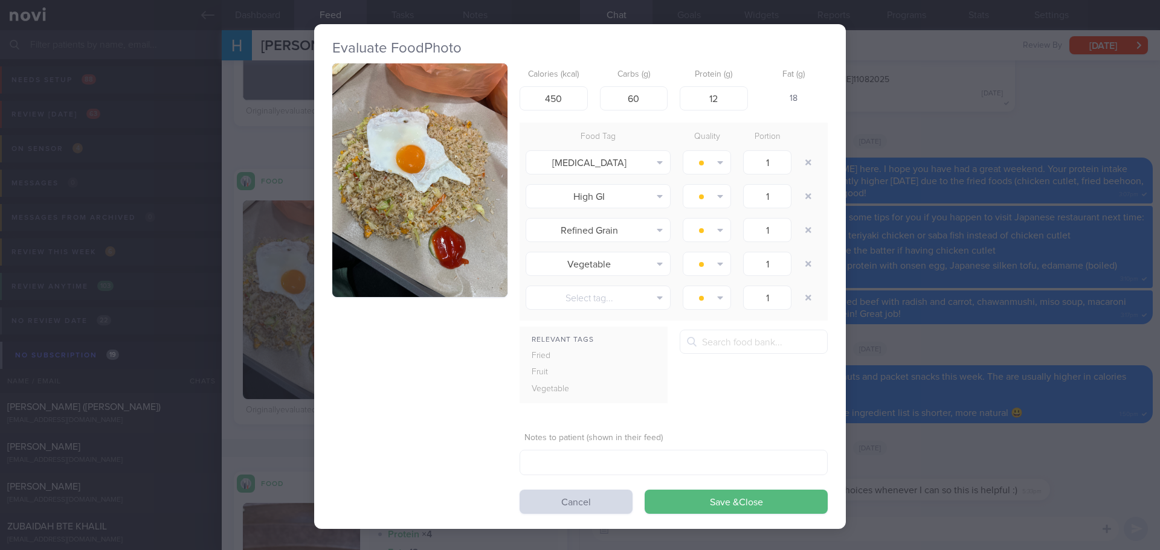
click at [375, 201] on button "button" at bounding box center [419, 180] width 175 height 234
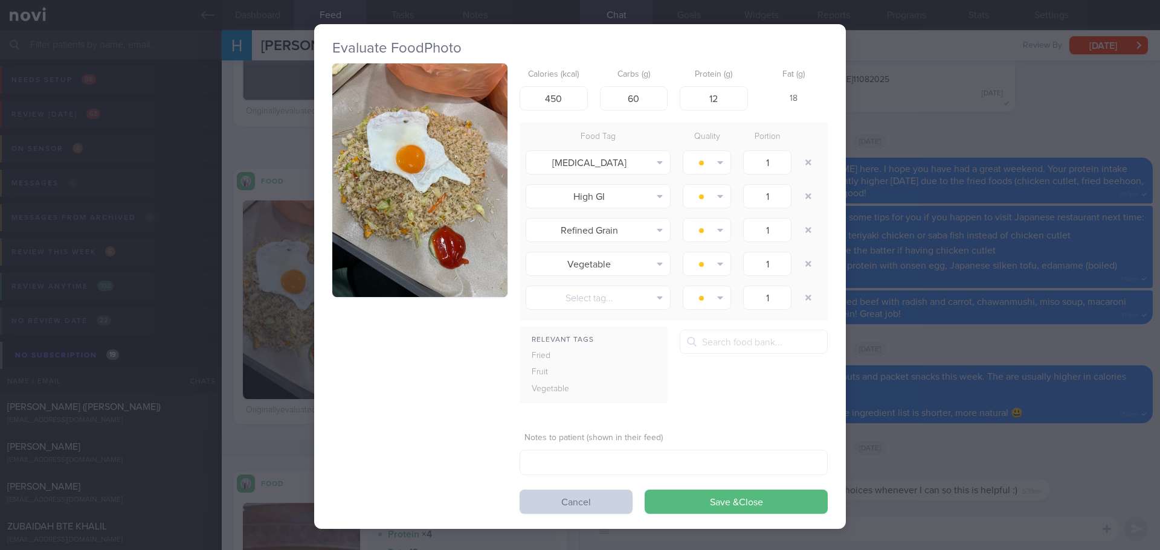
click at [583, 500] on button "Cancel" at bounding box center [576, 502] width 113 height 24
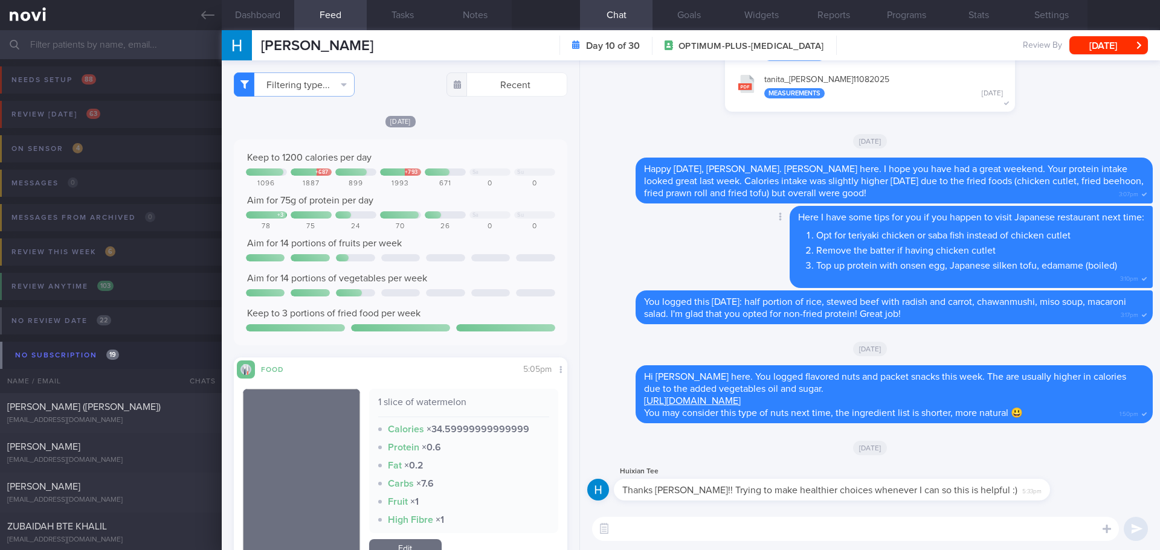
click at [676, 233] on div "Delete Here I have some tips for you if you happen to visit Japanese restaurant…" at bounding box center [870, 248] width 566 height 85
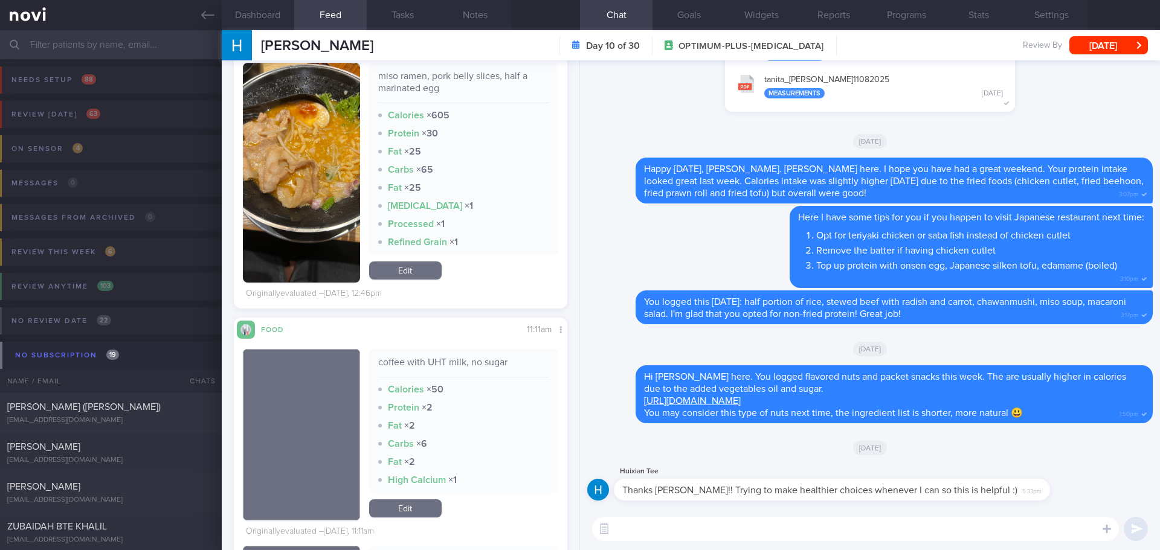
scroll to position [2779, 0]
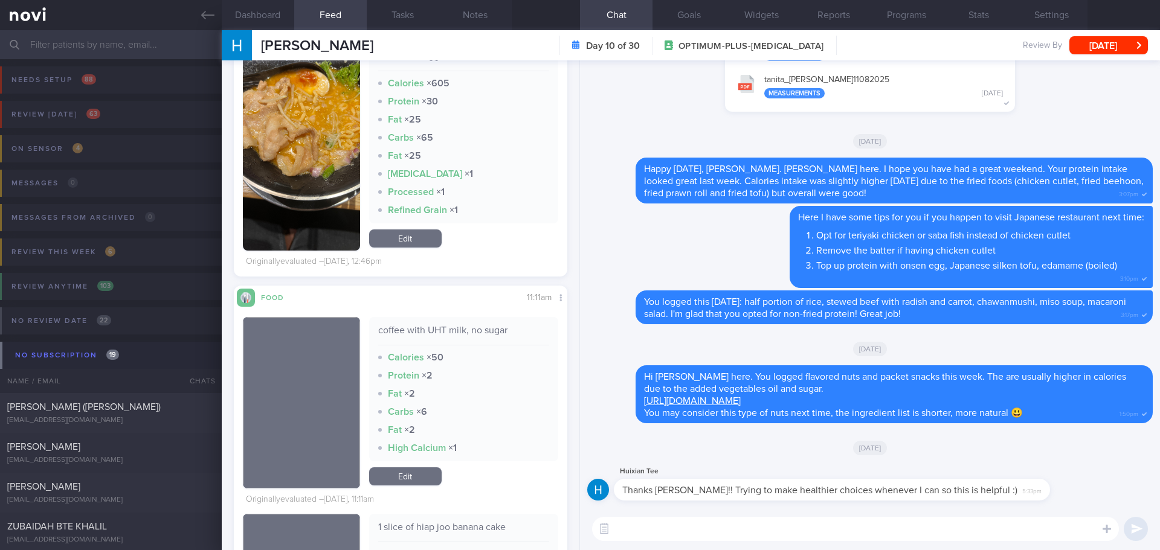
click at [700, 532] on textarea at bounding box center [855, 529] width 527 height 24
click at [836, 542] on div "Great, [PERSON_NAME]! Keep the momentum going Great, [PERSON_NAME]! Keep the mo…" at bounding box center [870, 529] width 580 height 42
click at [838, 531] on textarea "Great, [PERSON_NAME]! Keep the momentum going" at bounding box center [855, 529] width 527 height 24
type textarea "Great, [PERSON_NAME]! Keep the momentum going 💪🏻"
click at [1137, 530] on button "submit" at bounding box center [1136, 529] width 24 height 24
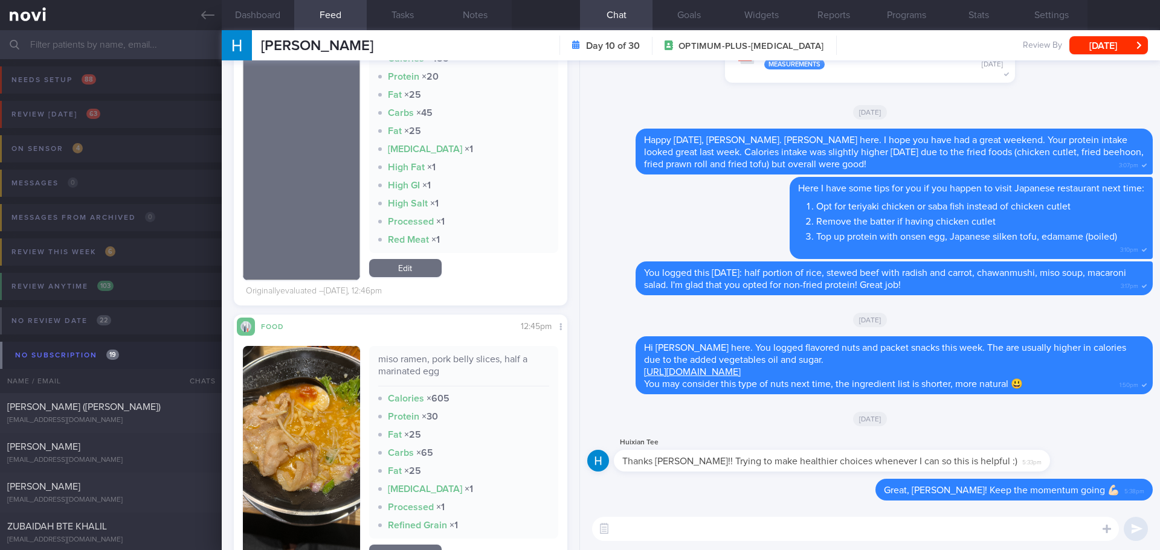
scroll to position [2599, 0]
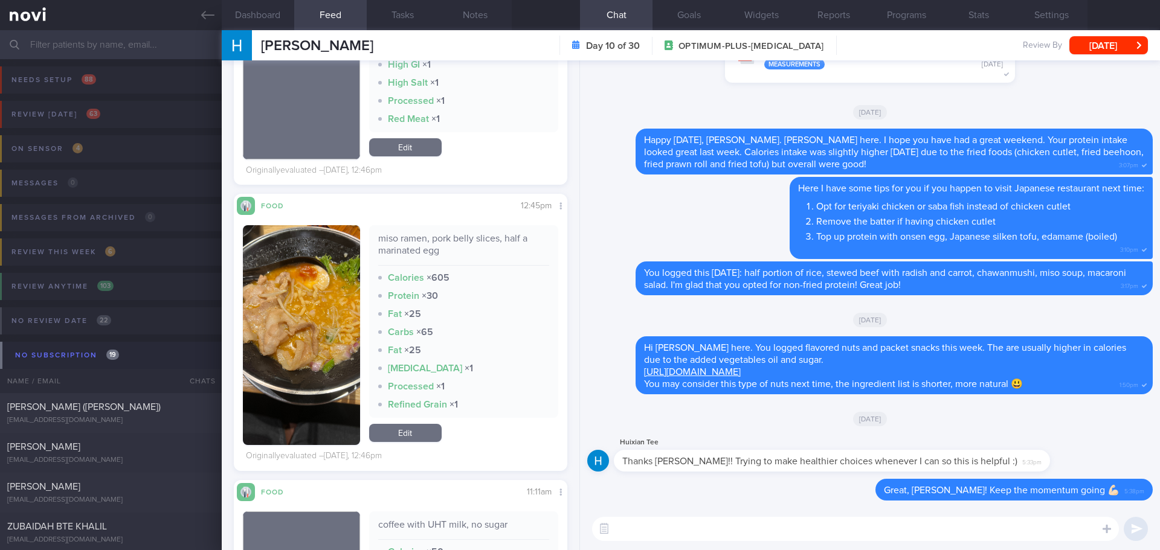
click at [686, 524] on textarea at bounding box center [855, 529] width 527 height 24
type textarea "P"
type textarea "w"
type textarea "W"
type textarea "I"
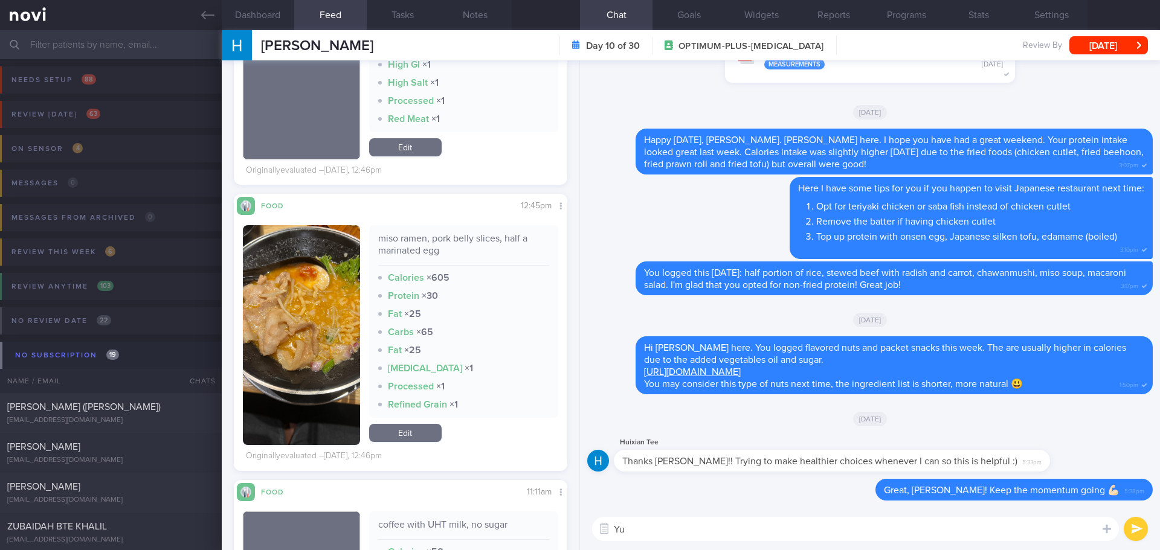
type textarea "Y"
click at [616, 530] on textarea "You can also consider lean sliced pork / pork collar instead of pork belly." at bounding box center [855, 529] width 527 height 24
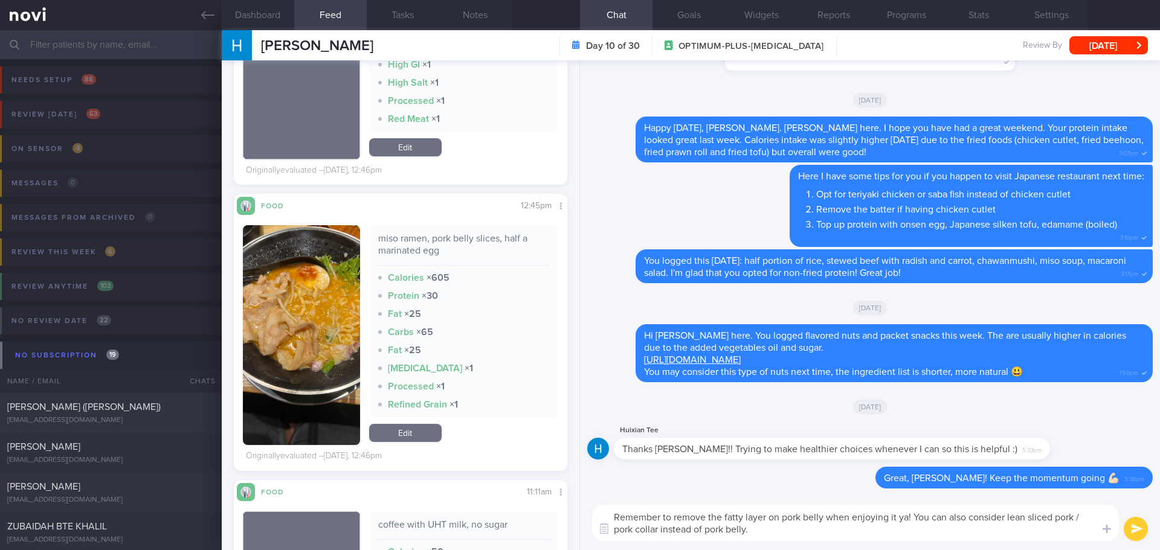
click at [759, 526] on textarea "Remember to remove the fatty layer on pork belly when enjoying it ya! You can a…" at bounding box center [855, 523] width 527 height 36
type textarea "Remember to remove the fatty layer on pork belly when enjoying it ya! You can a…"
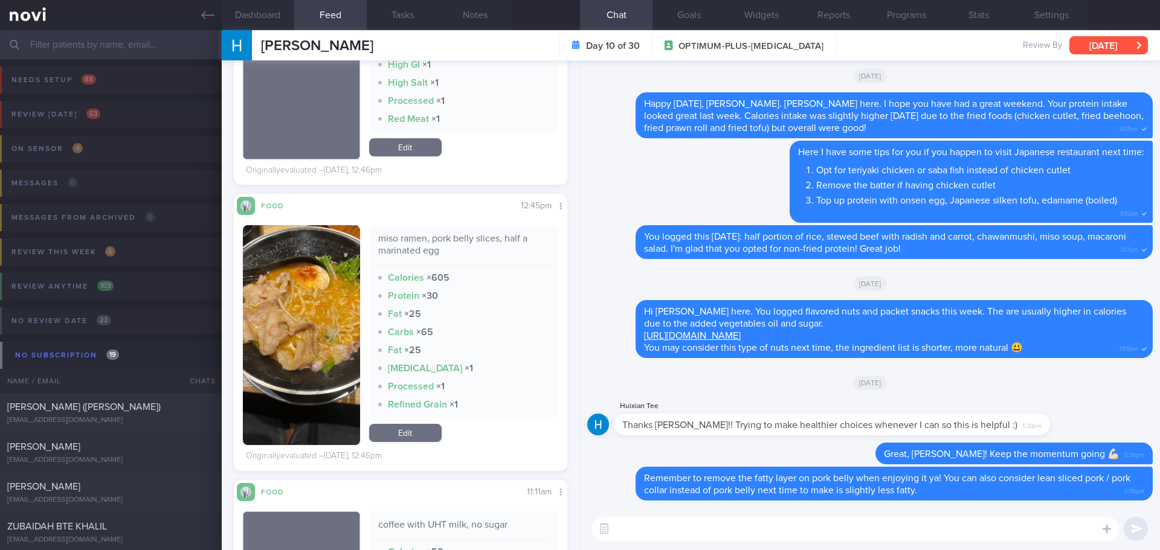
click at [1115, 39] on button "[DATE]" at bounding box center [1108, 45] width 79 height 18
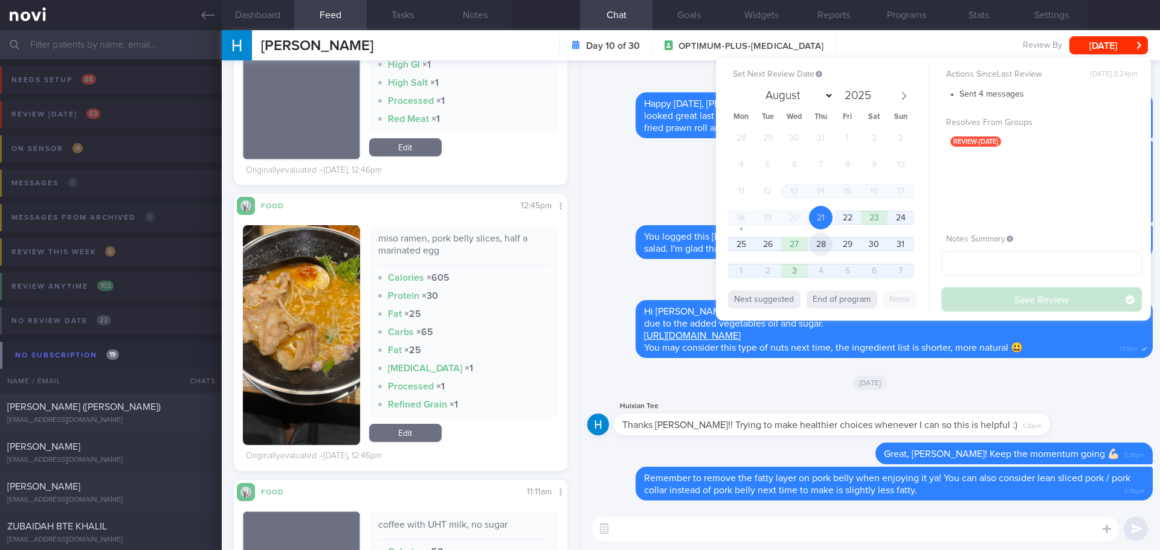
click at [811, 242] on span "28" at bounding box center [821, 245] width 24 height 24
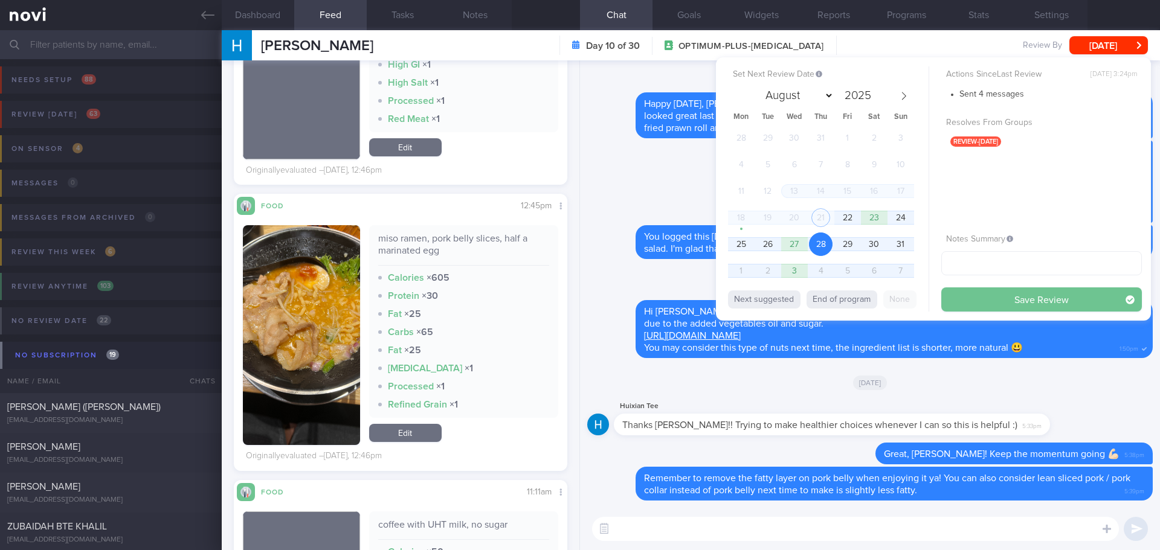
click at [976, 305] on button "Save Review" at bounding box center [1041, 300] width 201 height 24
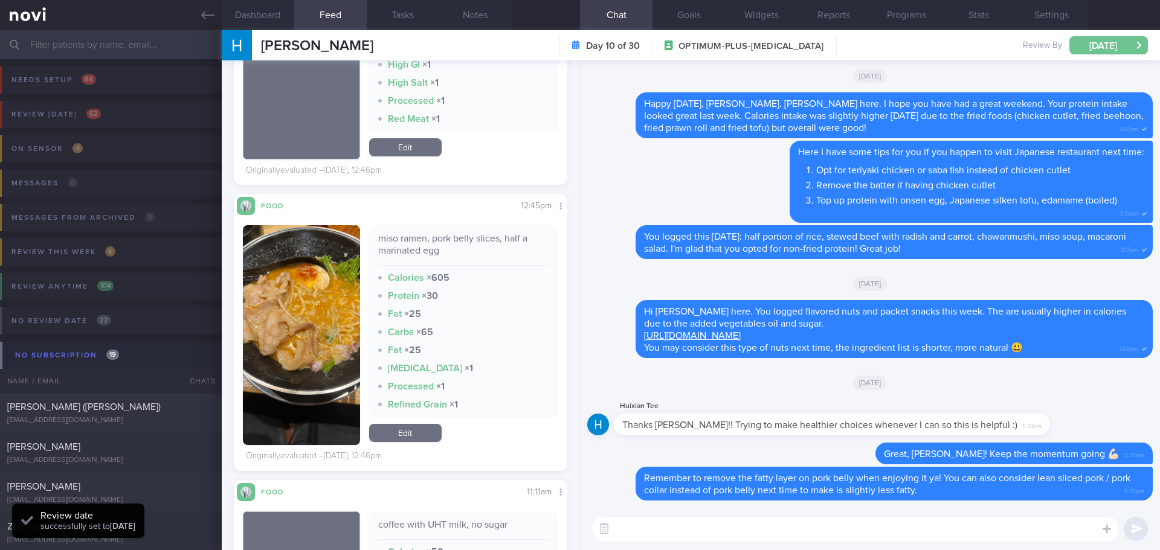
click at [1107, 50] on button "[DATE]" at bounding box center [1108, 45] width 79 height 18
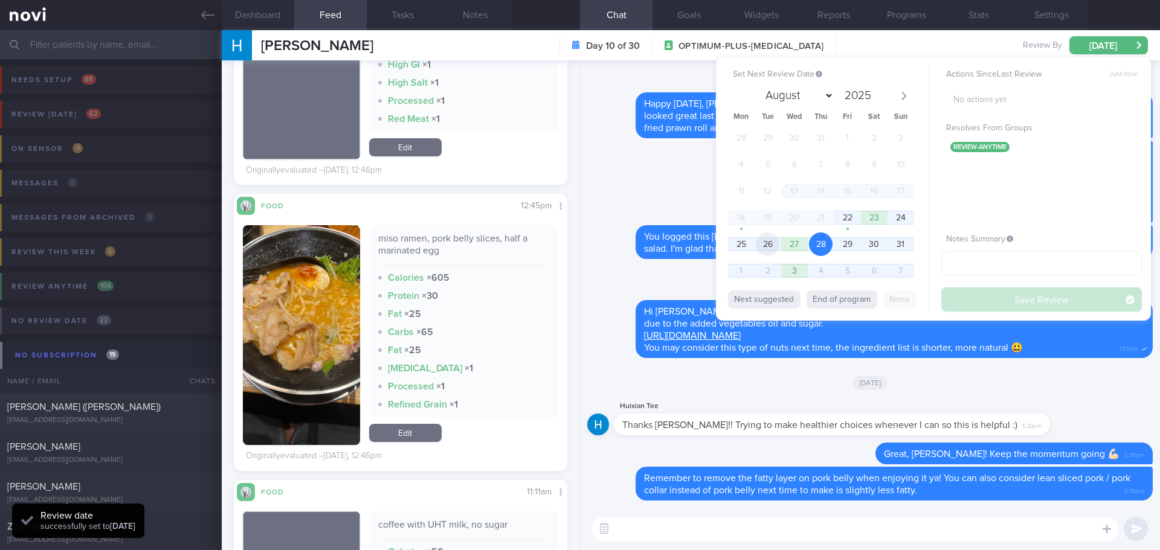
click at [763, 247] on span "26" at bounding box center [768, 245] width 24 height 24
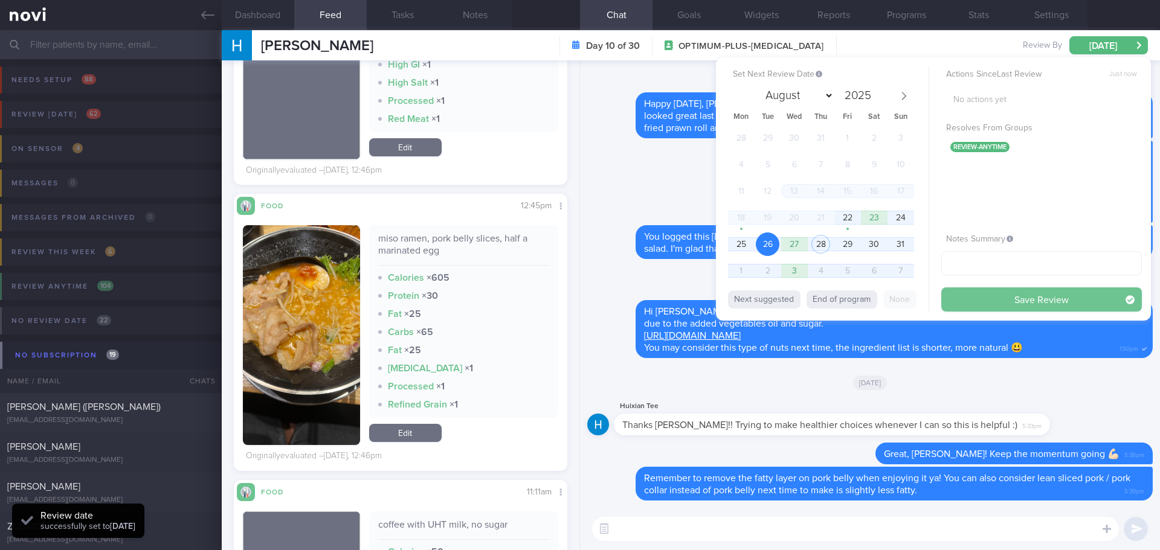
click at [994, 307] on button "Save Review" at bounding box center [1041, 300] width 201 height 24
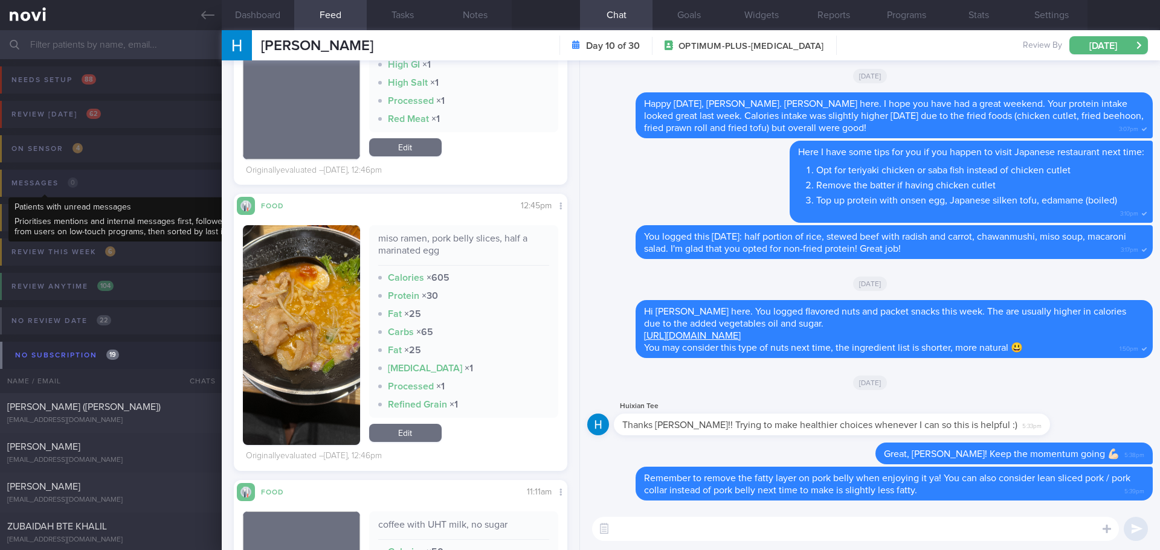
click at [71, 187] on span "0" at bounding box center [73, 183] width 10 height 10
click at [204, 21] on icon at bounding box center [207, 14] width 13 height 13
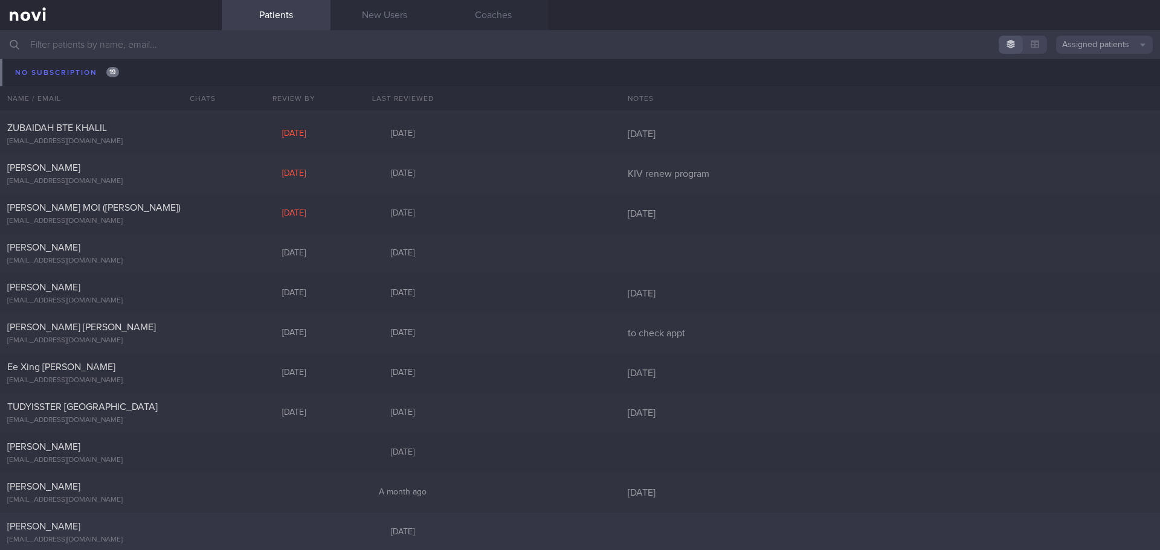
scroll to position [338, 0]
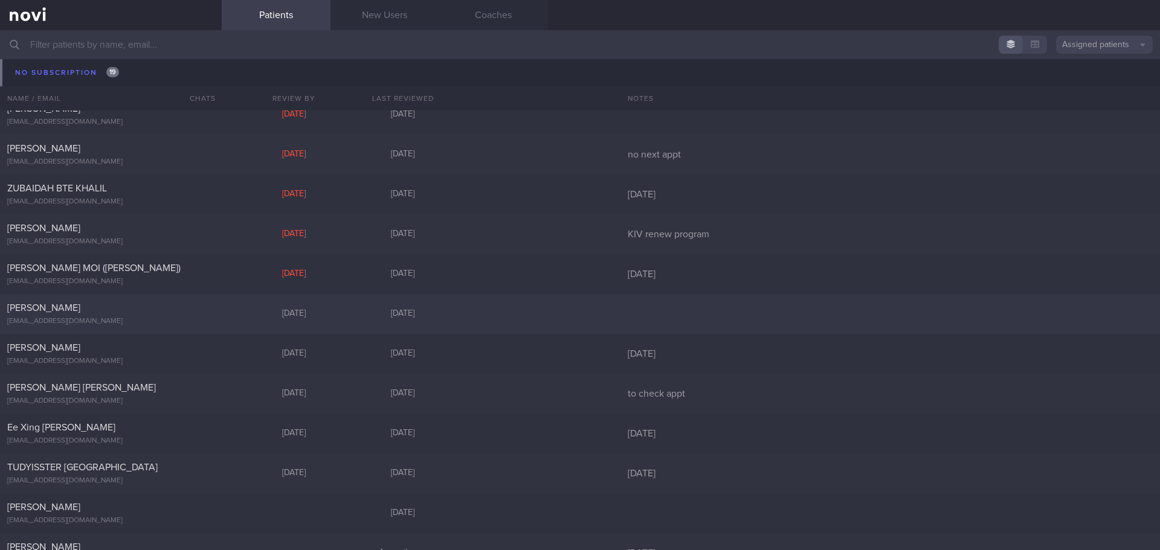
click at [155, 315] on div "[PERSON_NAME] [EMAIL_ADDRESS][DOMAIN_NAME]" at bounding box center [111, 314] width 222 height 24
select select "7"
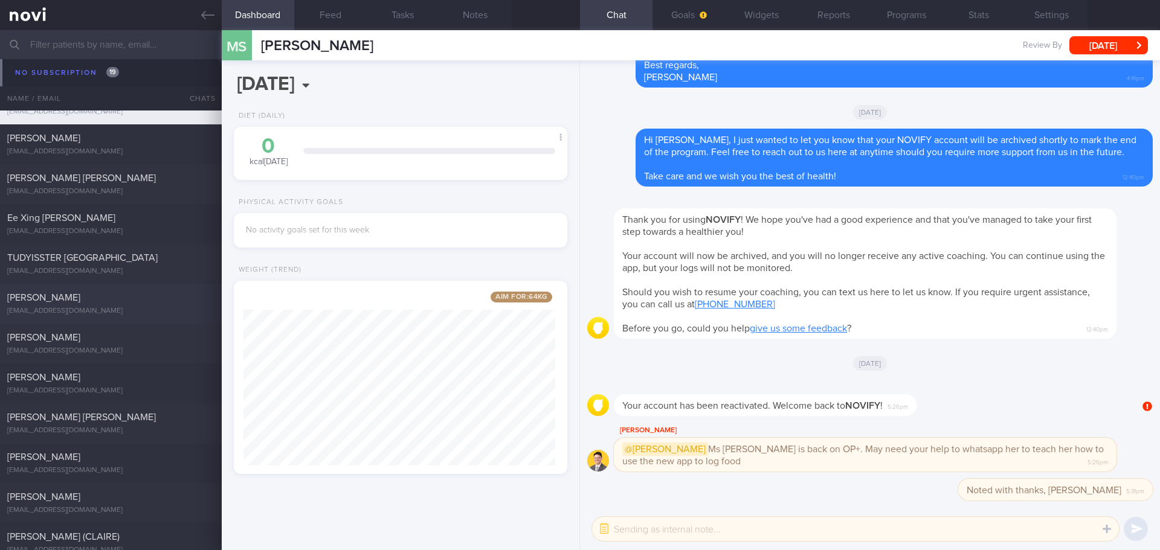
scroll to position [640, 0]
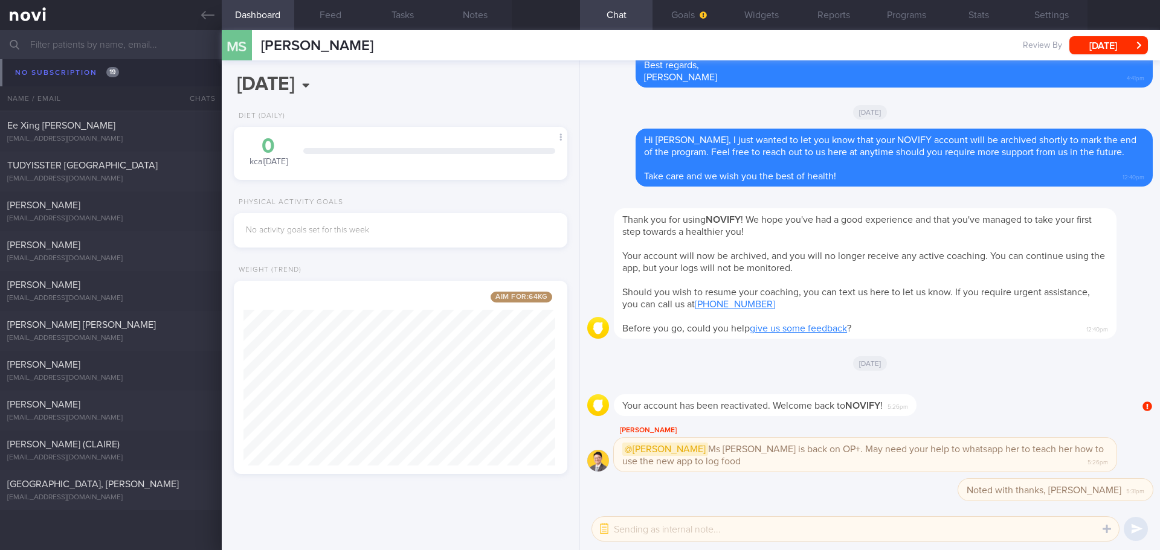
click at [150, 48] on input "text" at bounding box center [580, 44] width 1160 height 29
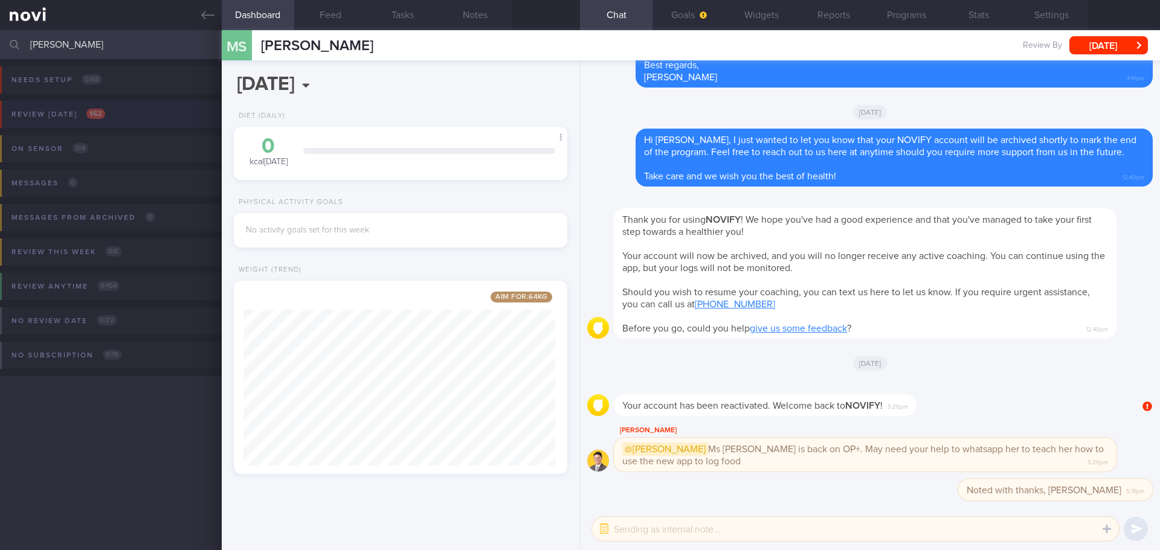
type input "[PERSON_NAME]"
click at [121, 112] on button "Review [DATE] 1 / 62" at bounding box center [578, 118] width 1164 height 34
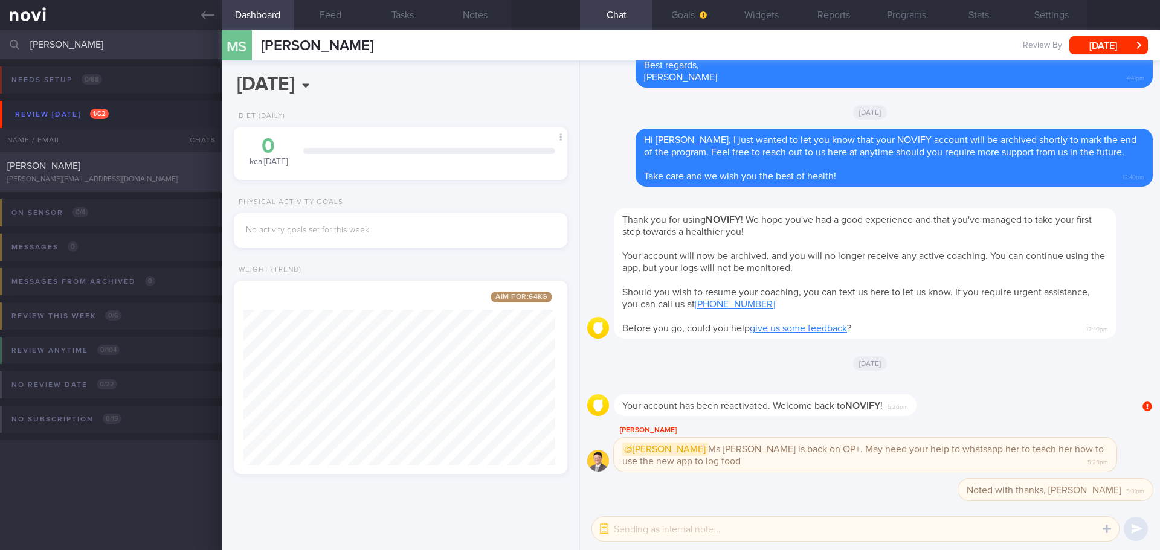
click at [90, 166] on div "[PERSON_NAME]" at bounding box center [109, 166] width 204 height 12
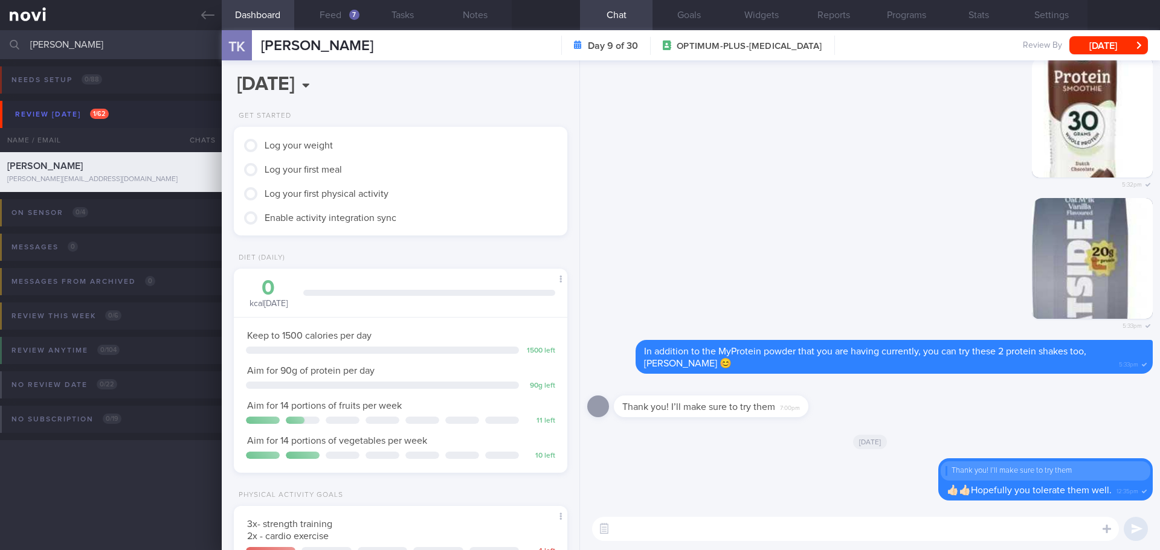
scroll to position [169, 303]
click at [351, 8] on button "Feed 7" at bounding box center [330, 15] width 73 height 30
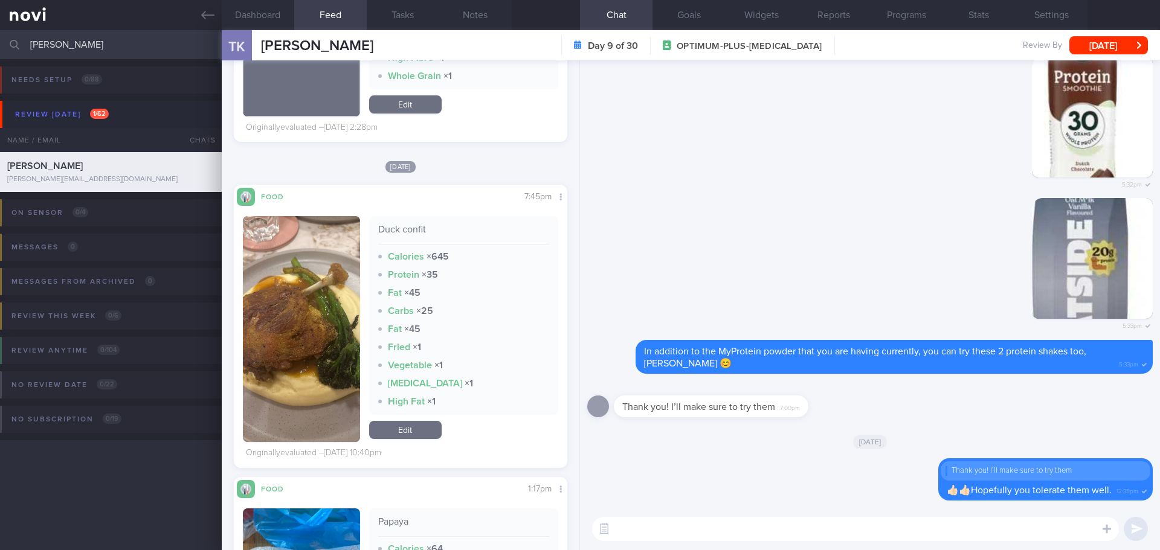
scroll to position [1088, 0]
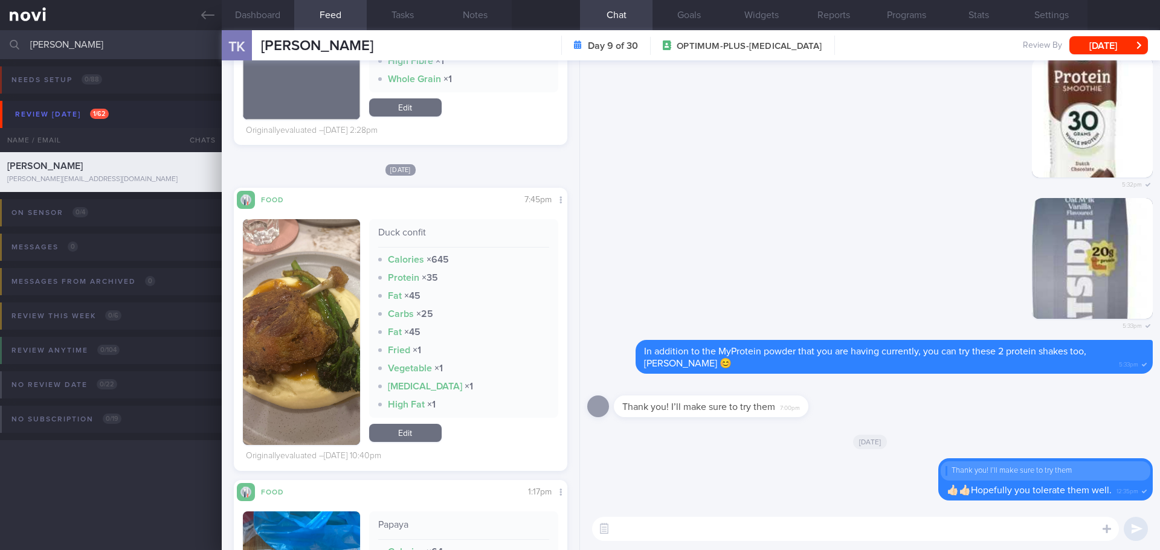
click at [322, 324] on button "button" at bounding box center [301, 332] width 117 height 226
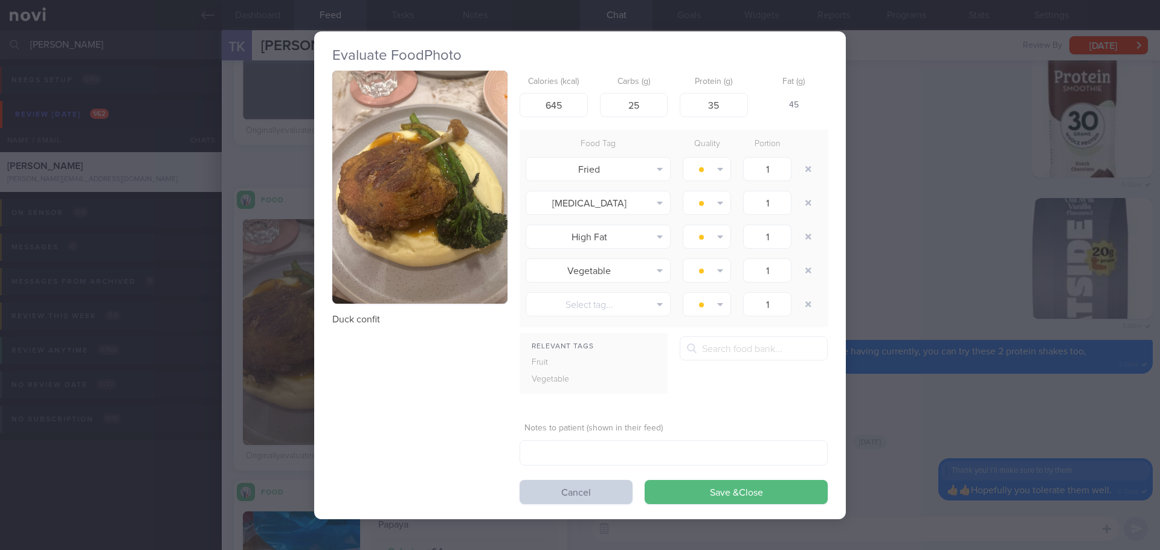
click at [570, 497] on button "Cancel" at bounding box center [576, 492] width 113 height 24
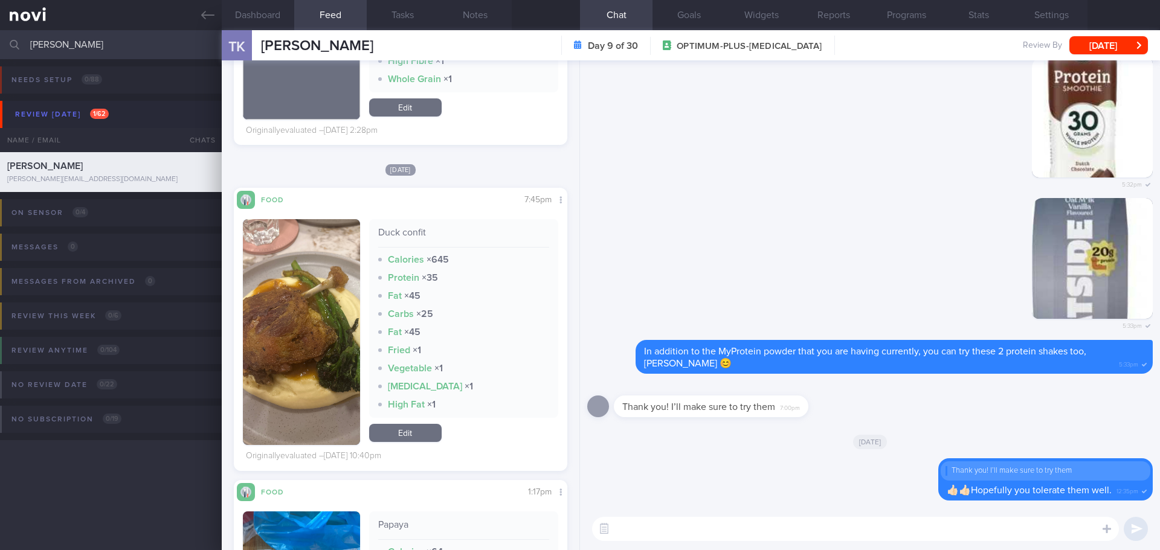
click at [639, 533] on textarea at bounding box center [855, 529] width 527 height 24
click at [732, 530] on textarea "Hi [PERSON_NAME]" at bounding box center [855, 529] width 527 height 24
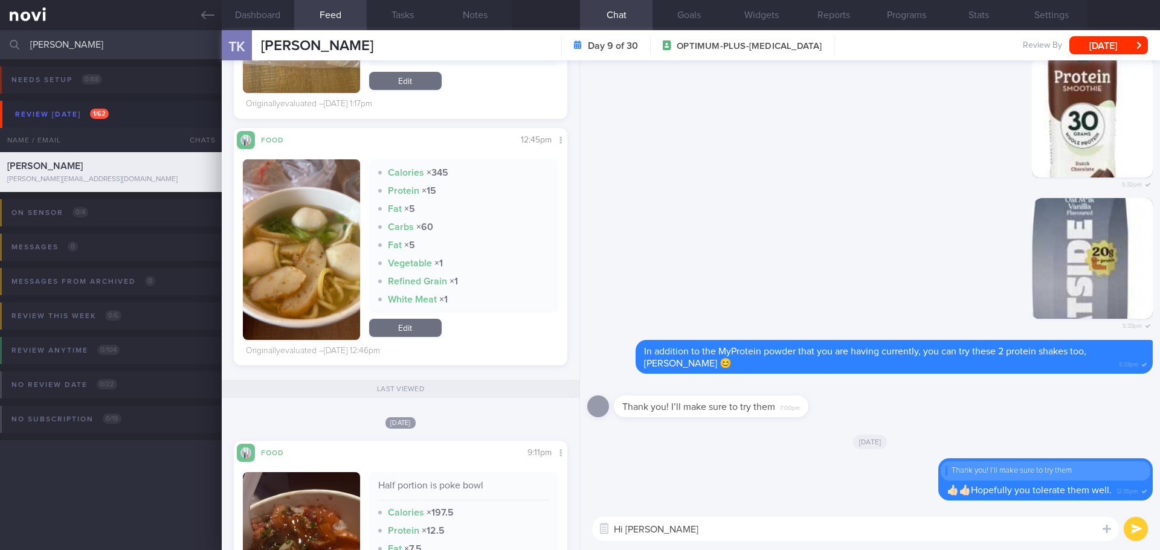
scroll to position [1631, 0]
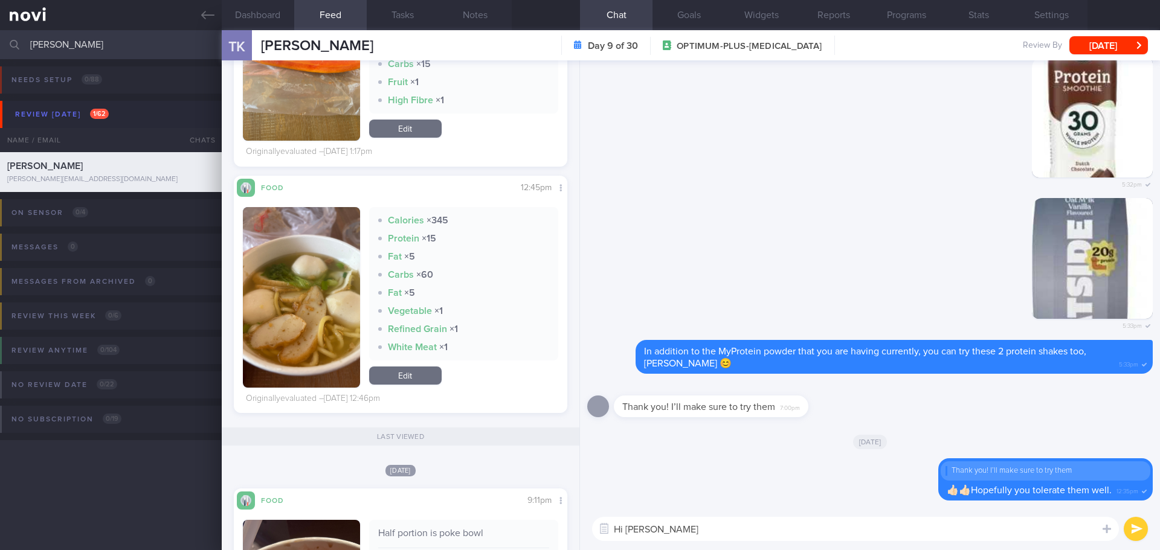
click at [328, 296] on button "button" at bounding box center [301, 297] width 117 height 181
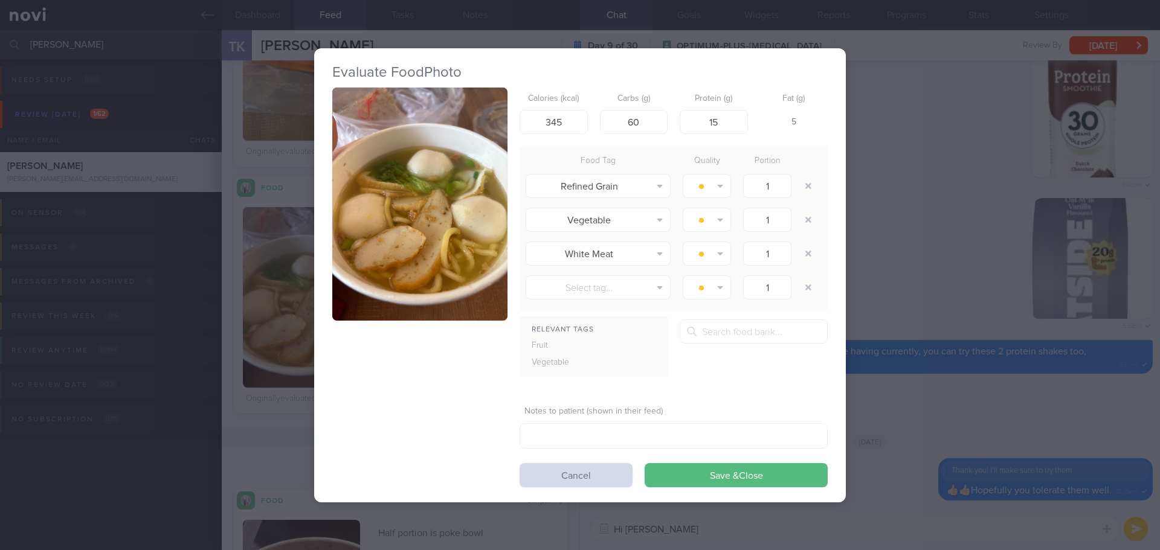
click at [385, 189] on button "button" at bounding box center [419, 205] width 175 height 234
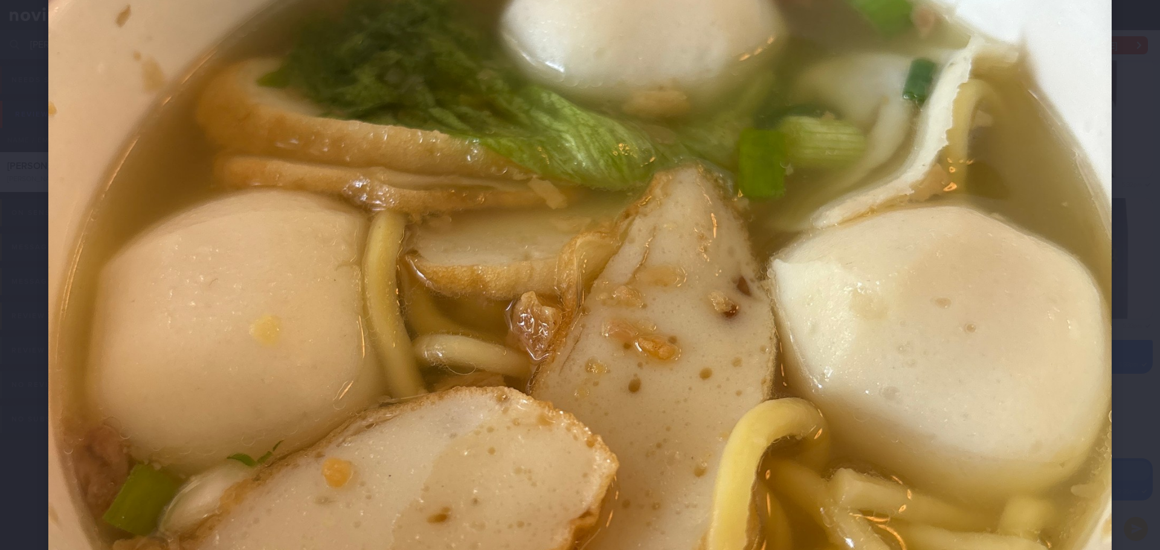
scroll to position [604, 0]
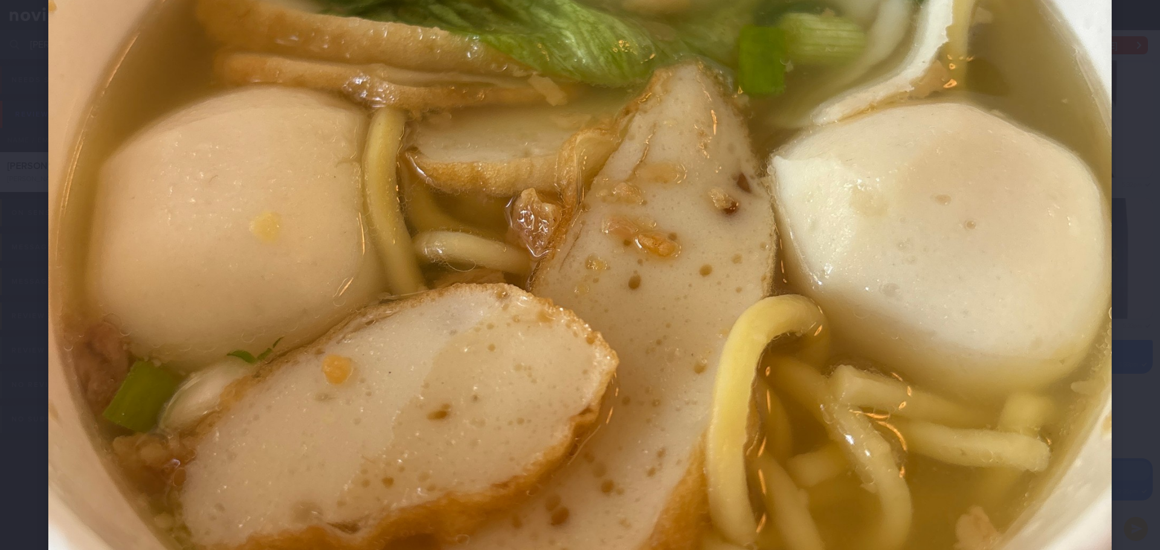
click at [1128, 278] on div at bounding box center [580, 153] width 1160 height 1515
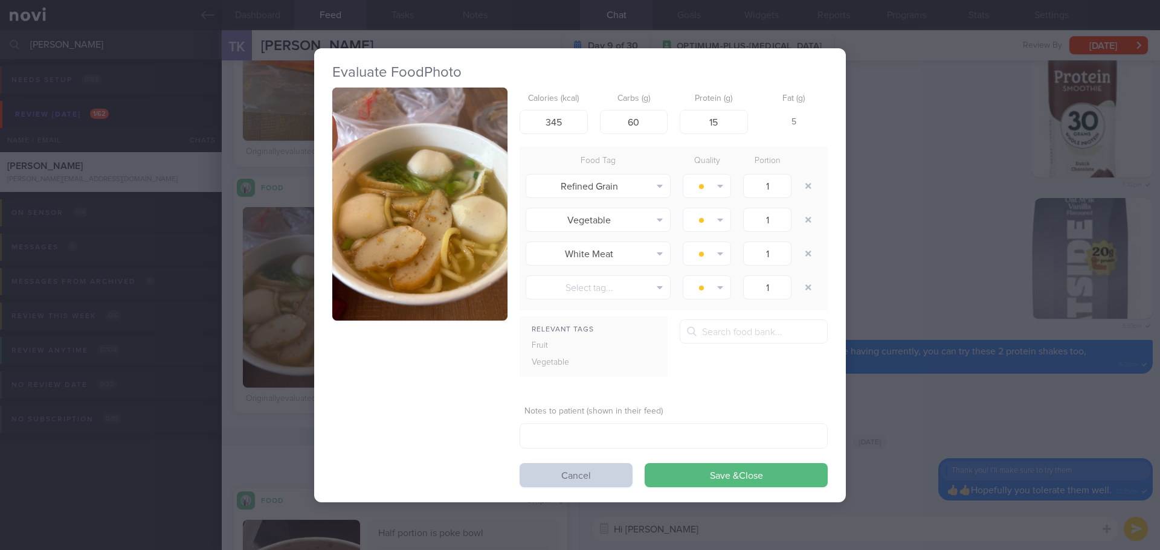
click at [582, 476] on button "Cancel" at bounding box center [576, 475] width 113 height 24
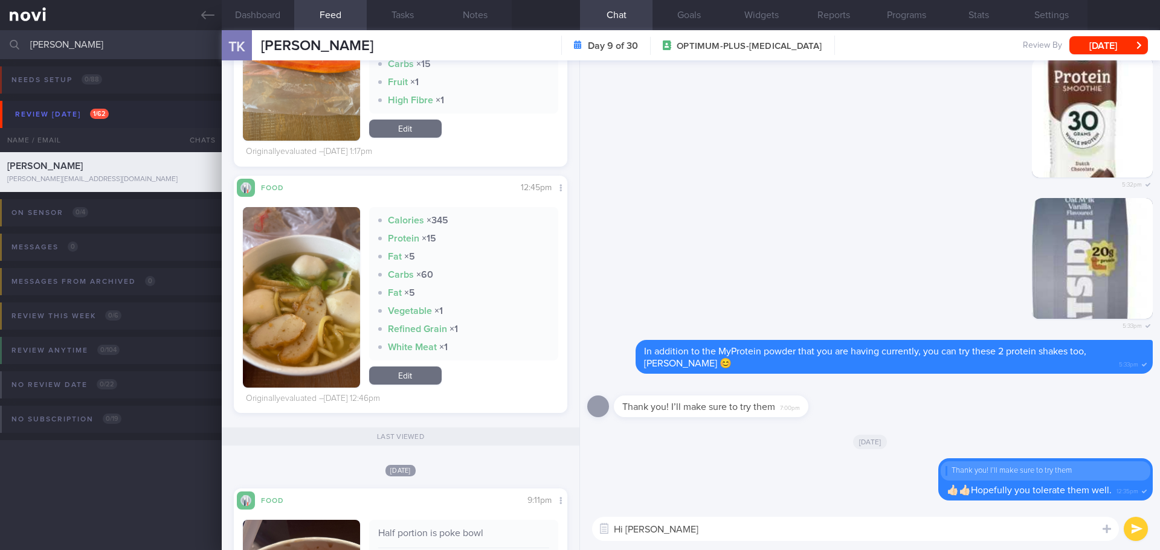
click at [677, 532] on textarea "Hi [PERSON_NAME]" at bounding box center [855, 529] width 527 height 24
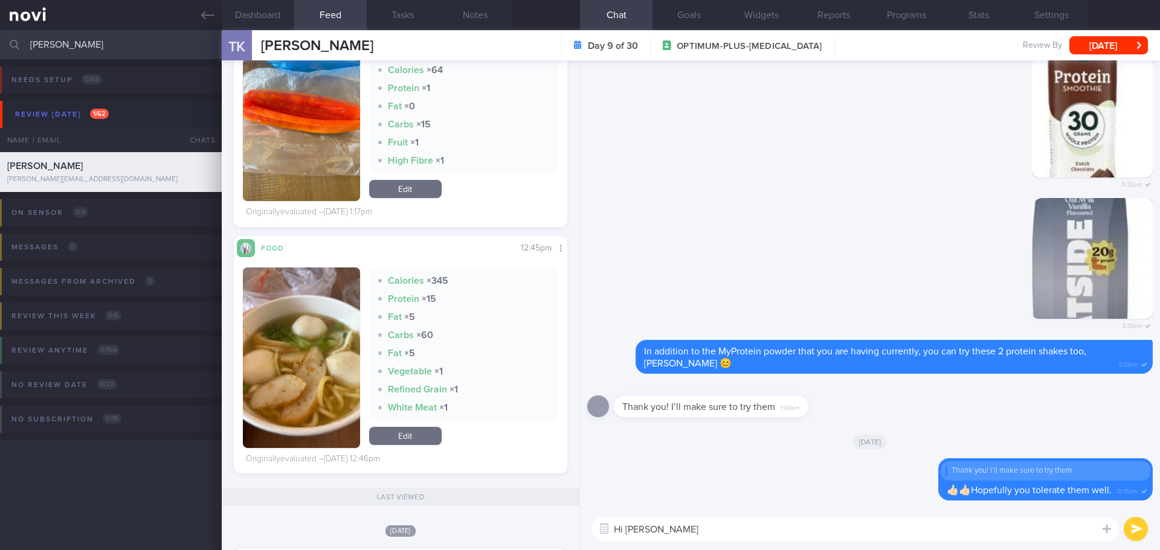
click at [320, 349] on button "button" at bounding box center [301, 358] width 117 height 181
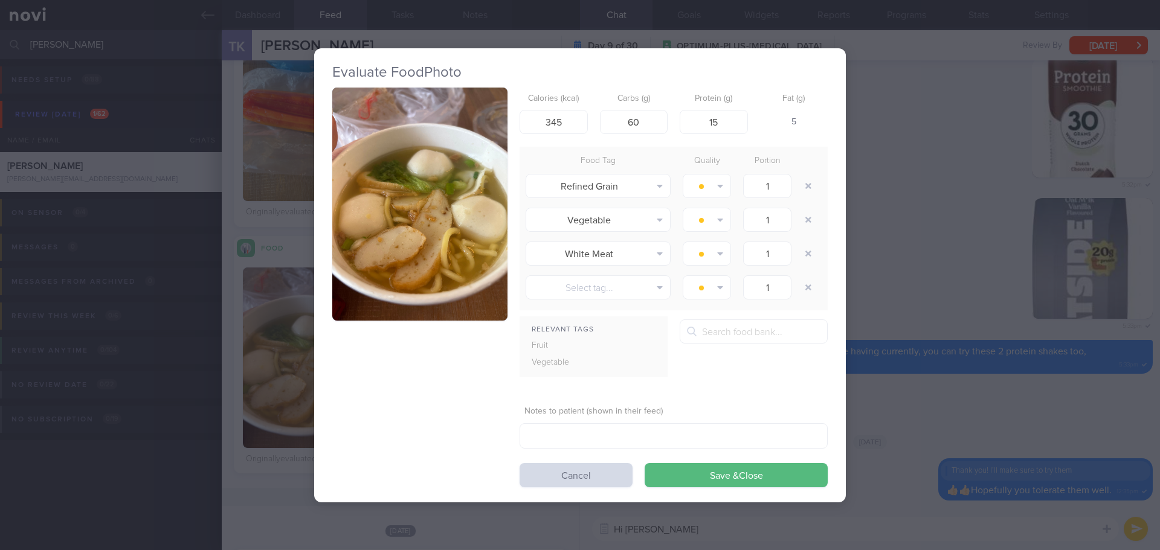
click at [944, 127] on div "Evaluate Food Photo Calories (kcal) 345 Carbs (g) 60 Protein (g) 15 Fat (g) 5 F…" at bounding box center [580, 275] width 1160 height 550
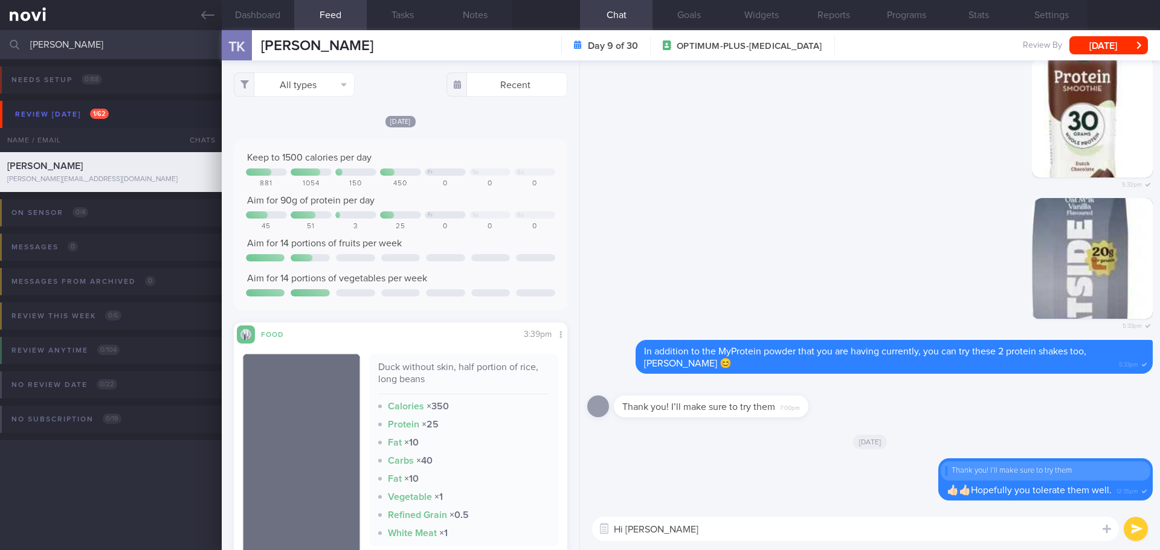
click at [678, 532] on textarea "Hi [PERSON_NAME]" at bounding box center [855, 529] width 527 height 24
type textarea "Hi [PERSON_NAME], could do better on fruits and vegetables for this week ya!"
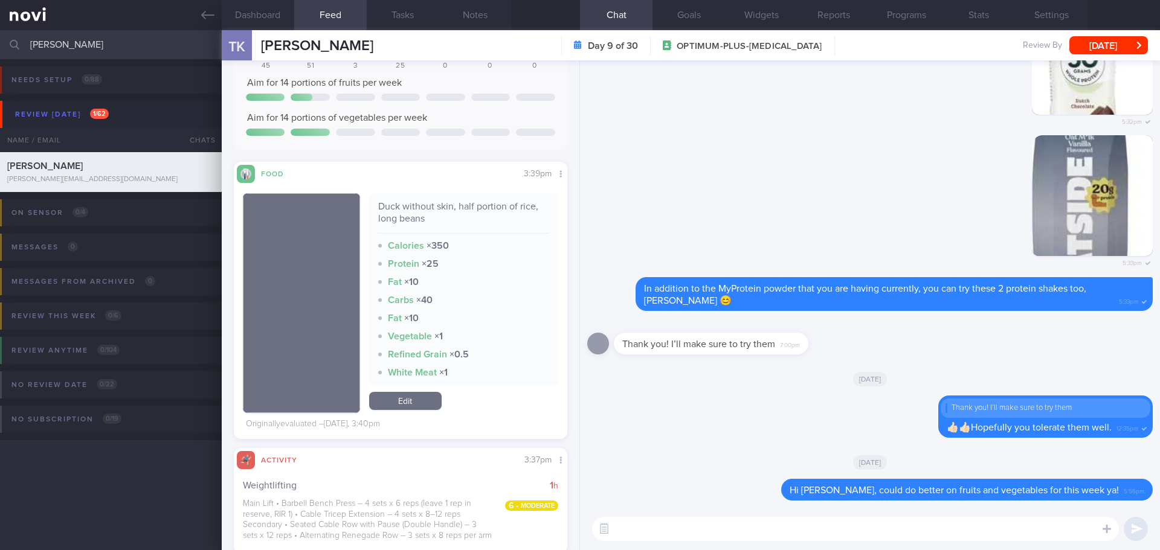
scroll to position [112, 0]
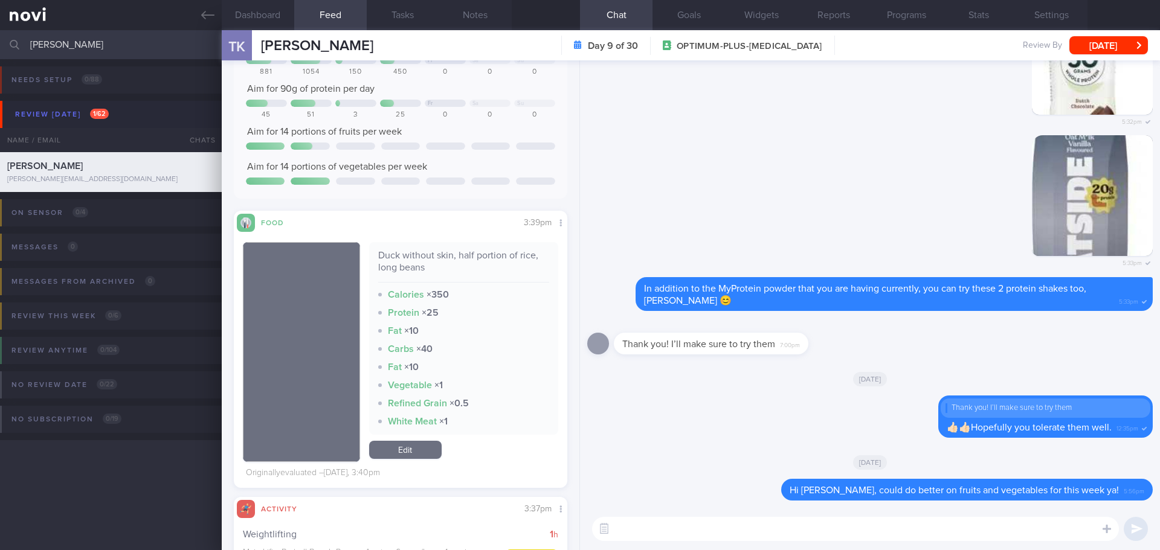
click at [659, 526] on textarea at bounding box center [855, 529] width 527 height 24
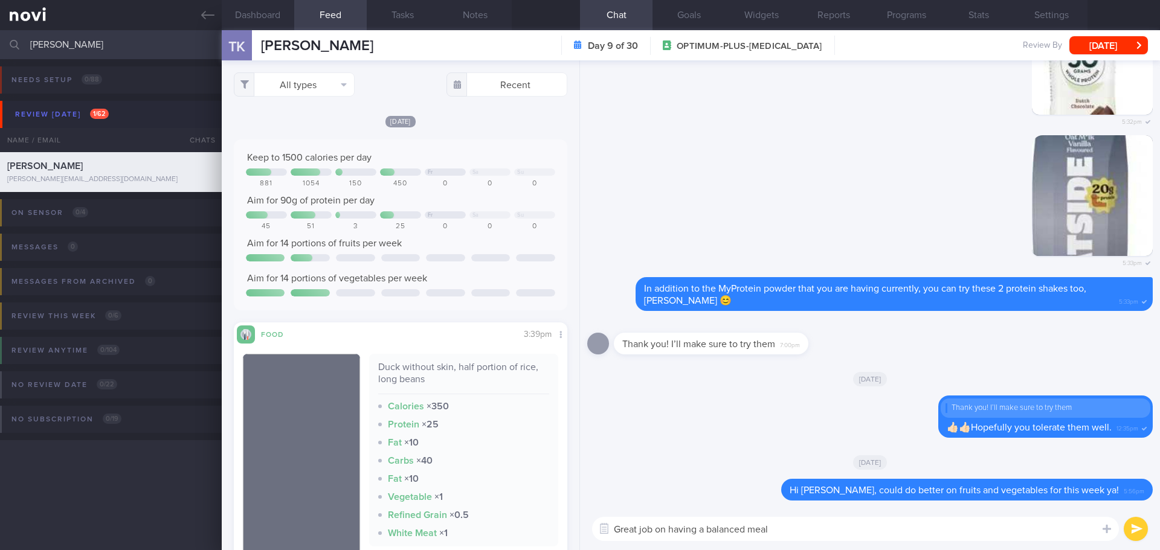
click at [814, 527] on textarea "Great job on having a balanced meal" at bounding box center [855, 529] width 527 height 24
drag, startPoint x: 856, startPoint y: 528, endPoint x: 699, endPoint y: 526, distance: 157.1
click at [699, 526] on textarea "Great job on having a balanced meal for lunch [DATE]! I like that you remove th…" at bounding box center [855, 529] width 527 height 24
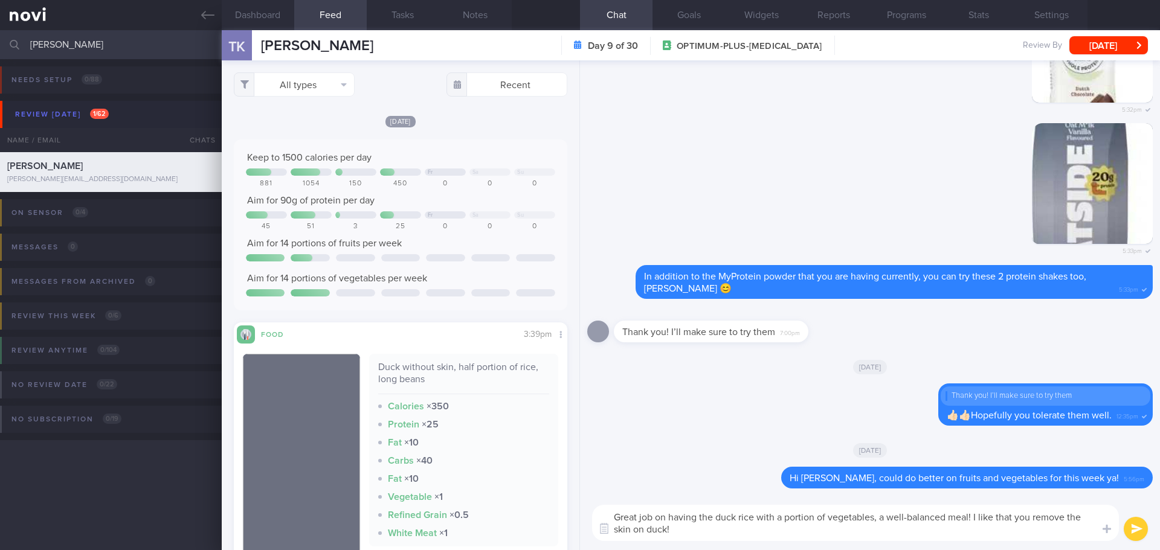
click at [1063, 520] on textarea "Great job on having the duck rice with a portion of vegetables, a well-balanced…" at bounding box center [855, 523] width 527 height 36
click at [720, 531] on textarea "Great job on having the duck rice with a portion of vegetables, a well-balanced…" at bounding box center [855, 523] width 527 height 36
click at [940, 539] on textarea "Great job on having the duck rice with a portion of vegetables, a well-balanced…" at bounding box center [855, 523] width 527 height 36
click at [956, 531] on textarea "Great job on having the duck rice with a portion of vegetables, a well-balanced…" at bounding box center [855, 523] width 527 height 36
click at [955, 531] on textarea "Great job on having the duck rice with a portion of vegetables, a well-balanced…" at bounding box center [855, 523] width 527 height 36
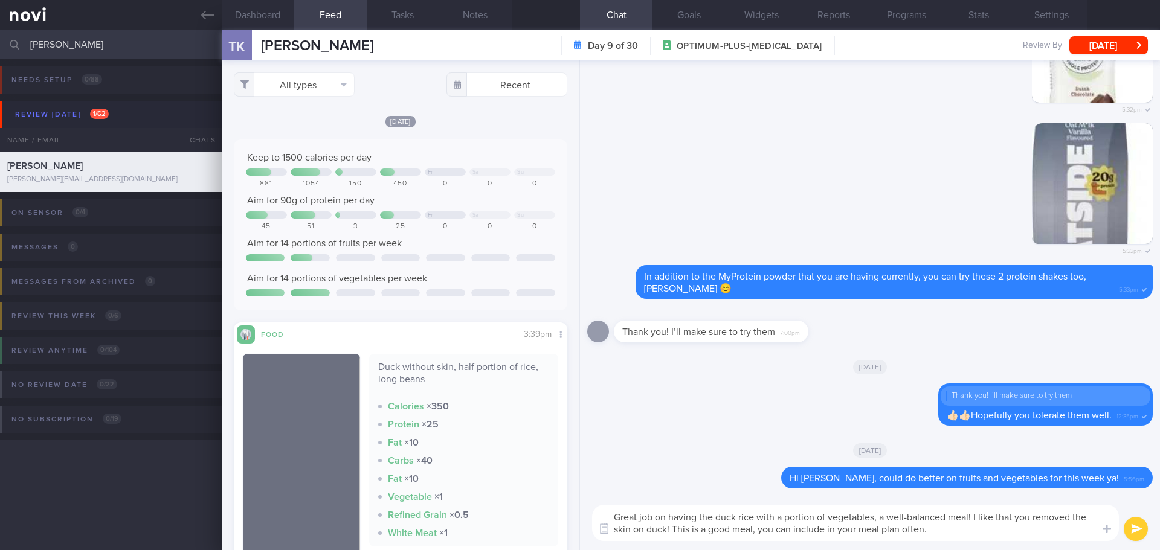
click at [954, 531] on textarea "Great job on having the duck rice with a portion of vegetables, a well-balanced…" at bounding box center [855, 523] width 527 height 36
click at [956, 532] on textarea "Great job on having the duck rice with a portion of vegetables, a well-balanced…" at bounding box center [855, 523] width 527 height 36
click at [717, 517] on textarea "Great job on having the duck rice with a portion of vegetables, a well-balanced…" at bounding box center [855, 523] width 527 height 36
click at [954, 532] on textarea "Great job on having duck rice with a portion of vegetables, a well-balanced mea…" at bounding box center [855, 523] width 527 height 36
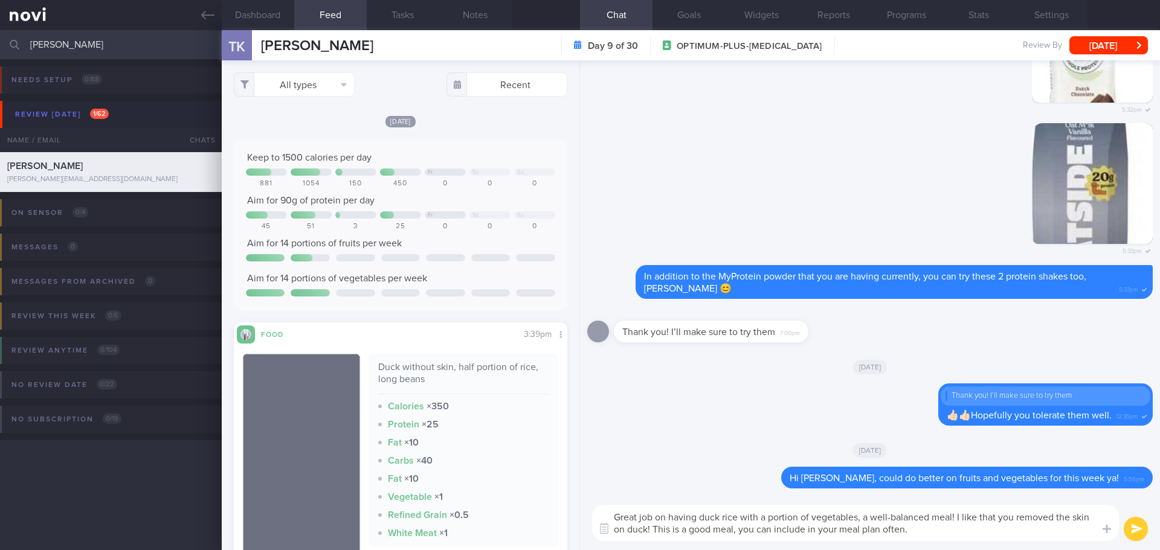
click at [955, 537] on textarea "Great job on having duck rice with a portion of vegetables, a well-balanced mea…" at bounding box center [855, 523] width 527 height 36
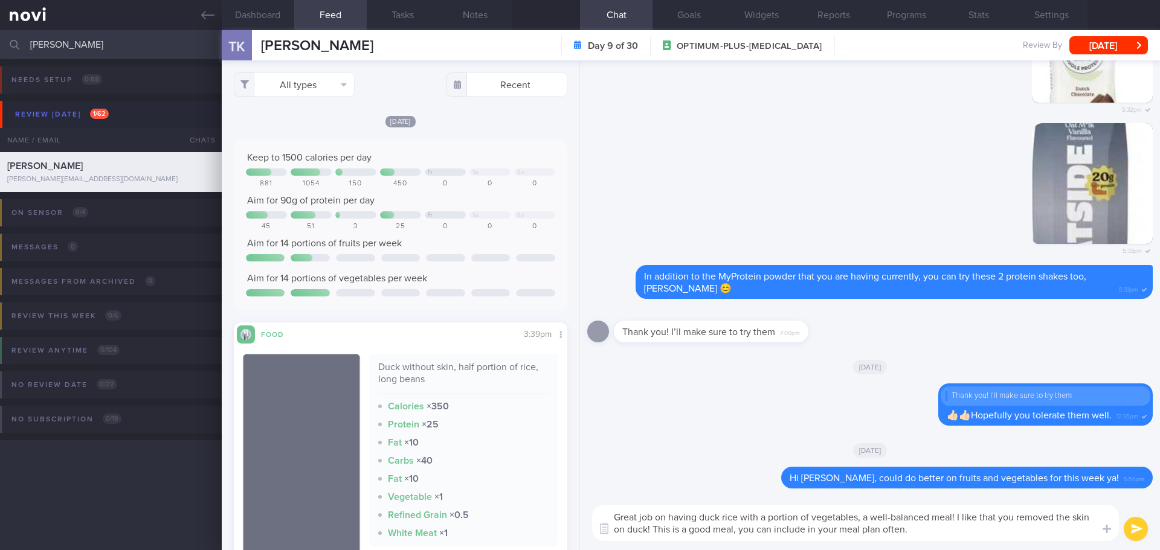
click at [955, 537] on textarea "Great job on having duck rice with a portion of vegetables, a well-balanced mea…" at bounding box center [855, 523] width 527 height 36
click at [967, 540] on textarea "Great job on having duck rice with a portion of vegetables, a well-balanced mea…" at bounding box center [855, 523] width 527 height 36
click at [807, 530] on textarea "Great job on having duck rice with a portion of vegetables, a well-balanced mea…" at bounding box center [855, 523] width 527 height 36
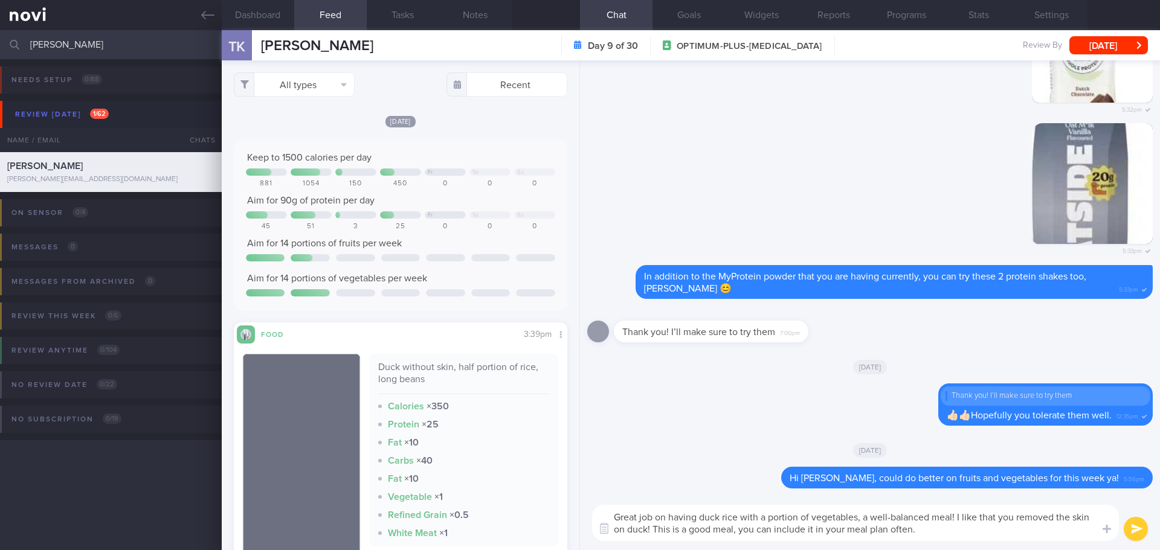
click at [994, 531] on textarea "Great job on having duck rice with a portion of vegetables, a well-balanced mea…" at bounding box center [855, 523] width 527 height 36
type textarea "Great job on having duck rice with a portion of vegetables, a well-balanced mea…"
click at [1139, 537] on button "submit" at bounding box center [1136, 529] width 24 height 24
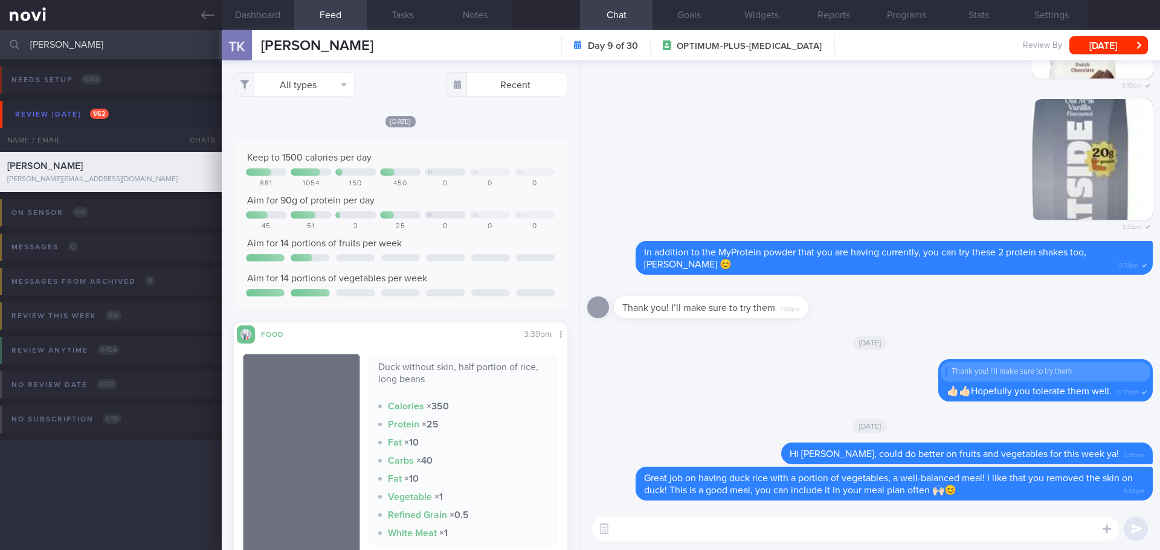
drag, startPoint x: 67, startPoint y: 46, endPoint x: -65, endPoint y: 63, distance: 132.9
click at [0, 63] on html "You are offline! Some functionality will be unavailable Patients New Users Coac…" at bounding box center [580, 275] width 1160 height 550
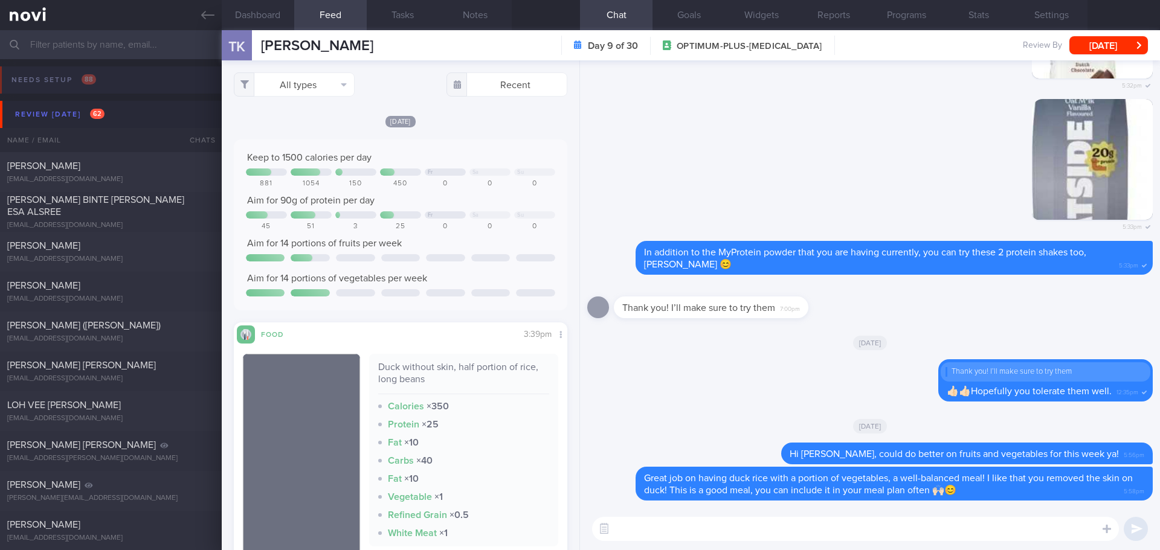
click at [62, 100] on button "Needs setup 88" at bounding box center [578, 83] width 1164 height 34
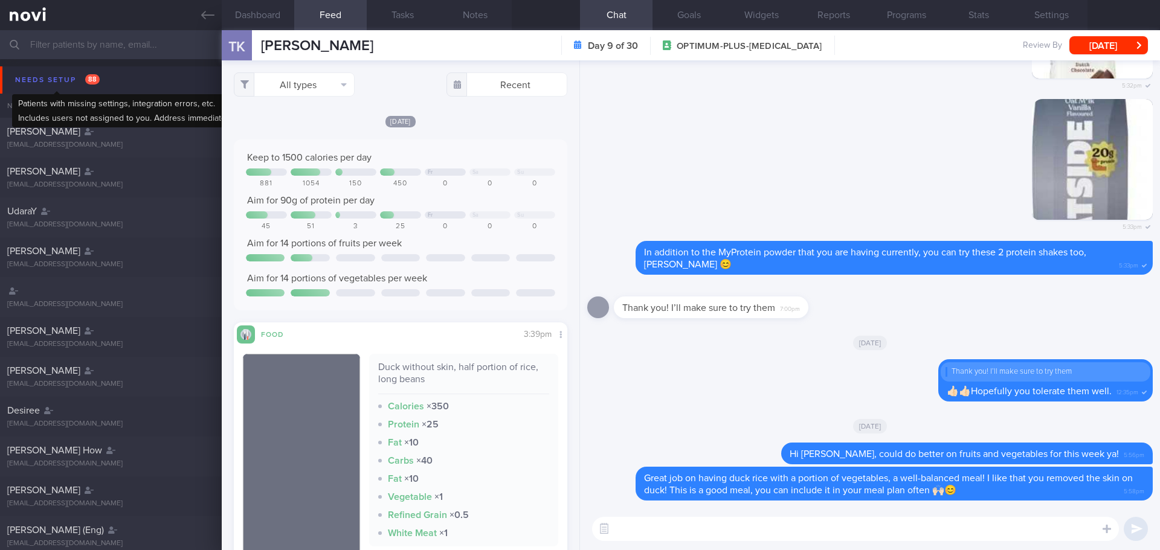
click at [78, 74] on div "Needs setup 88" at bounding box center [57, 80] width 91 height 16
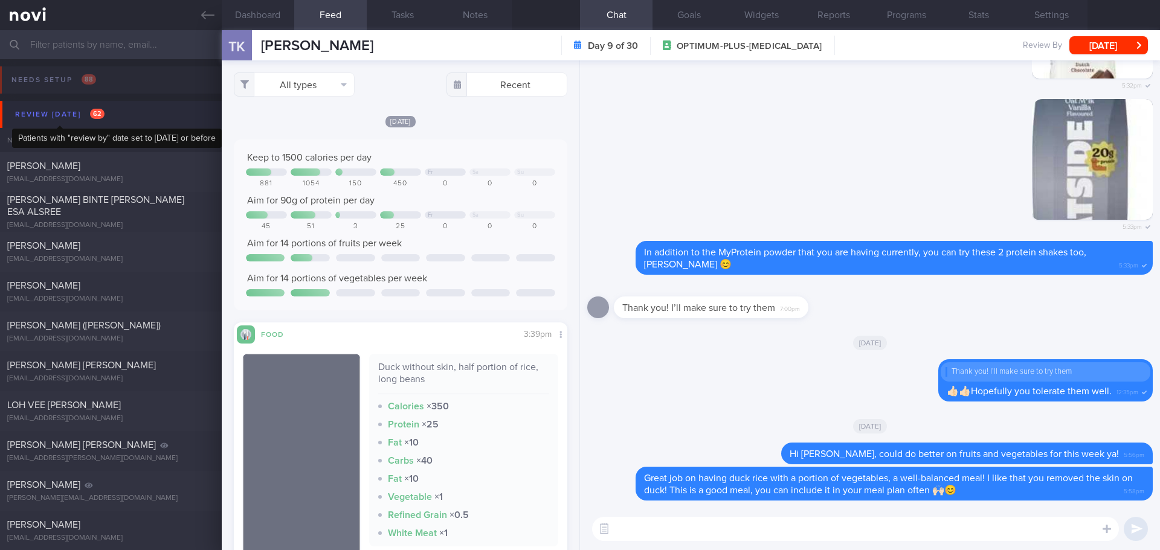
click at [67, 120] on div "Review [DATE] 62" at bounding box center [59, 114] width 95 height 16
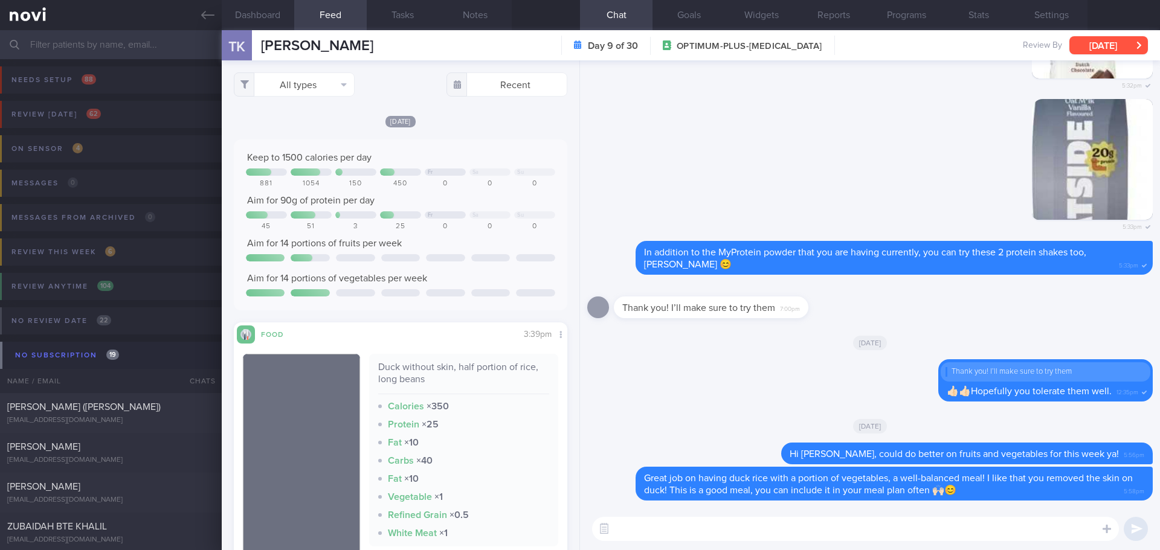
click at [1133, 45] on button "[DATE]" at bounding box center [1108, 45] width 79 height 18
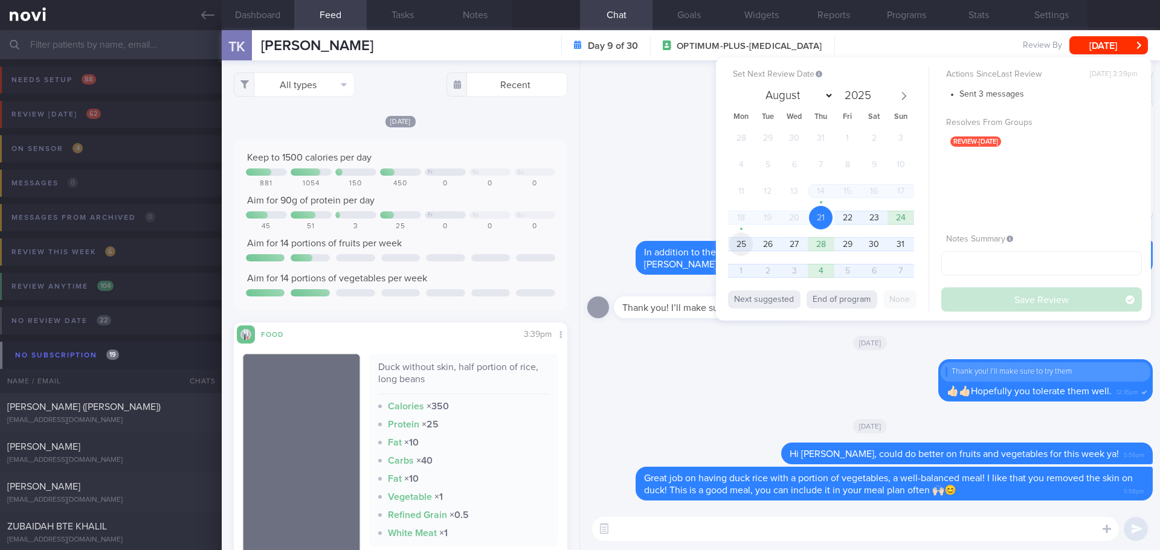
click at [750, 248] on span "25" at bounding box center [741, 245] width 24 height 24
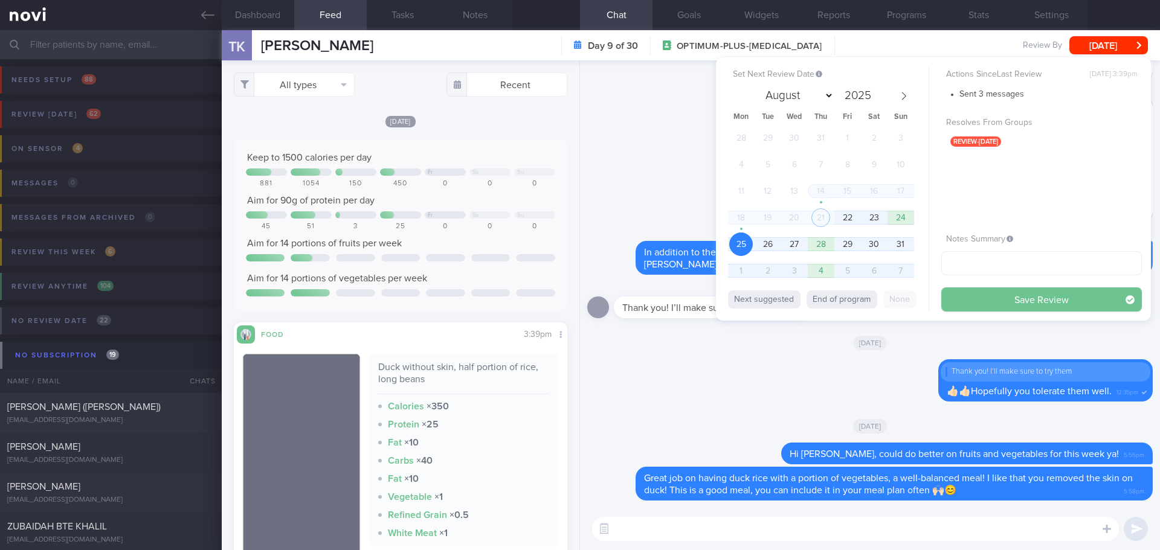
click at [958, 290] on button "Save Review" at bounding box center [1041, 300] width 201 height 24
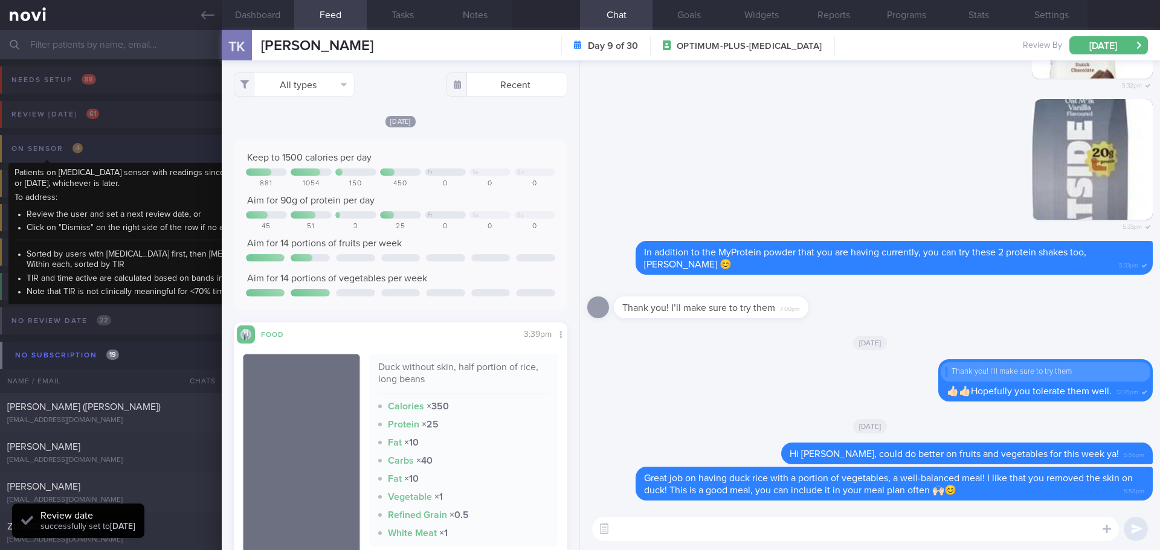
click at [85, 149] on div "On sensor 4" at bounding box center [46, 149] width 77 height 16
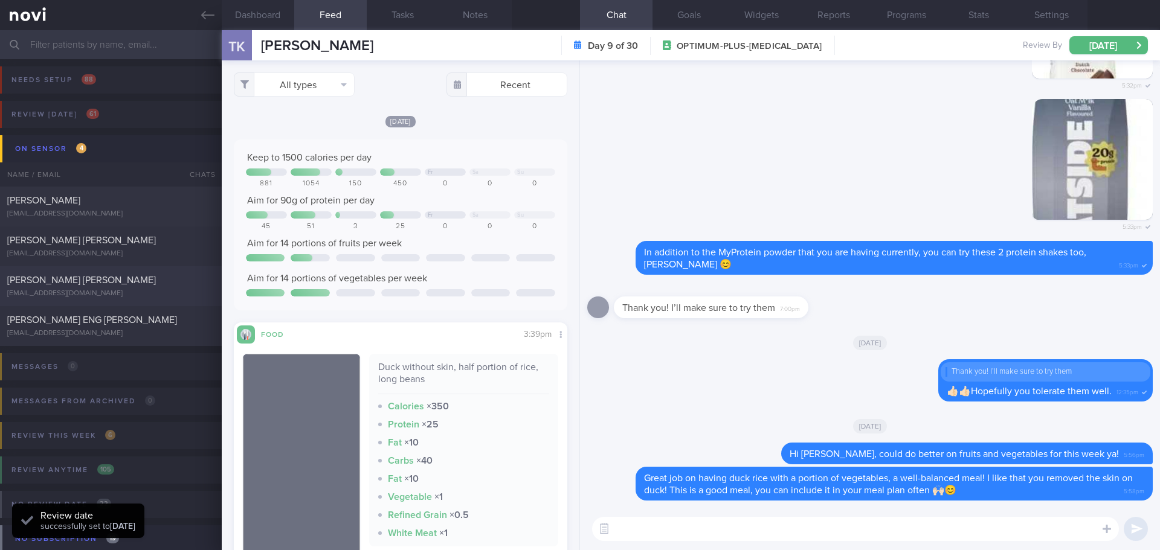
click at [136, 289] on div "[EMAIL_ADDRESS][DOMAIN_NAME]" at bounding box center [110, 293] width 207 height 9
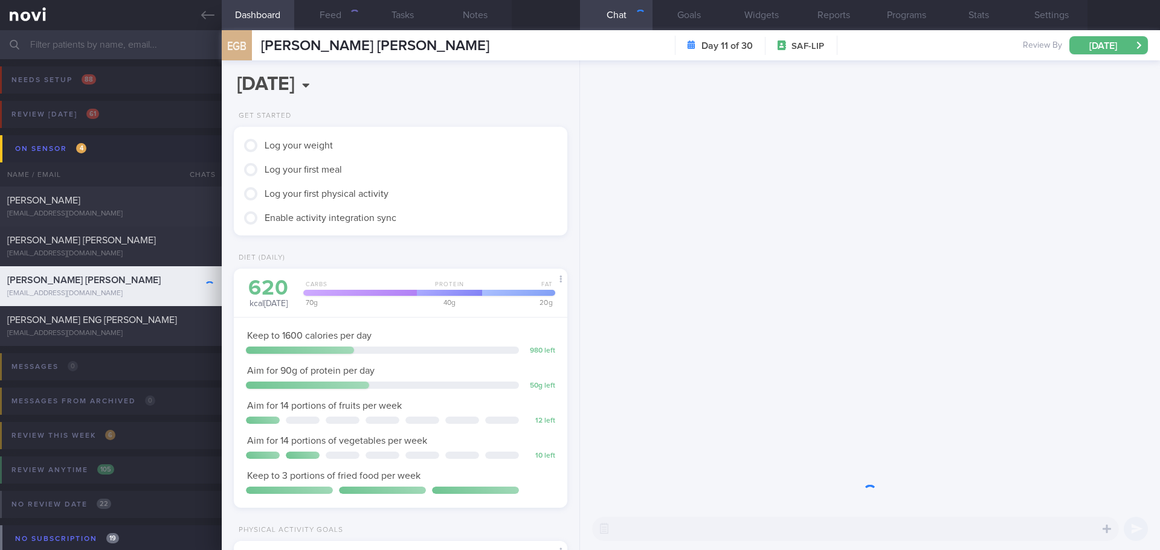
scroll to position [185, 308]
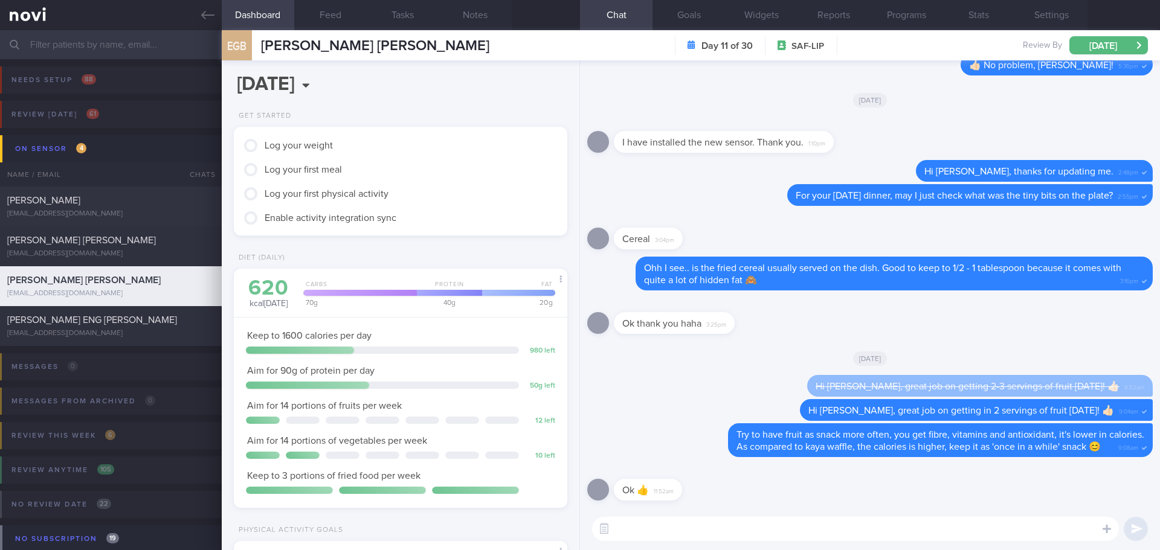
click at [885, 528] on textarea at bounding box center [855, 529] width 527 height 24
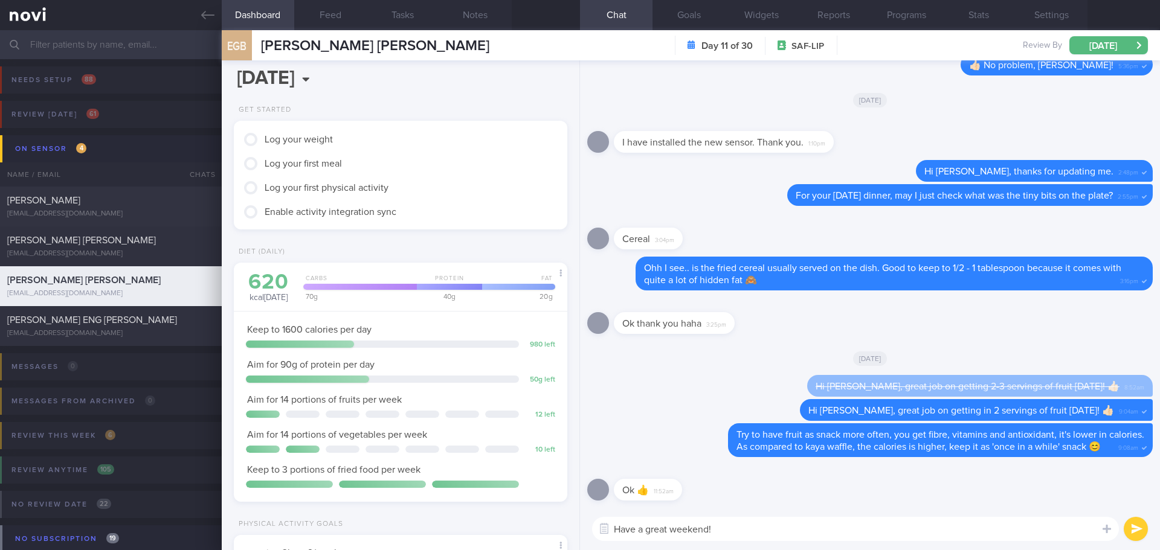
scroll to position [0, 0]
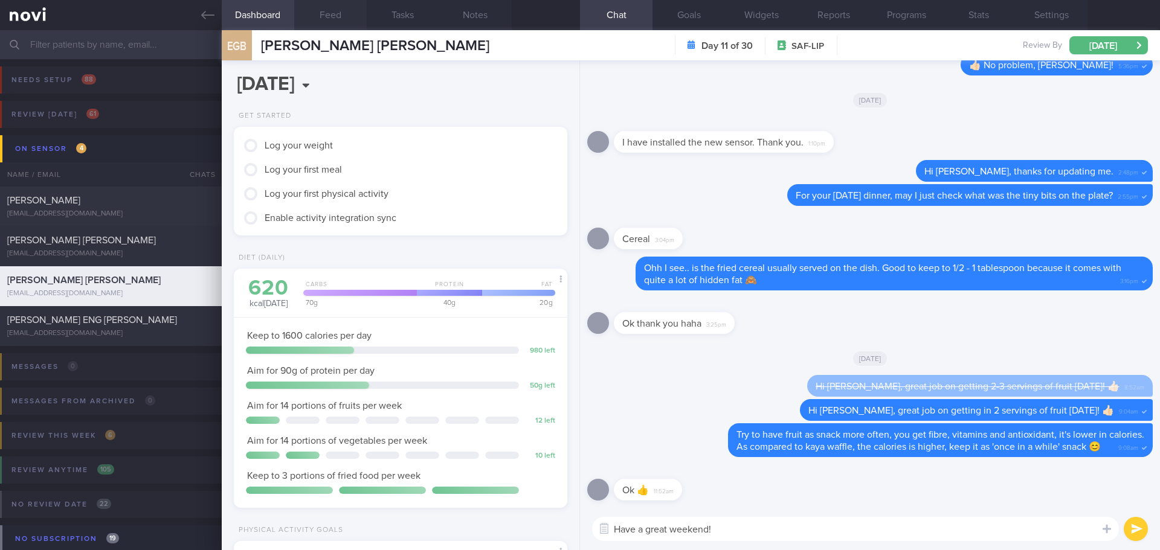
click at [323, 24] on button "Feed" at bounding box center [330, 15] width 73 height 30
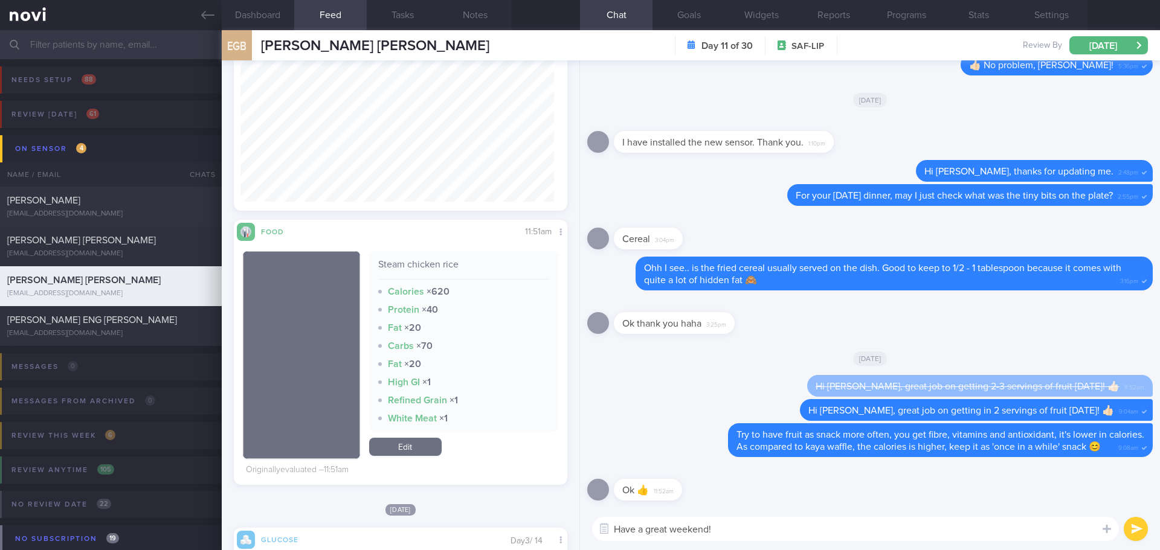
scroll to position [302, 0]
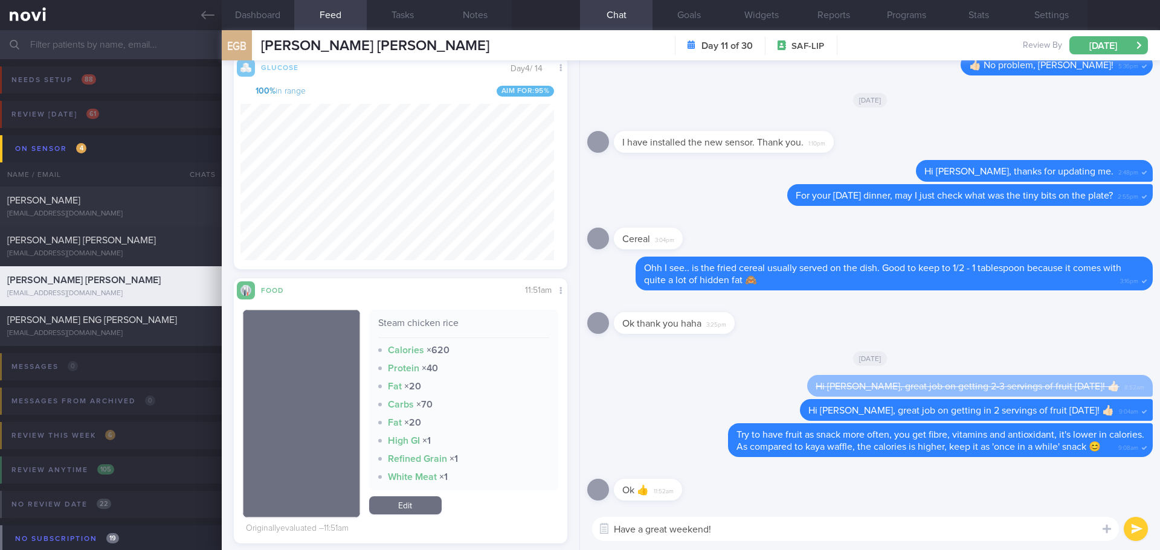
click at [758, 533] on textarea "Have a great weekend!" at bounding box center [855, 529] width 527 height 24
type textarea "Have a great weekend! Remember to scan glucose sensor before bed and upon wakin…"
click at [1135, 533] on button "submit" at bounding box center [1136, 529] width 24 height 24
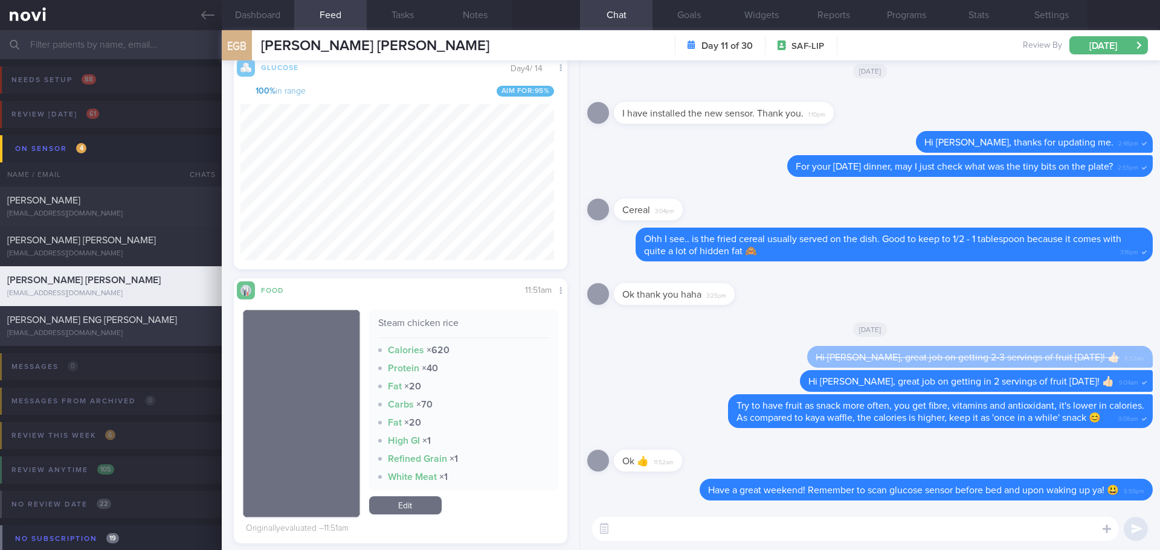
click at [59, 321] on span "[PERSON_NAME] ENG [PERSON_NAME]" at bounding box center [92, 320] width 170 height 10
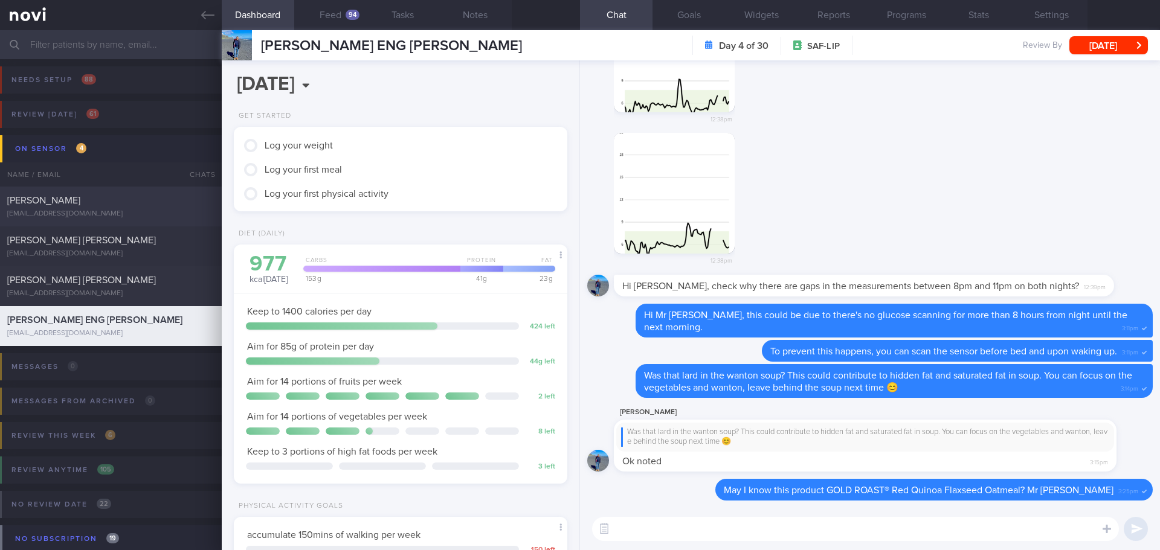
click at [129, 216] on div "[EMAIL_ADDRESS][DOMAIN_NAME]" at bounding box center [110, 214] width 207 height 9
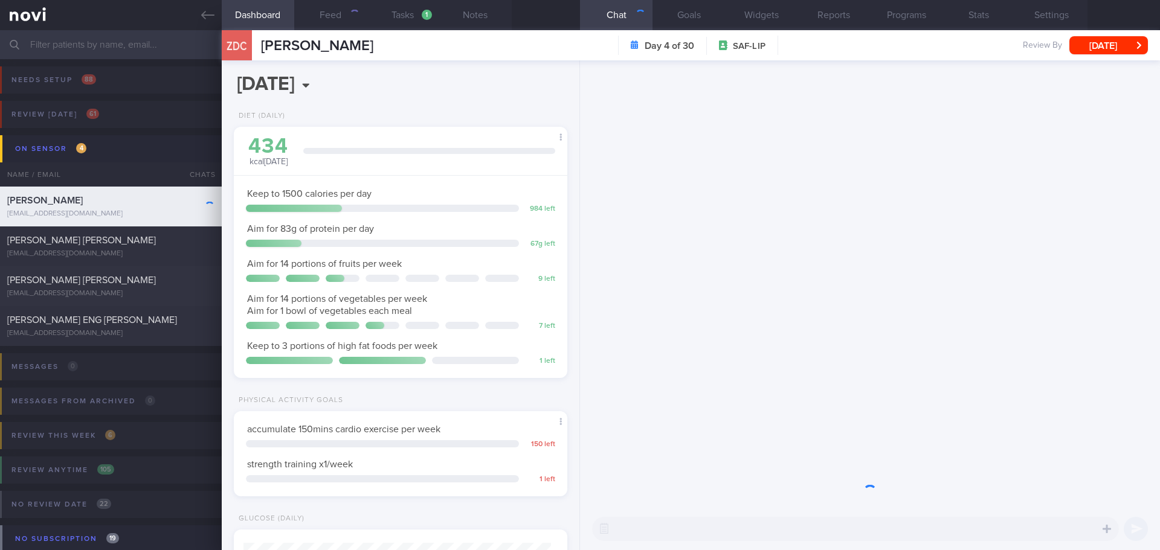
scroll to position [604060, 603926]
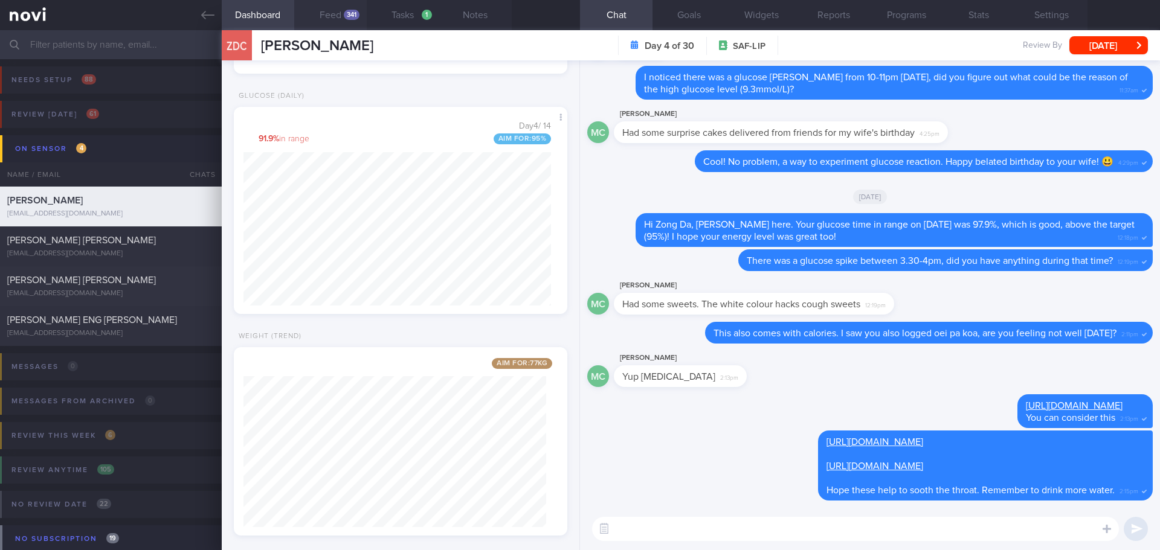
click at [338, 13] on button "Feed 341" at bounding box center [330, 15] width 73 height 30
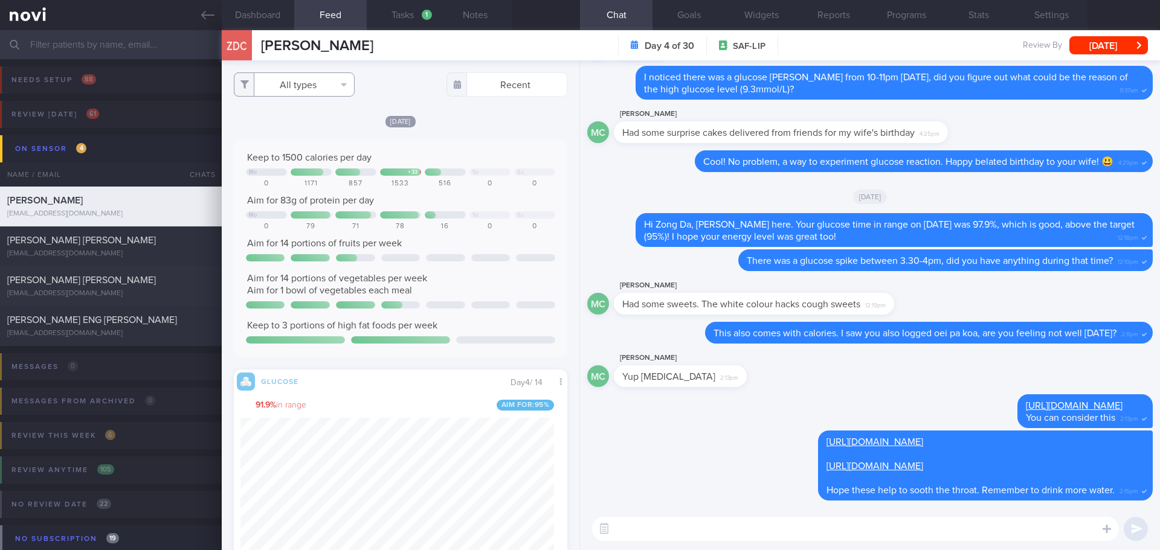
click at [335, 91] on button "All types" at bounding box center [294, 85] width 121 height 24
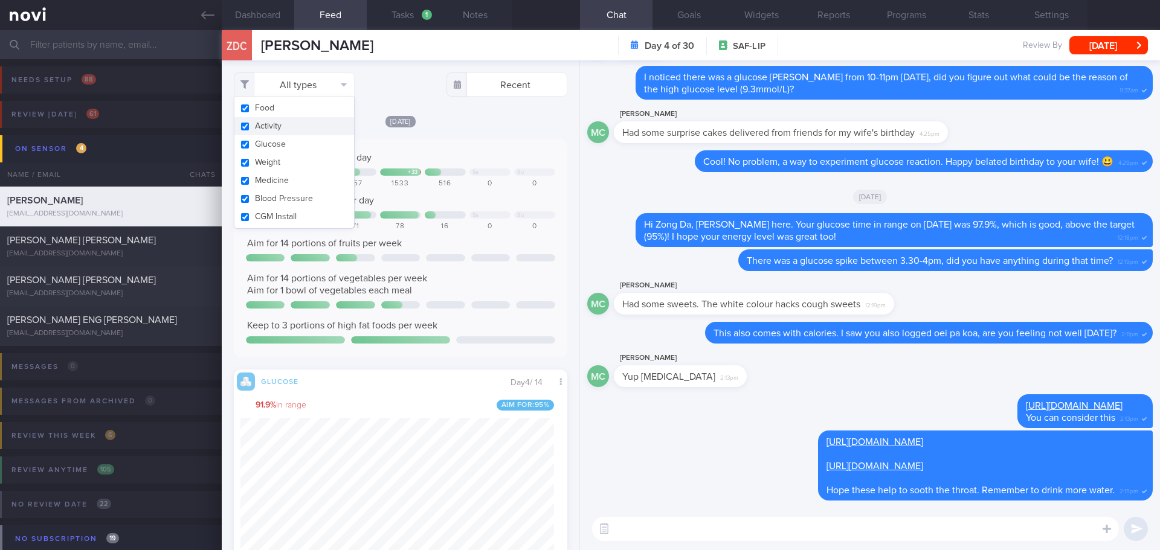
click at [329, 121] on button "Activity" at bounding box center [294, 126] width 120 height 18
checkbox input "false"
click at [468, 137] on div "[DATE] Keep to 1500 calories per day Mo + 33 Sa Su 0 1171 857 1533 516 0 0 Aim …" at bounding box center [401, 455] width 334 height 680
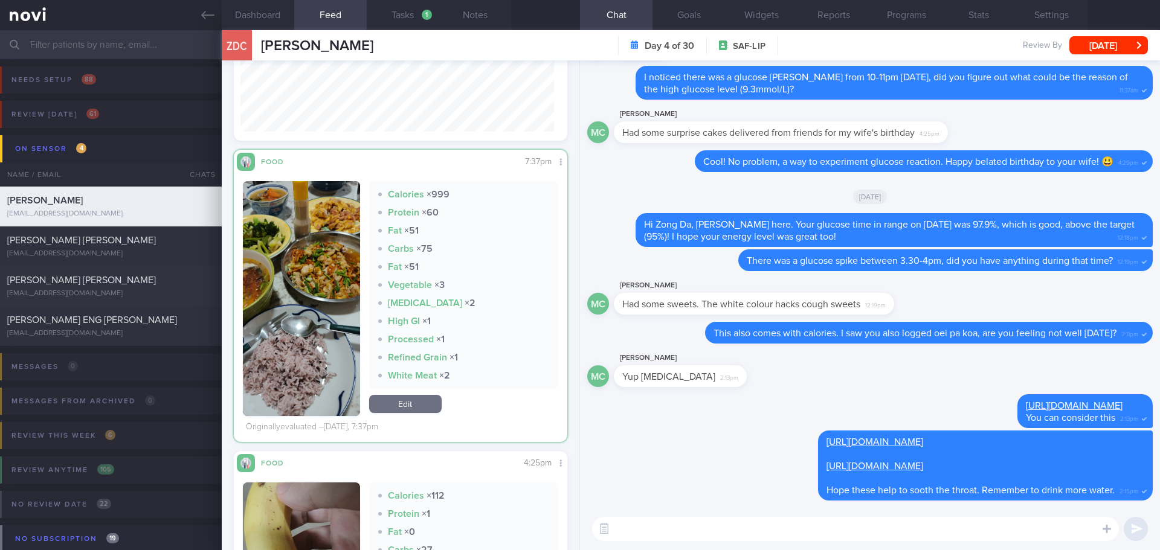
click at [657, 527] on textarea at bounding box center [855, 529] width 527 height 24
click at [337, 329] on button "button" at bounding box center [301, 298] width 117 height 235
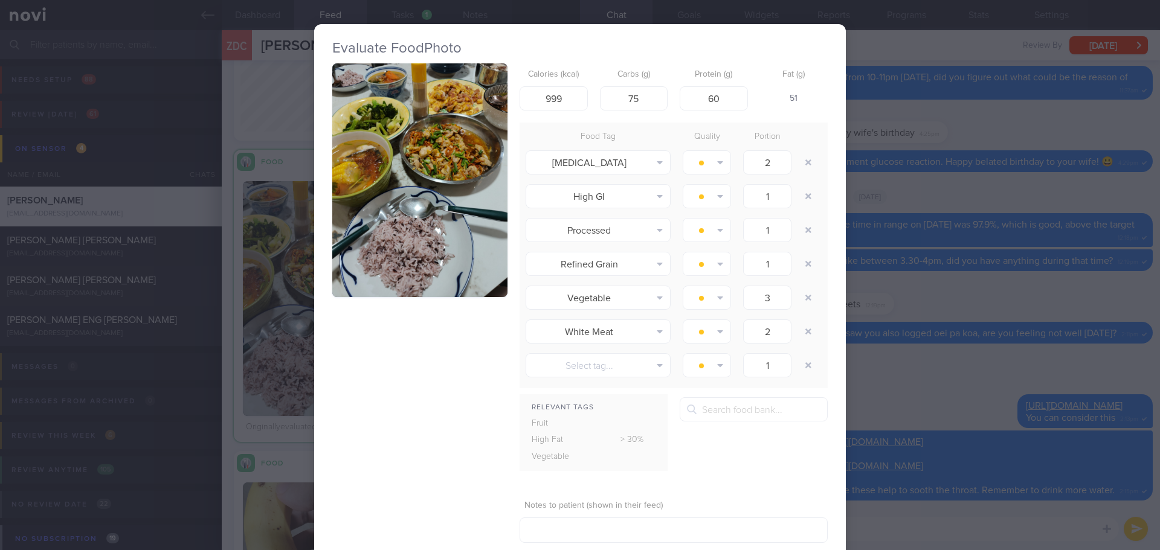
click at [396, 231] on button "button" at bounding box center [419, 180] width 175 height 234
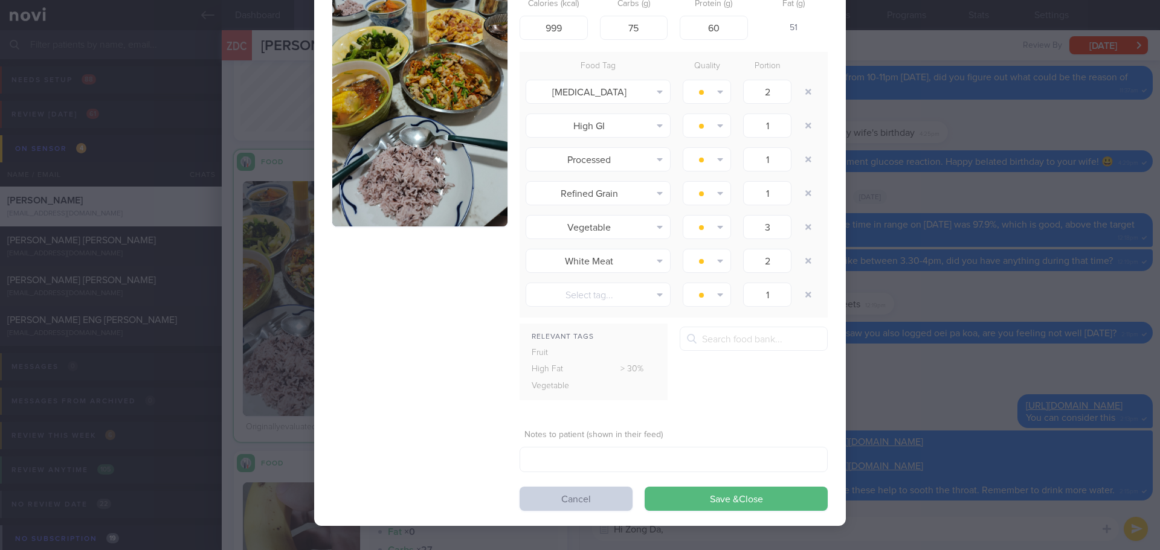
click at [558, 491] on button "Cancel" at bounding box center [576, 499] width 113 height 24
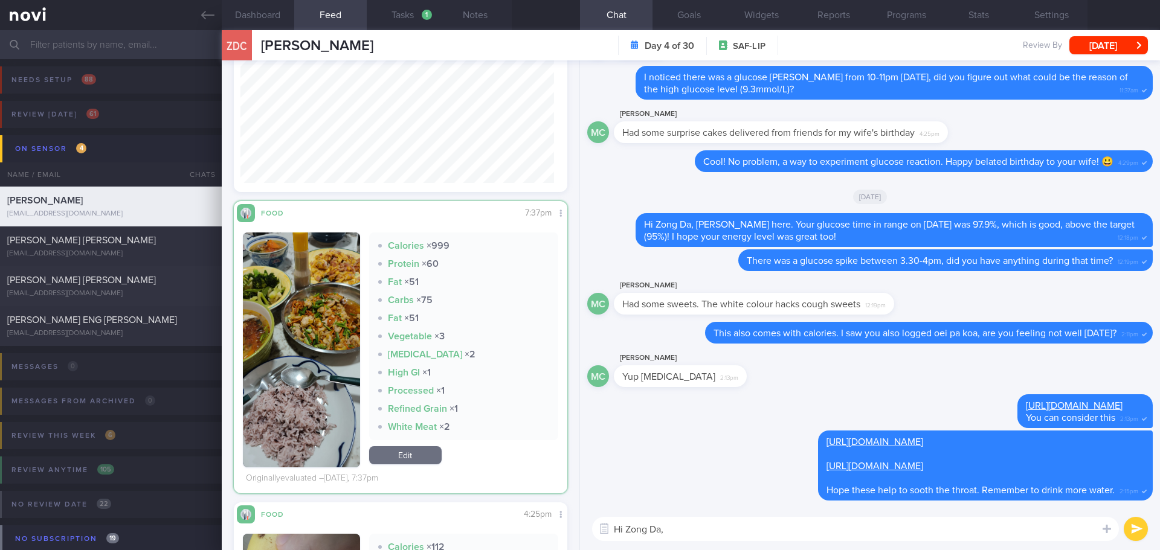
click at [705, 527] on textarea "Hi Zong Da," at bounding box center [855, 529] width 527 height 24
click at [316, 402] on button "button" at bounding box center [301, 350] width 117 height 235
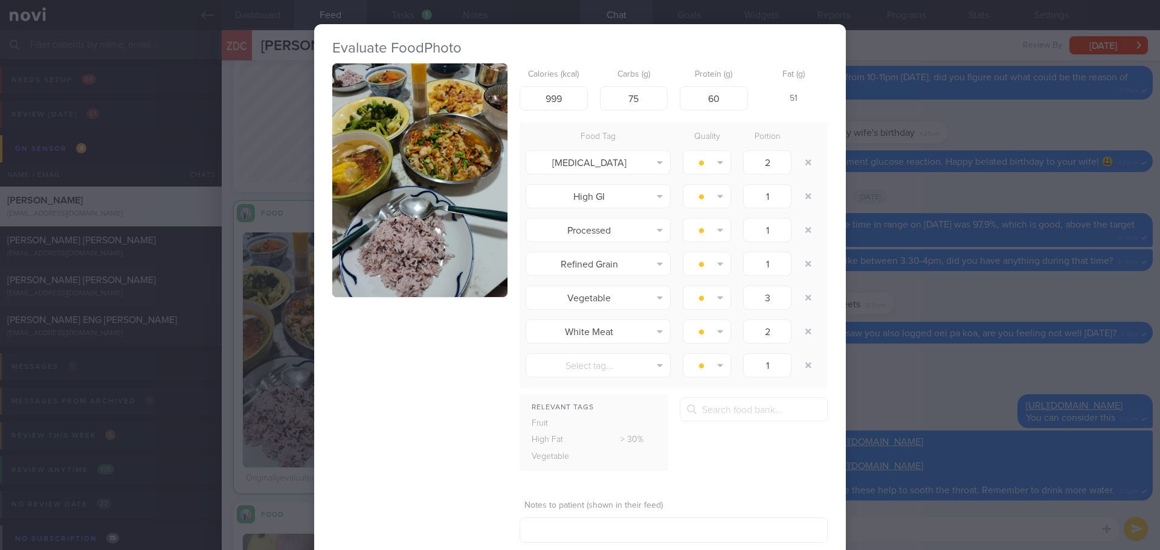
click at [370, 288] on button "button" at bounding box center [419, 180] width 175 height 234
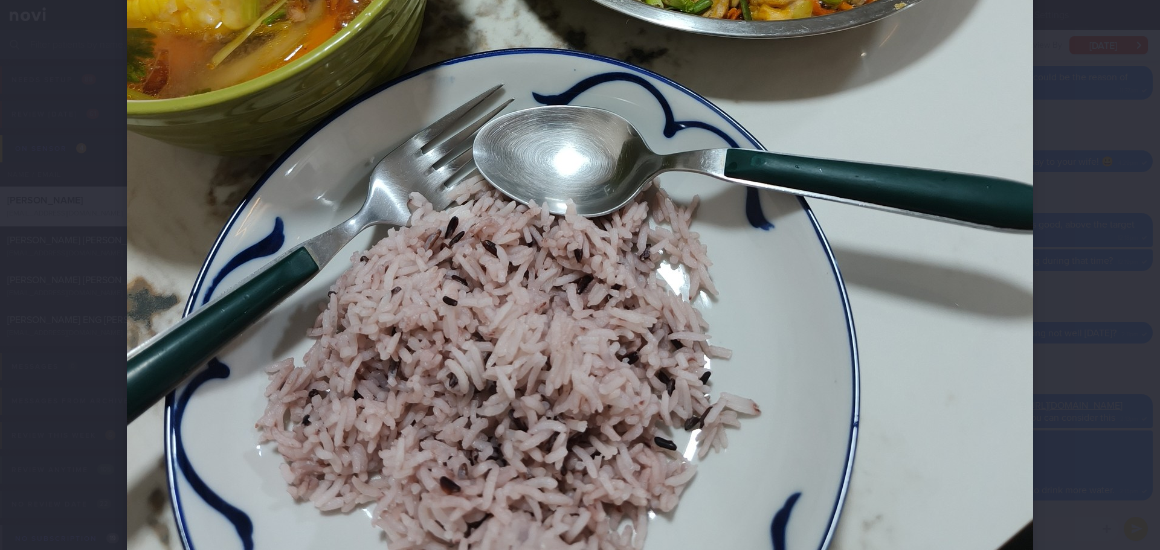
scroll to position [634, 0]
click at [1077, 382] on div at bounding box center [580, 275] width 1160 height 550
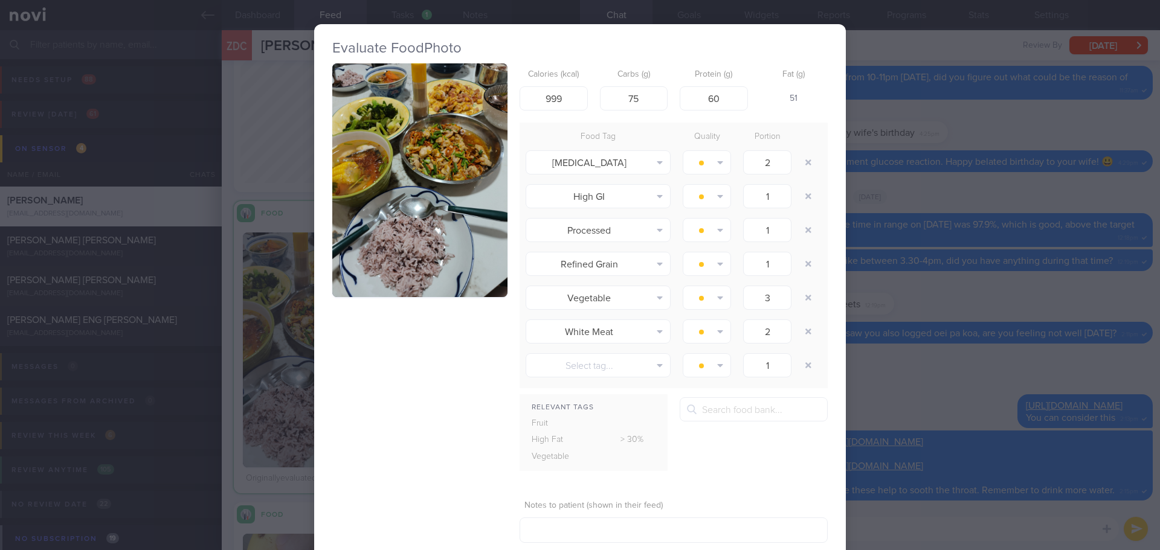
click at [911, 486] on div "Evaluate Food Photo Calories (kcal) 999 Carbs (g) 75 Protein (g) 60 Fat (g) 51 …" at bounding box center [580, 275] width 1160 height 550
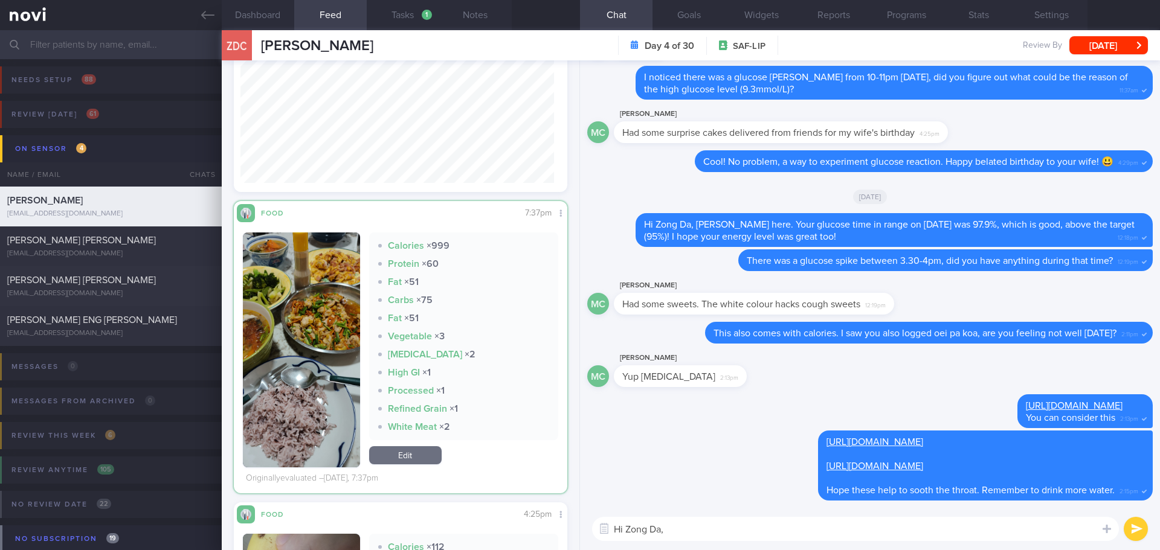
click at [786, 525] on textarea "Hi Zong Da," at bounding box center [855, 529] width 527 height 24
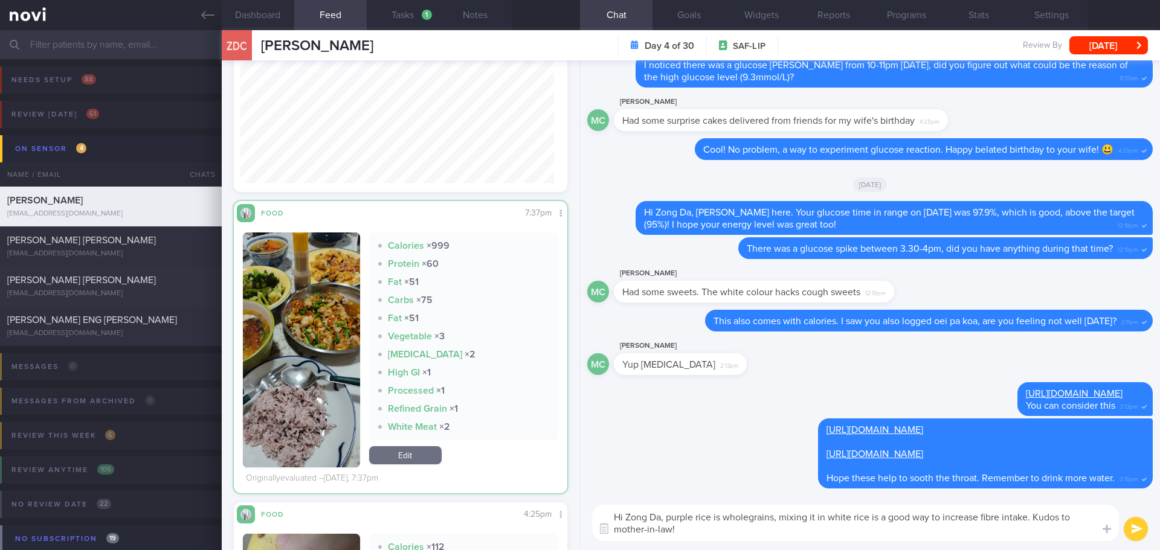
drag, startPoint x: 682, startPoint y: 531, endPoint x: 668, endPoint y: 518, distance: 18.9
click at [668, 518] on textarea "Hi Zong Da, purple rice is wholegrains, mixing it in white rice is a good way t…" at bounding box center [855, 523] width 527 height 36
click at [726, 515] on textarea "Hi Zong Da, purple rice is wholegrains, mixing it in white rice is a good way t…" at bounding box center [855, 523] width 527 height 36
click at [782, 516] on textarea "Hi Zong Da, purple rice is a wholegrains, mixing it in white rice is a good way…" at bounding box center [855, 523] width 527 height 36
click at [784, 515] on textarea "Hi Zong Da, purple rice is a wholegrain, mixing it in white rice is a good way …" at bounding box center [855, 523] width 527 height 36
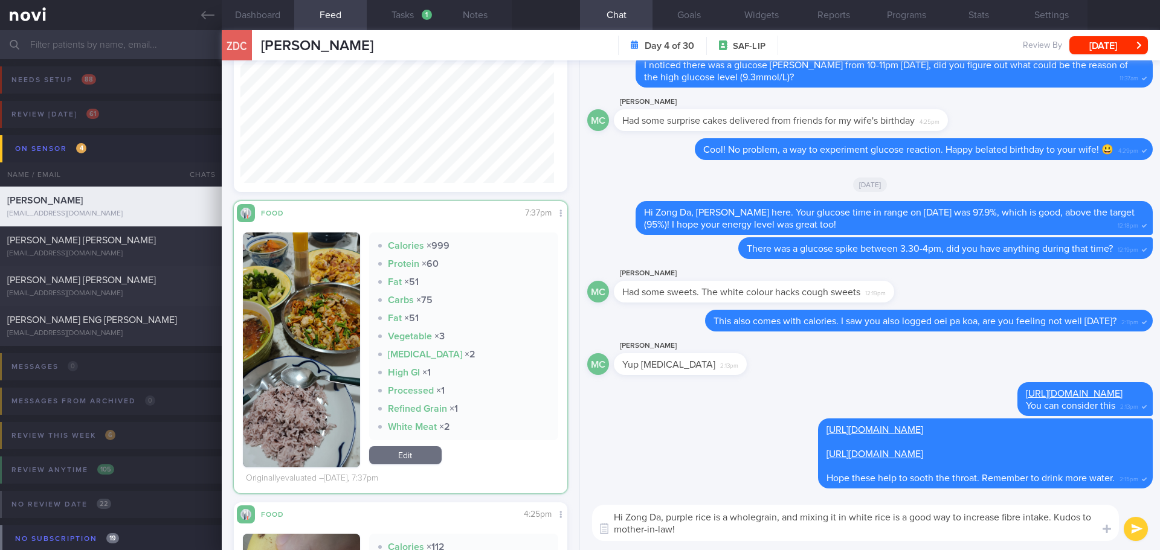
drag, startPoint x: 846, startPoint y: 520, endPoint x: 840, endPoint y: 518, distance: 6.3
click at [840, 518] on textarea "Hi Zong Da, purple rice is a wholegrain, and mixing it in white rice is a good …" at bounding box center [855, 523] width 527 height 36
click at [936, 527] on textarea "Hi Zong Da, purple rice is a wholegrain, and mixing it with white rice is a goo…" at bounding box center [855, 523] width 527 height 36
drag, startPoint x: 999, startPoint y: 529, endPoint x: 1030, endPoint y: 530, distance: 30.8
click at [1003, 530] on textarea "Hi Zong Da, purple rice is a wholegrain, and mixing it with white rice is a goo…" at bounding box center [855, 523] width 527 height 36
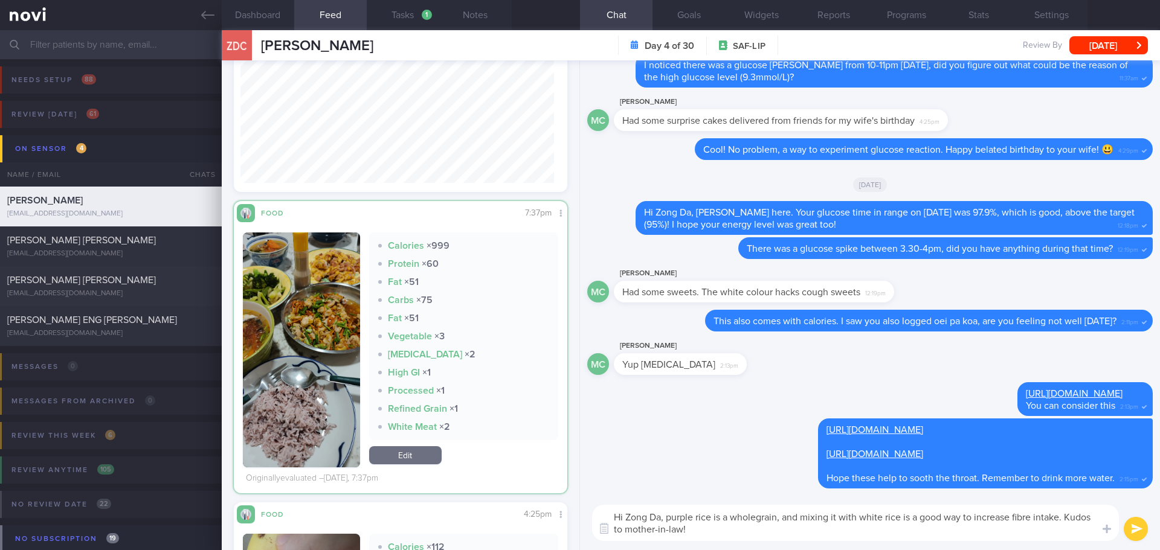
click at [1048, 530] on textarea "Hi Zong Da, purple rice is a wholegrain, and mixing it with white rice is a goo…" at bounding box center [855, 523] width 527 height 36
click at [1057, 530] on textarea "Hi Zong Da, purple rice is a wholegrain, and mixing it with white rice is a goo…" at bounding box center [855, 523] width 527 height 36
click at [627, 534] on textarea "Hi Zong Da, purple rice is a wholegrain, and mixing it with white rice is a goo…" at bounding box center [855, 523] width 527 height 36
click at [715, 528] on textarea "Hi Zong Da, purple rice is a wholegrain, and mixing it with white rice is a goo…" at bounding box center [855, 523] width 527 height 36
type textarea "Hi Zong Da, purple rice is a wholegrain, and mixing it with white rice is a goo…"
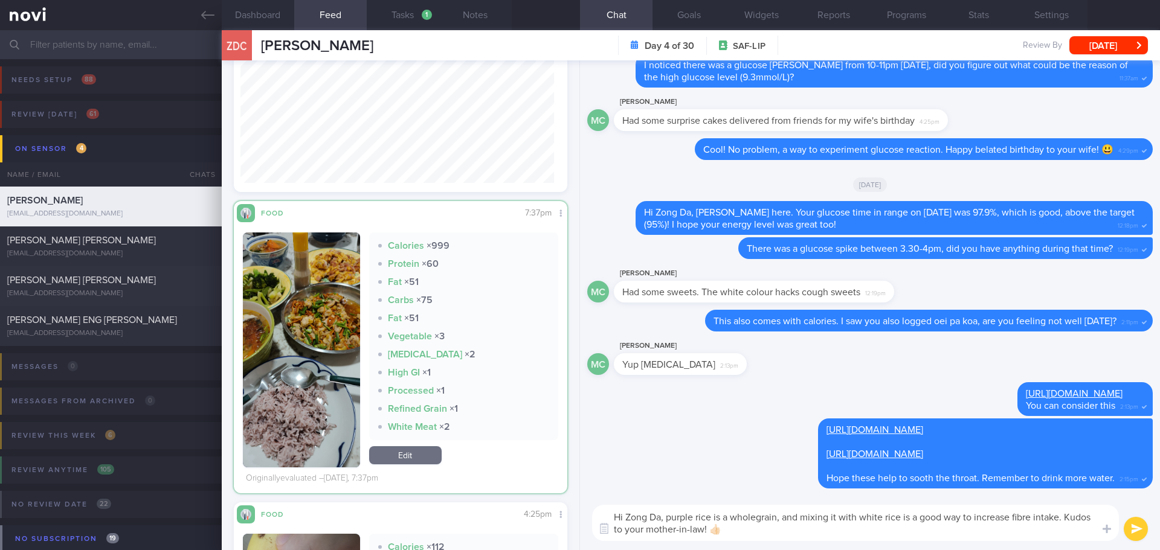
click at [1135, 530] on button "submit" at bounding box center [1136, 529] width 24 height 24
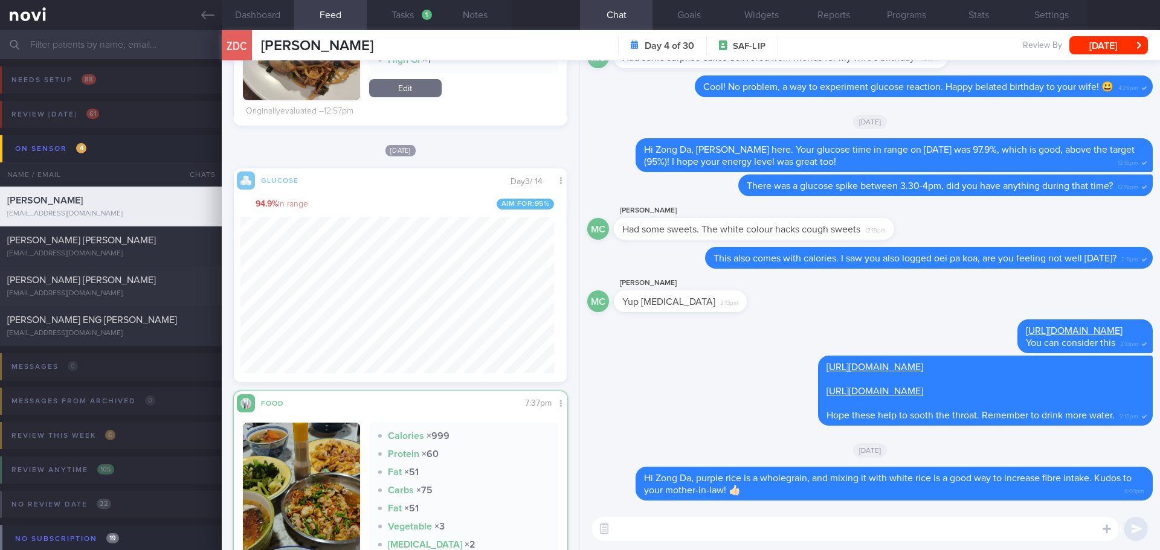
scroll to position [198, 314]
click at [629, 529] on textarea at bounding box center [855, 529] width 527 height 24
type textarea "Remember to scan glucose sensor before bed and upon waking up ya! 😃"
click at [1135, 529] on button "submit" at bounding box center [1136, 529] width 24 height 24
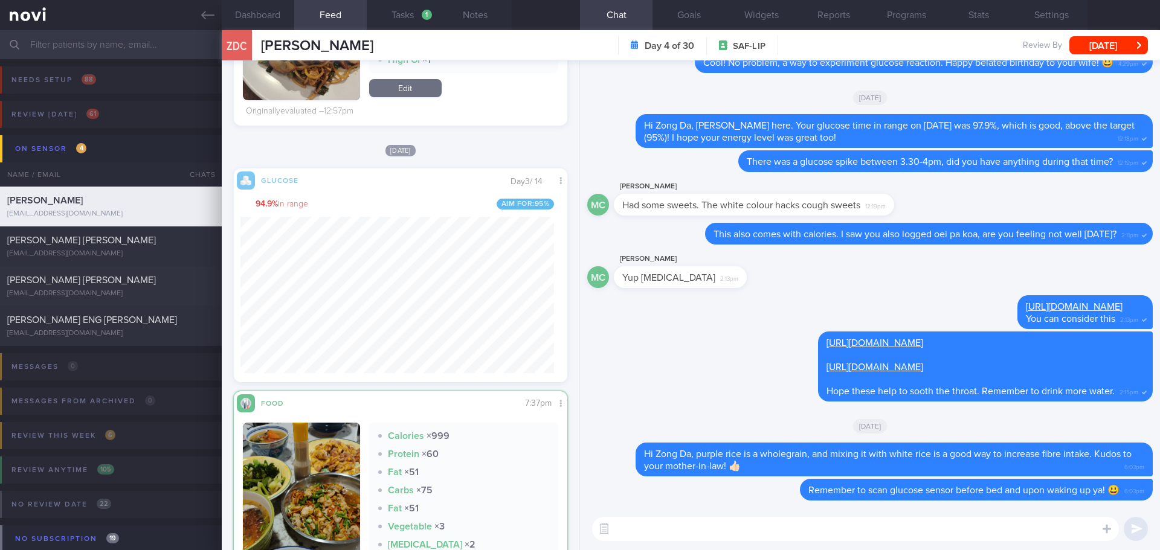
click at [1013, 534] on textarea at bounding box center [855, 529] width 527 height 24
click at [59, 119] on div "Review [DATE] 61" at bounding box center [55, 114] width 94 height 16
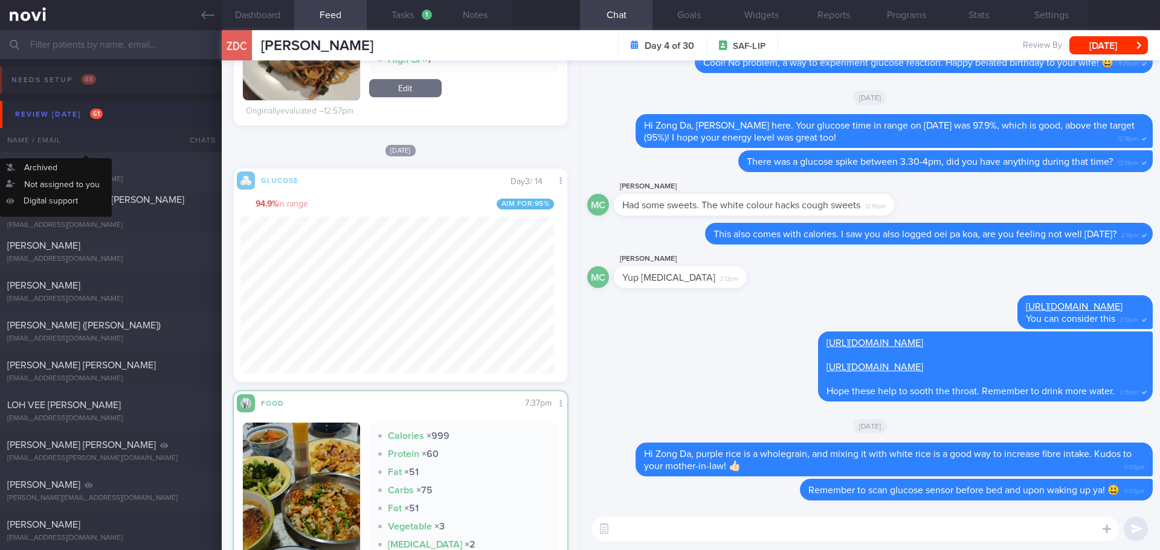
click at [67, 118] on div "Review [DATE] 61" at bounding box center [59, 114] width 94 height 16
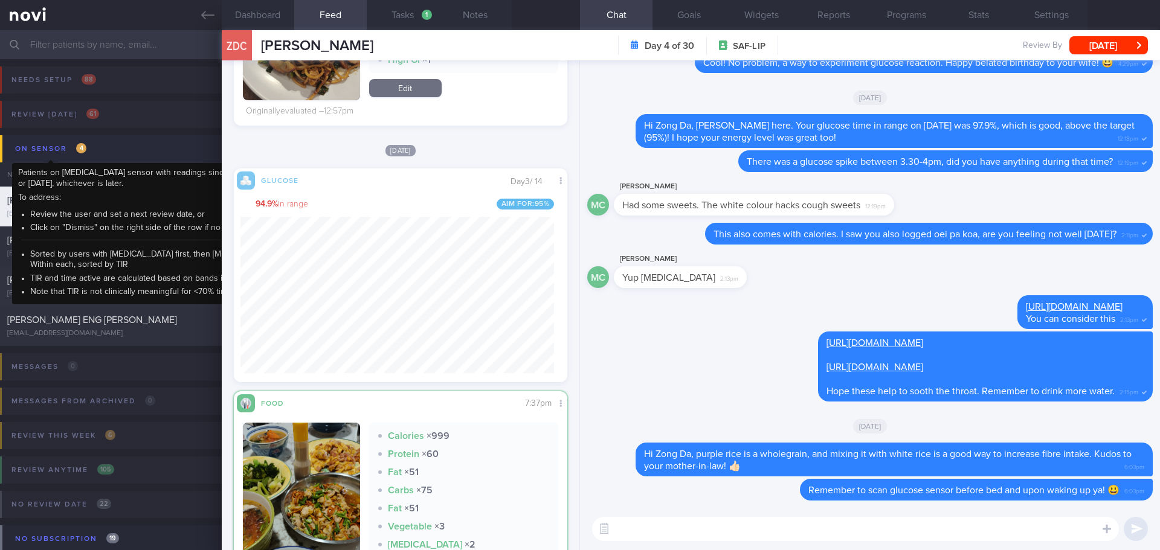
click at [56, 150] on div "On sensor 4" at bounding box center [50, 149] width 77 height 16
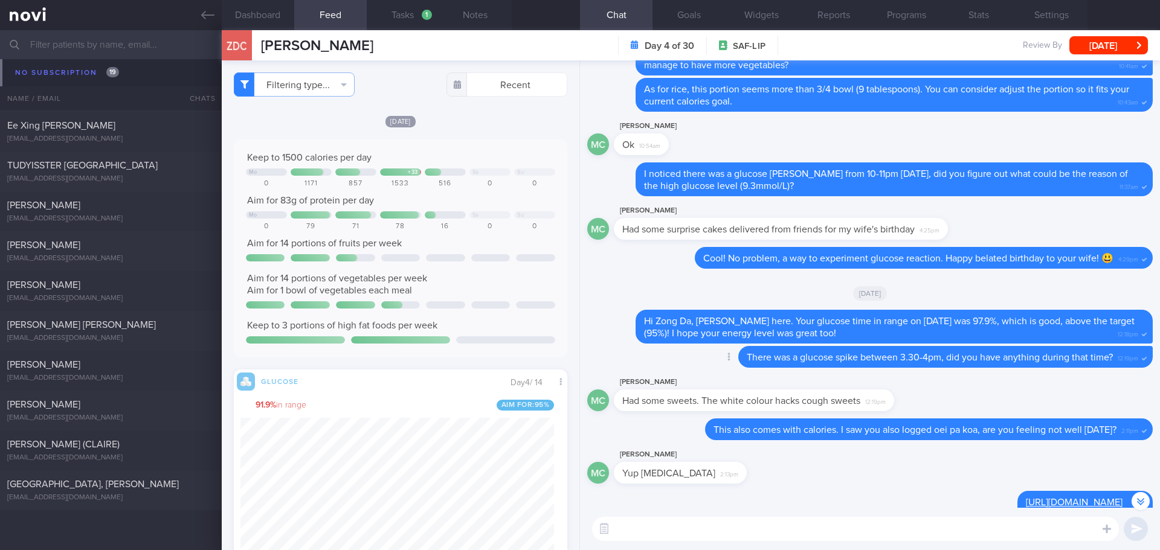
scroll to position [-242, 0]
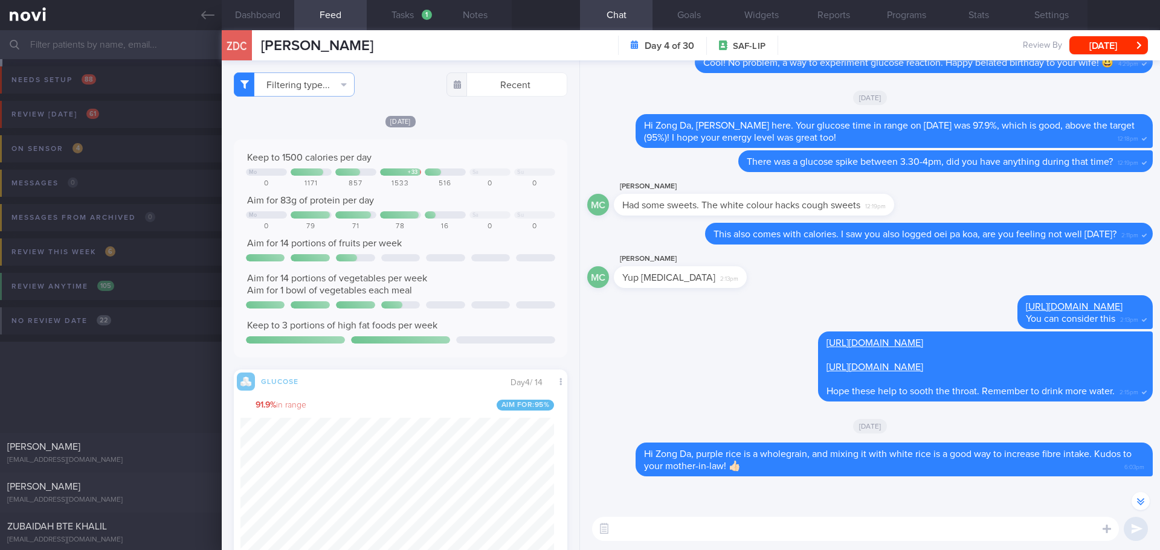
select select "7"
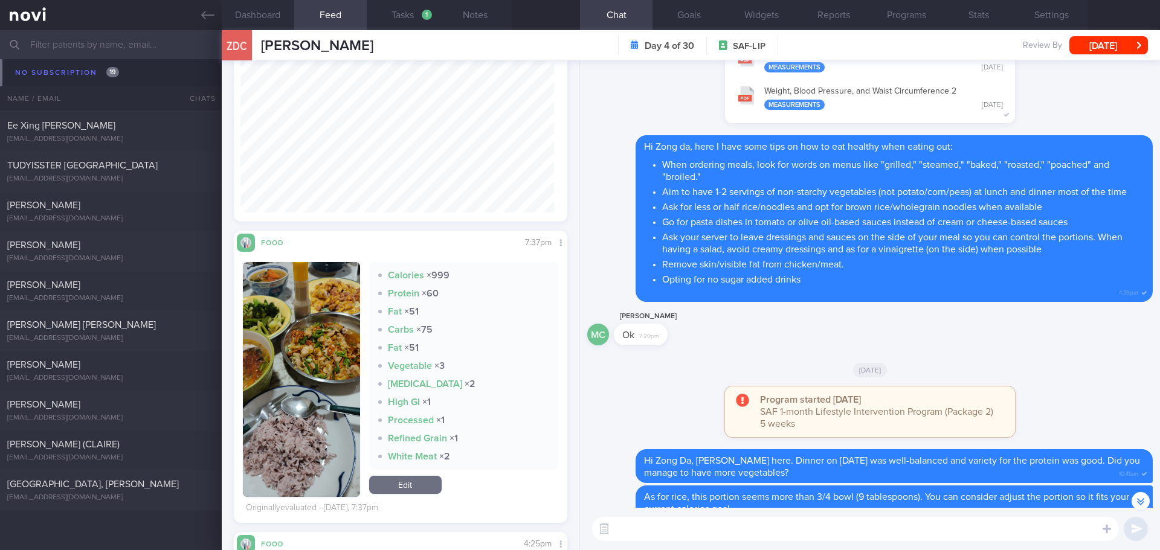
scroll to position [1059, 0]
